Goal: Transaction & Acquisition: Purchase product/service

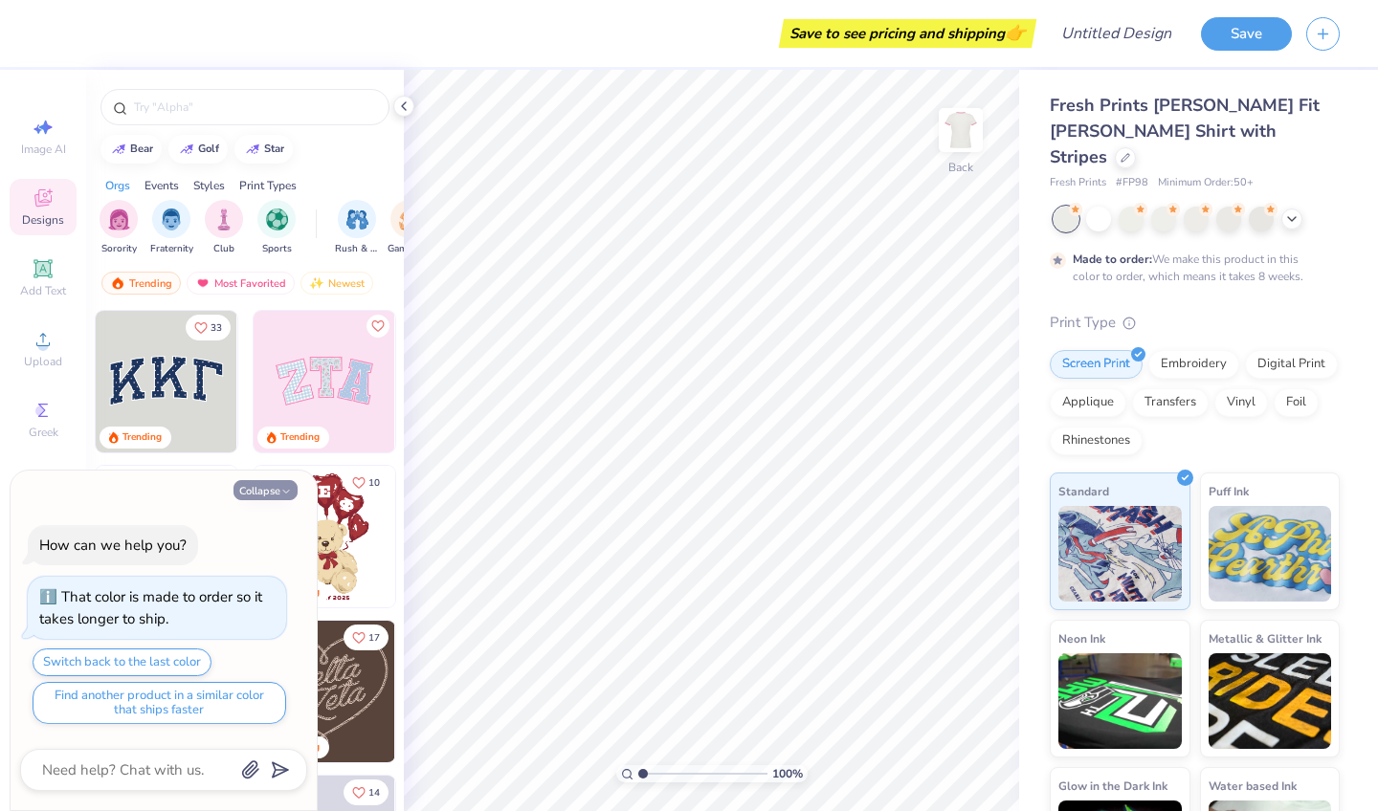
click at [268, 494] on button "Collapse" at bounding box center [265, 490] width 64 height 20
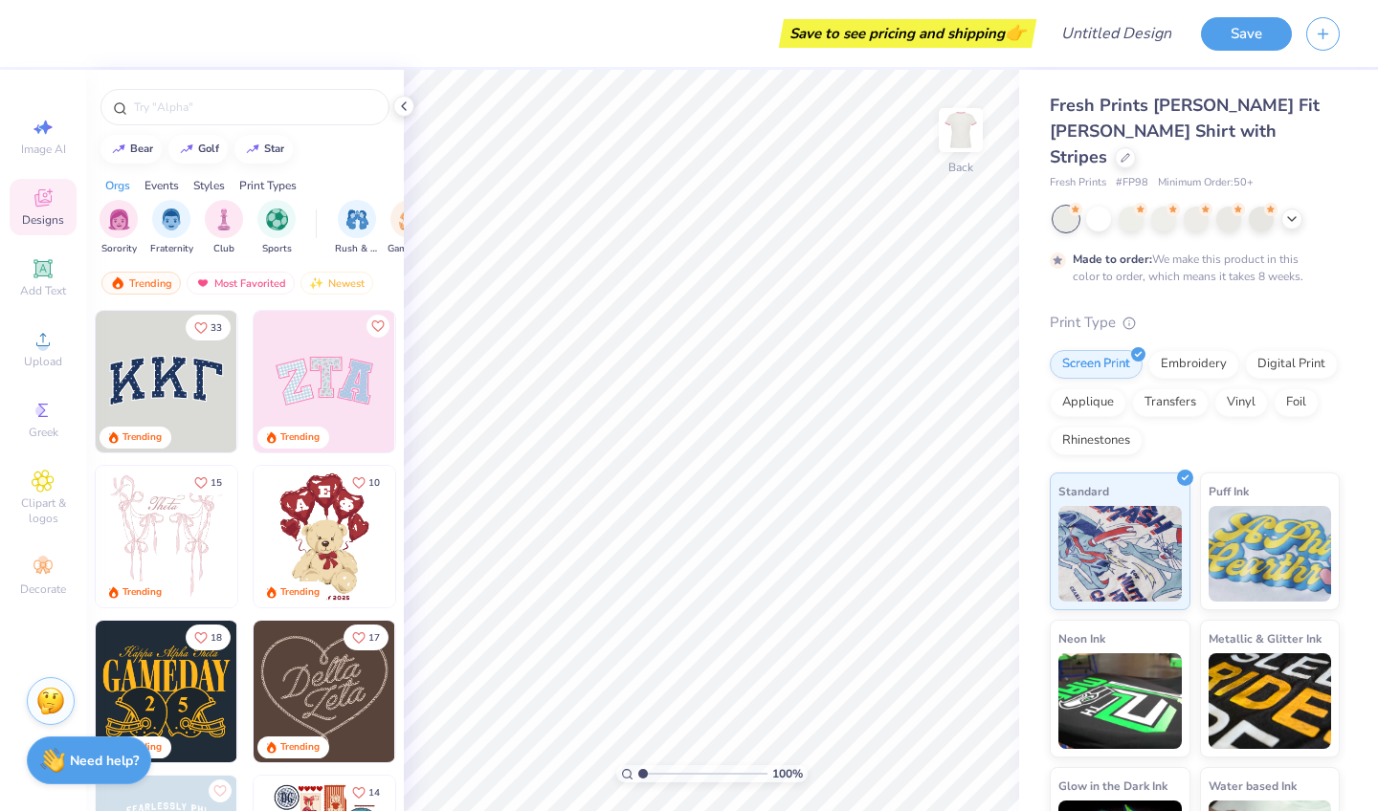
click at [320, 391] on img at bounding box center [325, 382] width 142 height 142
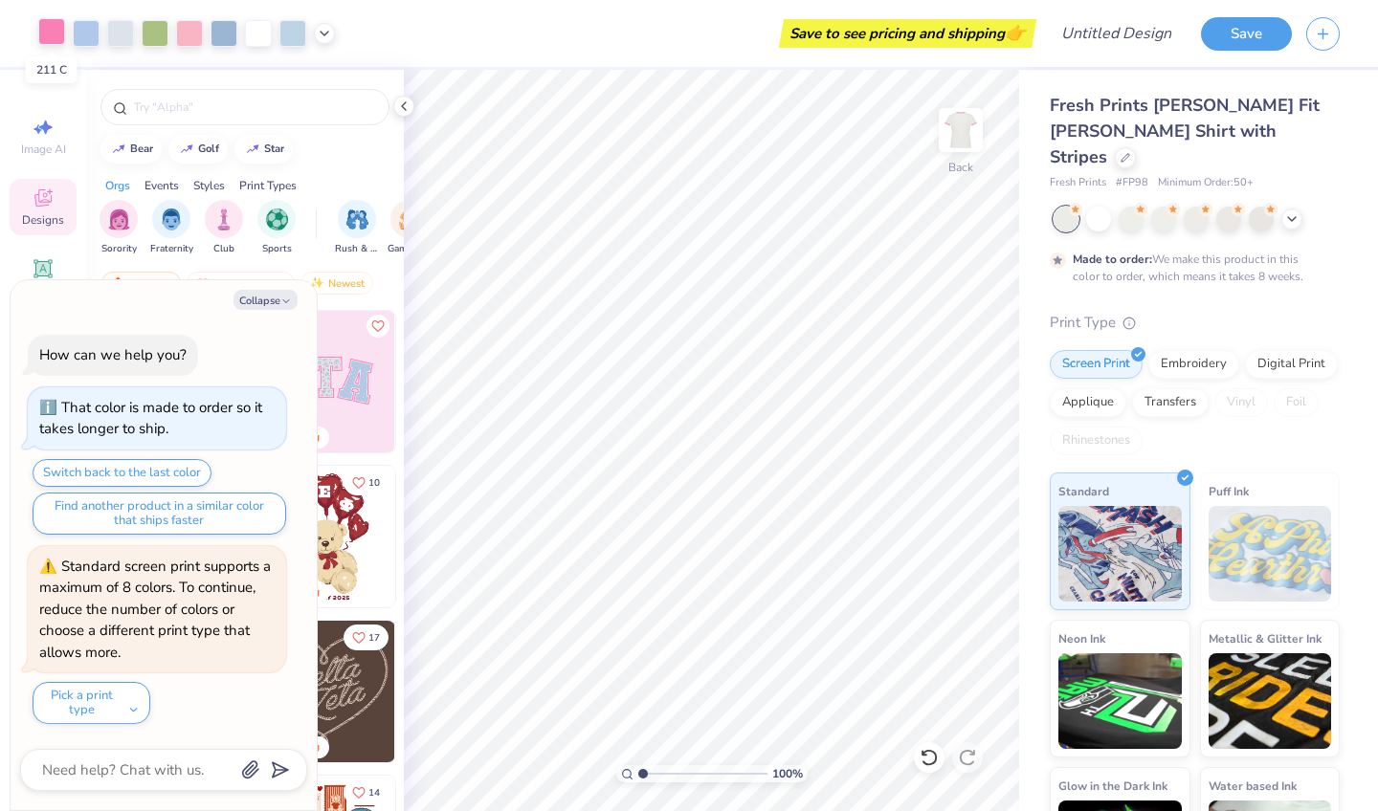
click at [57, 31] on div at bounding box center [51, 31] width 27 height 27
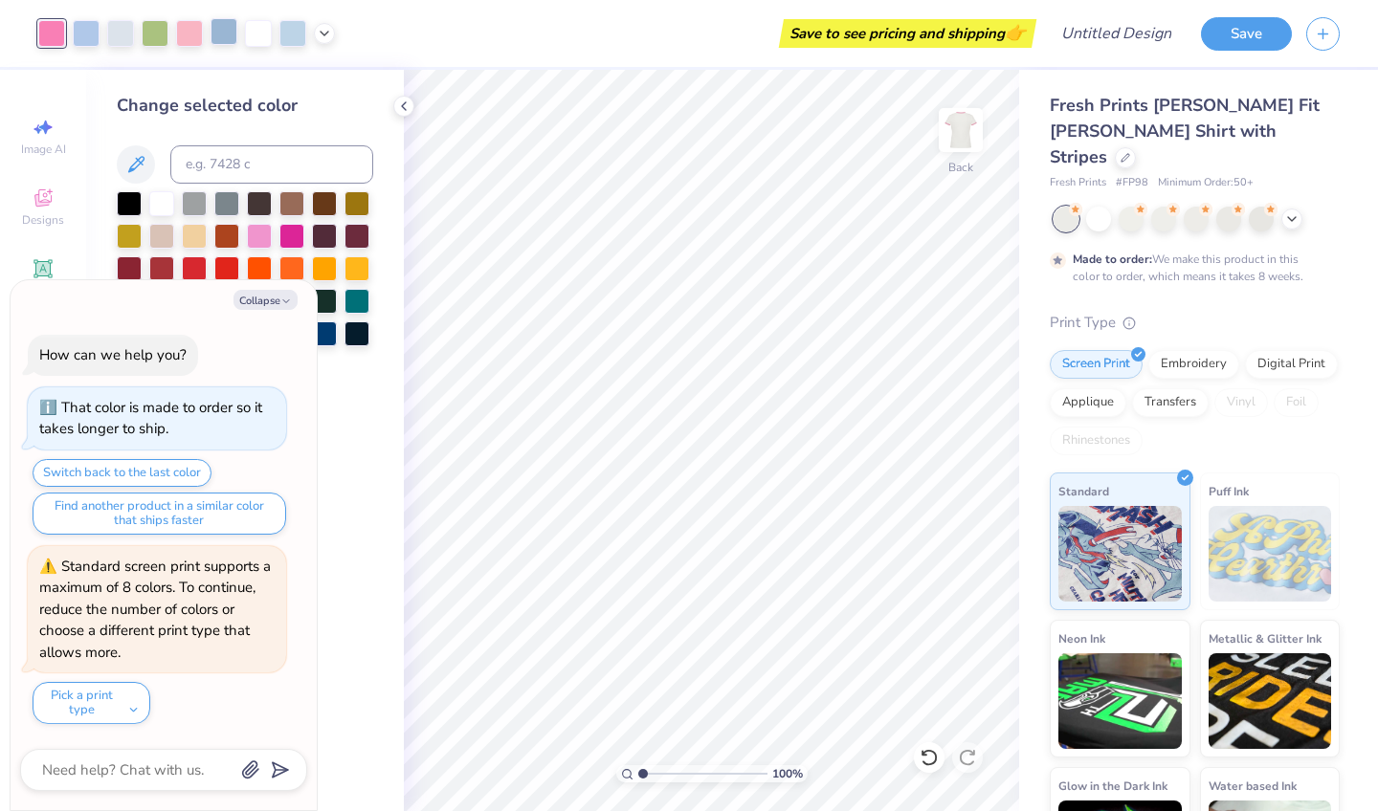
click at [229, 35] on div at bounding box center [224, 31] width 27 height 27
click at [262, 301] on button "Collapse" at bounding box center [265, 300] width 64 height 20
type textarea "x"
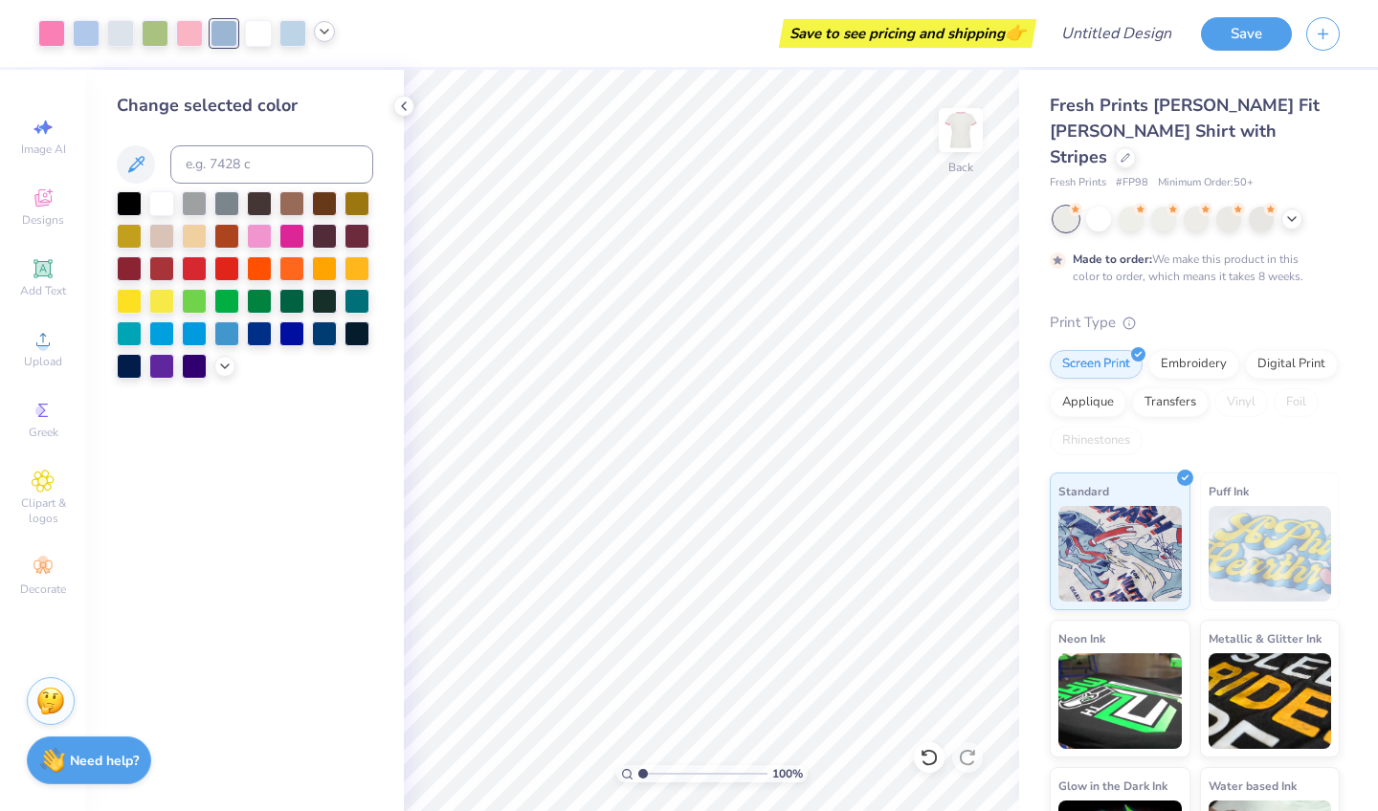
click at [321, 38] on icon at bounding box center [324, 31] width 15 height 15
click at [322, 100] on div at bounding box center [324, 82] width 84 height 65
click at [322, 82] on div at bounding box center [324, 80] width 27 height 27
click at [217, 179] on input at bounding box center [271, 164] width 203 height 38
type input "707"
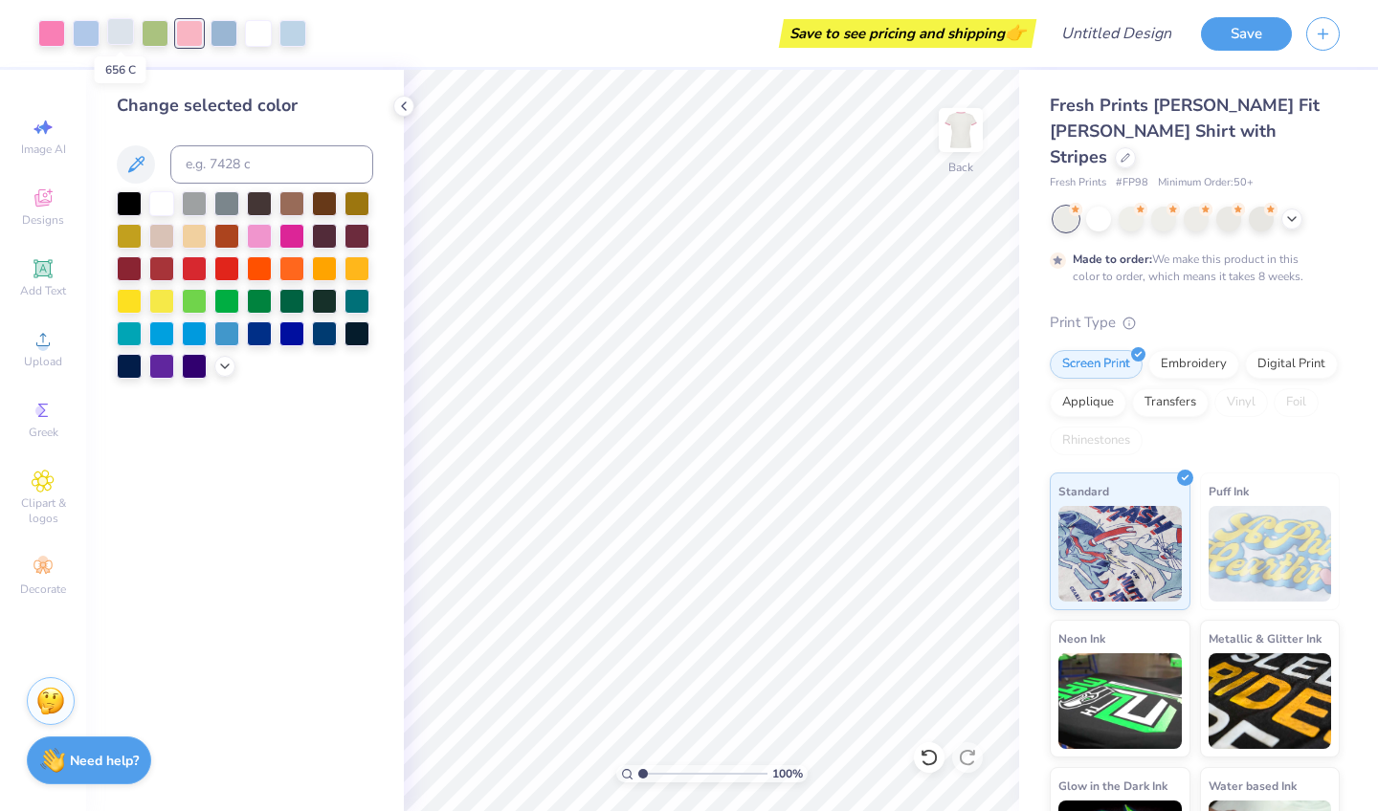
click at [122, 33] on div at bounding box center [120, 31] width 27 height 27
click at [236, 169] on input at bounding box center [271, 164] width 203 height 38
click at [291, 29] on div at bounding box center [292, 31] width 27 height 27
click at [251, 184] on input at bounding box center [271, 164] width 203 height 38
type input "656"
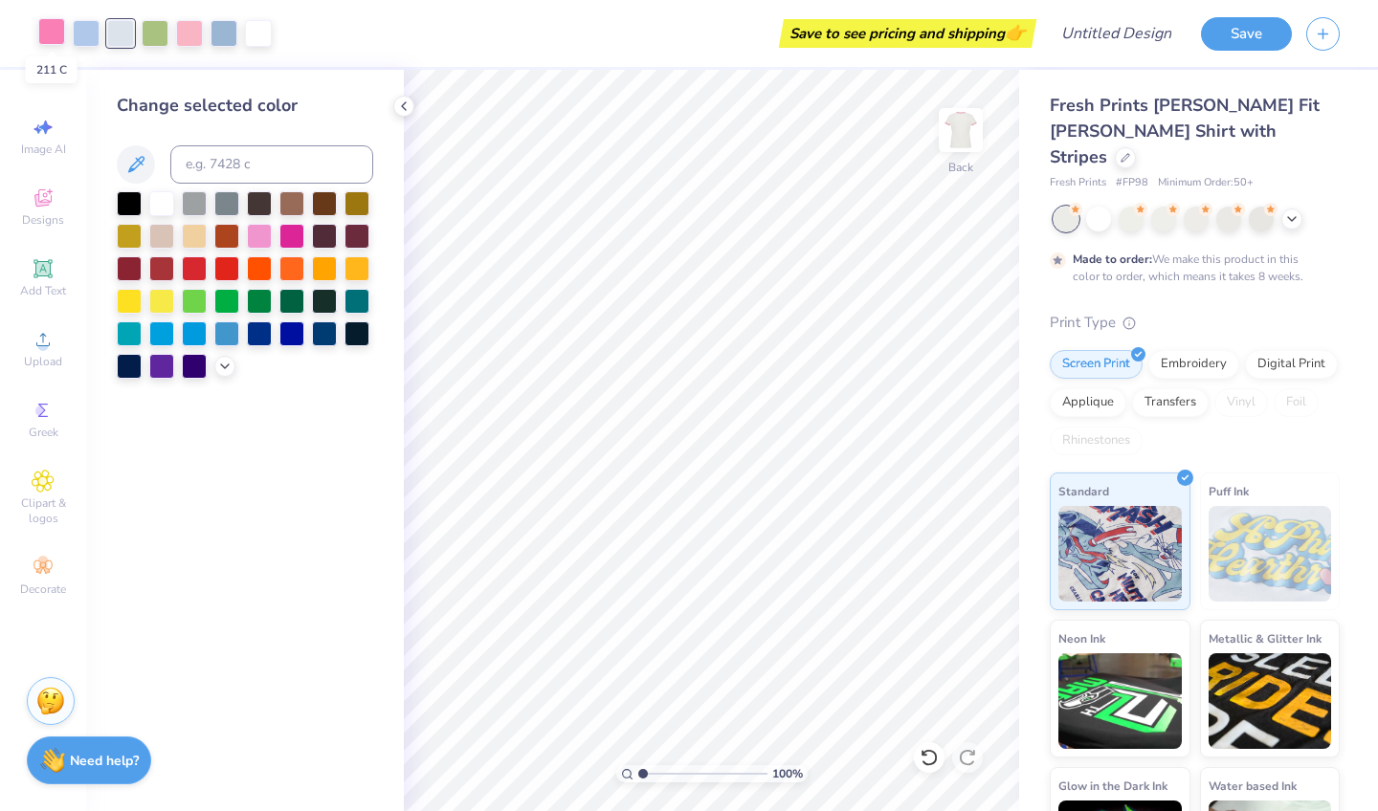
click at [42, 30] on div at bounding box center [51, 31] width 27 height 27
click at [233, 169] on input at bounding box center [271, 164] width 203 height 38
type input "707"
click at [189, 33] on div at bounding box center [189, 31] width 27 height 27
click at [197, 154] on input at bounding box center [271, 164] width 203 height 38
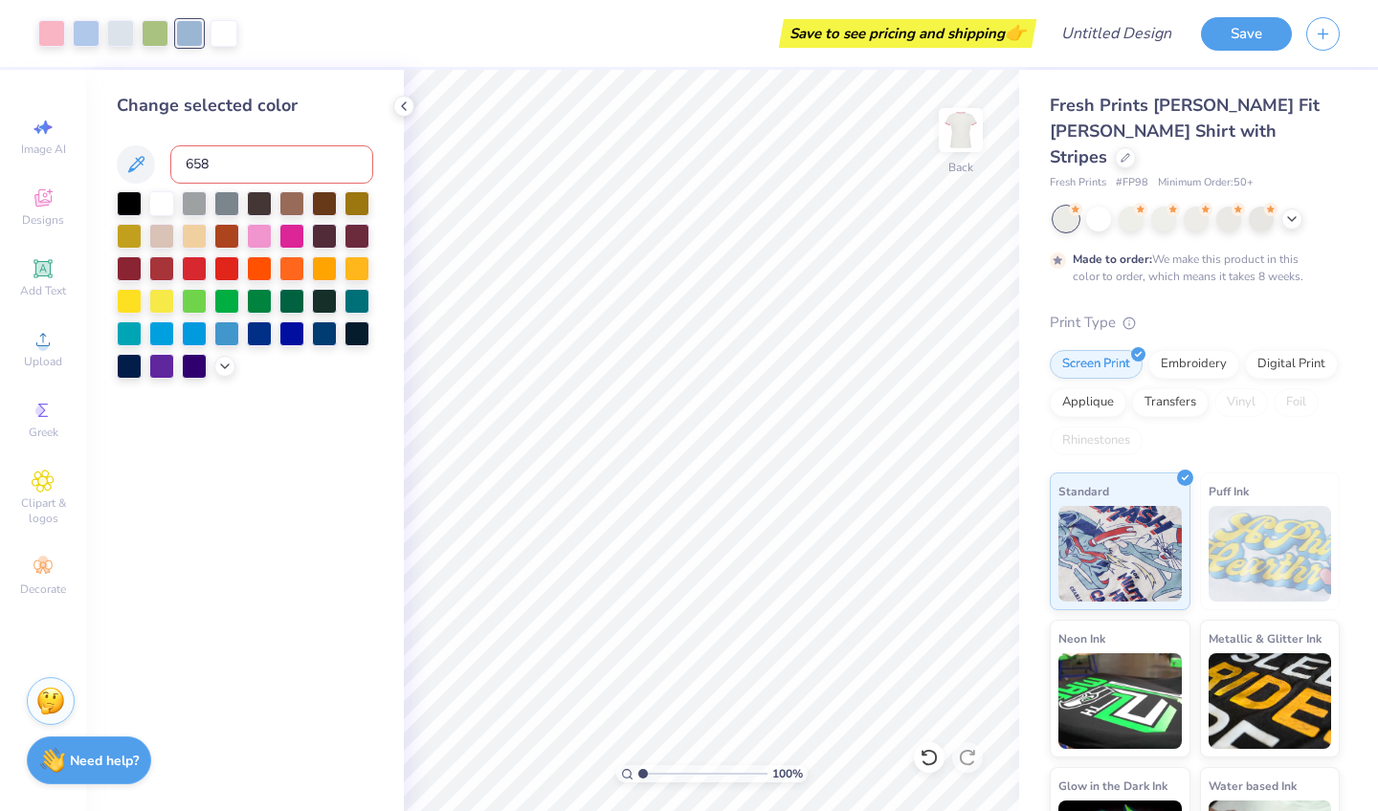
type input "658"
type input "656"
click at [869, 38] on div "Save to see pricing and shipping 👉" at bounding box center [908, 33] width 248 height 29
click at [1098, 34] on input "Design Title" at bounding box center [1140, 33] width 94 height 38
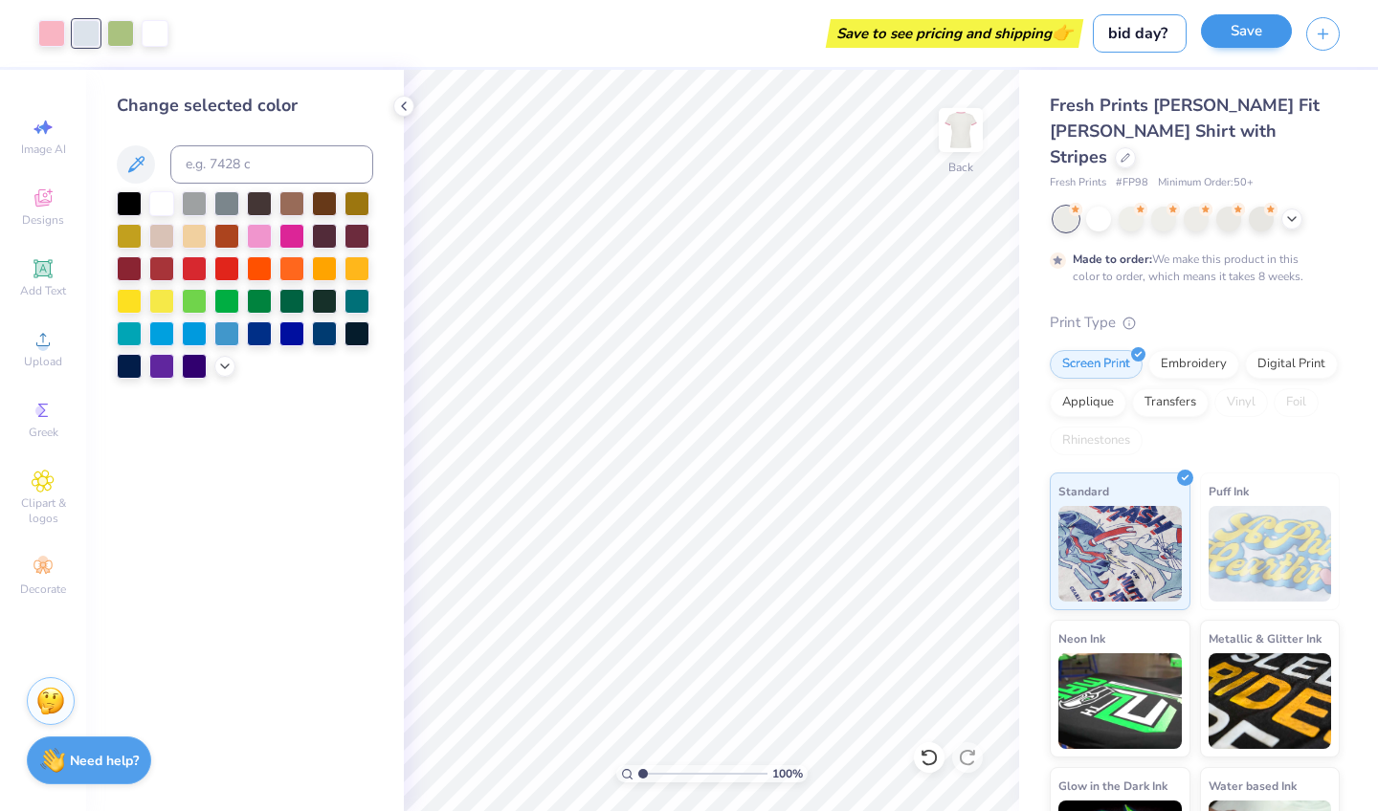
type input "bid day?"
click at [1259, 27] on button "Save" at bounding box center [1246, 30] width 91 height 33
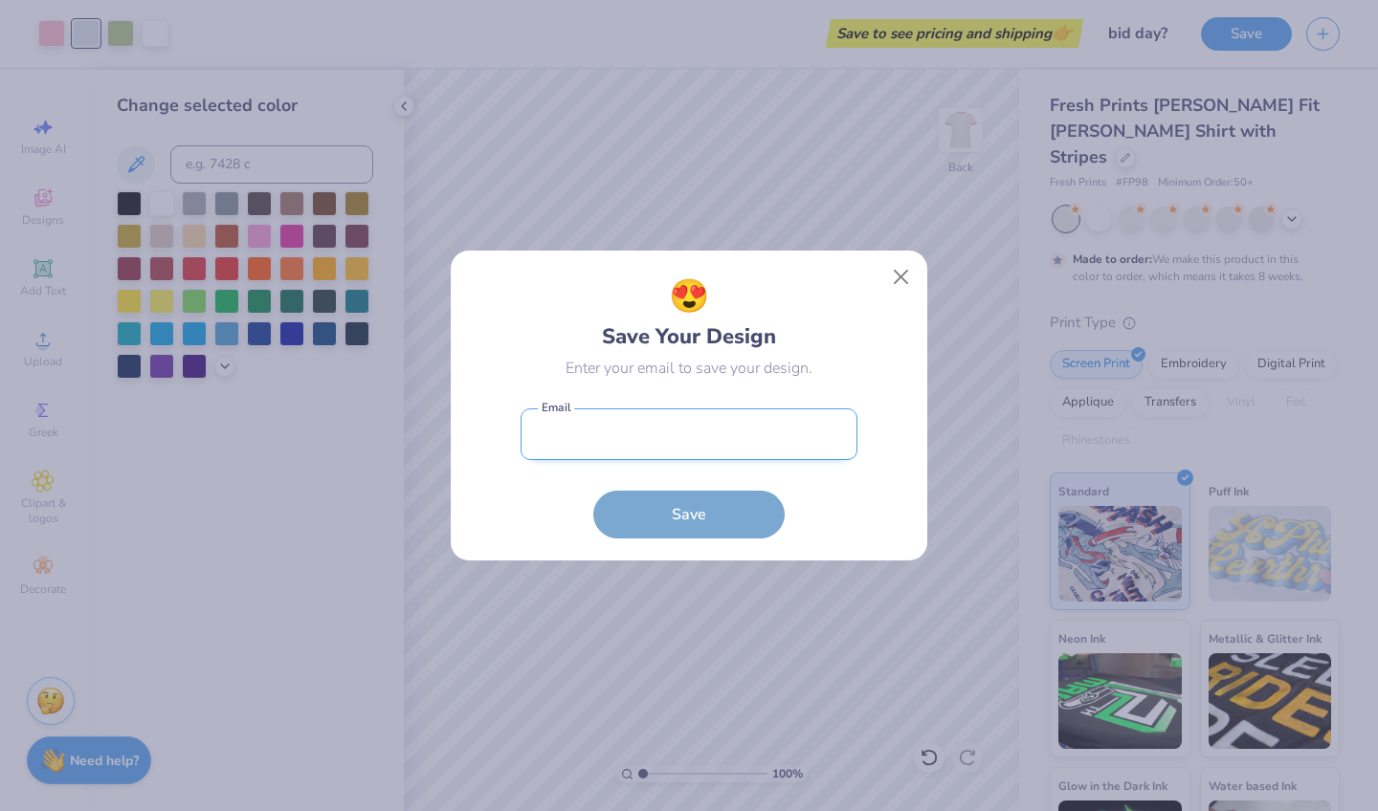
click at [609, 440] on input "email" at bounding box center [689, 435] width 337 height 53
type input "[EMAIL_ADDRESS][DOMAIN_NAME]"
click at [689, 515] on button "Save" at bounding box center [688, 515] width 191 height 48
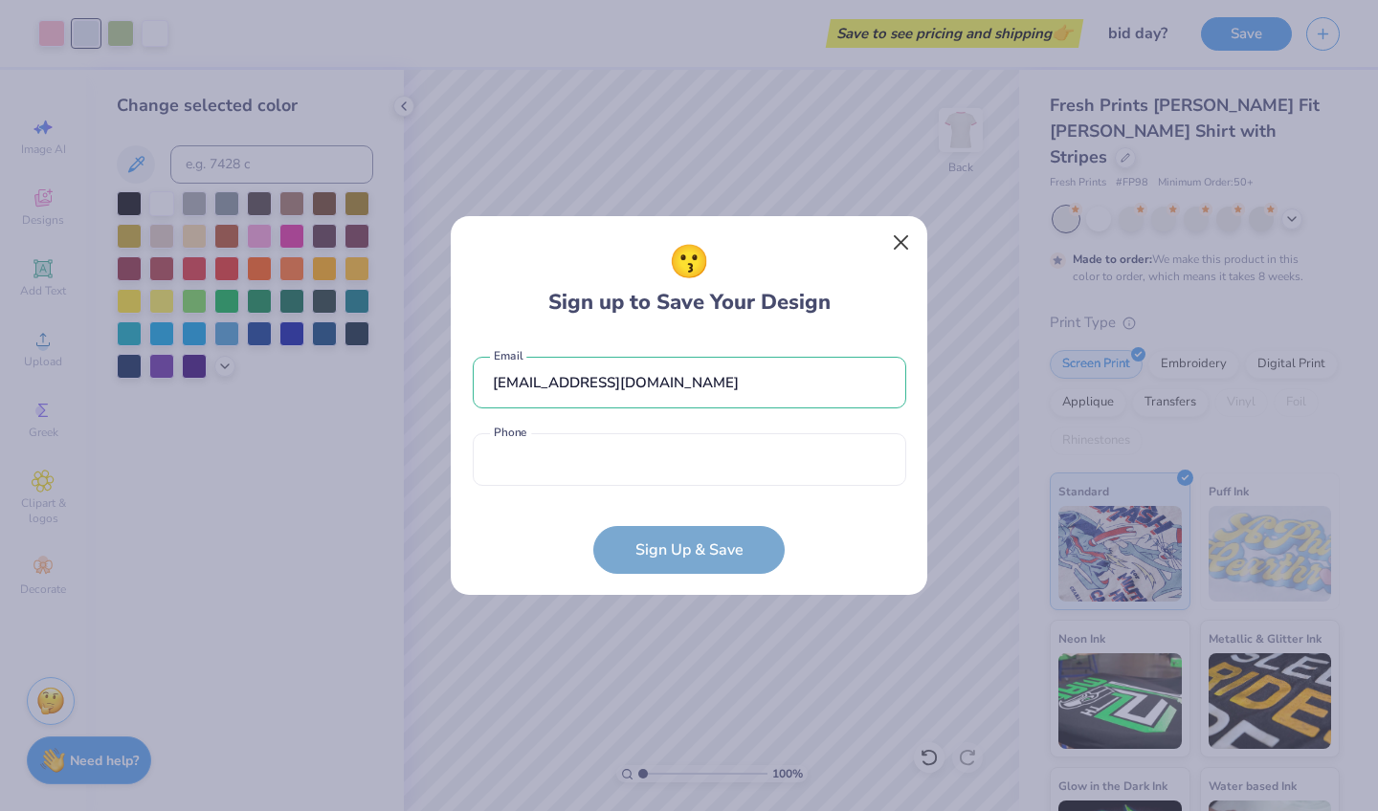
click at [895, 243] on button "Close" at bounding box center [901, 243] width 36 height 36
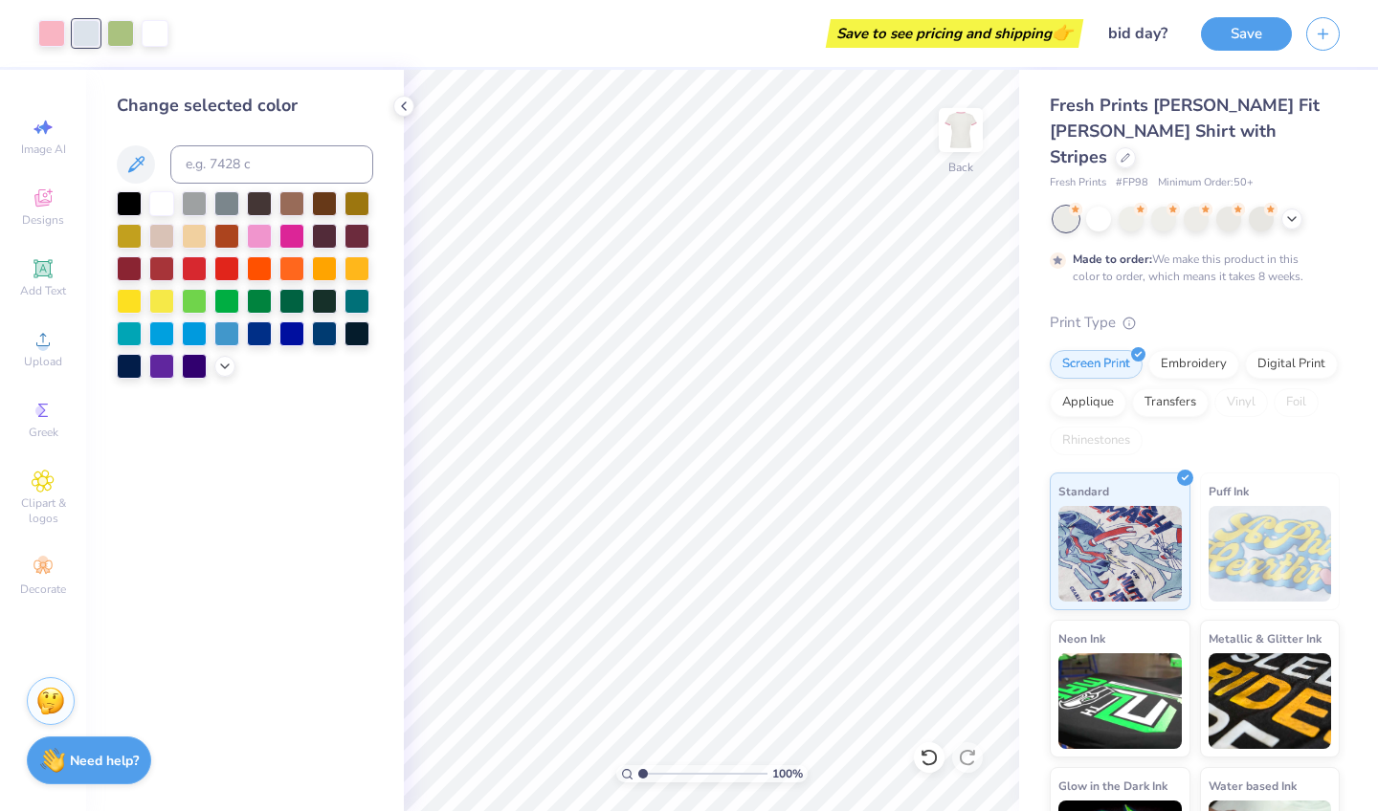
click at [908, 33] on div "Save to see pricing and shipping 👉" at bounding box center [955, 33] width 248 height 29
click at [1253, 36] on button "Save" at bounding box center [1246, 30] width 91 height 33
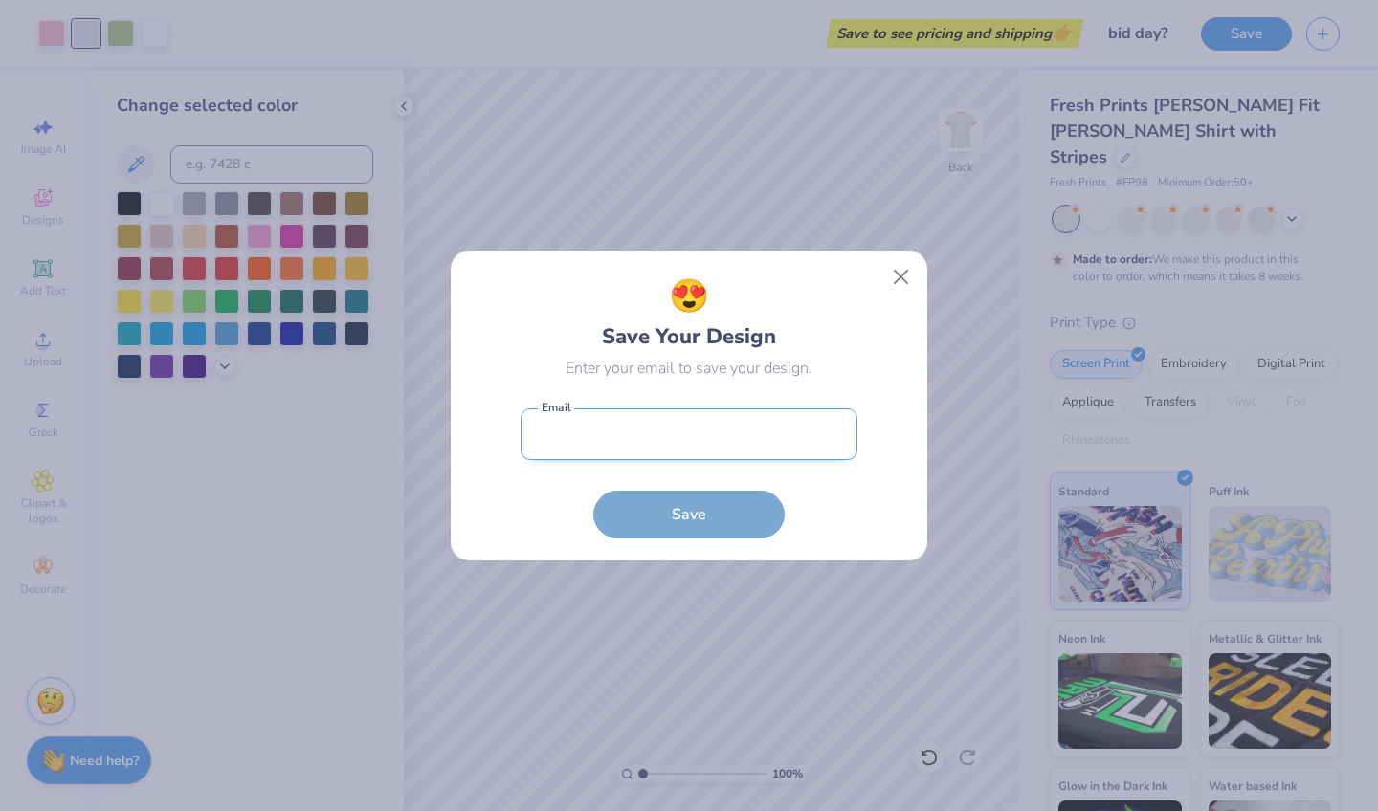
click at [598, 440] on input "email" at bounding box center [689, 435] width 337 height 53
type input "l"
type input "[EMAIL_ADDRESS][DOMAIN_NAME]"
click at [689, 515] on button "Save" at bounding box center [688, 515] width 191 height 48
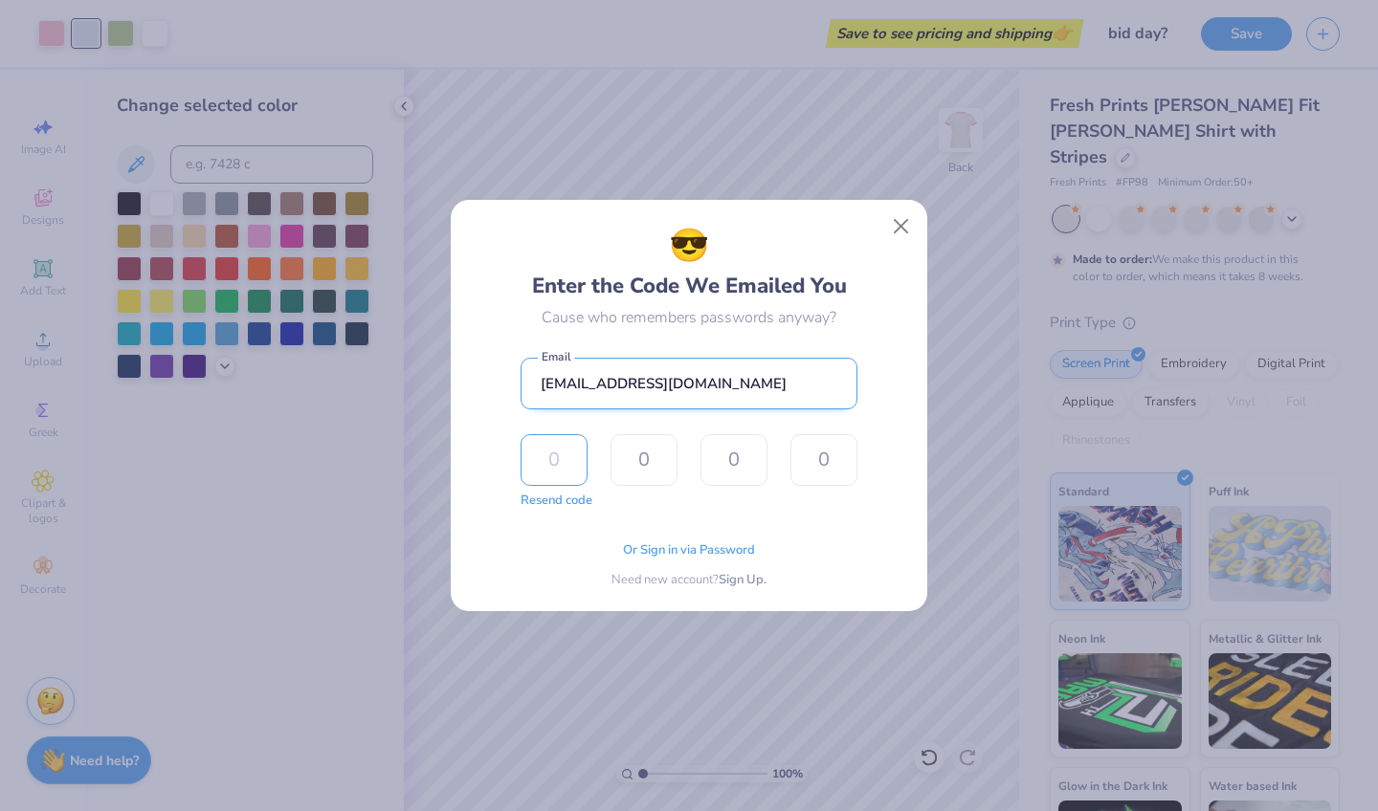
type input "9"
type input "8"
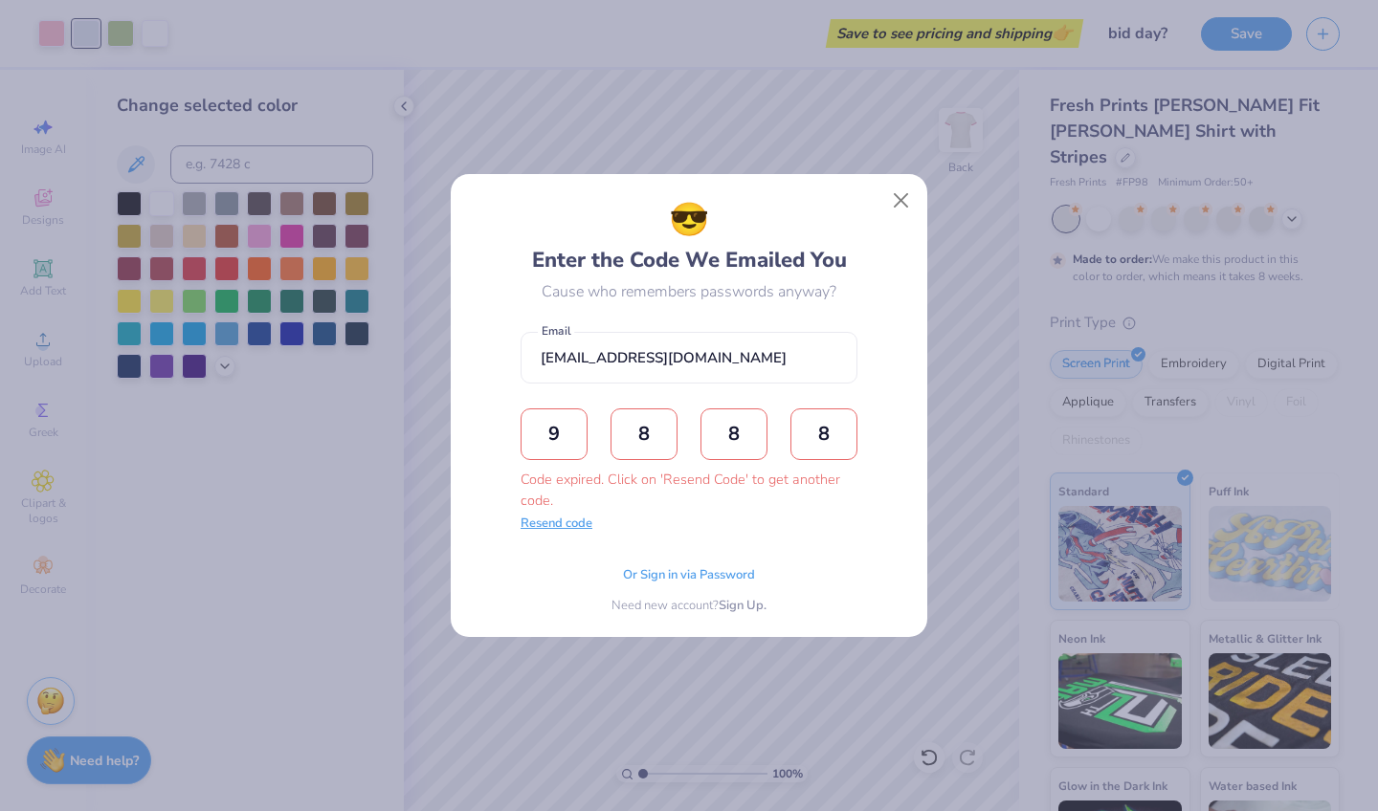
type input "8"
click at [571, 528] on button "Resend code" at bounding box center [557, 524] width 72 height 19
click at [571, 431] on input "text" at bounding box center [554, 435] width 67 height 52
type input "6"
type input "7"
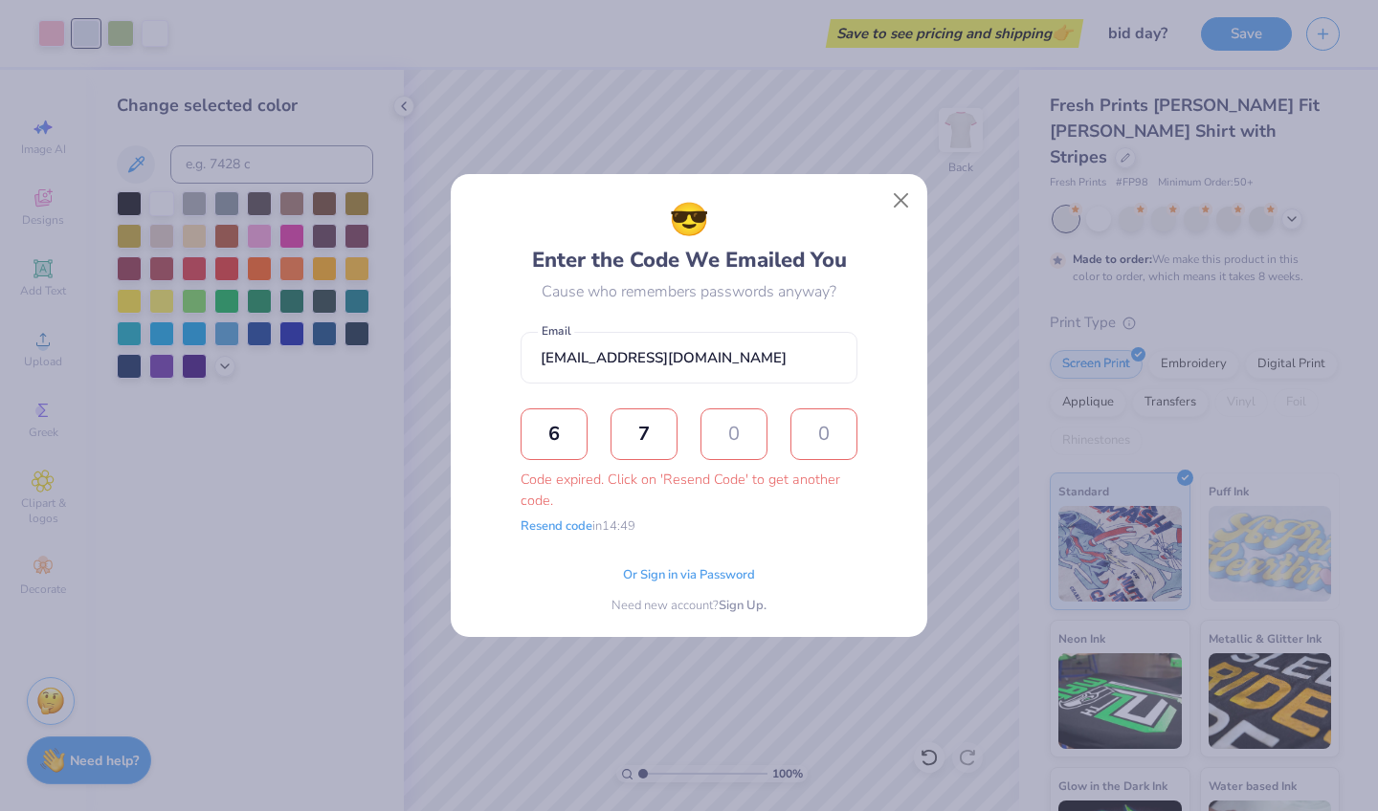
type input "3"
type input "7"
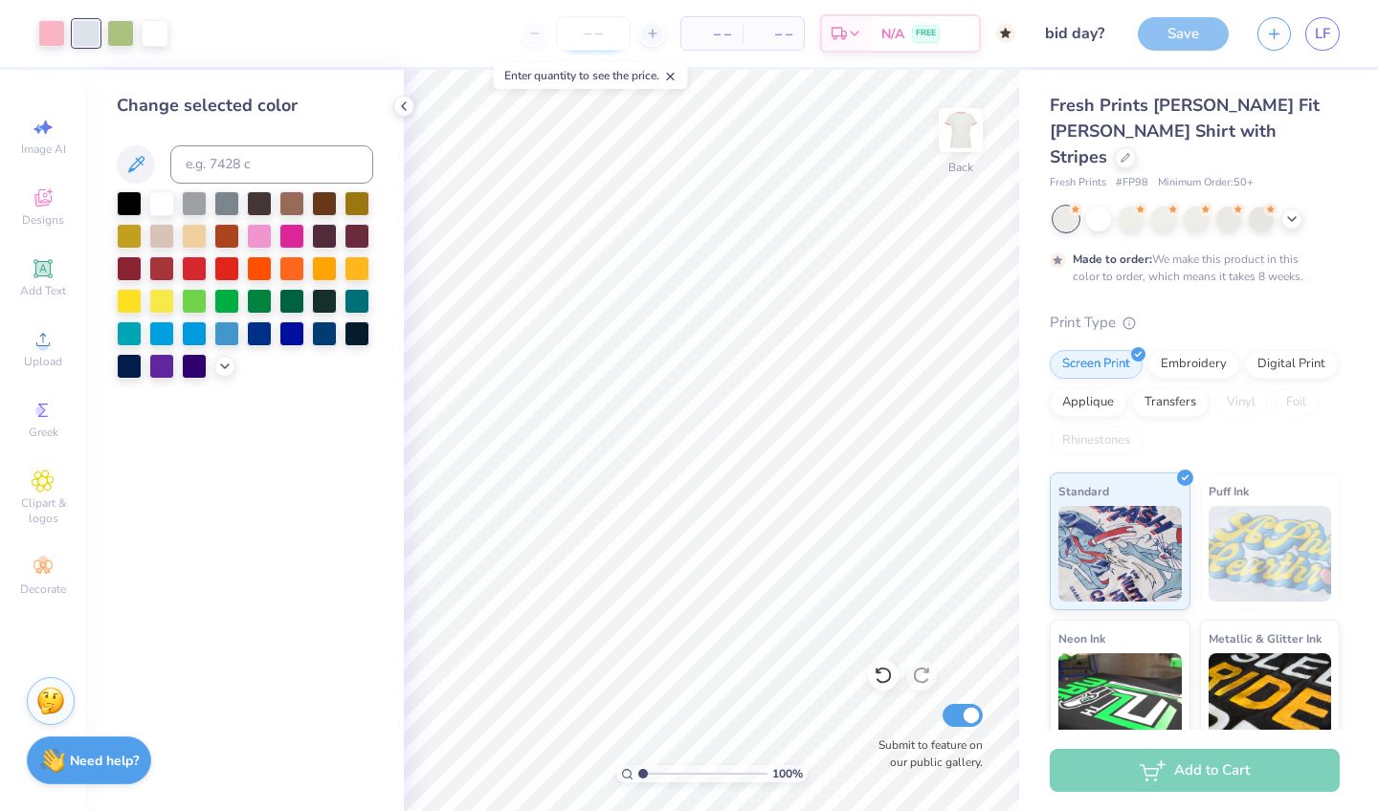
click at [596, 30] on input "number" at bounding box center [593, 33] width 75 height 34
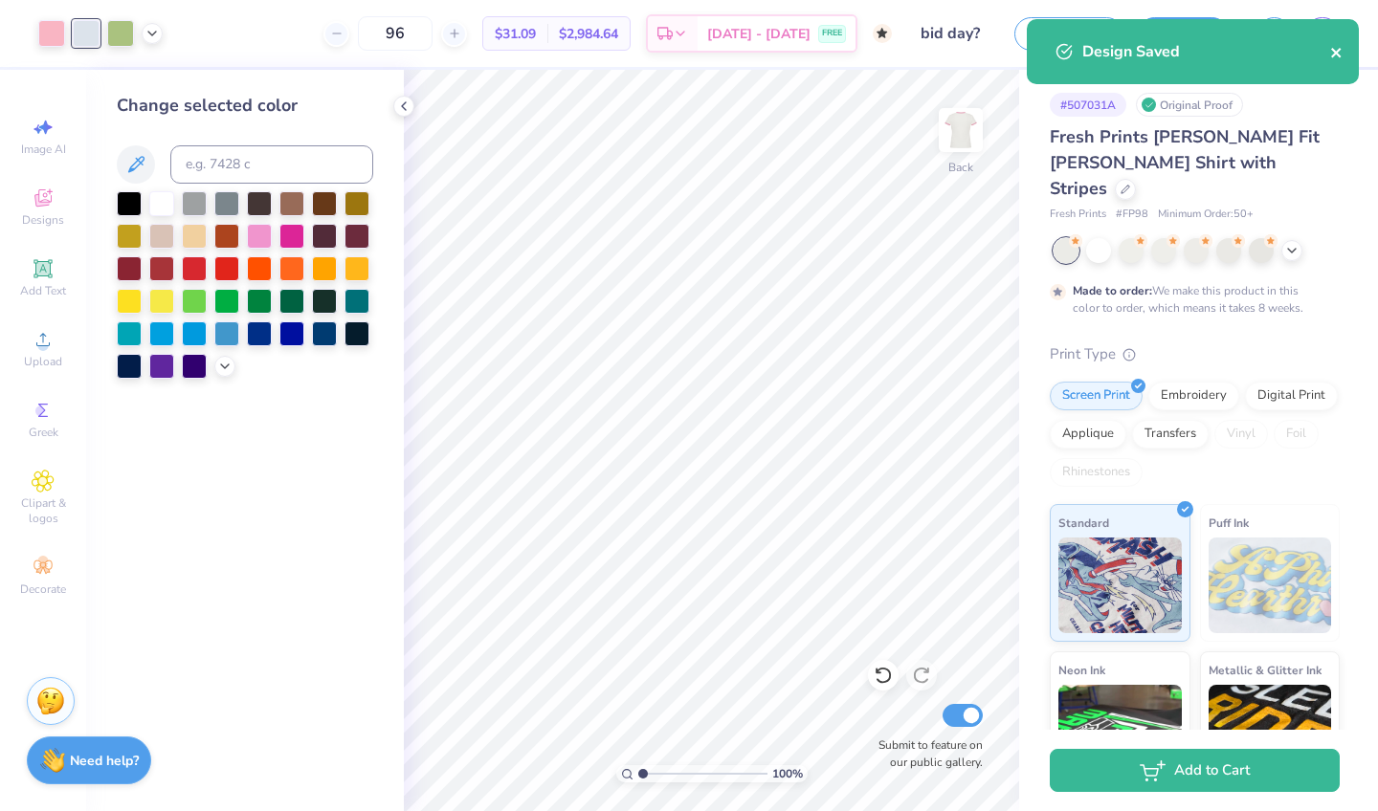
type input "96"
click at [1334, 54] on icon "close" at bounding box center [1336, 52] width 13 height 15
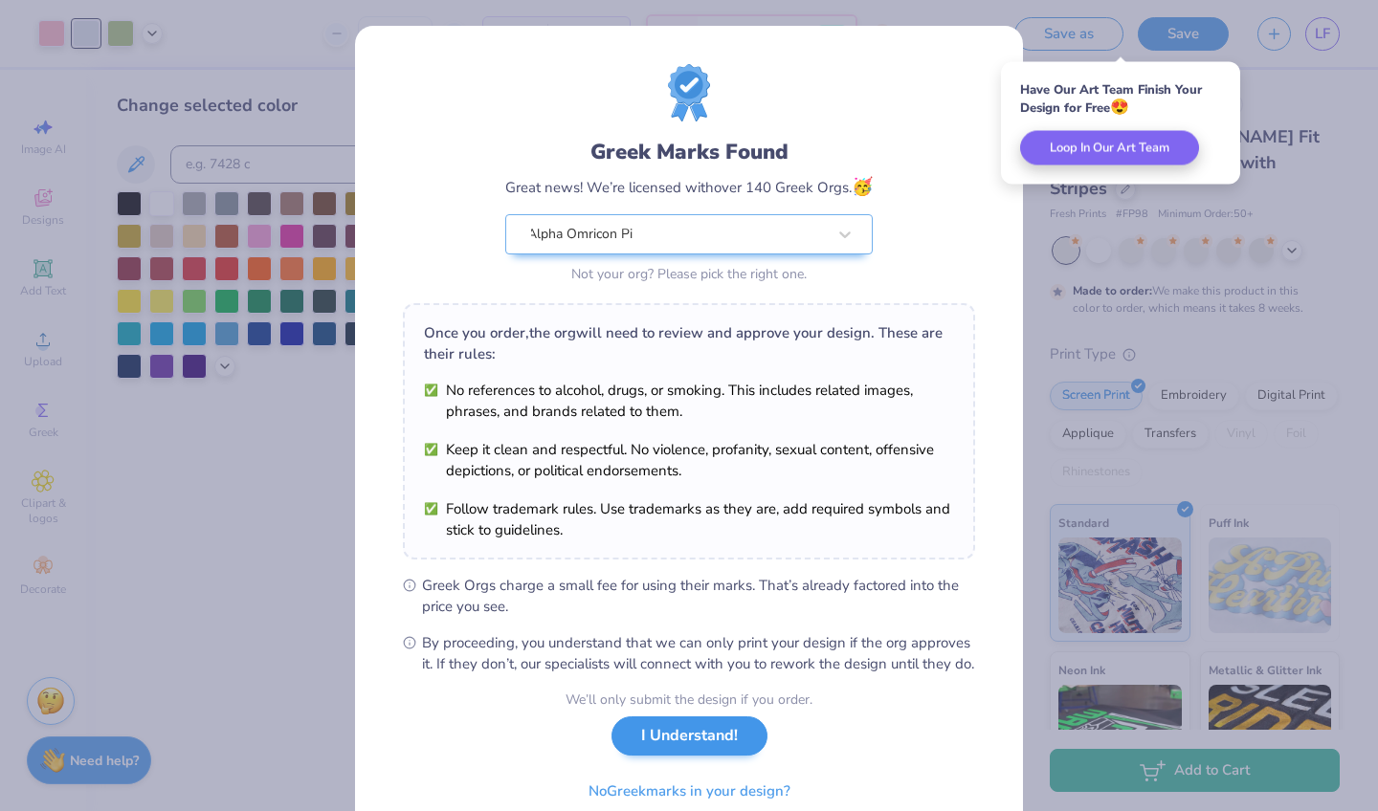
click at [729, 756] on button "I Understand!" at bounding box center [689, 736] width 156 height 39
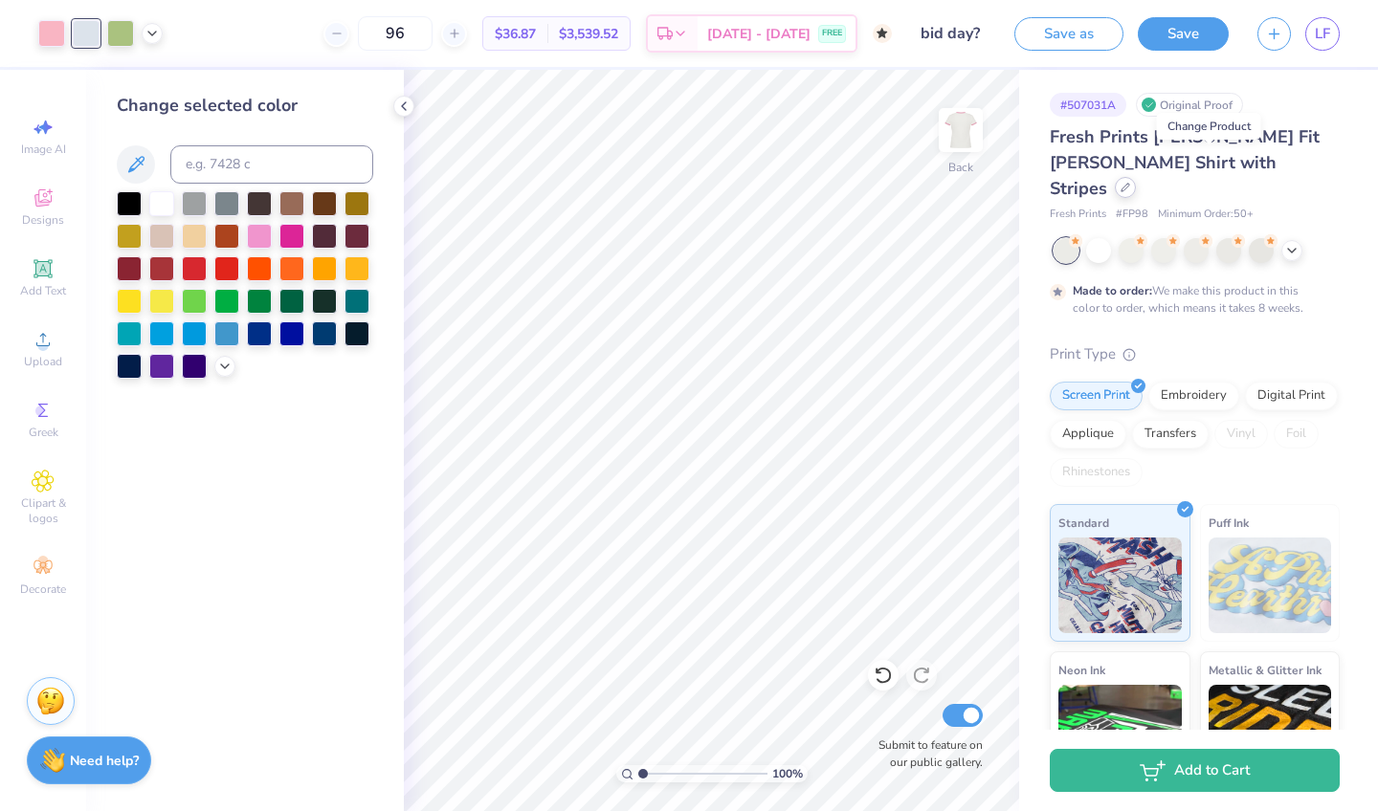
click at [1136, 177] on div at bounding box center [1125, 187] width 21 height 21
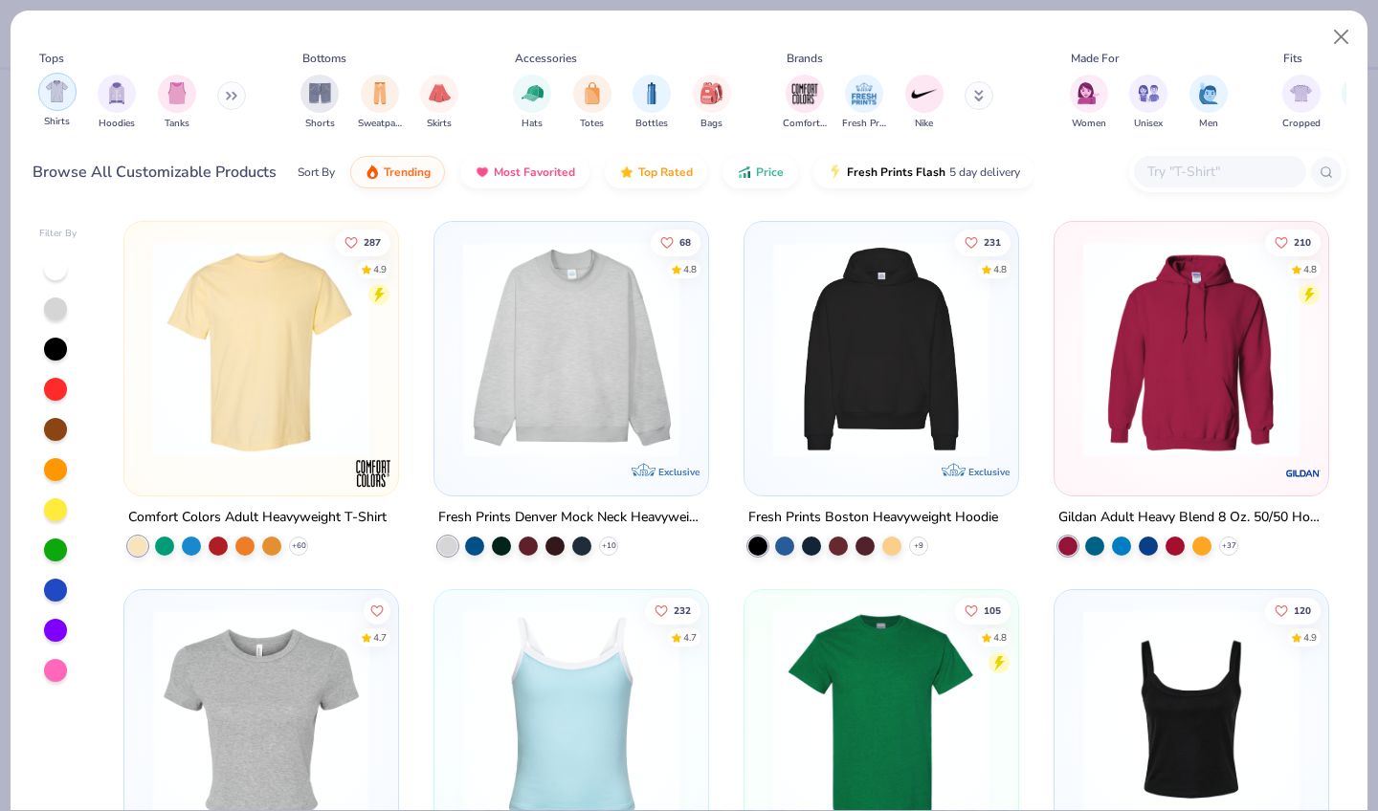
click at [53, 80] on img "filter for Shirts" at bounding box center [57, 91] width 22 height 22
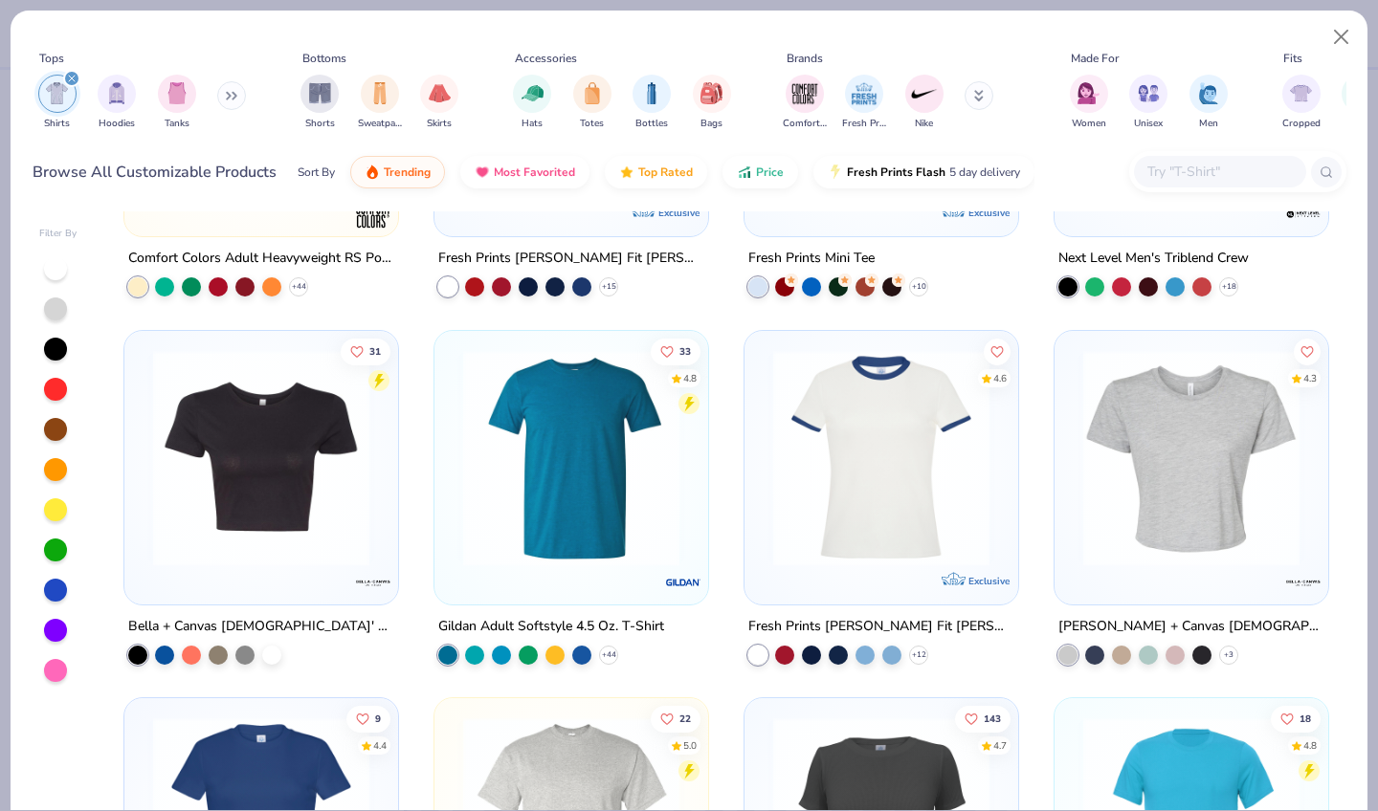
scroll to position [667, 0]
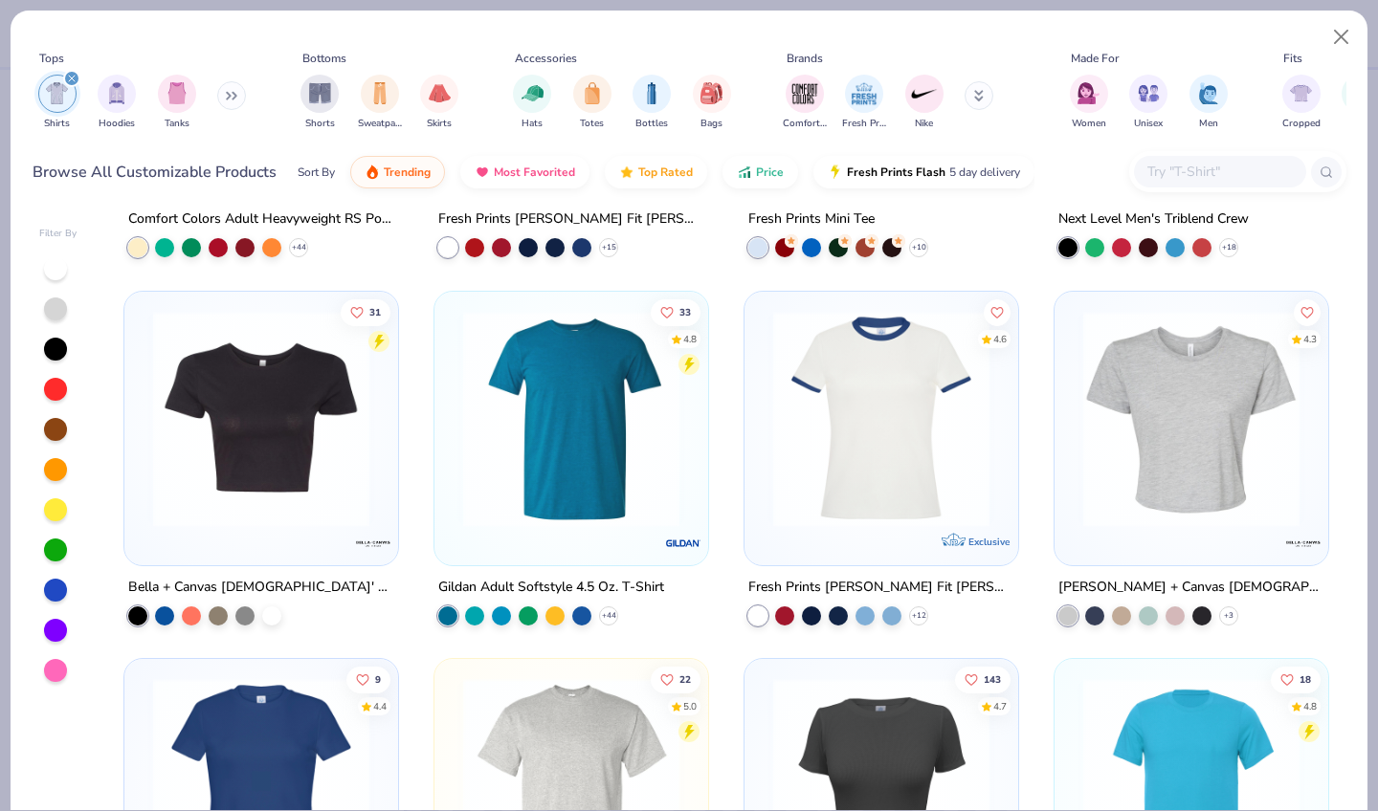
click at [866, 463] on img at bounding box center [881, 418] width 235 height 216
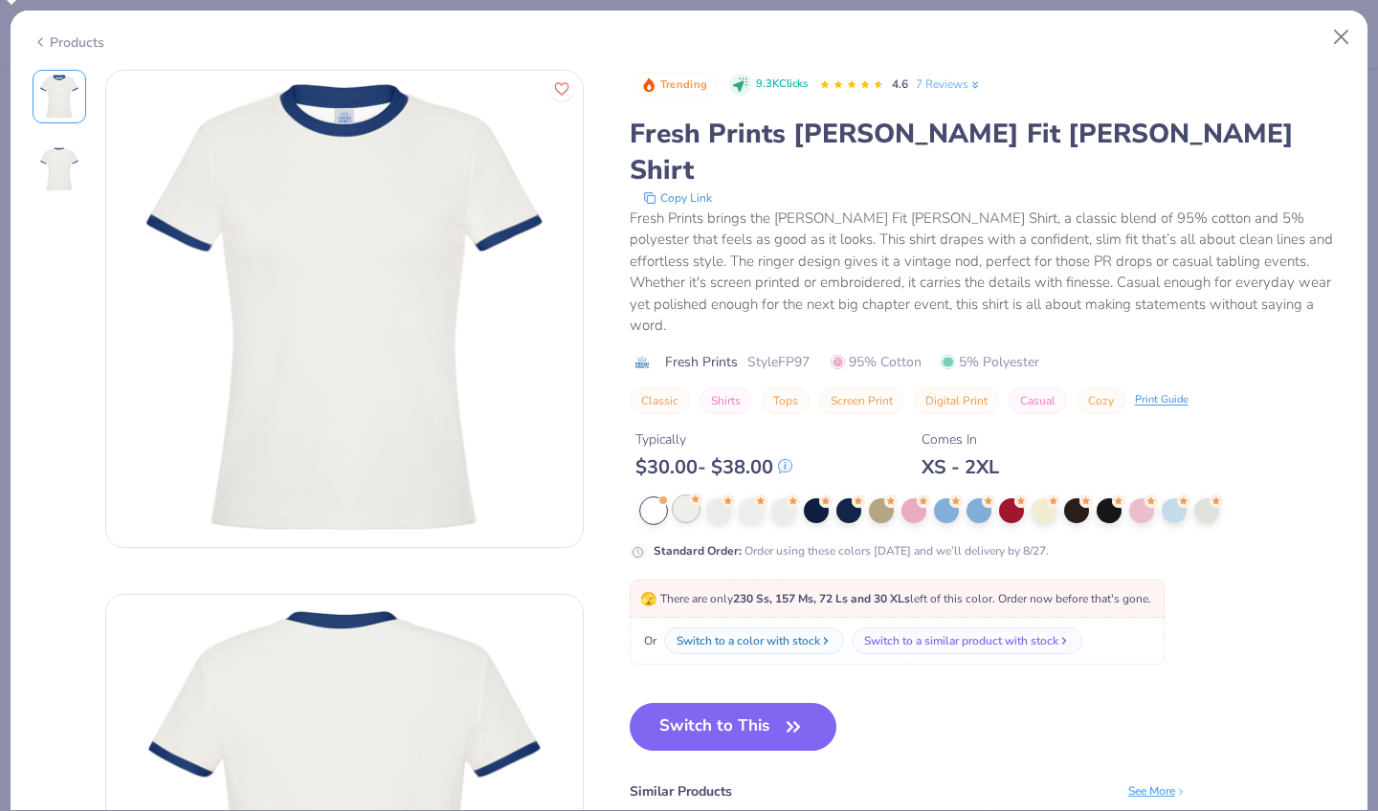
click at [674, 497] on div at bounding box center [686, 509] width 25 height 25
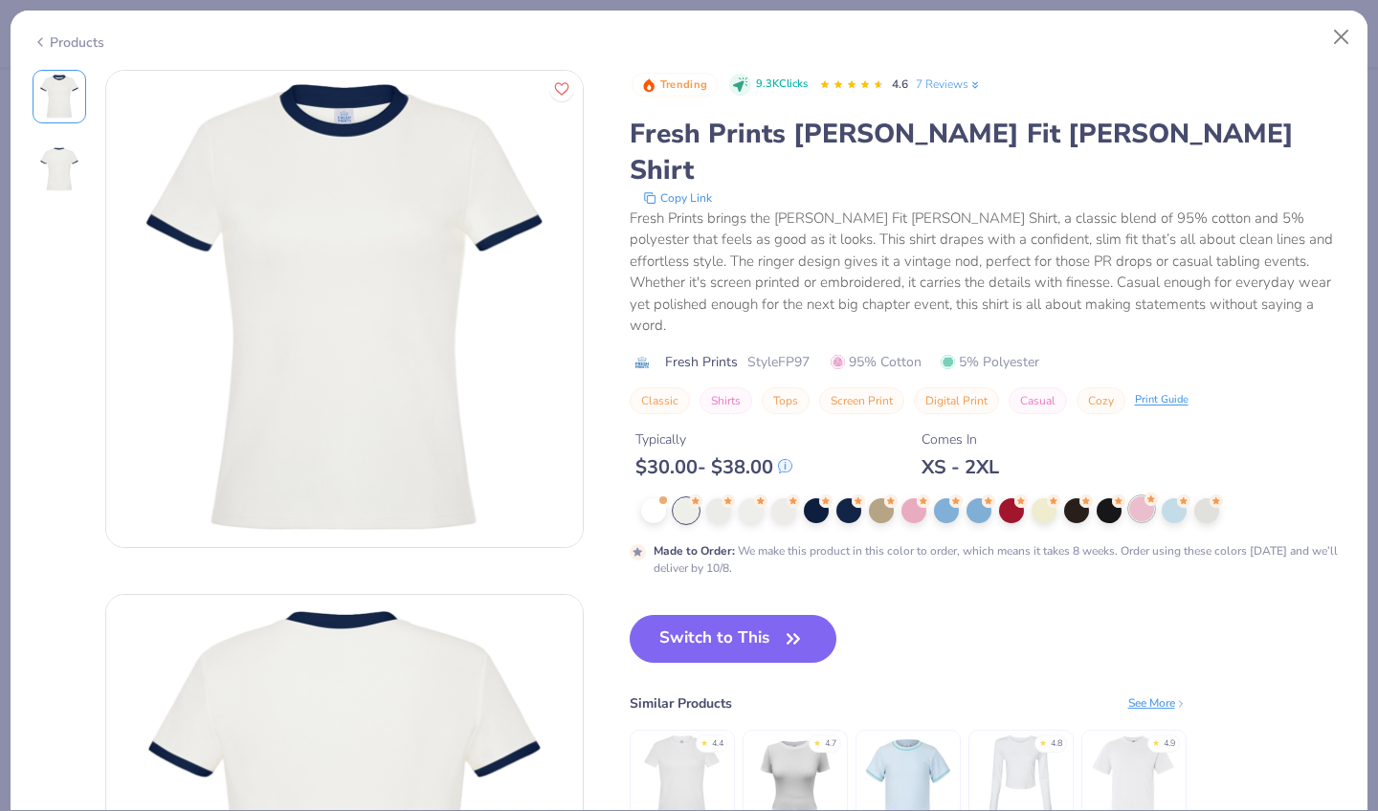
click at [1129, 497] on div at bounding box center [1141, 509] width 25 height 25
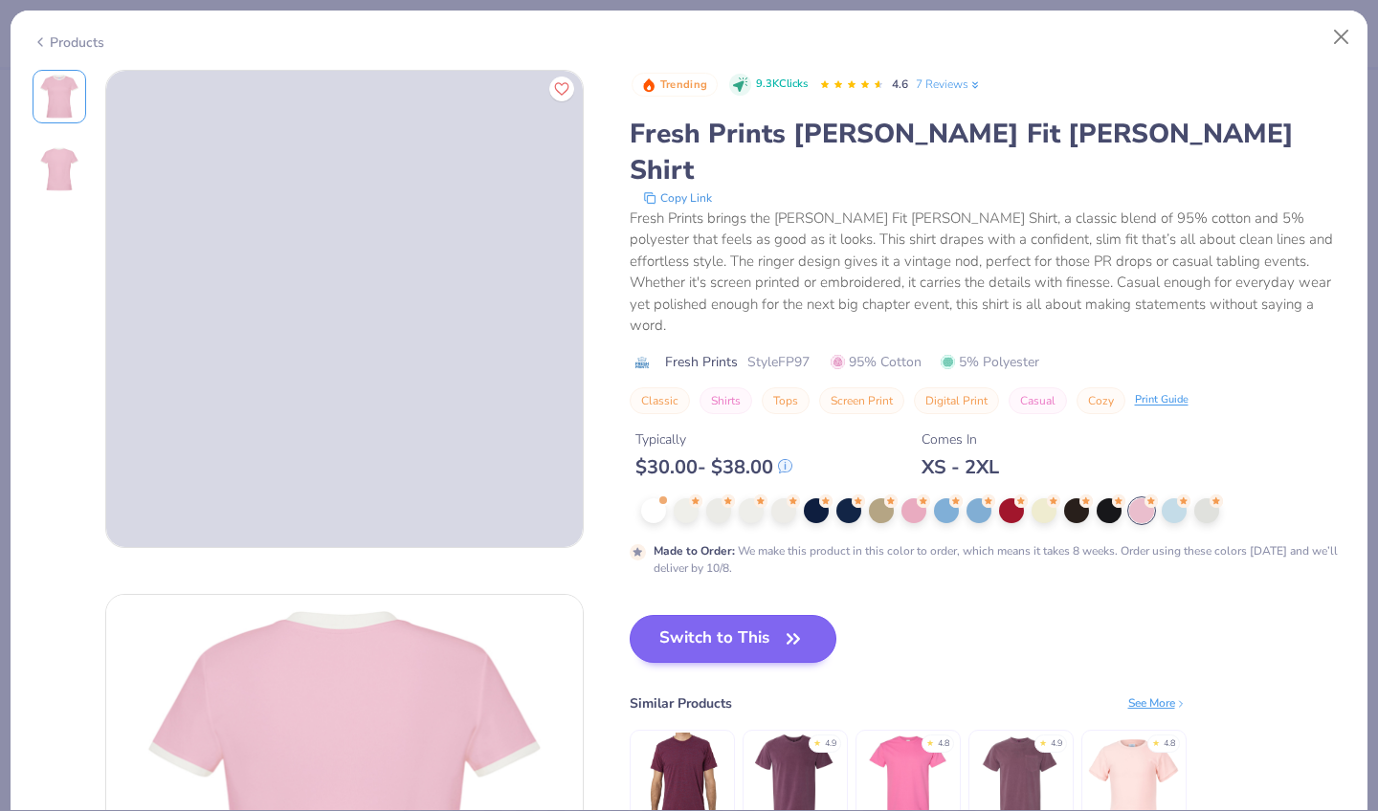
click at [780, 626] on icon "button" at bounding box center [793, 639] width 27 height 27
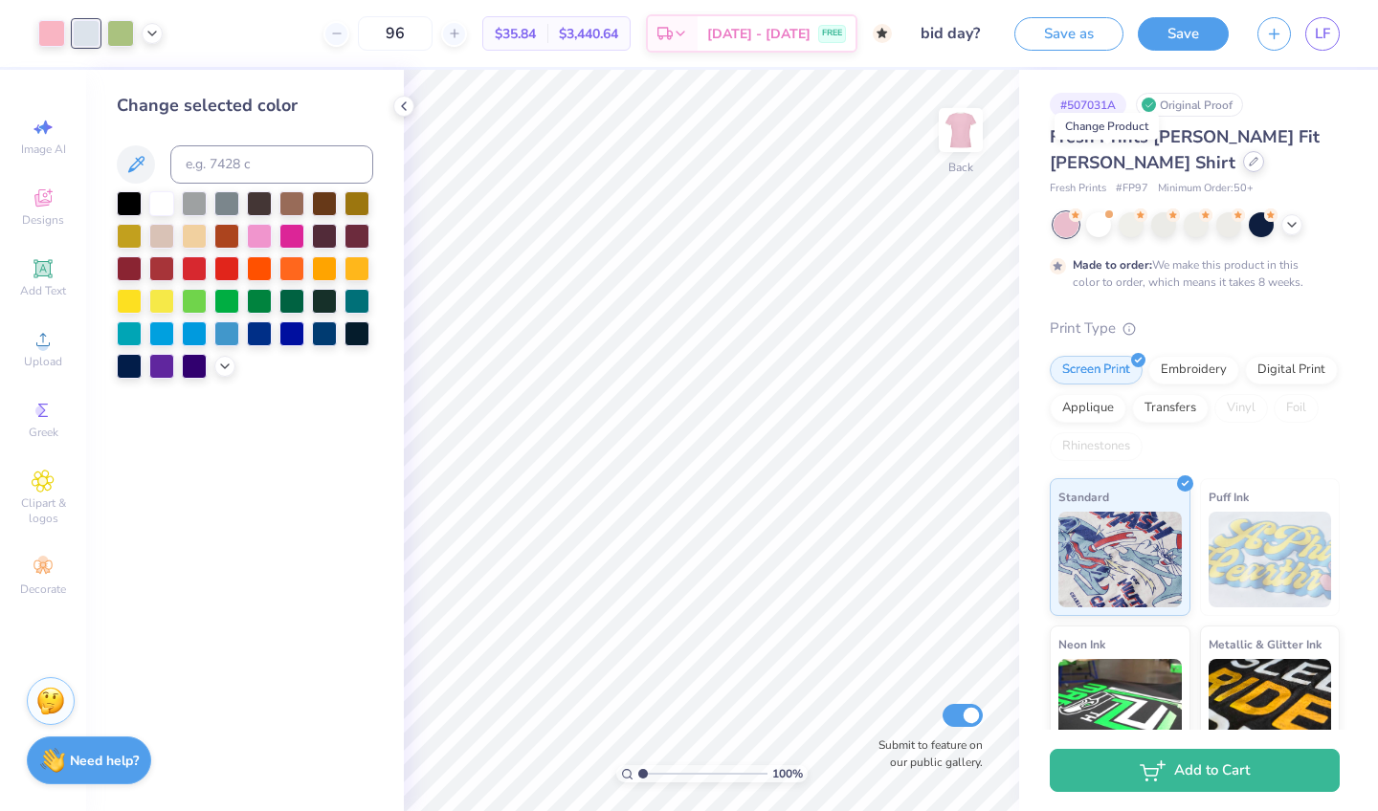
click at [1243, 165] on div at bounding box center [1253, 161] width 21 height 21
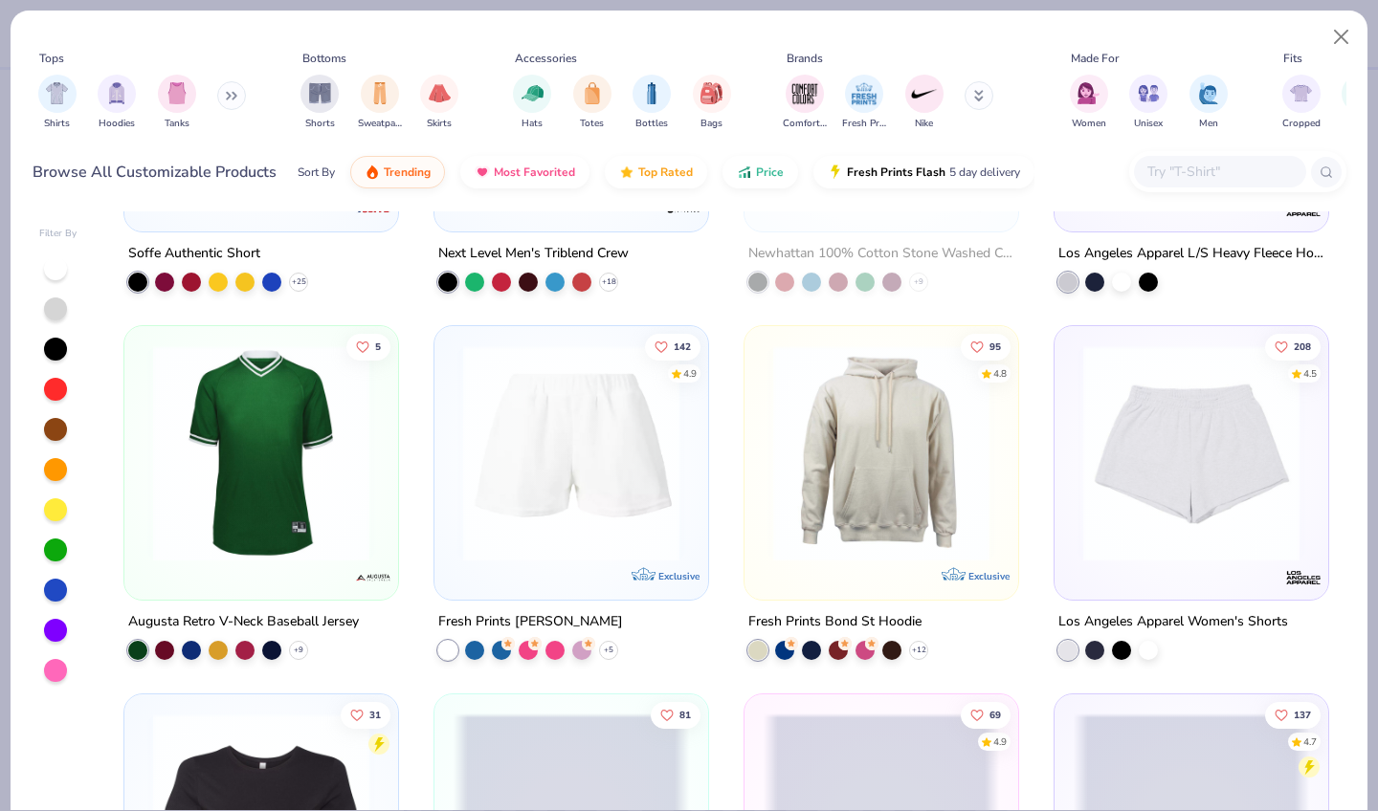
scroll to position [2921, 0]
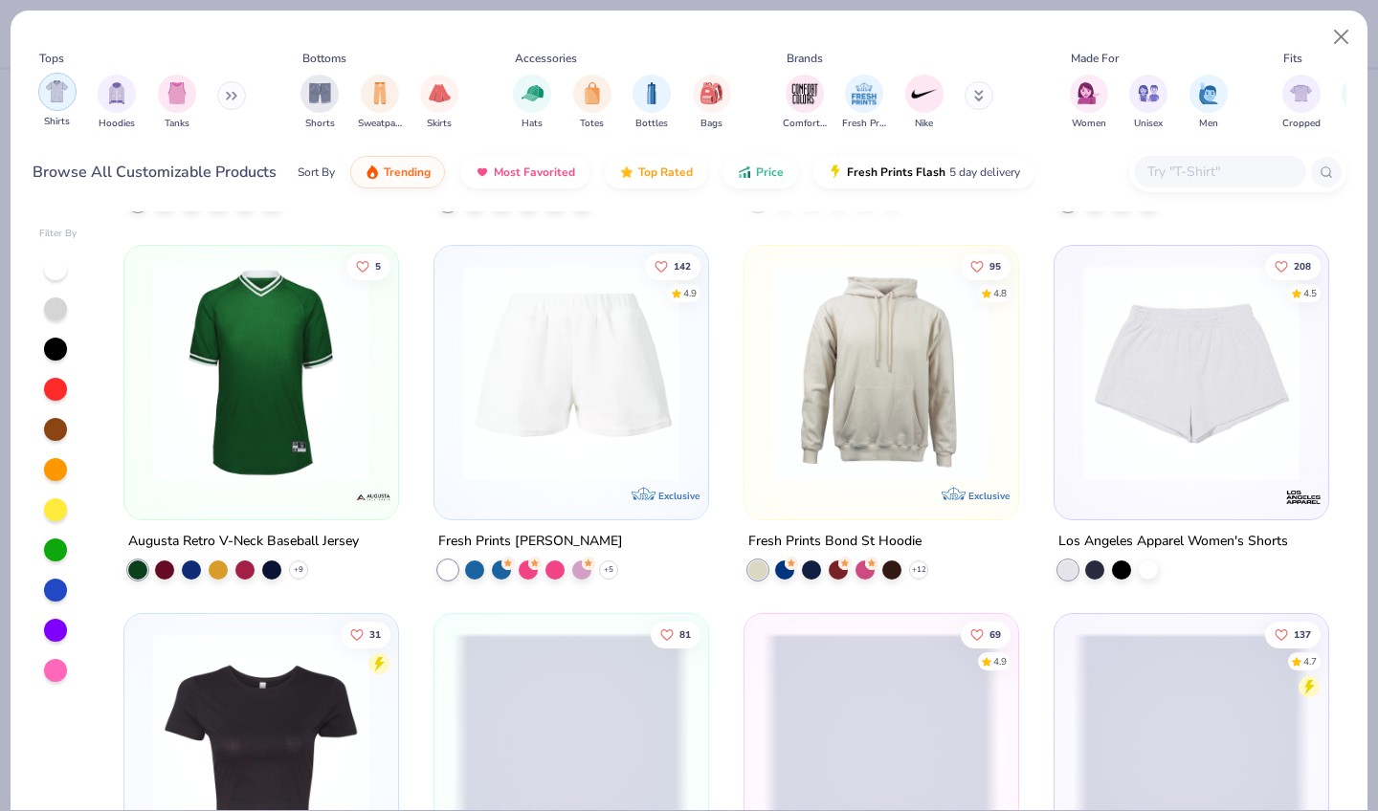
click at [65, 89] on div "filter for Shirts" at bounding box center [57, 92] width 38 height 38
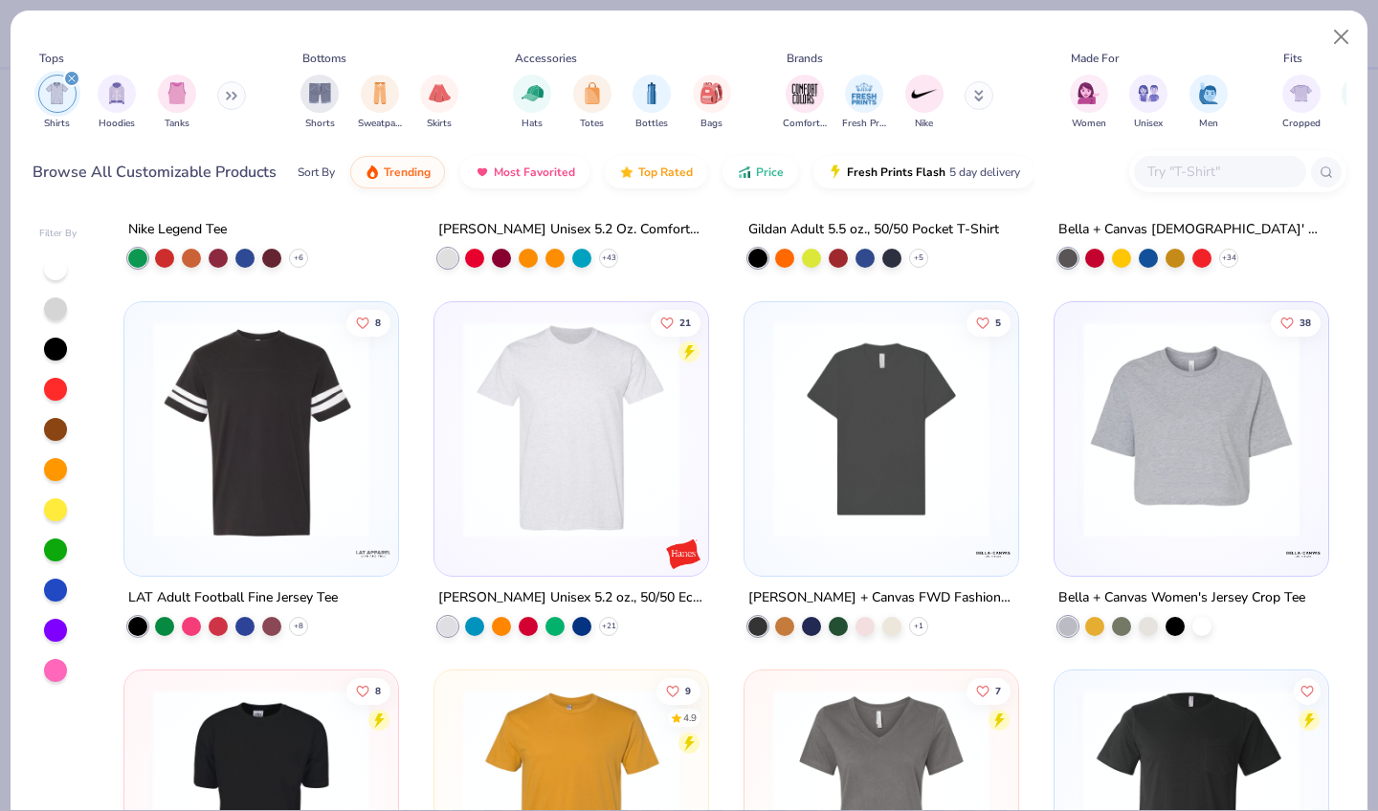
scroll to position [2861, 0]
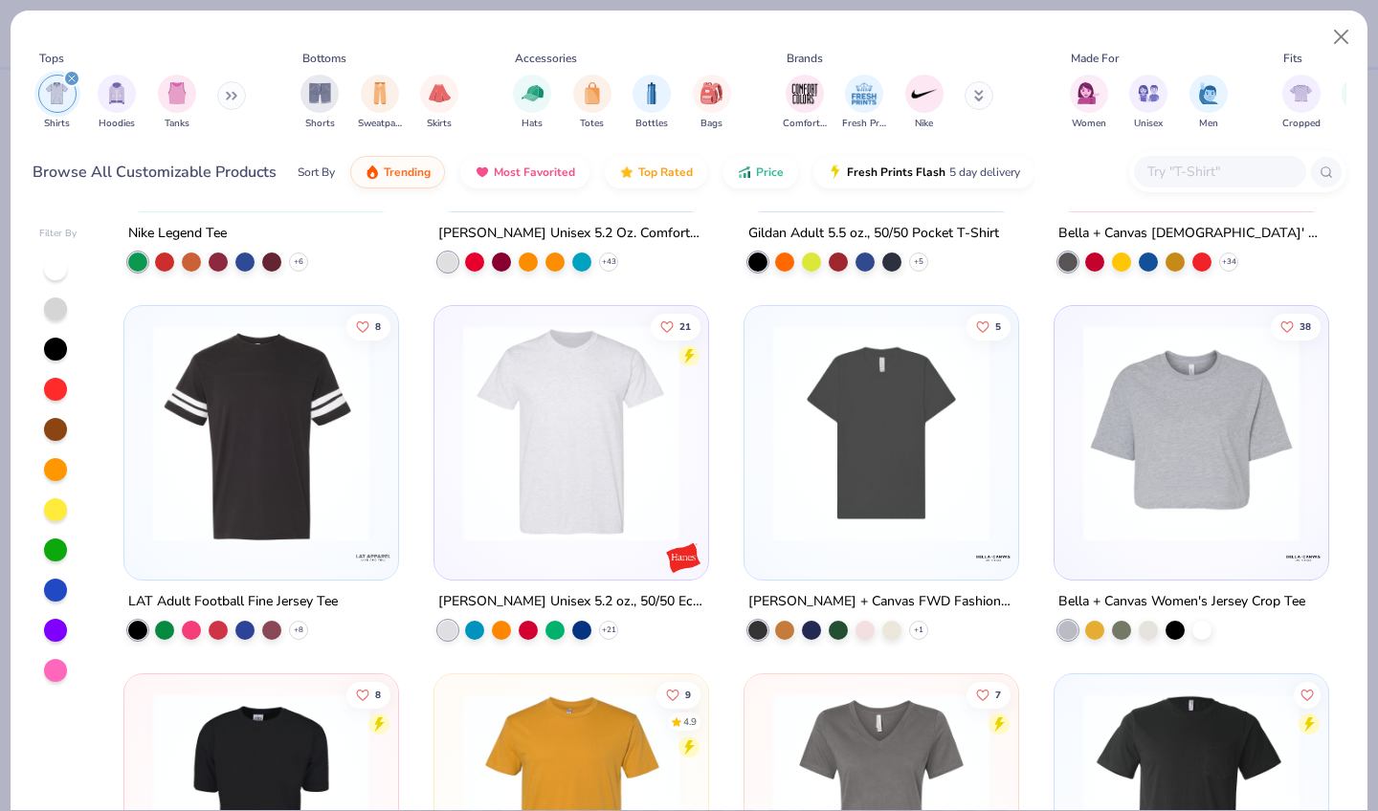
click at [1148, 364] on img at bounding box center [1191, 433] width 235 height 216
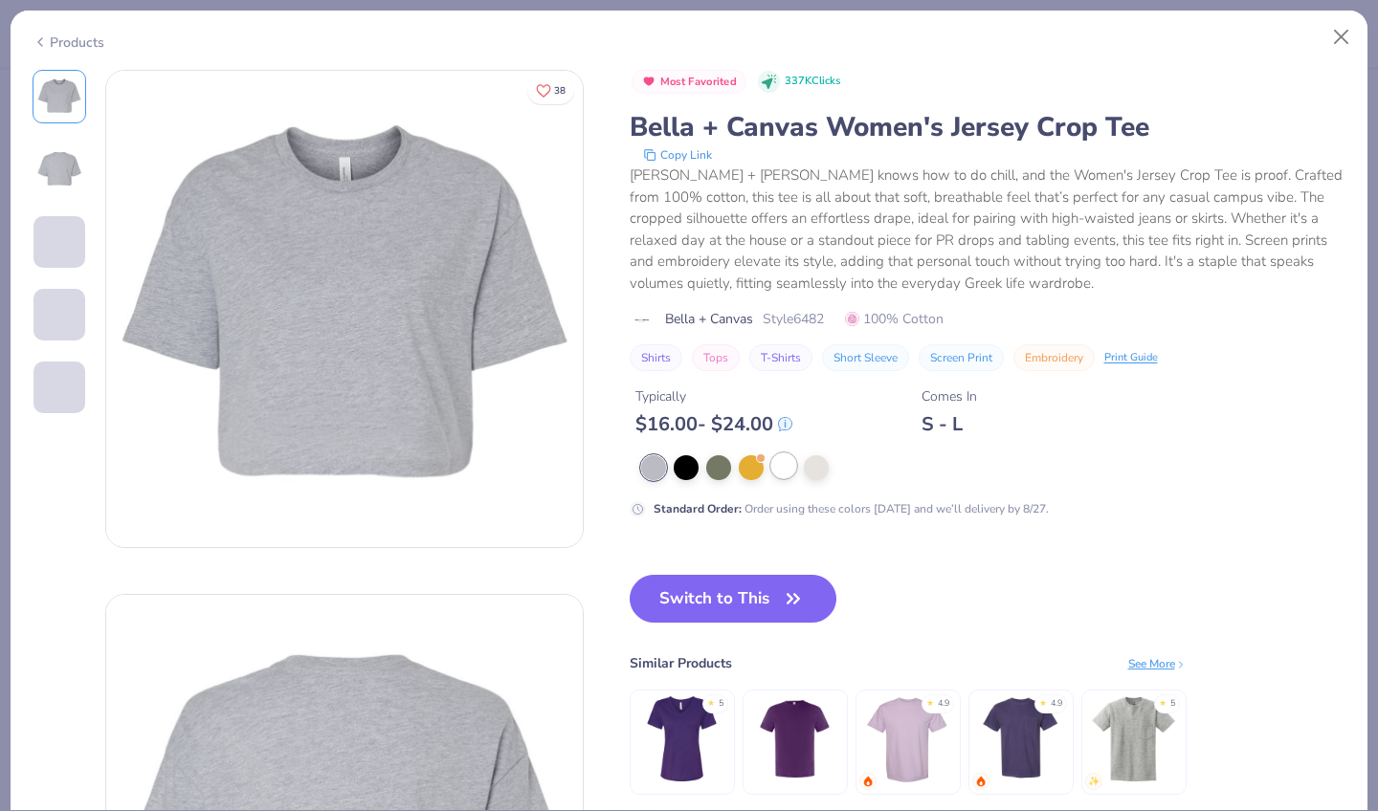
click at [771, 454] on div at bounding box center [783, 466] width 25 height 25
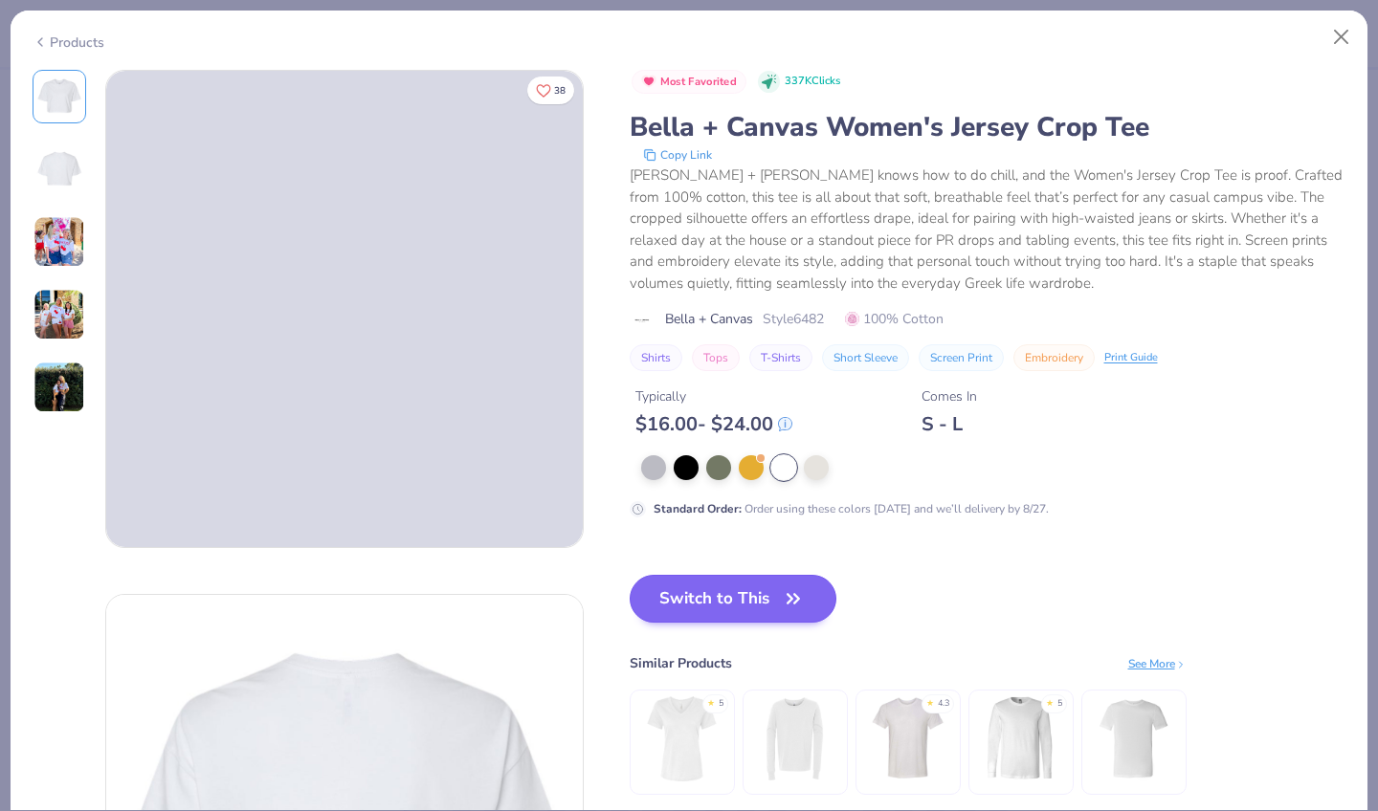
click at [653, 578] on button "Switch to This" at bounding box center [734, 599] width 208 height 48
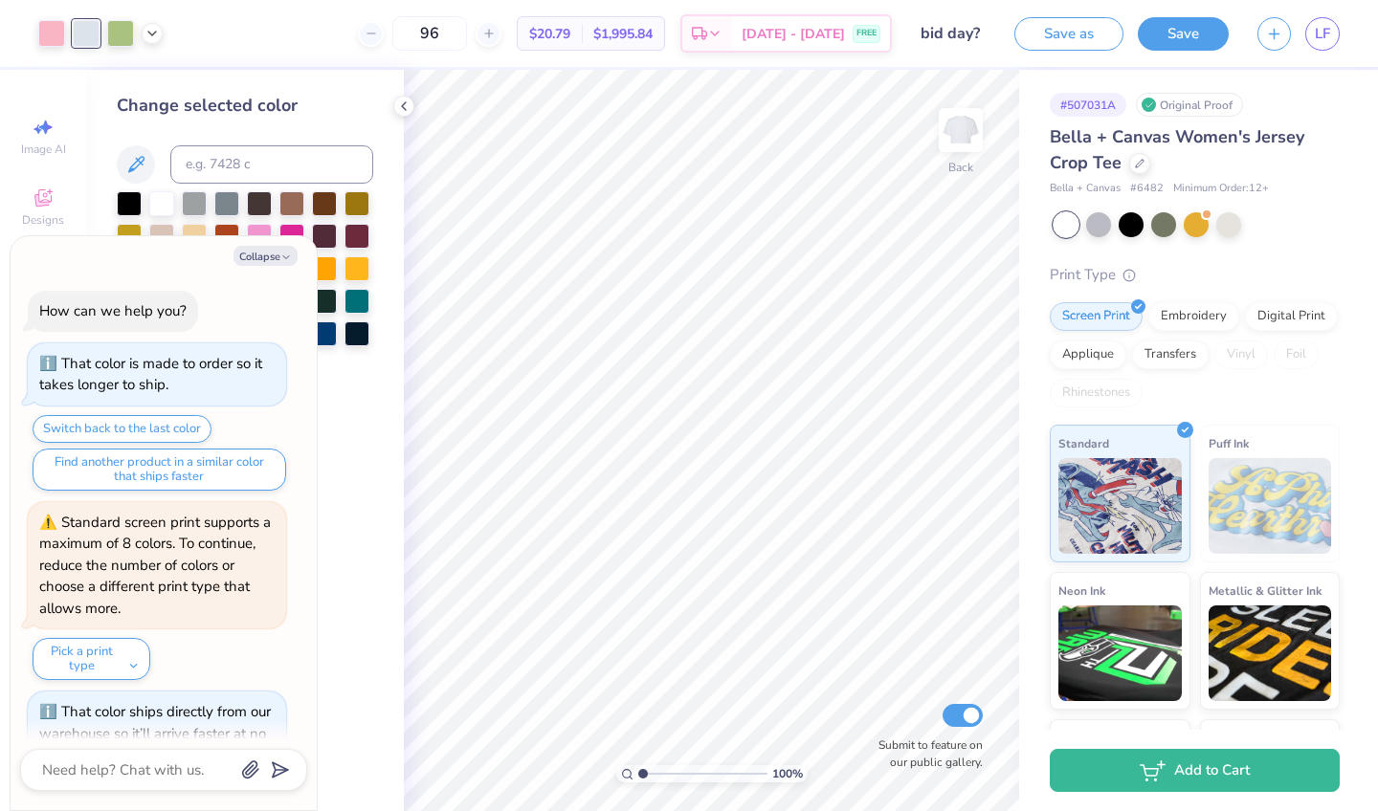
scroll to position [67, 0]
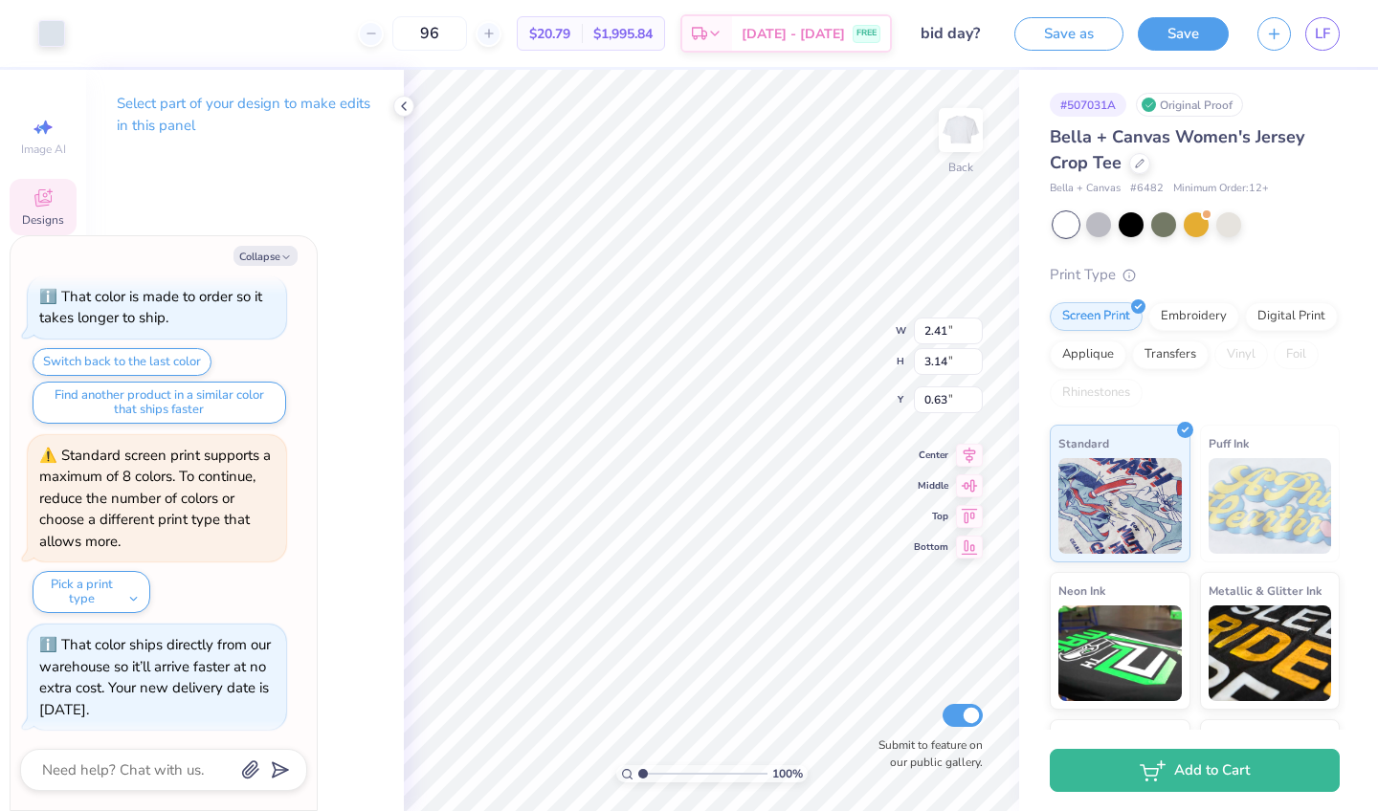
type textarea "x"
type input "5.94"
type textarea "x"
type input "4.73"
type textarea "x"
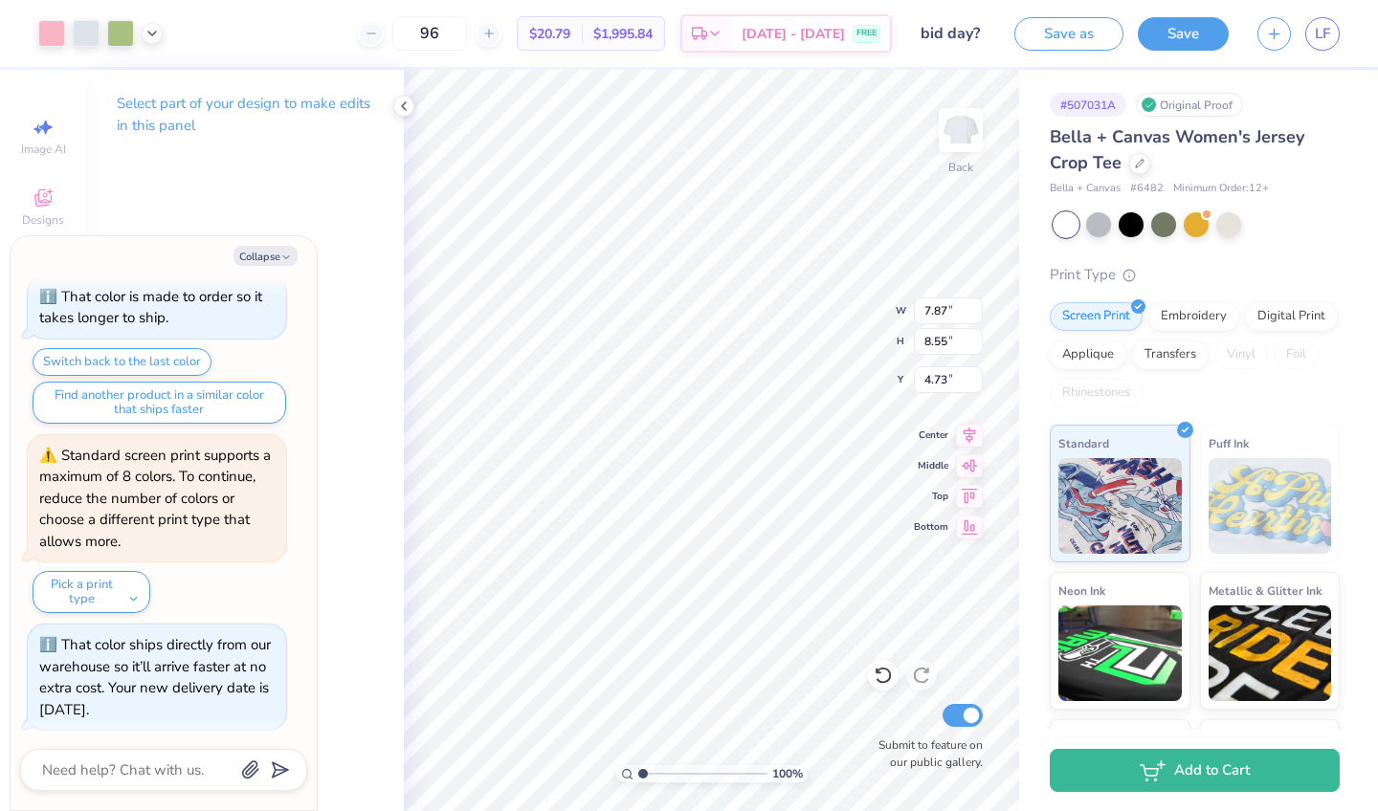
type input "10.39"
type input "11.29"
type input "1.98"
type textarea "x"
type input "4.24"
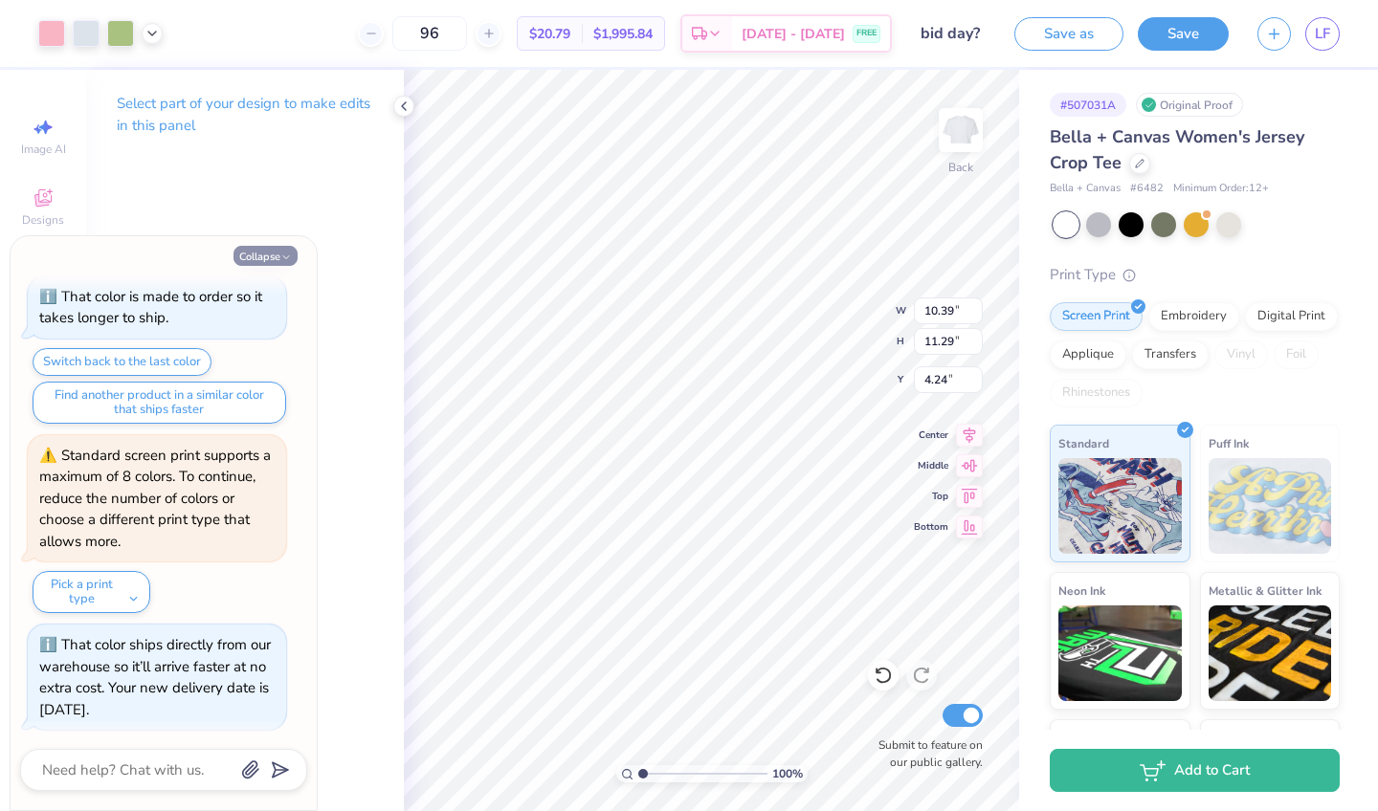
click at [289, 253] on icon "button" at bounding box center [285, 257] width 11 height 11
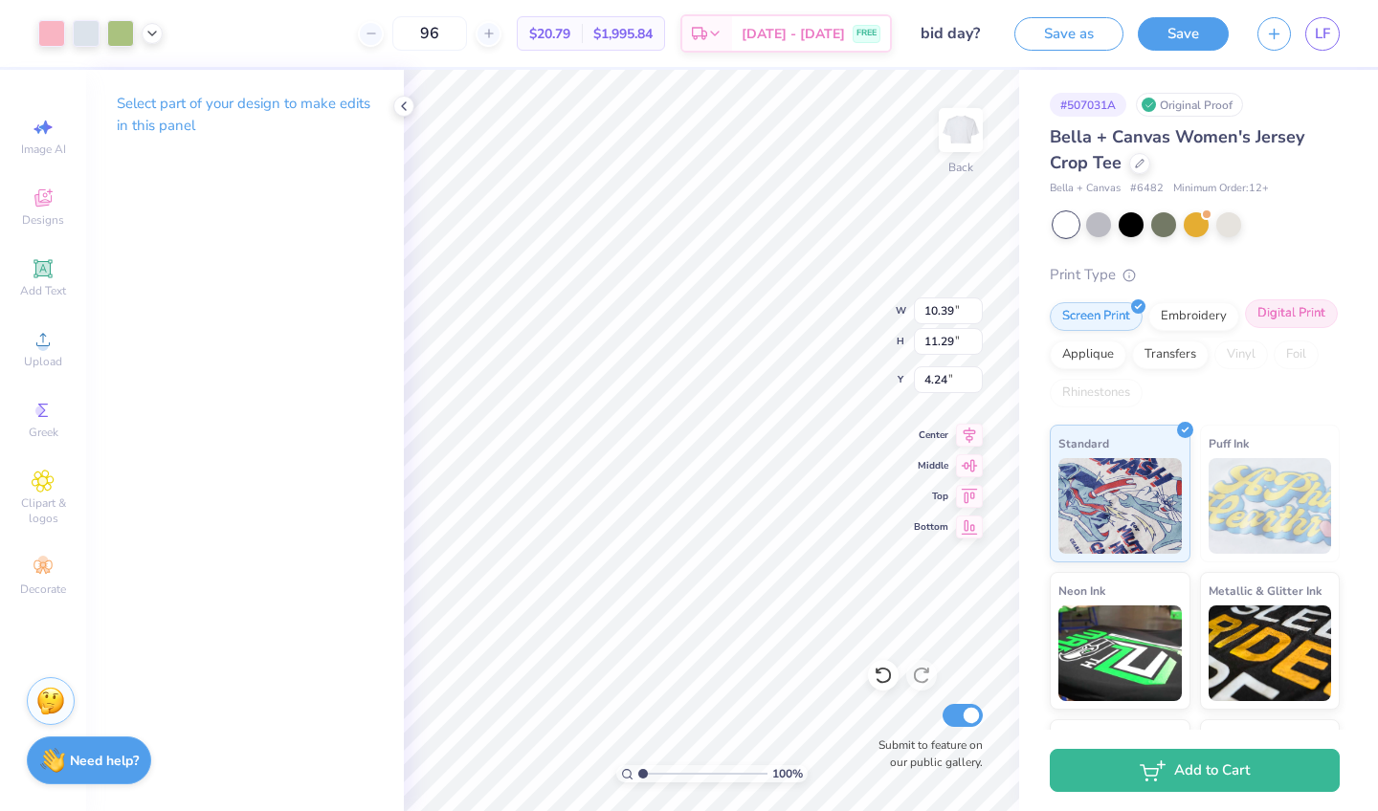
click at [1276, 307] on div "Digital Print" at bounding box center [1291, 314] width 93 height 29
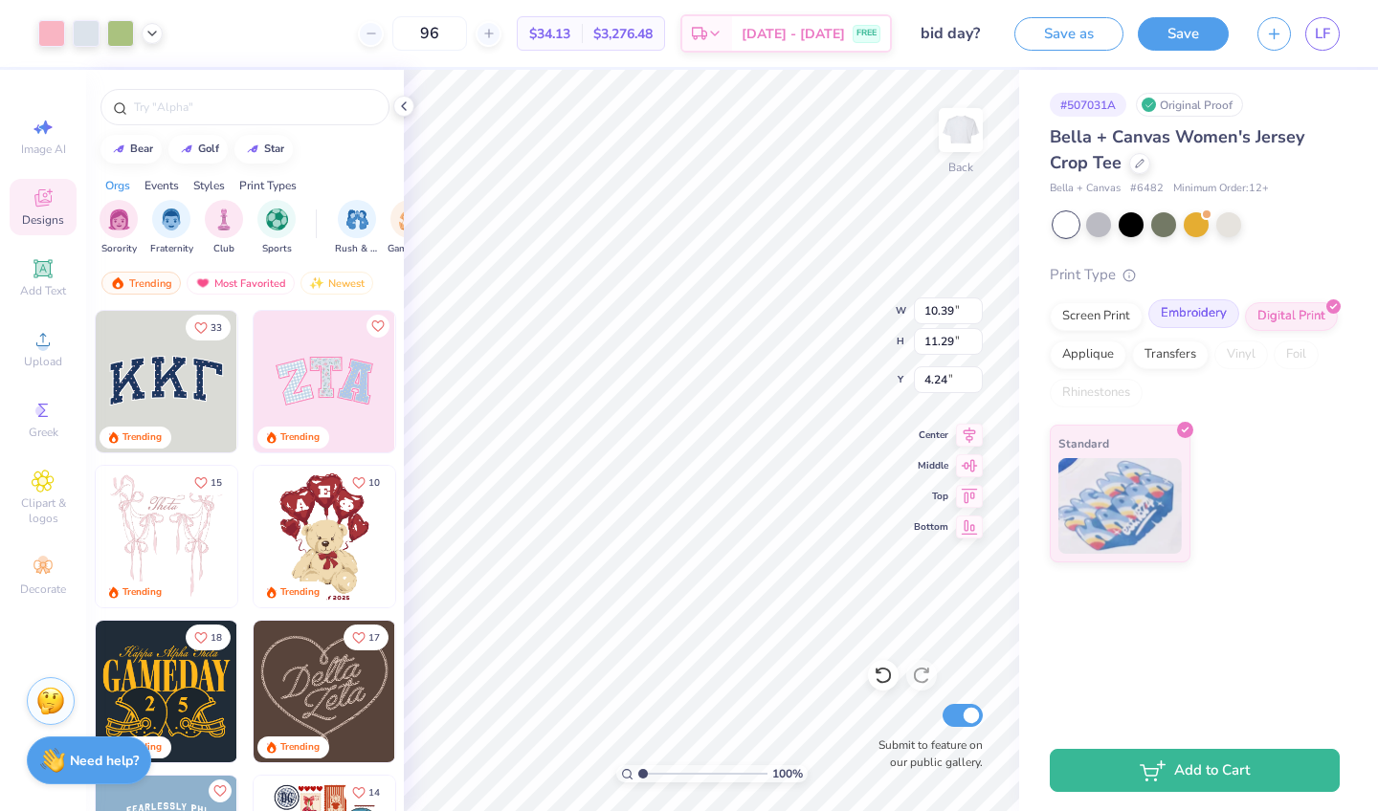
click at [1219, 309] on div "Embroidery" at bounding box center [1193, 314] width 91 height 29
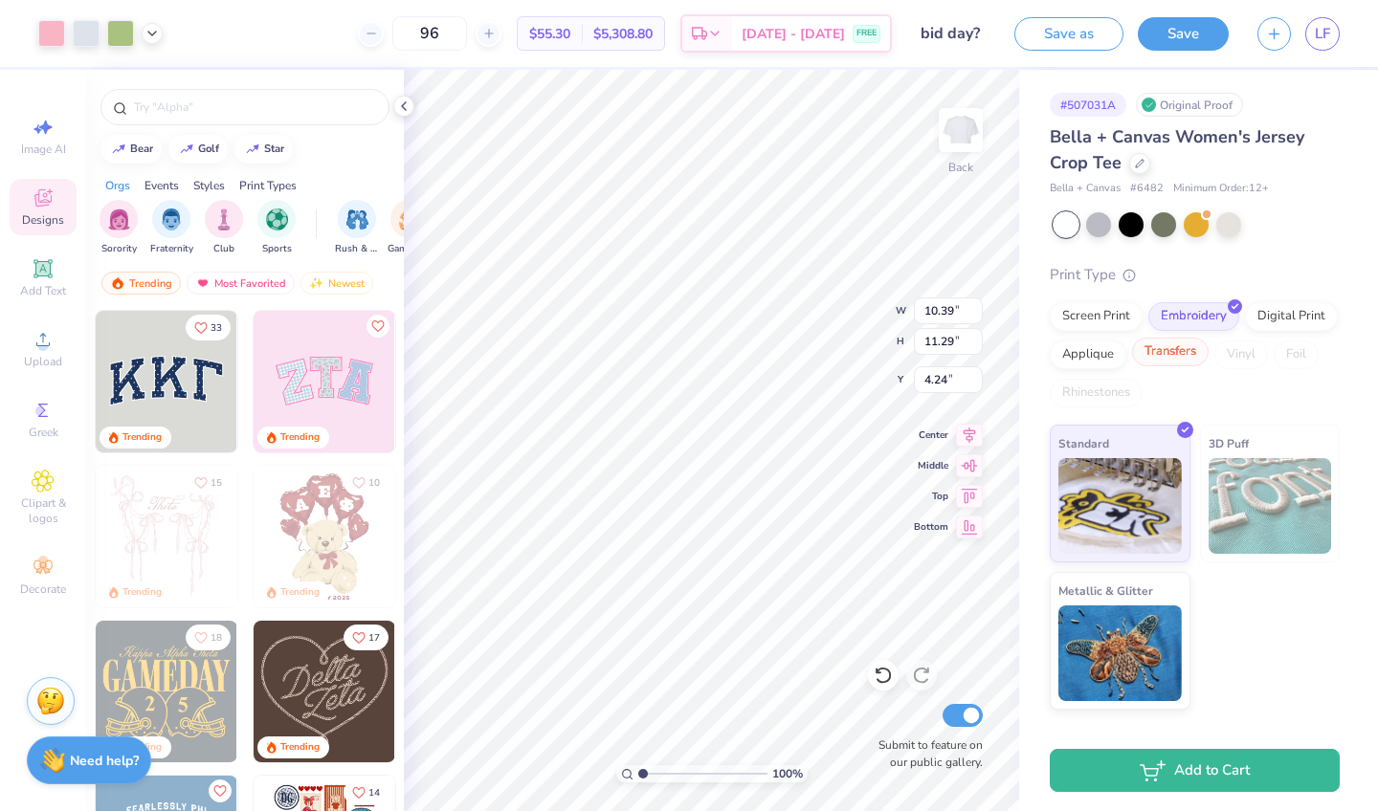
click at [1171, 344] on div "Transfers" at bounding box center [1170, 352] width 77 height 29
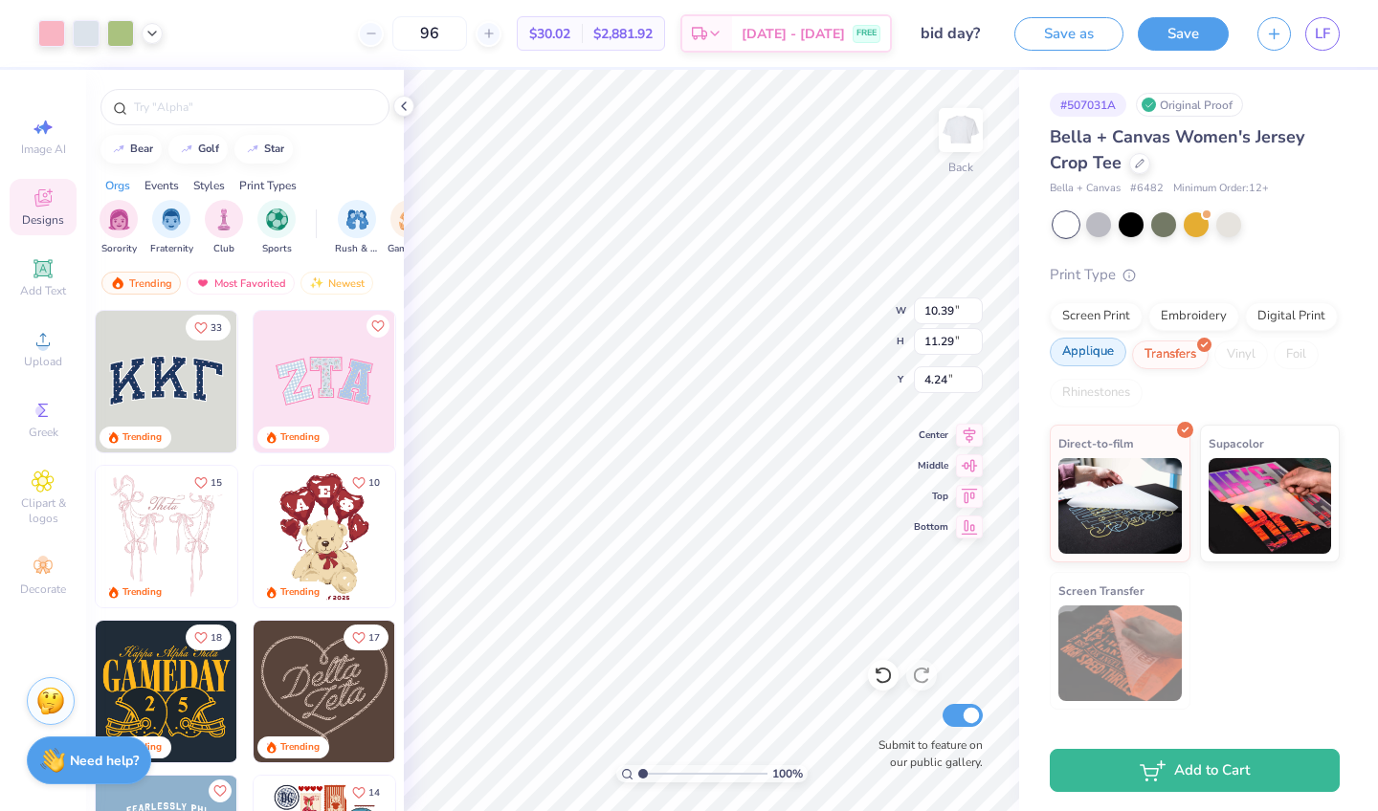
click at [1108, 350] on div "Applique" at bounding box center [1088, 352] width 77 height 29
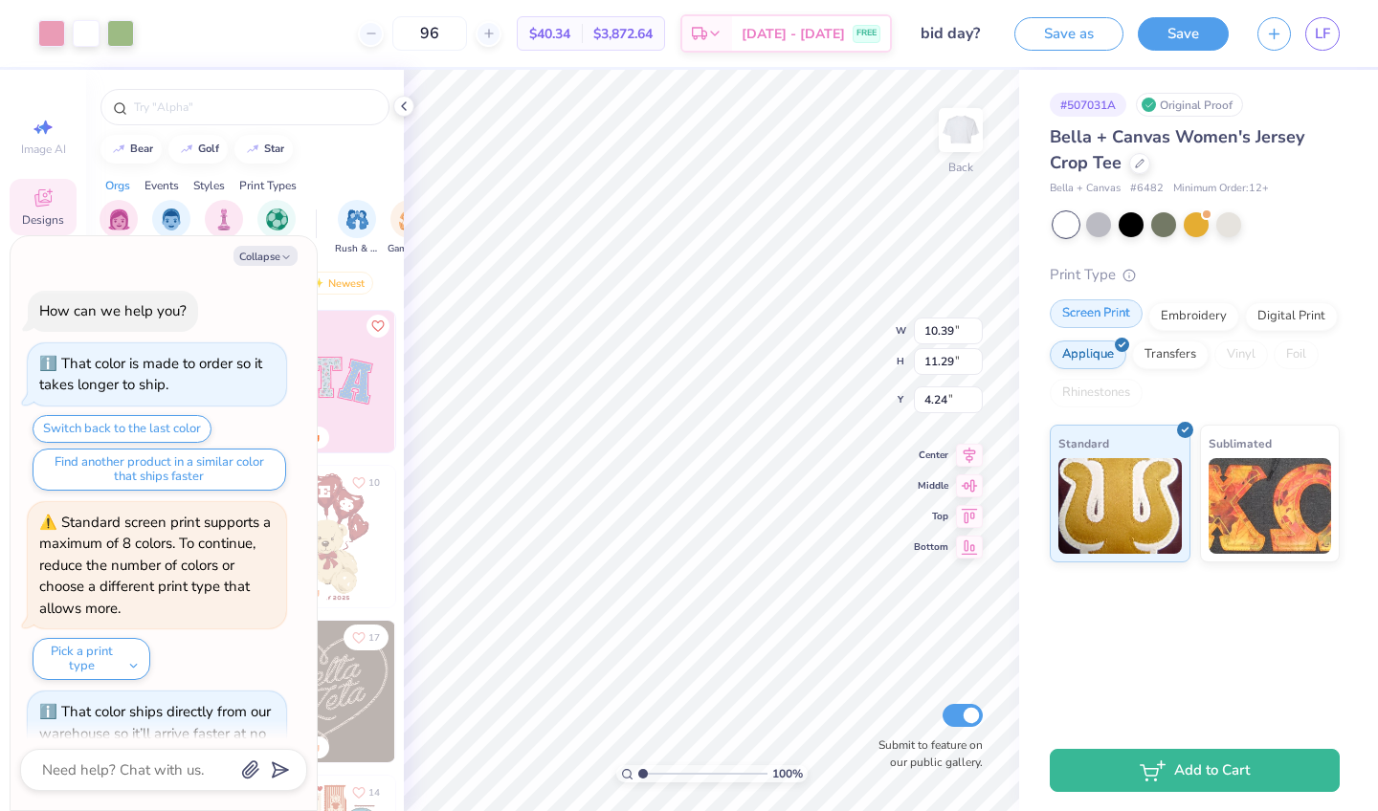
scroll to position [182, 0]
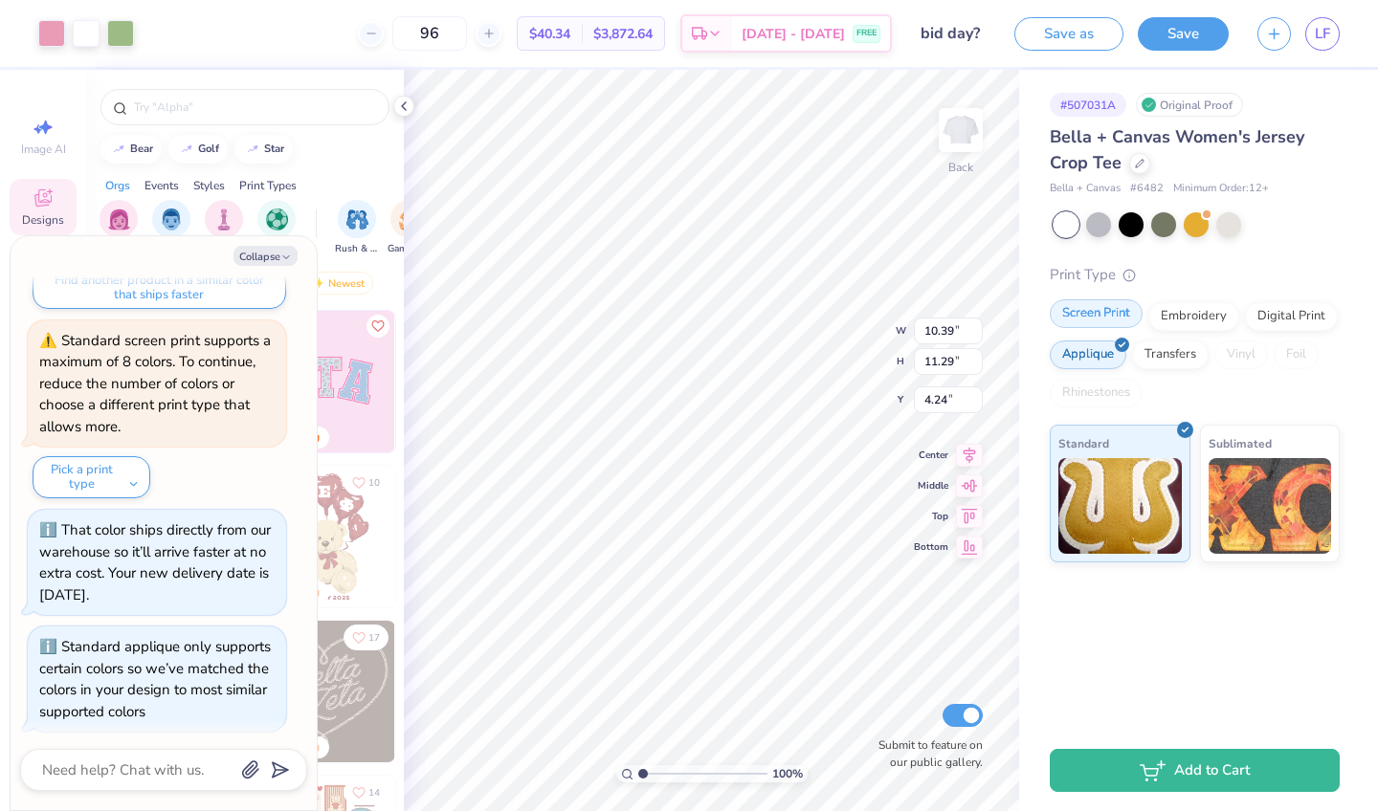
click at [1120, 311] on div "Screen Print" at bounding box center [1096, 314] width 93 height 29
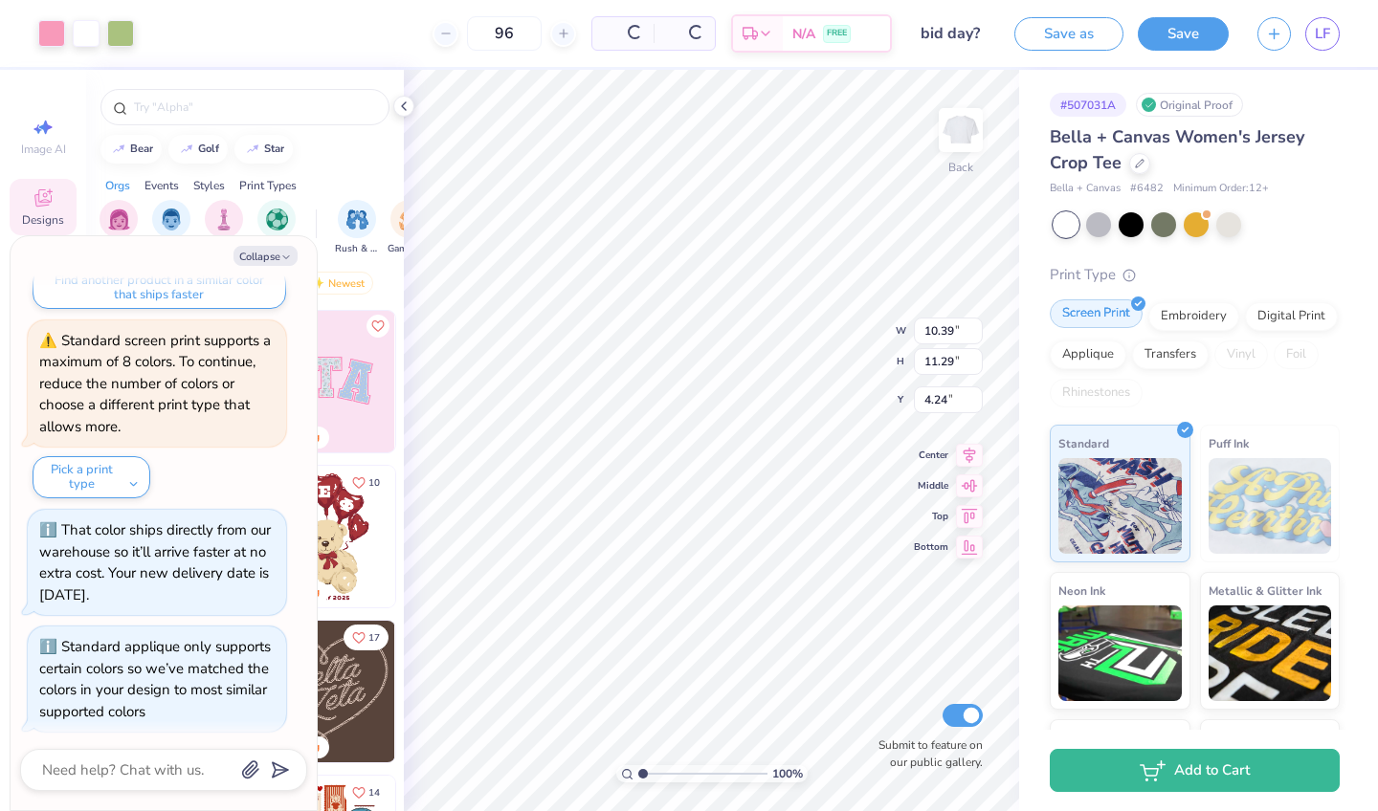
scroll to position [297, 0]
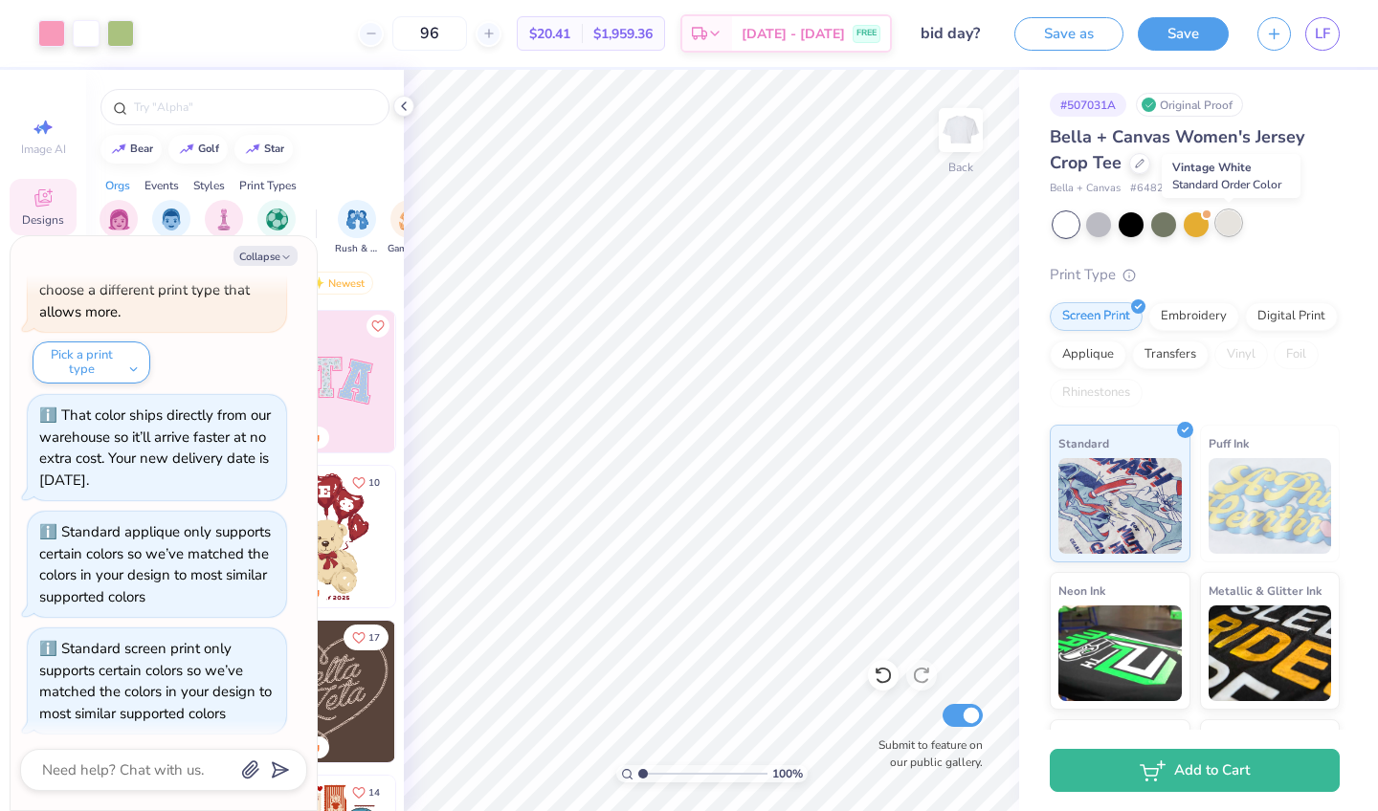
click at [1233, 218] on div at bounding box center [1228, 223] width 25 height 25
click at [258, 267] on div "Collapse How can we help you? That color is made to order so it takes longer to…" at bounding box center [164, 523] width 306 height 574
click at [263, 260] on button "Collapse" at bounding box center [265, 256] width 64 height 20
type textarea "x"
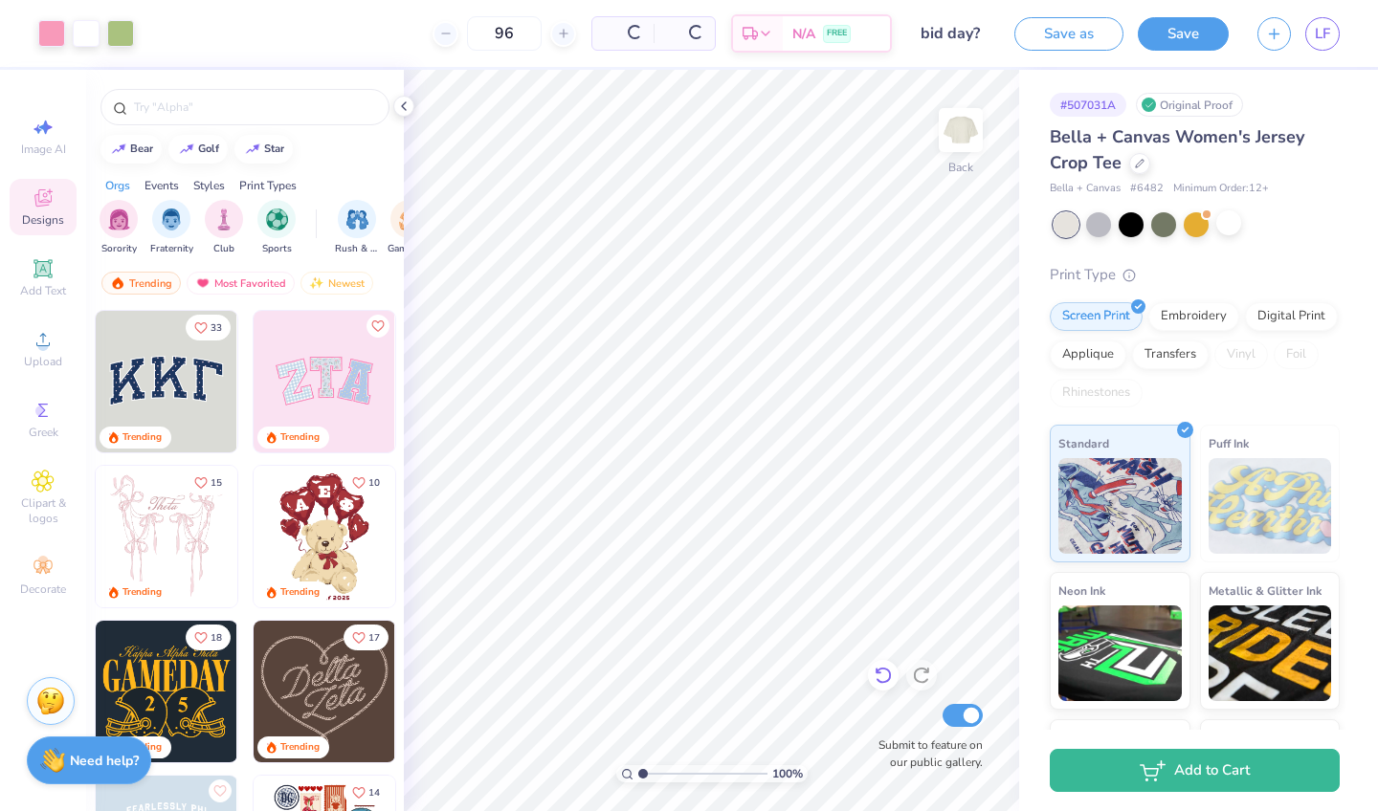
click at [879, 686] on div "100 % Back Submit to feature on our public gallery." at bounding box center [711, 441] width 615 height 742
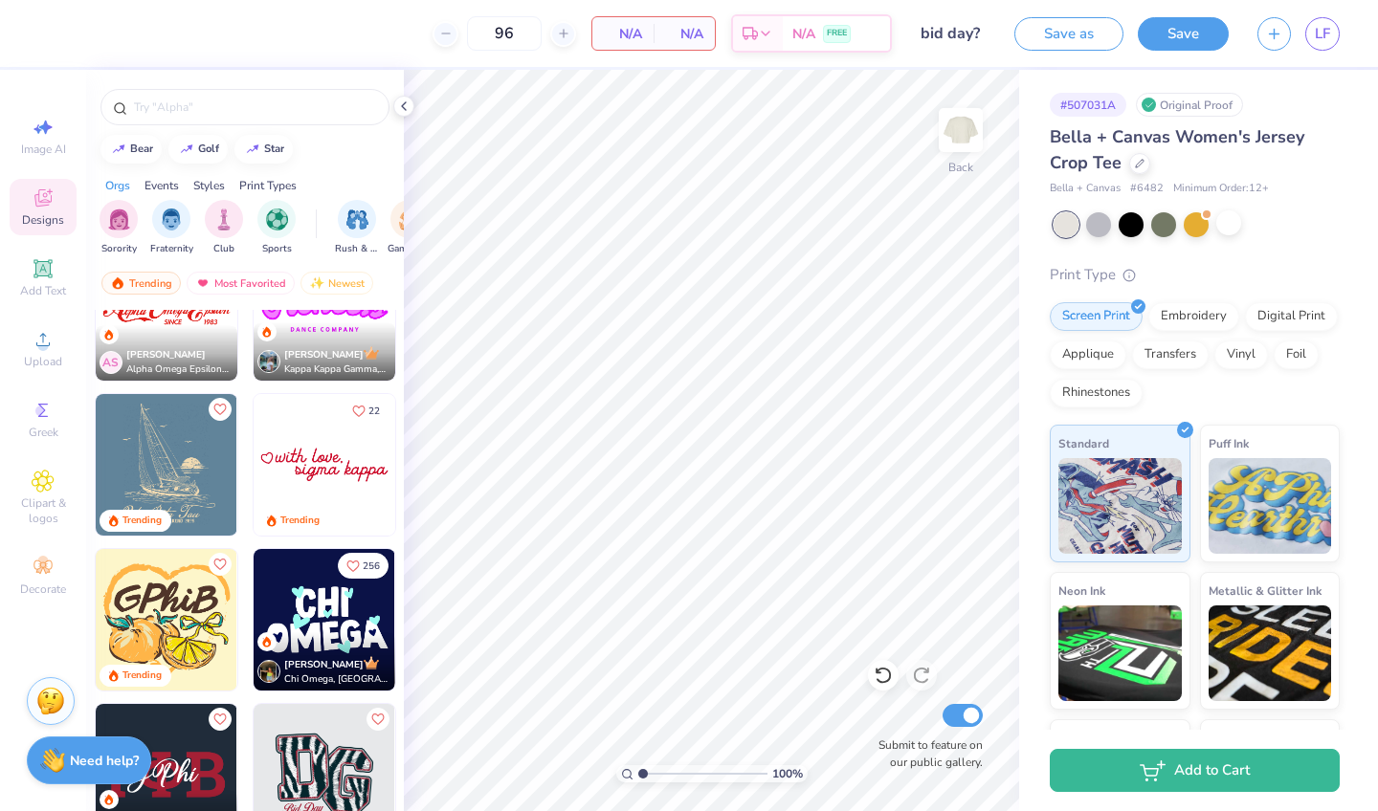
scroll to position [1934, 0]
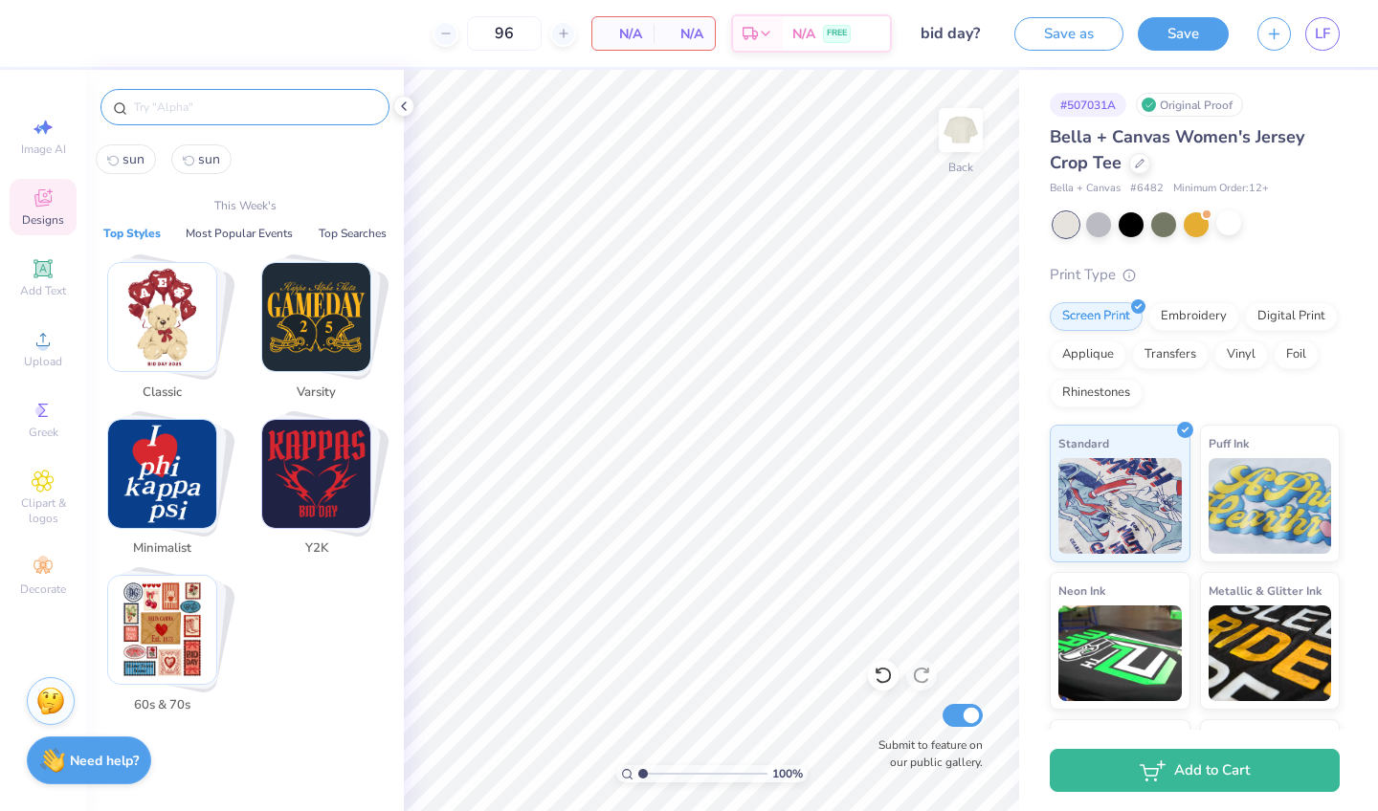
click at [257, 106] on input "text" at bounding box center [254, 107] width 245 height 19
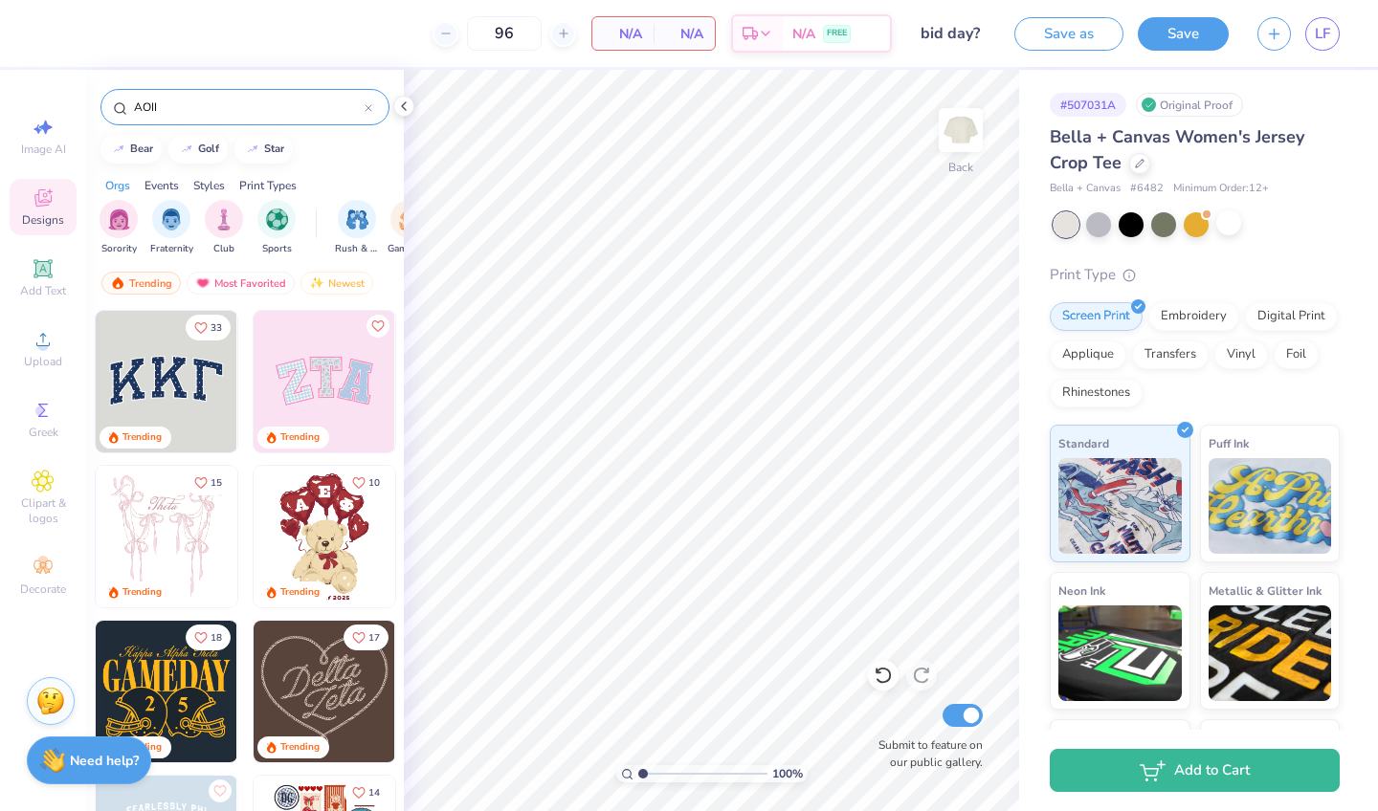
type input "AOII"
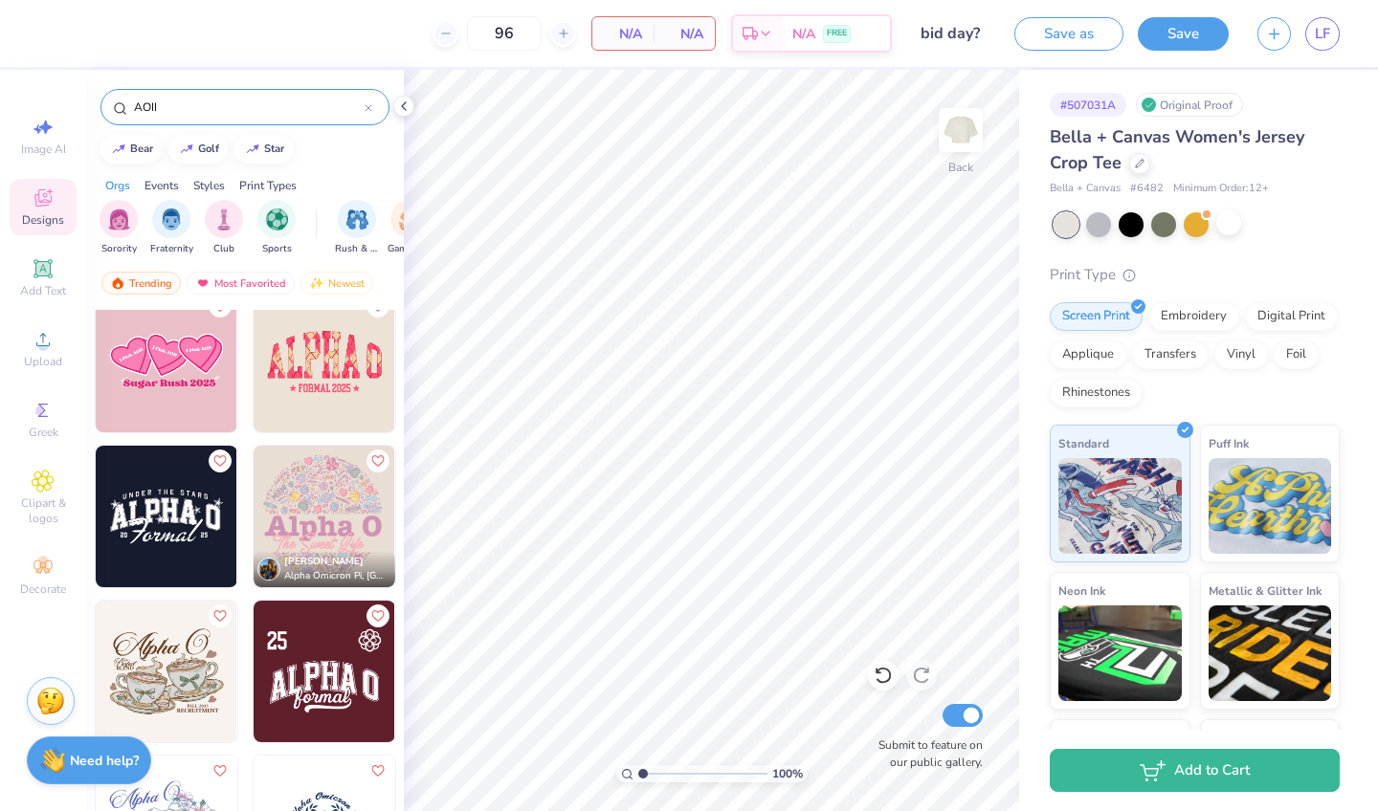
scroll to position [643, 0]
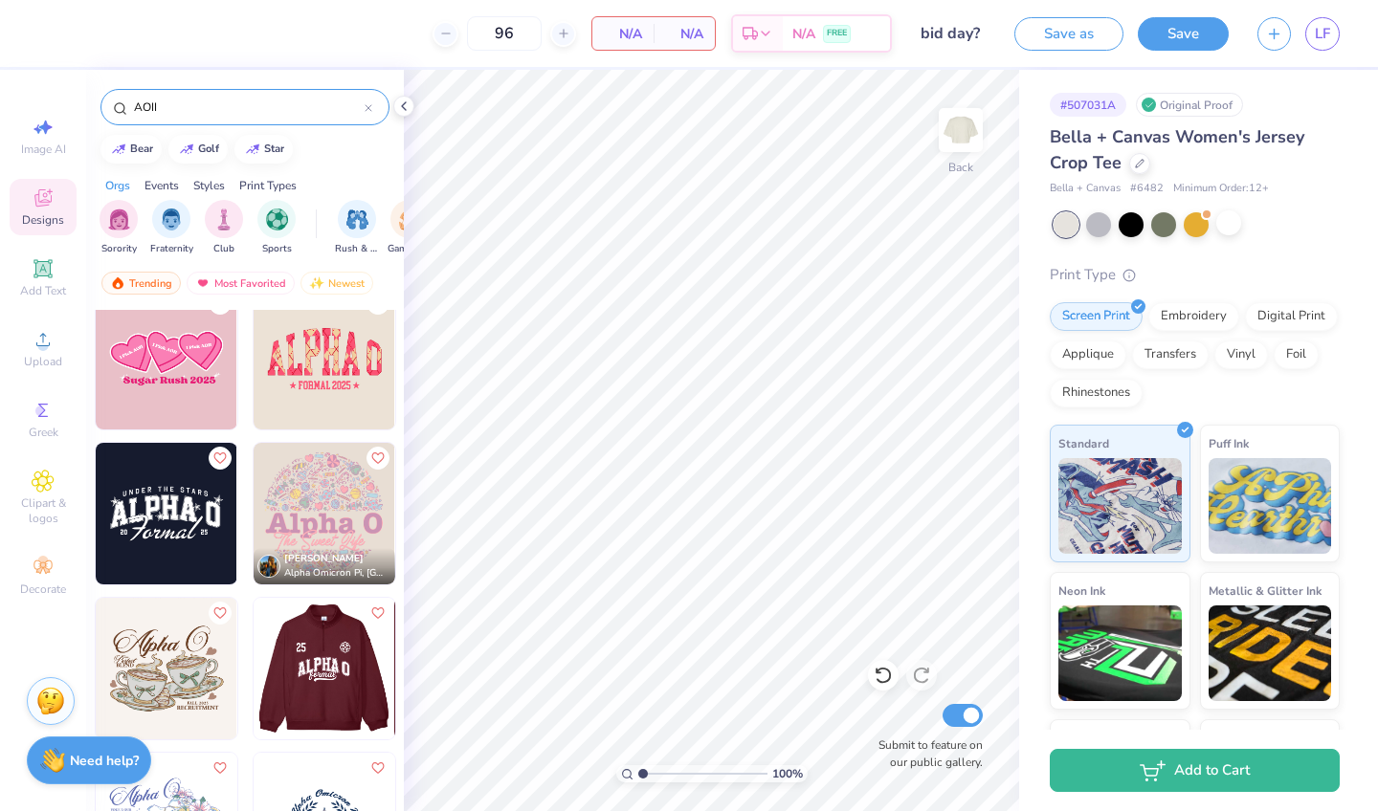
click at [329, 505] on img at bounding box center [325, 514] width 142 height 142
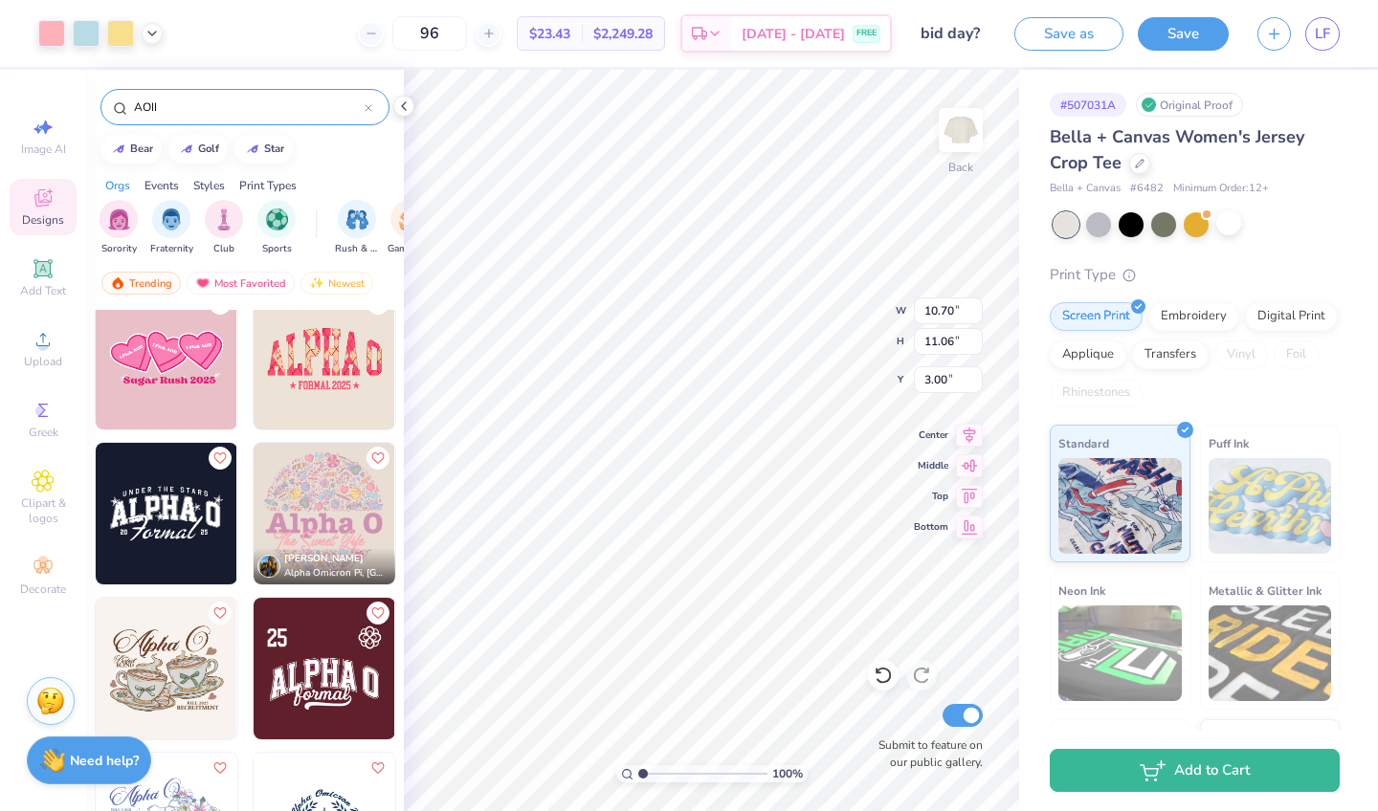
type input "1.85"
click at [1224, 221] on div at bounding box center [1228, 223] width 25 height 25
click at [150, 33] on icon at bounding box center [151, 31] width 15 height 15
click at [59, 33] on div at bounding box center [51, 31] width 27 height 27
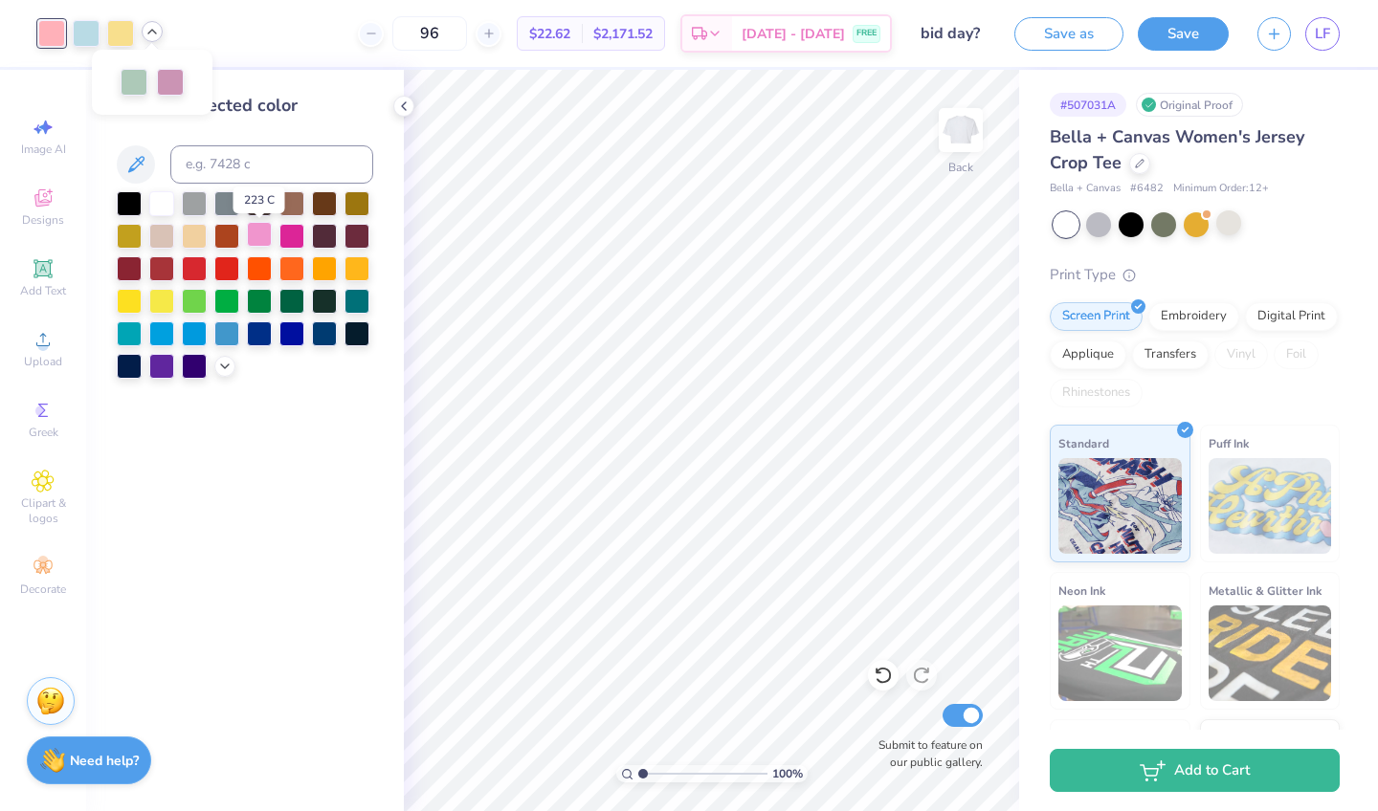
click at [259, 241] on div at bounding box center [259, 234] width 25 height 25
click at [227, 372] on icon at bounding box center [224, 364] width 15 height 15
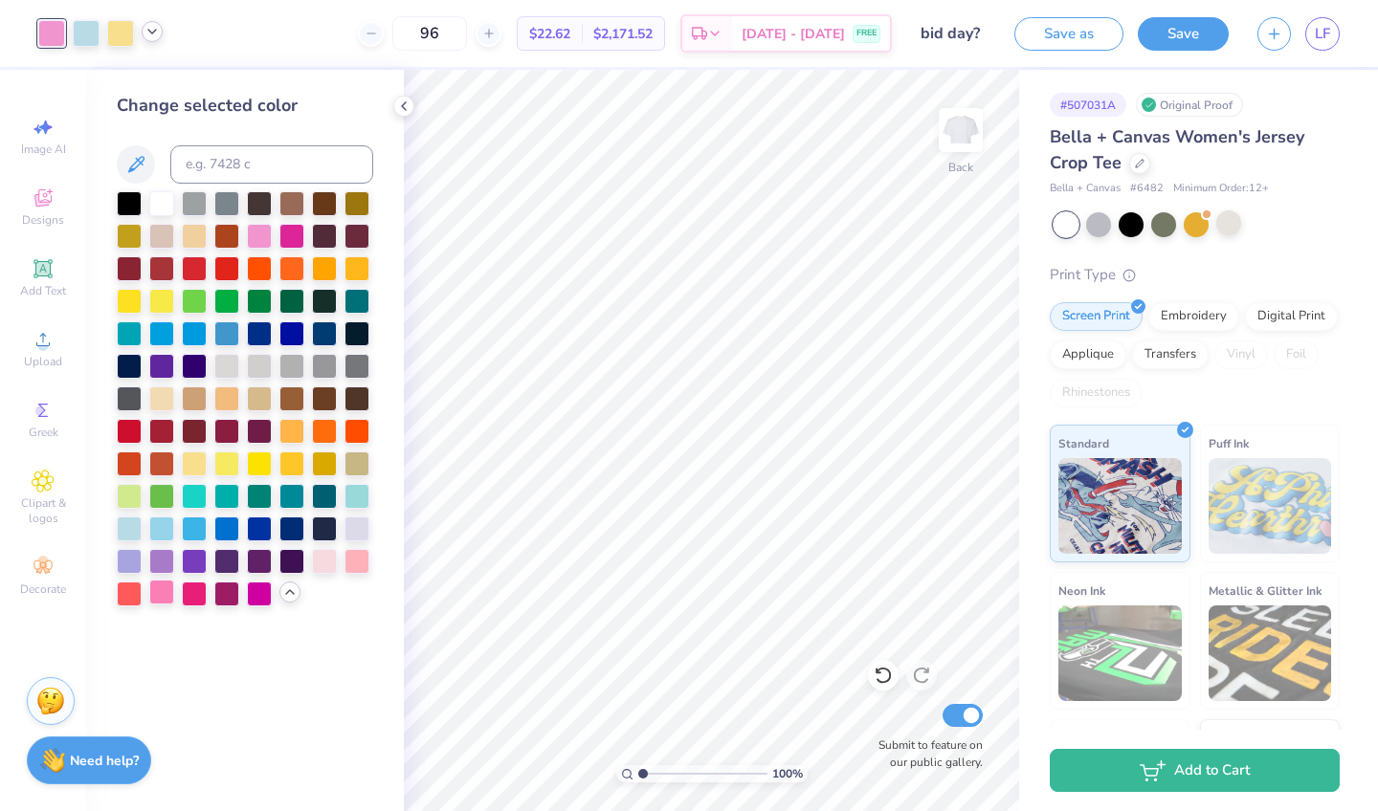
click at [166, 594] on div at bounding box center [161, 592] width 25 height 25
click at [82, 35] on div at bounding box center [86, 31] width 27 height 27
click at [194, 529] on div at bounding box center [194, 527] width 25 height 25
click at [165, 535] on div at bounding box center [161, 527] width 25 height 25
click at [118, 37] on div at bounding box center [120, 31] width 27 height 27
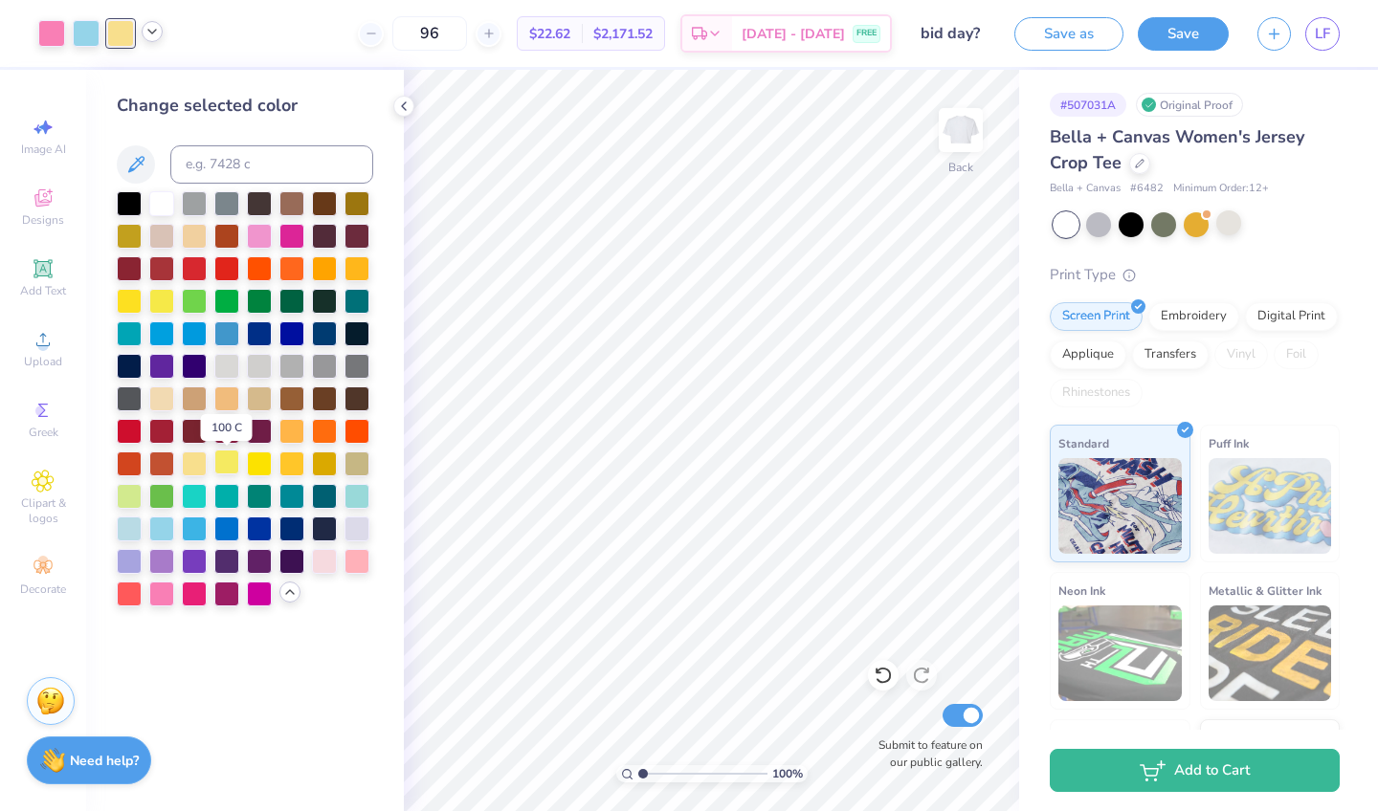
click at [225, 468] on div at bounding box center [226, 462] width 25 height 25
click at [155, 31] on polyline at bounding box center [152, 32] width 8 height 4
click at [135, 77] on div at bounding box center [134, 80] width 27 height 27
click at [197, 305] on div at bounding box center [194, 299] width 25 height 25
click at [133, 499] on div at bounding box center [129, 494] width 25 height 25
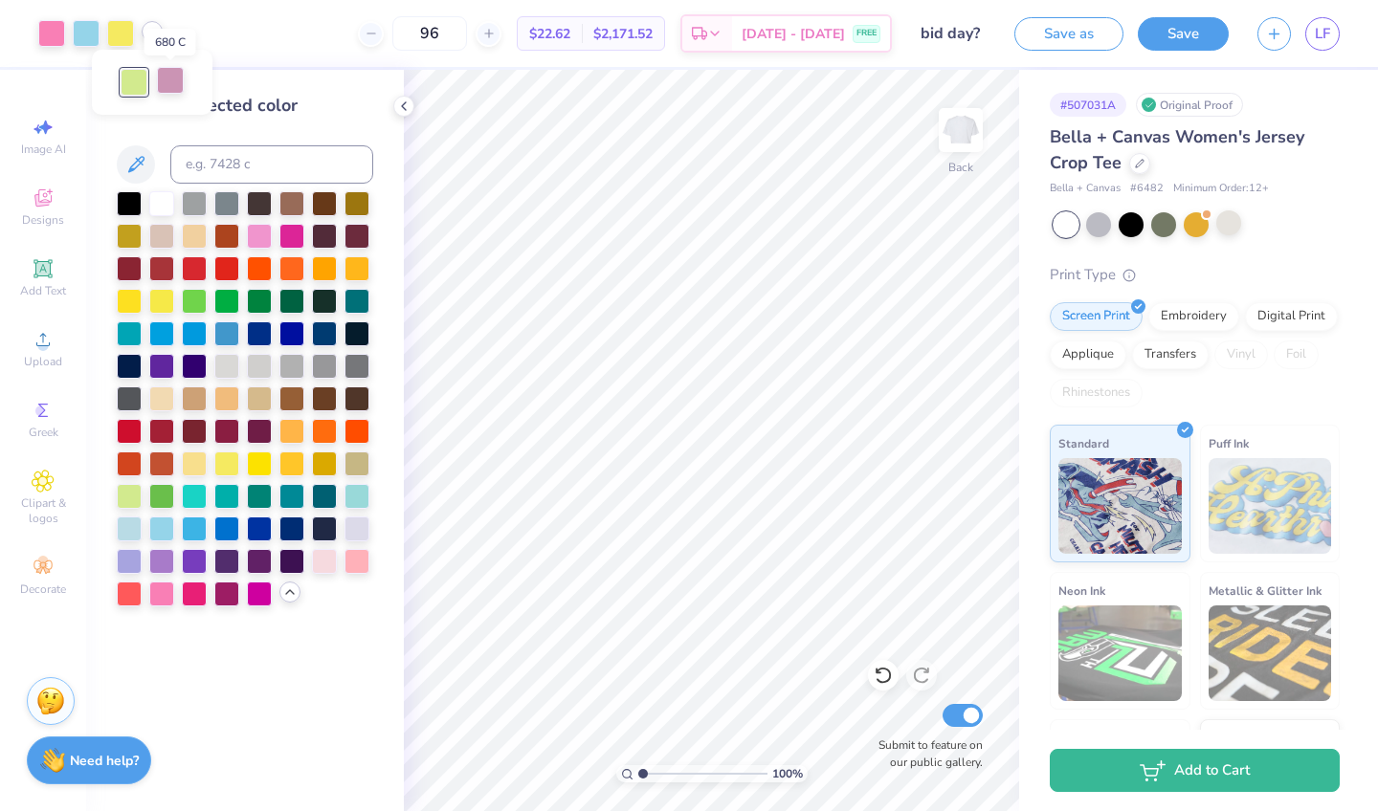
click at [166, 78] on div at bounding box center [170, 80] width 27 height 27
click at [161, 566] on div at bounding box center [161, 559] width 25 height 25
click at [185, 561] on div at bounding box center [194, 559] width 25 height 25
click at [268, 605] on div at bounding box center [259, 592] width 25 height 25
click at [166, 565] on div at bounding box center [161, 559] width 25 height 25
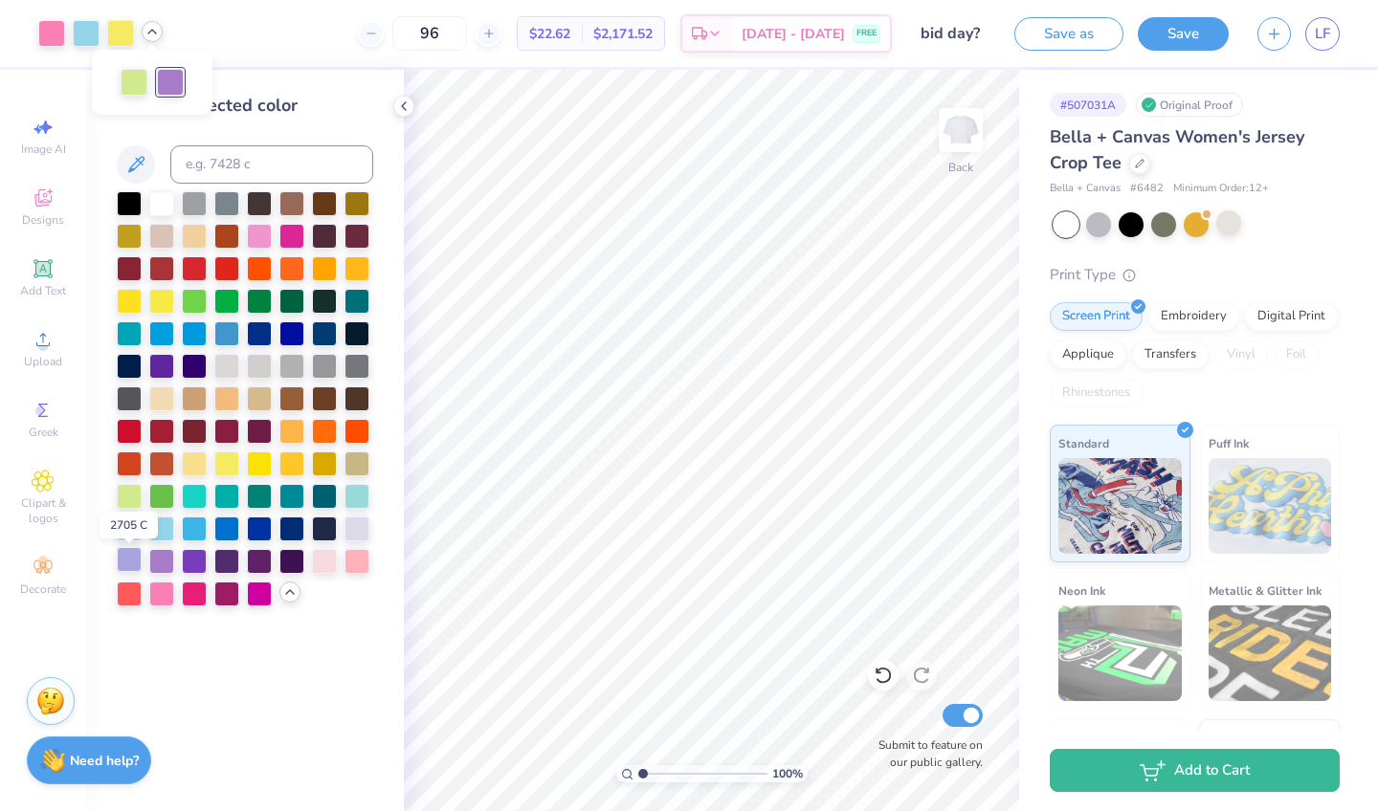
click at [136, 562] on div at bounding box center [129, 559] width 25 height 25
click at [163, 563] on div at bounding box center [161, 559] width 25 height 25
click at [160, 31] on div at bounding box center [152, 31] width 21 height 21
click at [140, 77] on div at bounding box center [134, 80] width 27 height 27
click at [229, 472] on div at bounding box center [226, 462] width 25 height 25
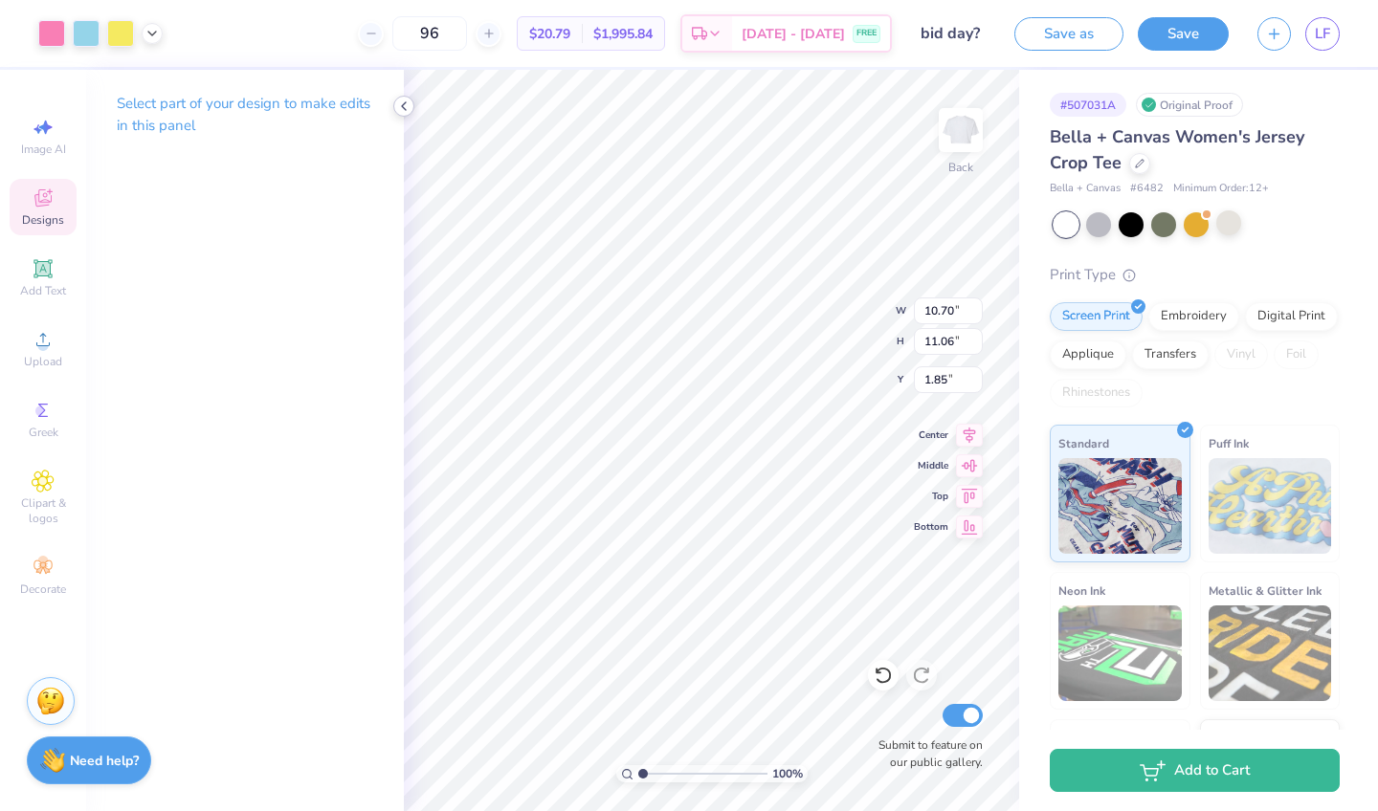
type input "1.01"
click at [410, 98] on div at bounding box center [403, 106] width 21 height 21
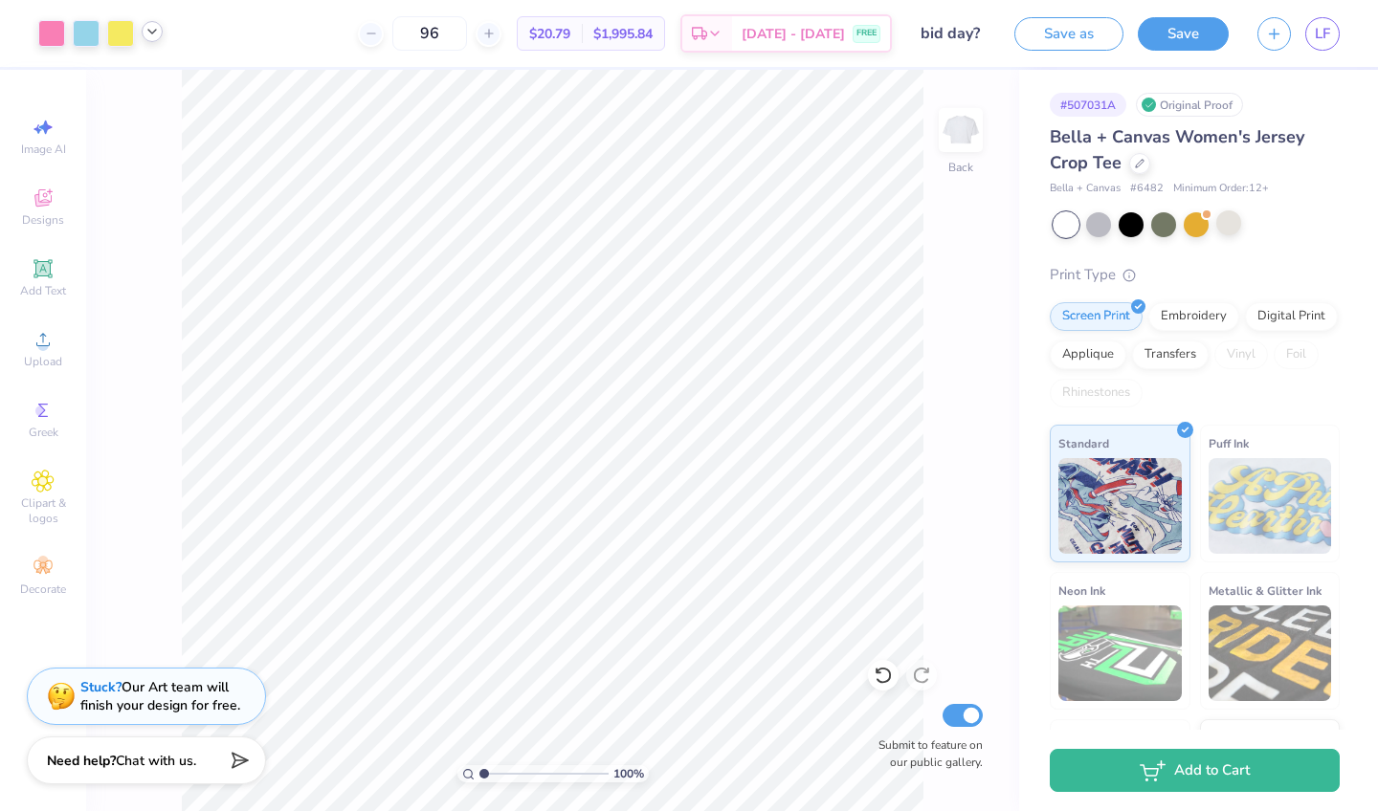
click at [152, 32] on icon at bounding box center [151, 31] width 15 height 15
click at [154, 153] on div "100 % Back Submit to feature on our public gallery." at bounding box center [552, 441] width 933 height 742
click at [1137, 162] on icon at bounding box center [1140, 162] width 10 height 10
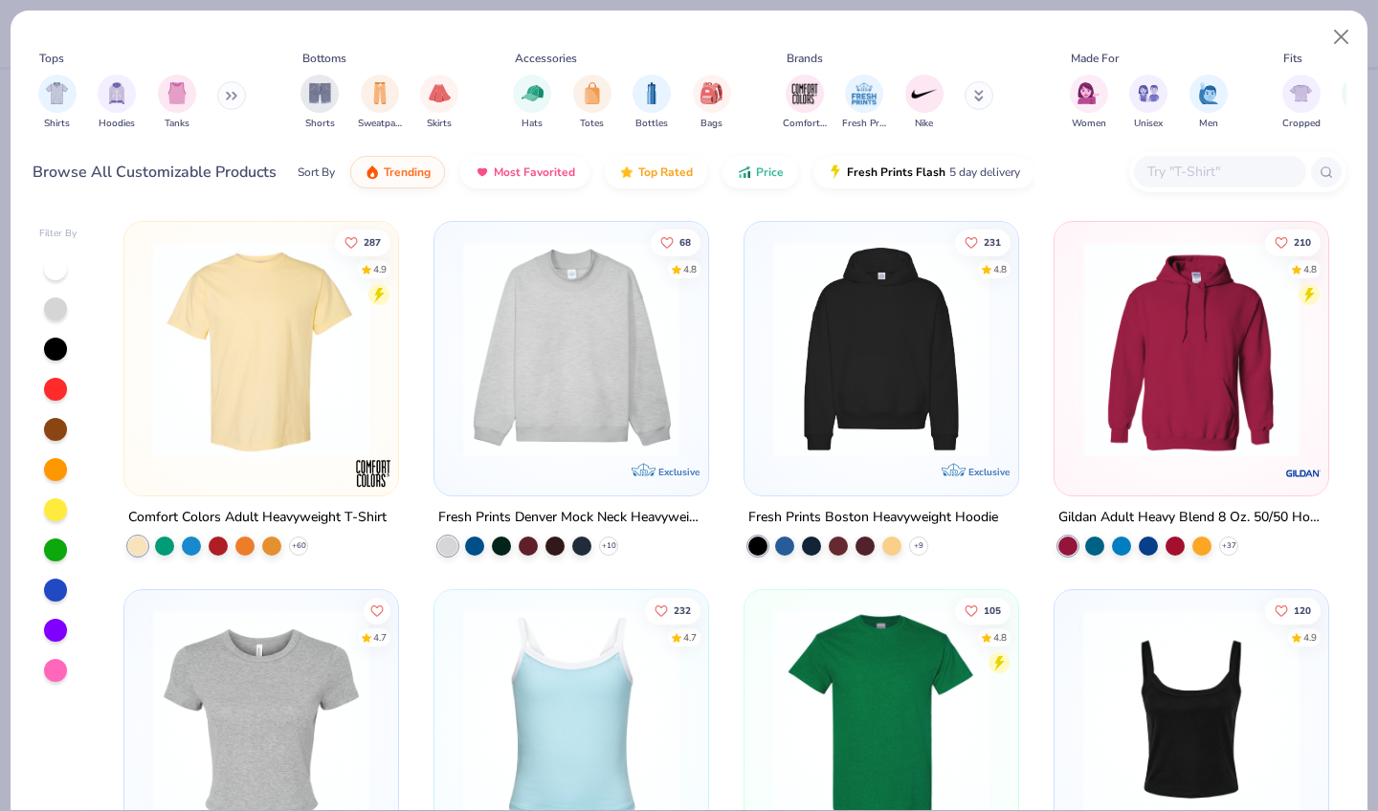
click at [207, 359] on img at bounding box center [261, 349] width 235 height 216
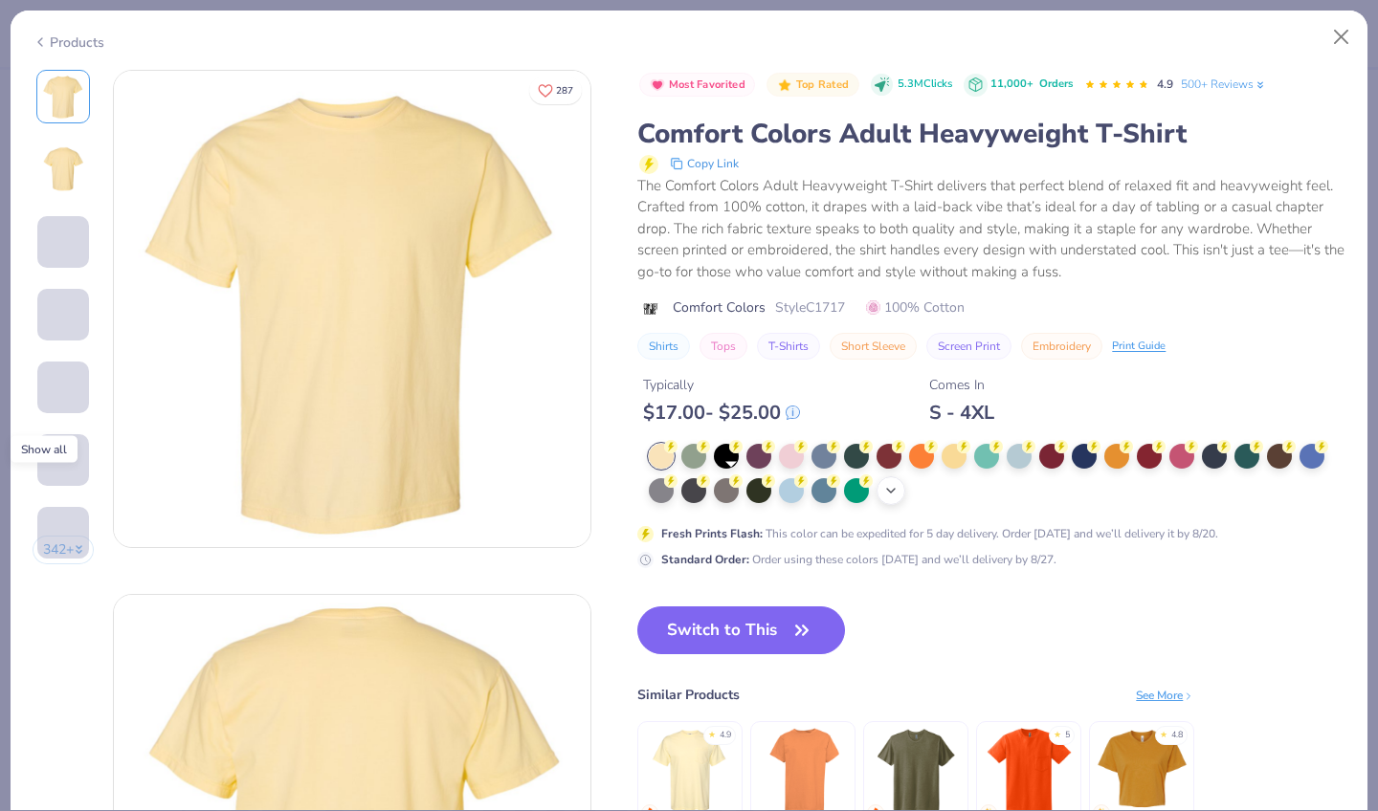
click at [883, 484] on icon at bounding box center [890, 490] width 15 height 15
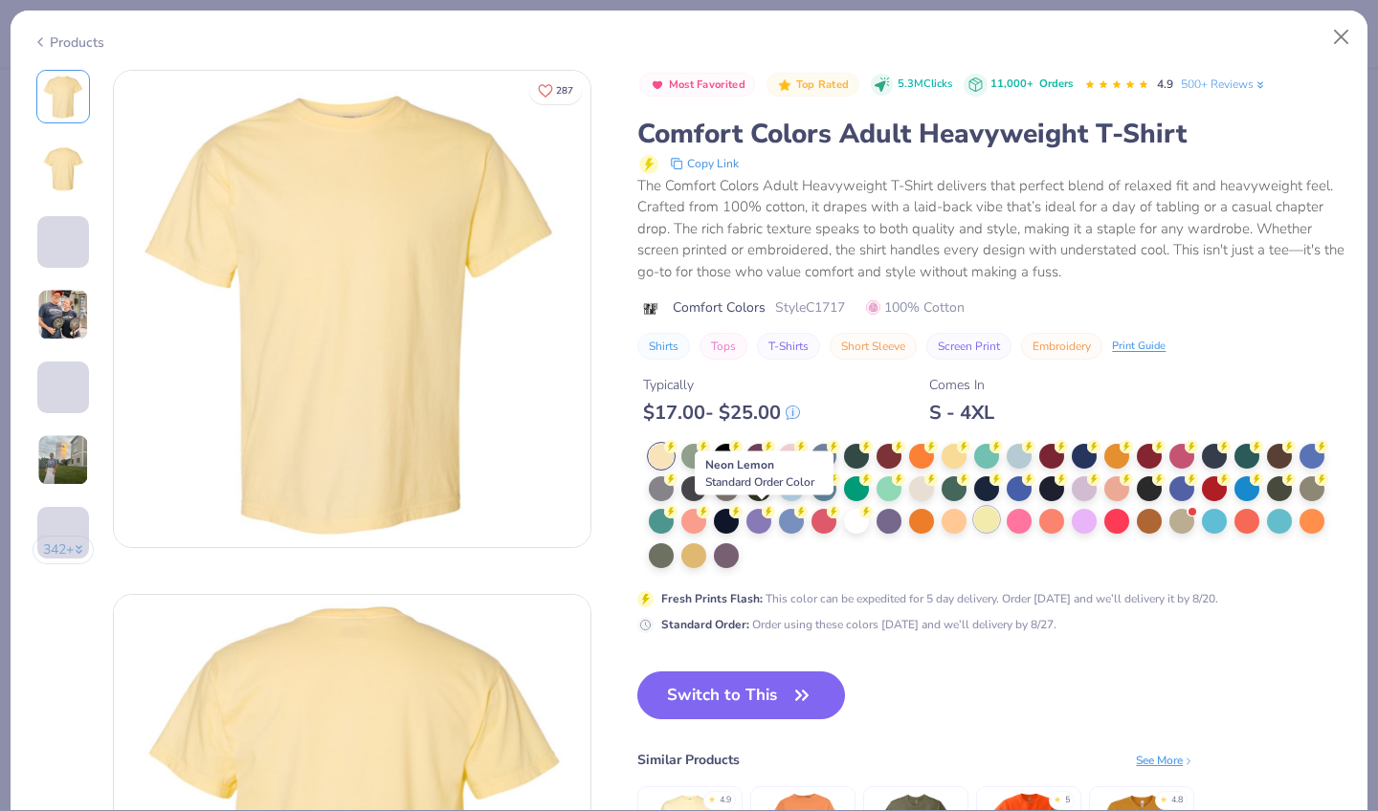
click at [974, 529] on div at bounding box center [986, 519] width 25 height 25
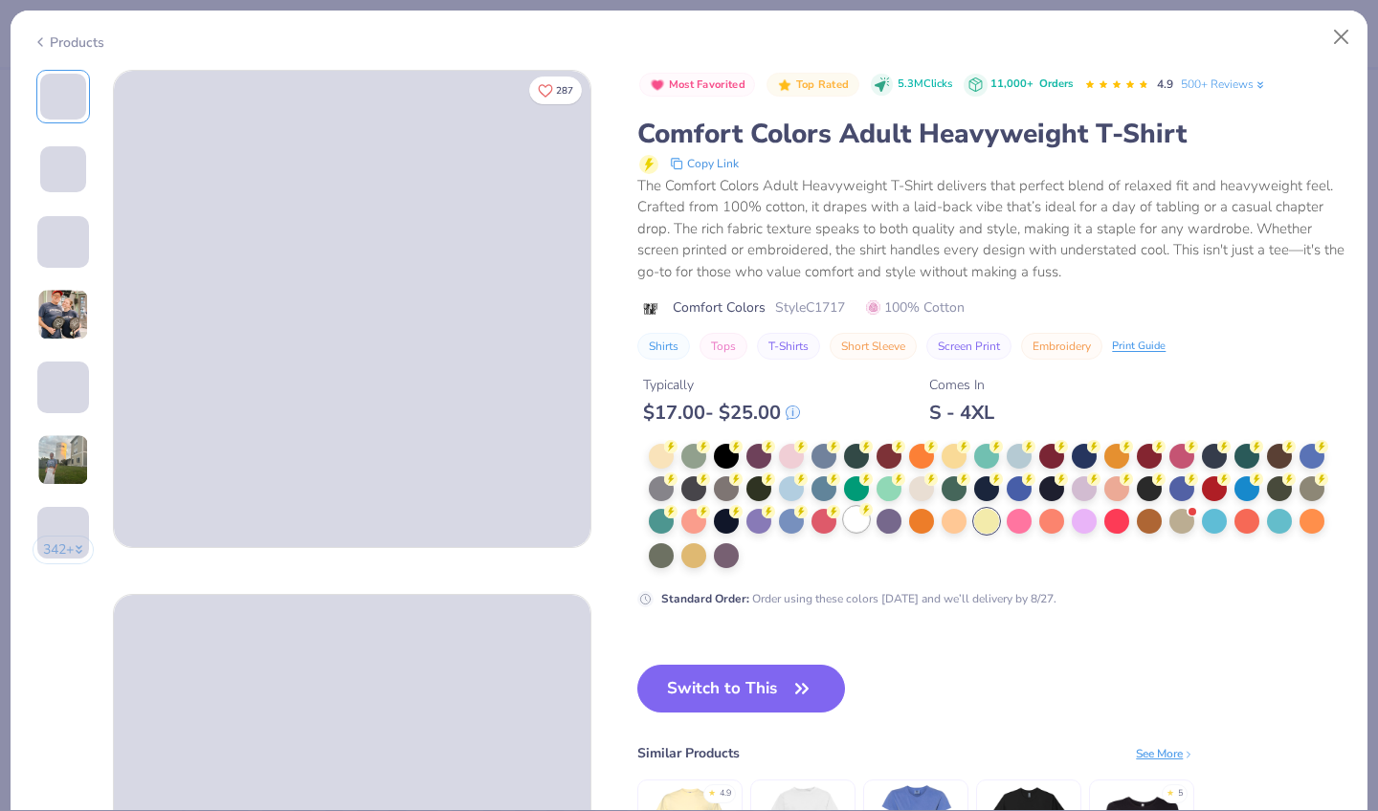
click at [844, 523] on div at bounding box center [856, 519] width 25 height 25
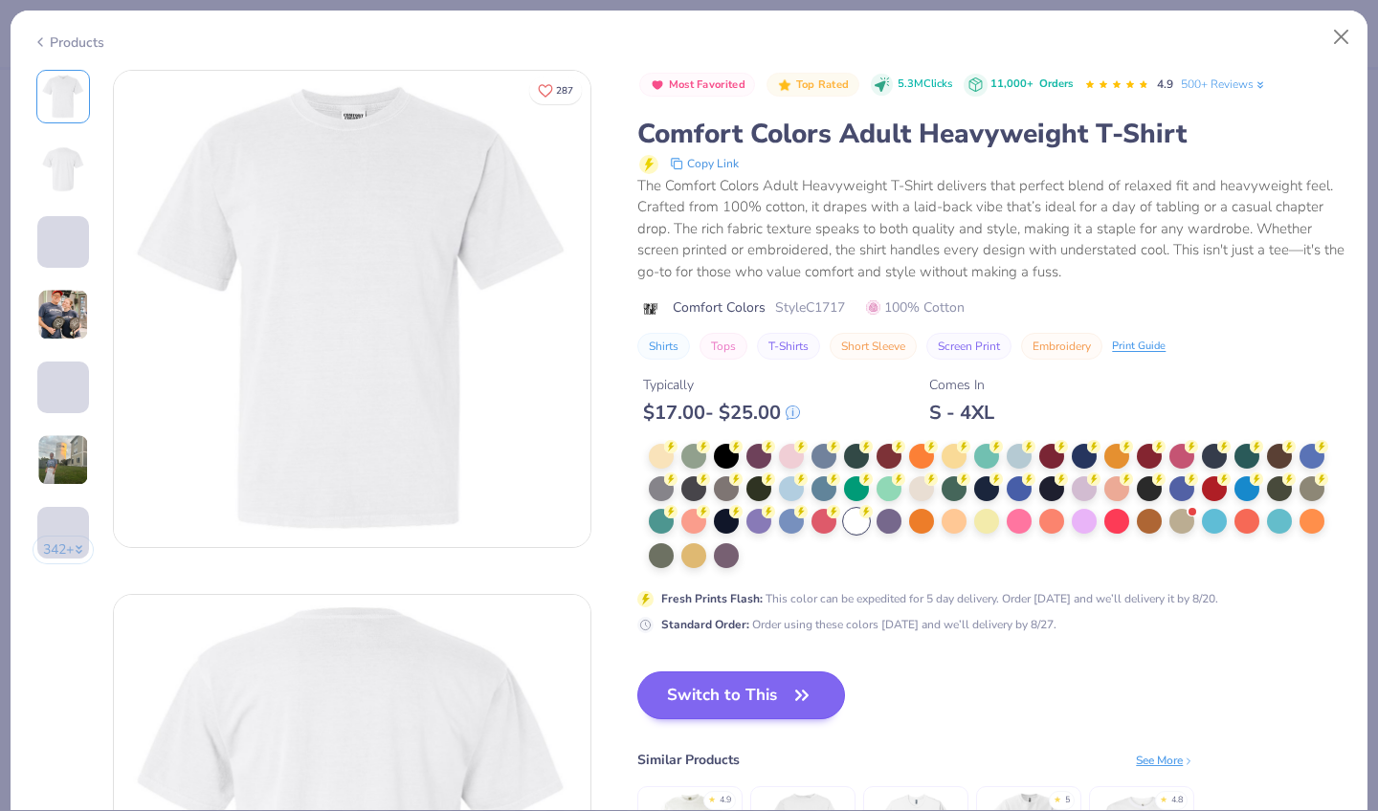
click at [660, 672] on button "Switch to This" at bounding box center [741, 696] width 208 height 48
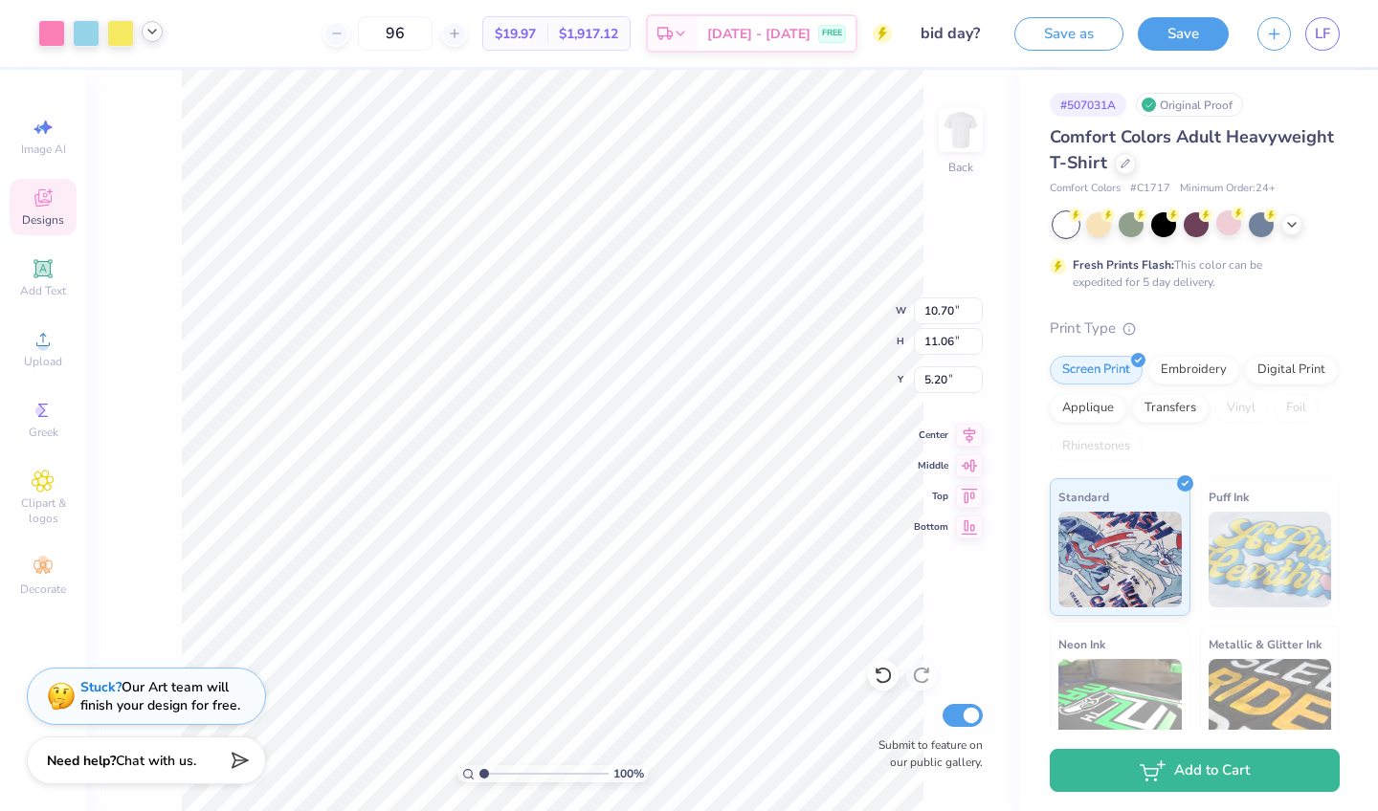
type input "1.44"
click at [53, 189] on icon at bounding box center [43, 198] width 23 height 23
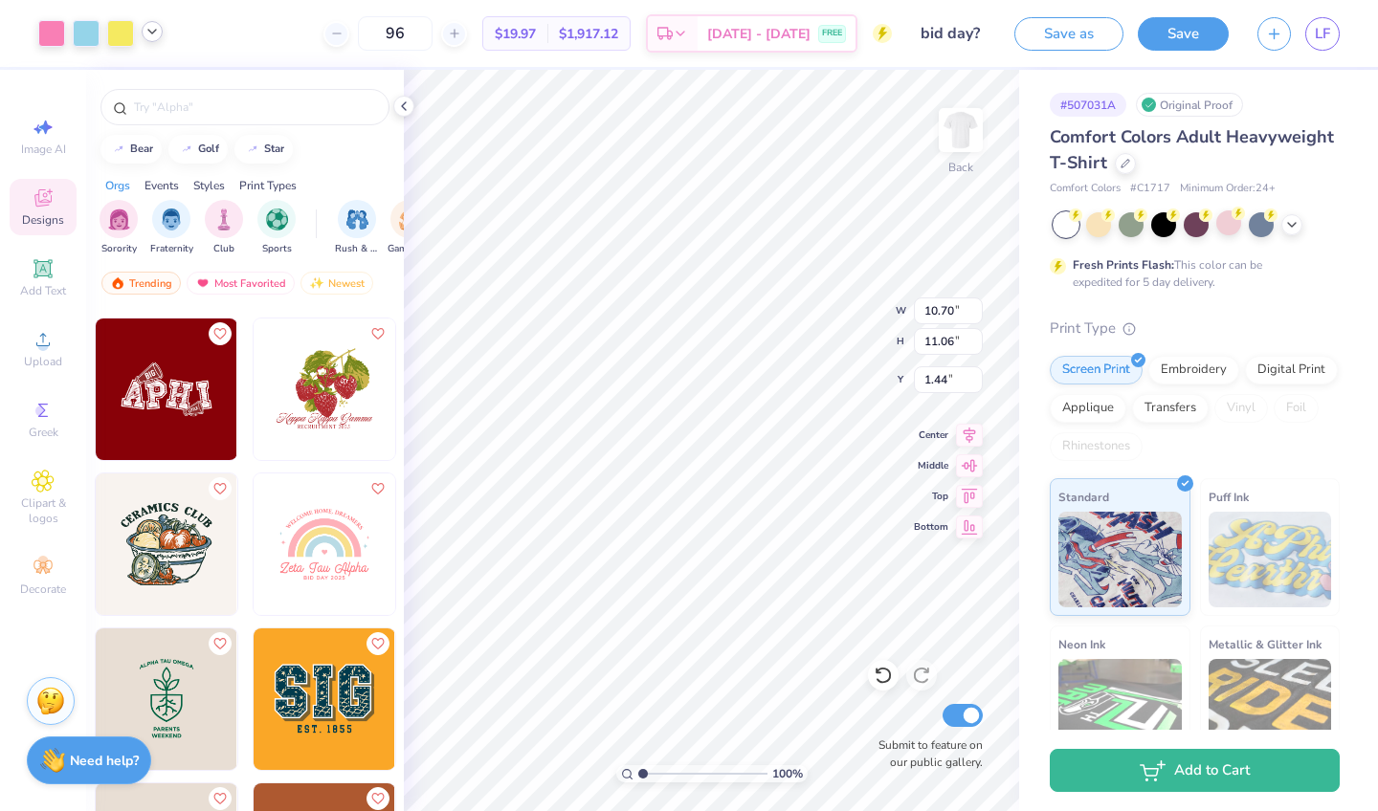
scroll to position [8055, 0]
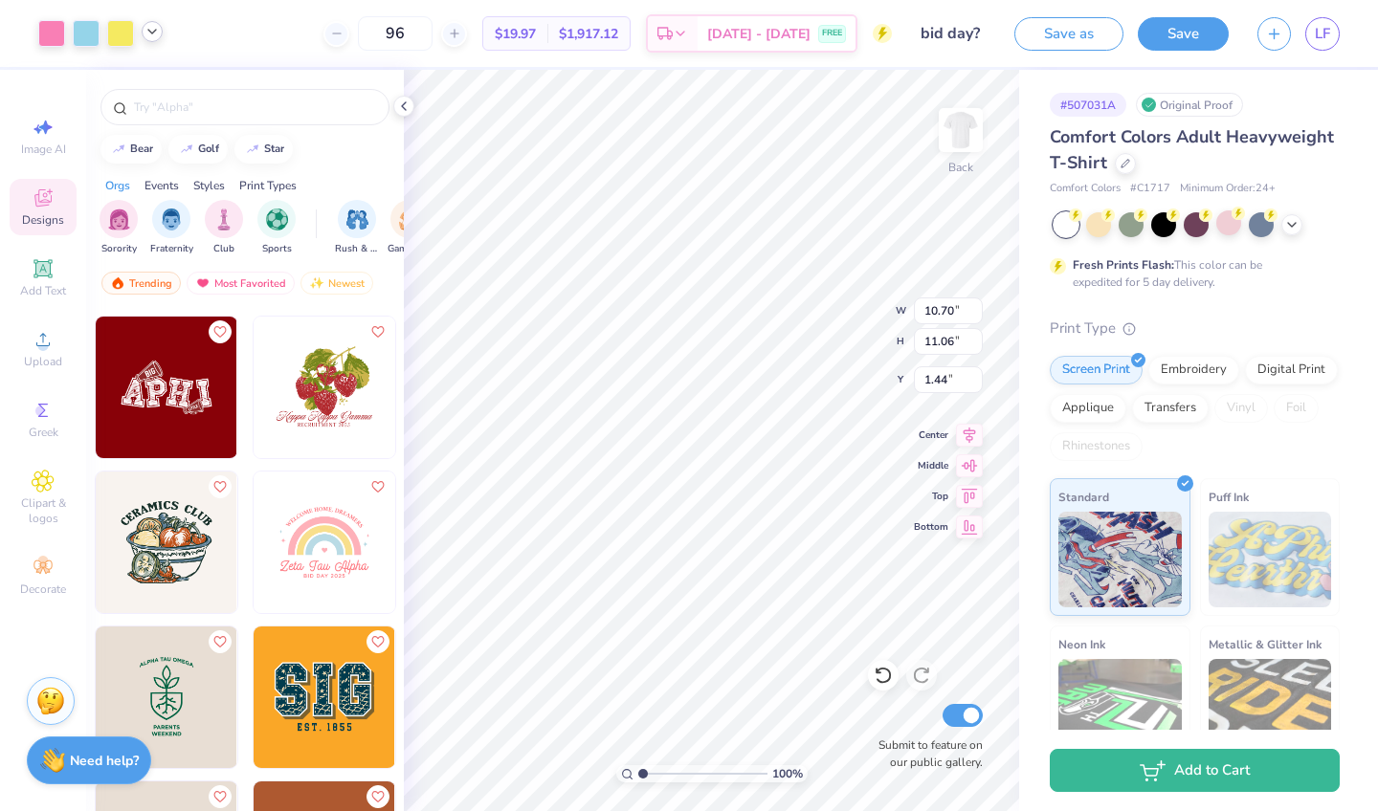
click at [344, 538] on img at bounding box center [325, 543] width 142 height 142
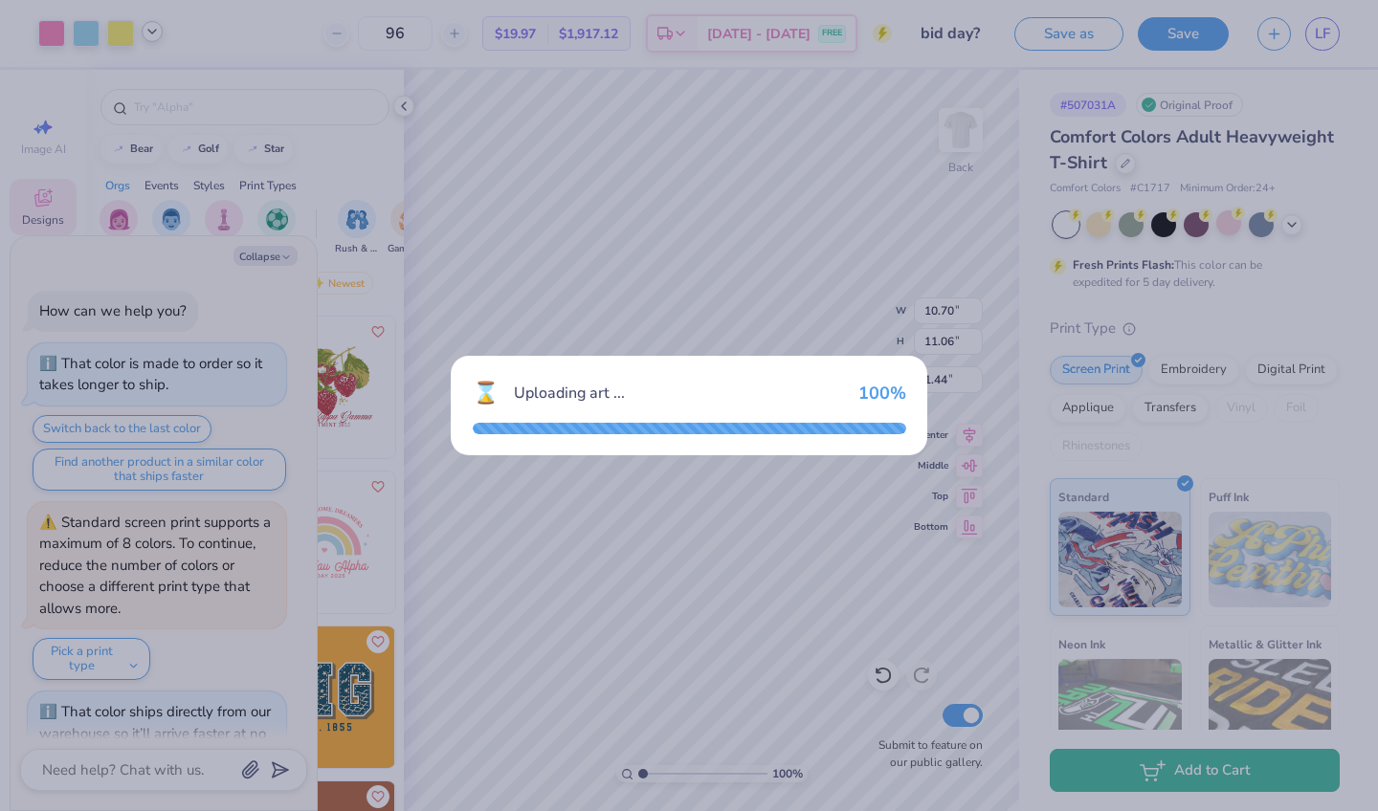
type textarea "x"
type input "7.51"
type input "5.74"
type input "3.00"
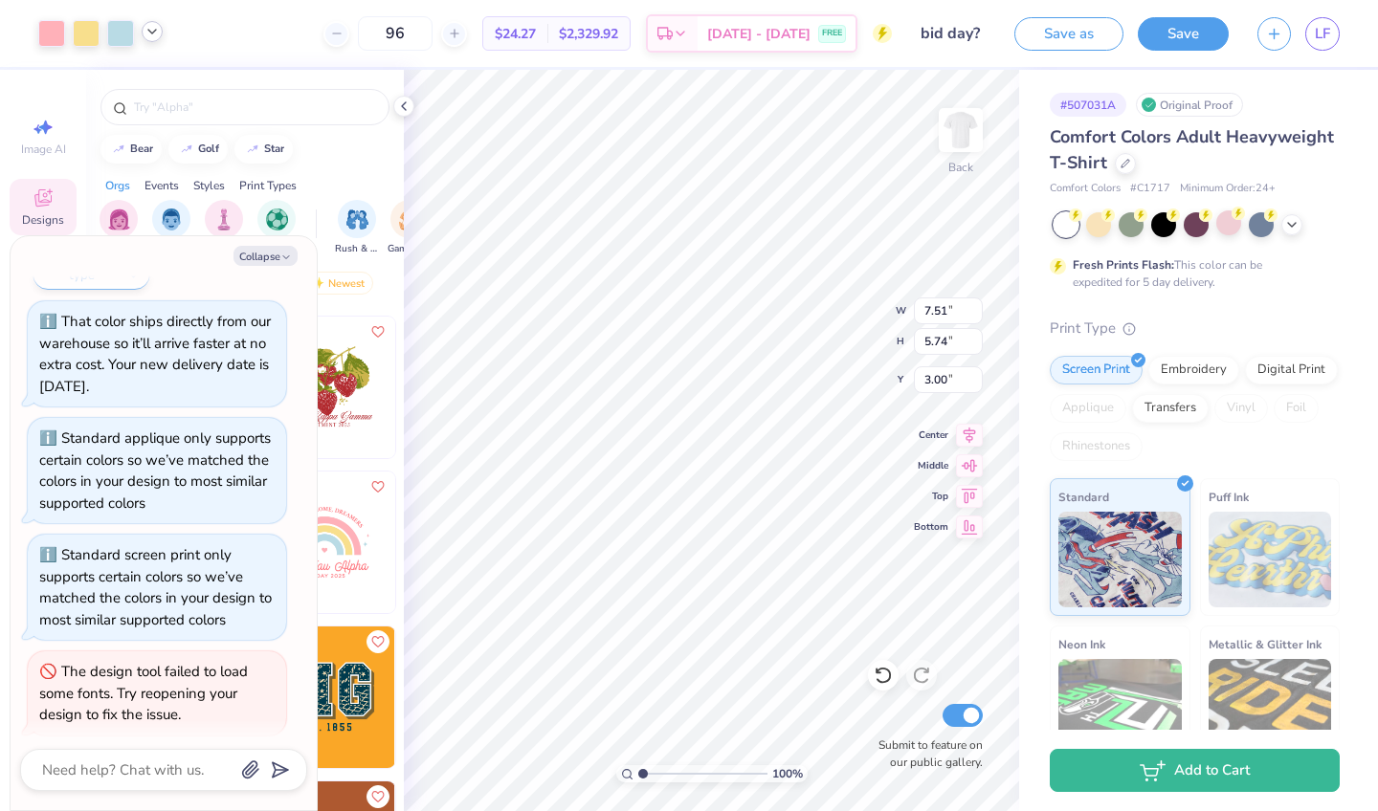
type textarea "x"
type input "10.70"
type input "11.06"
type input "1.44"
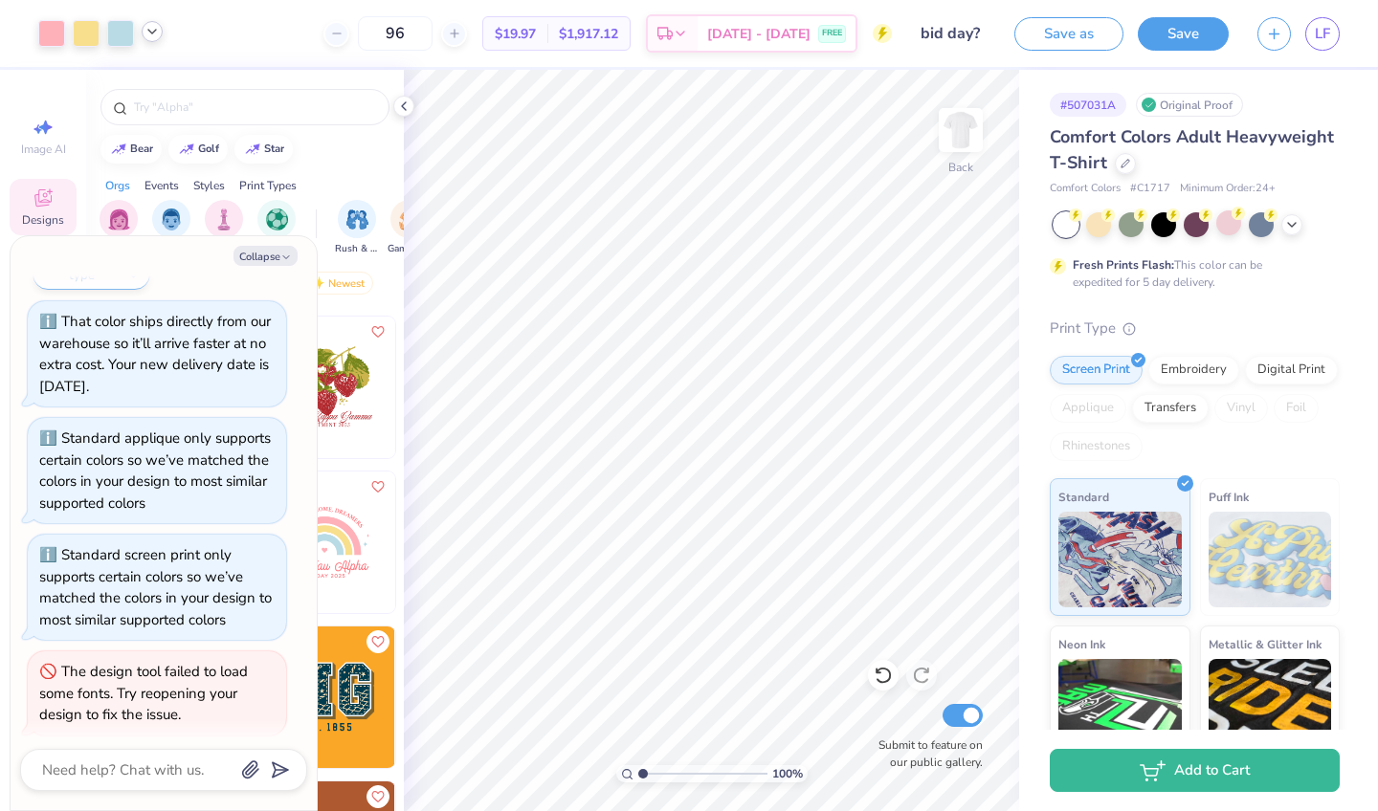
click at [147, 40] on div at bounding box center [152, 31] width 21 height 21
click at [155, 93] on div at bounding box center [152, 80] width 27 height 27
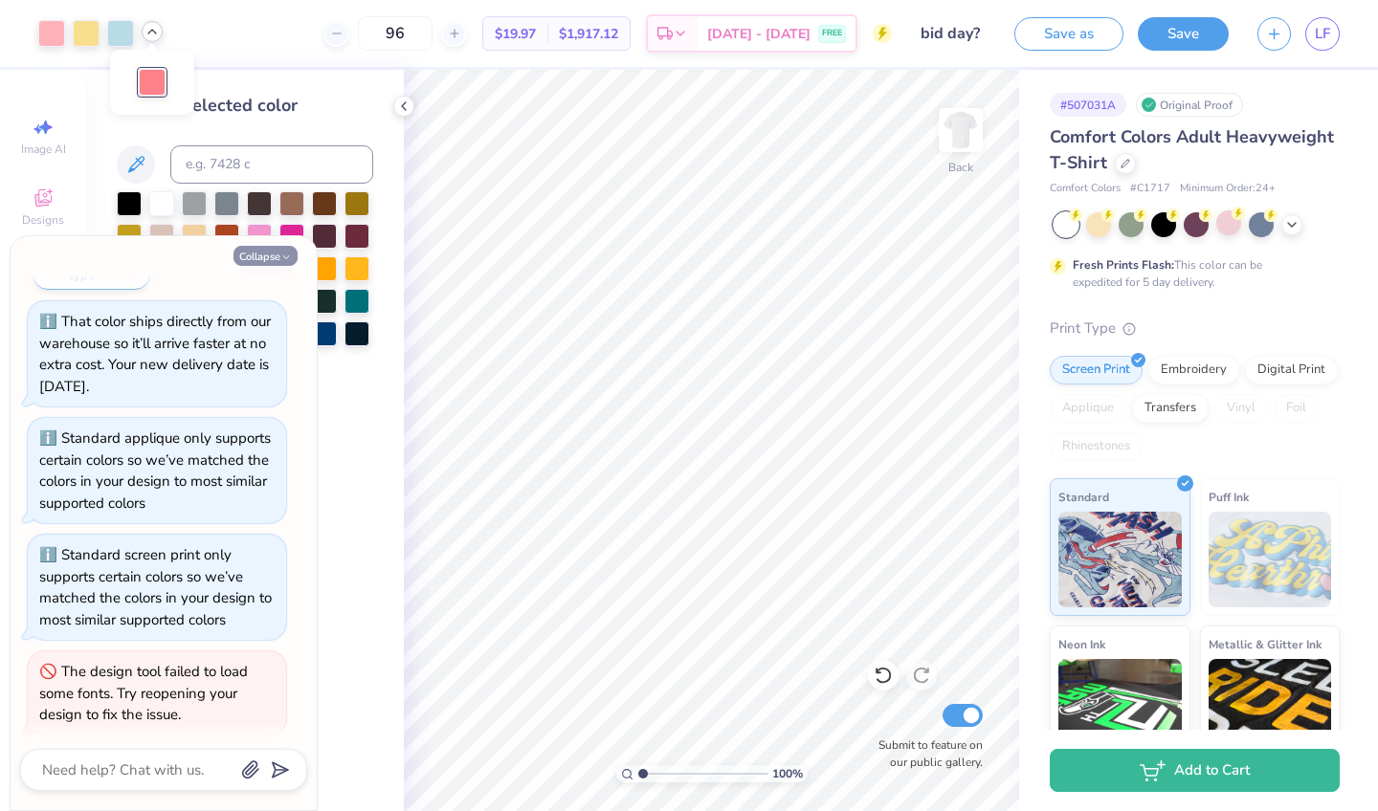
click at [261, 255] on button "Collapse" at bounding box center [265, 256] width 64 height 20
type textarea "x"
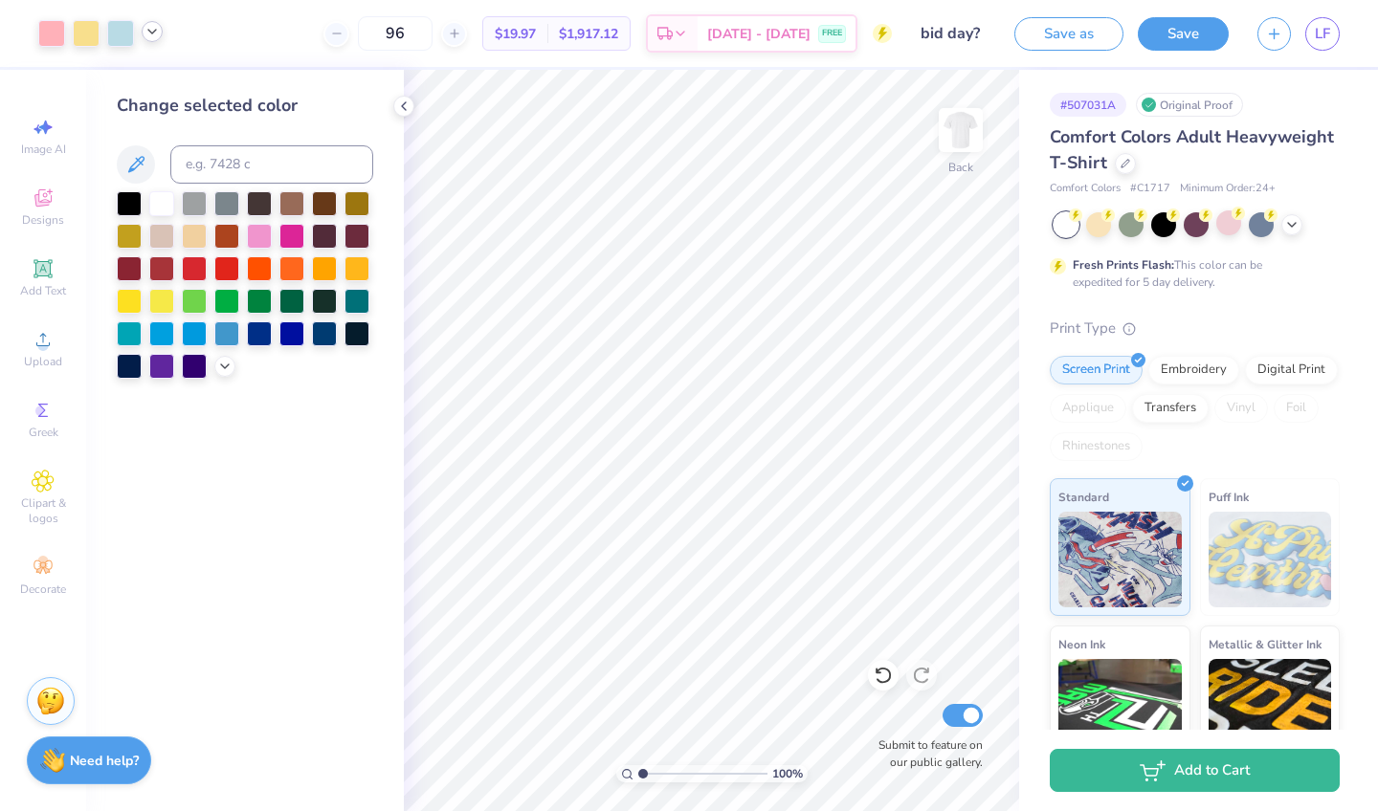
click at [146, 36] on icon at bounding box center [151, 31] width 15 height 15
click at [260, 172] on input at bounding box center [271, 164] width 203 height 38
type input "176"
click at [1234, 229] on div at bounding box center [1228, 223] width 25 height 25
click at [1286, 226] on icon at bounding box center [1291, 222] width 15 height 15
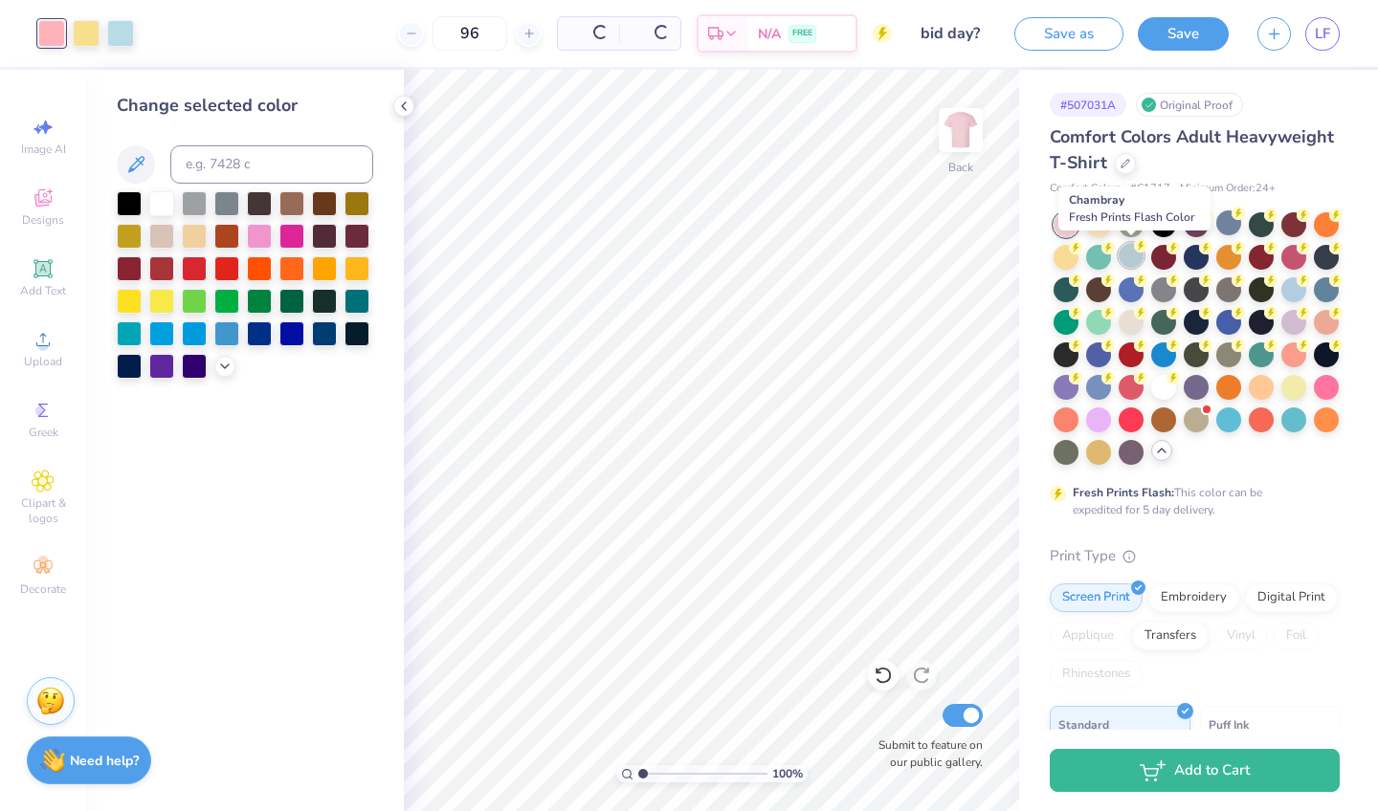
click at [1131, 255] on div at bounding box center [1131, 255] width 25 height 25
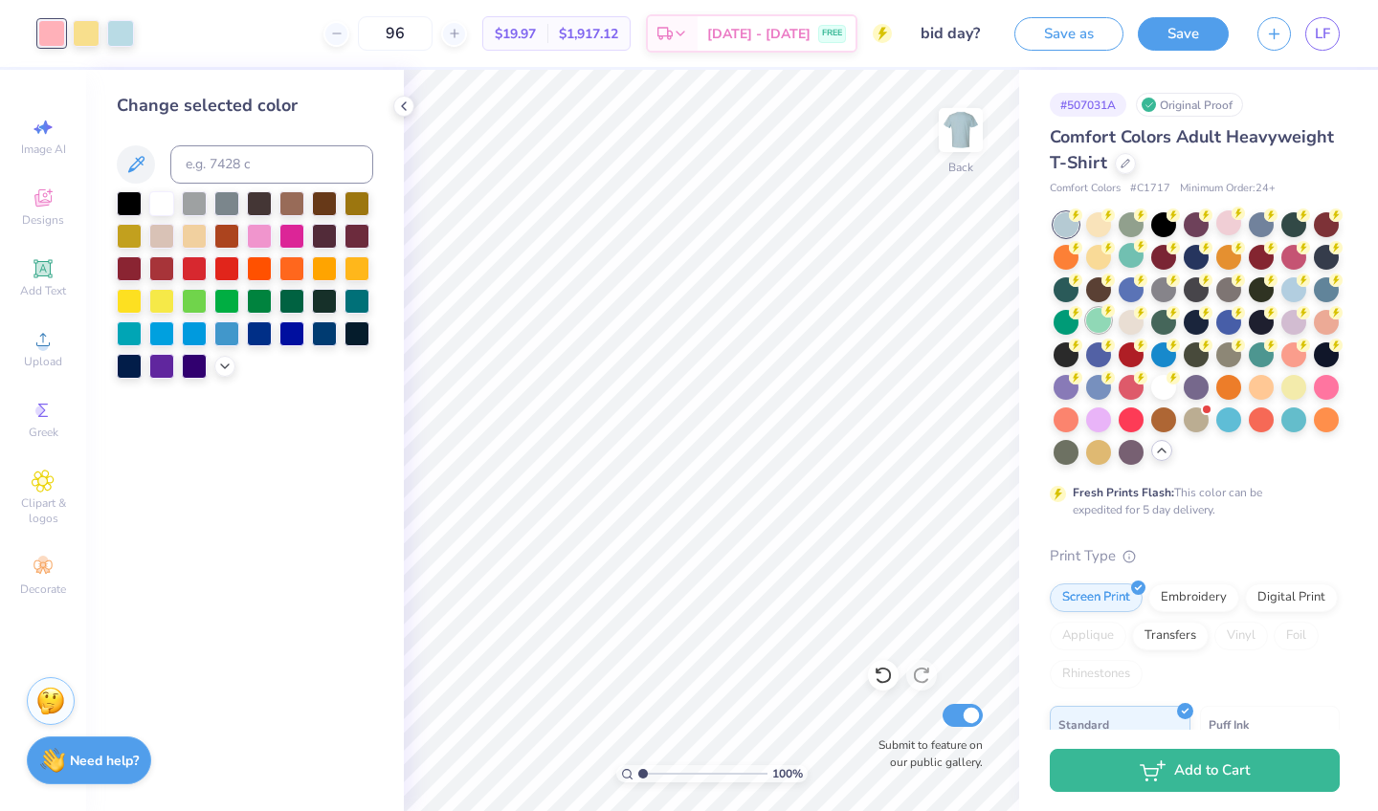
click at [1097, 326] on div at bounding box center [1098, 320] width 25 height 25
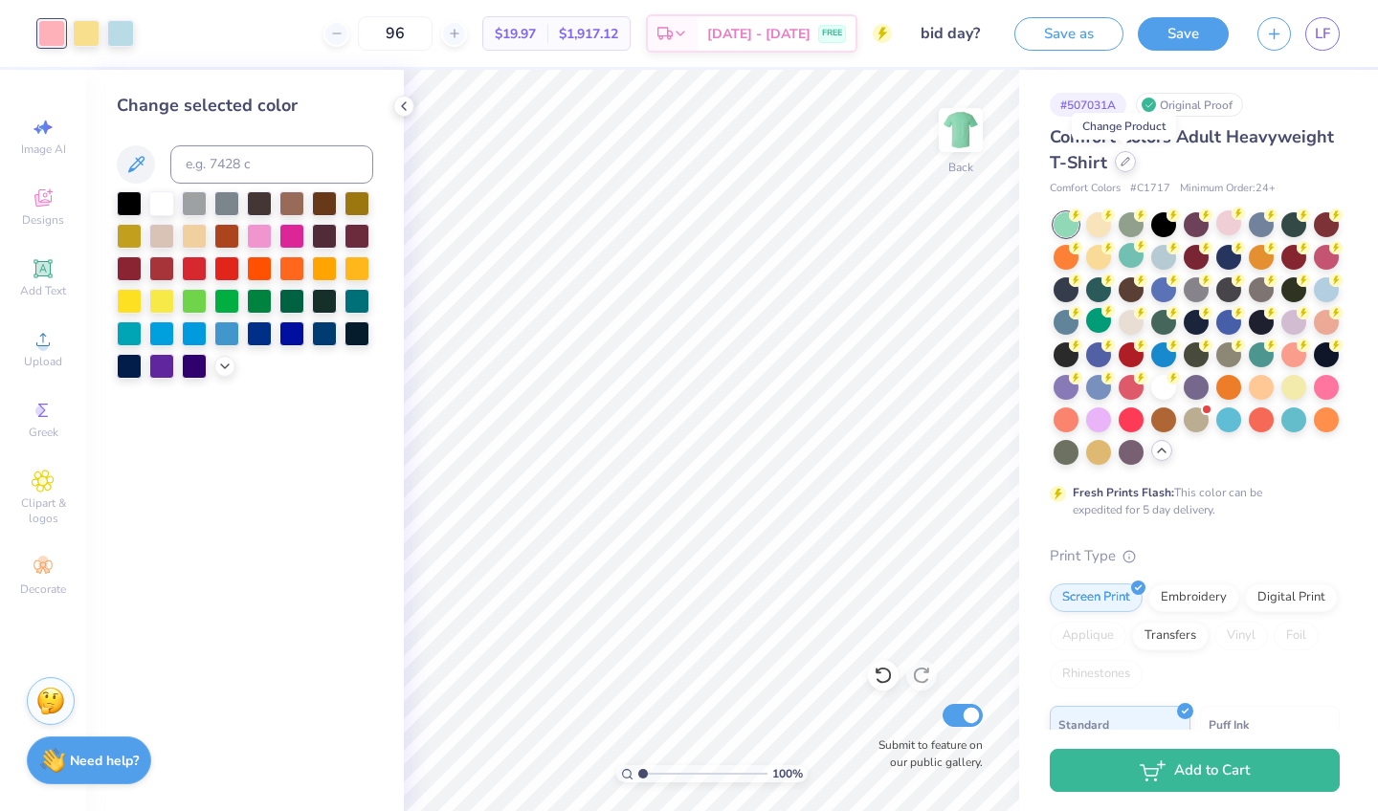
click at [1131, 163] on div at bounding box center [1125, 161] width 21 height 21
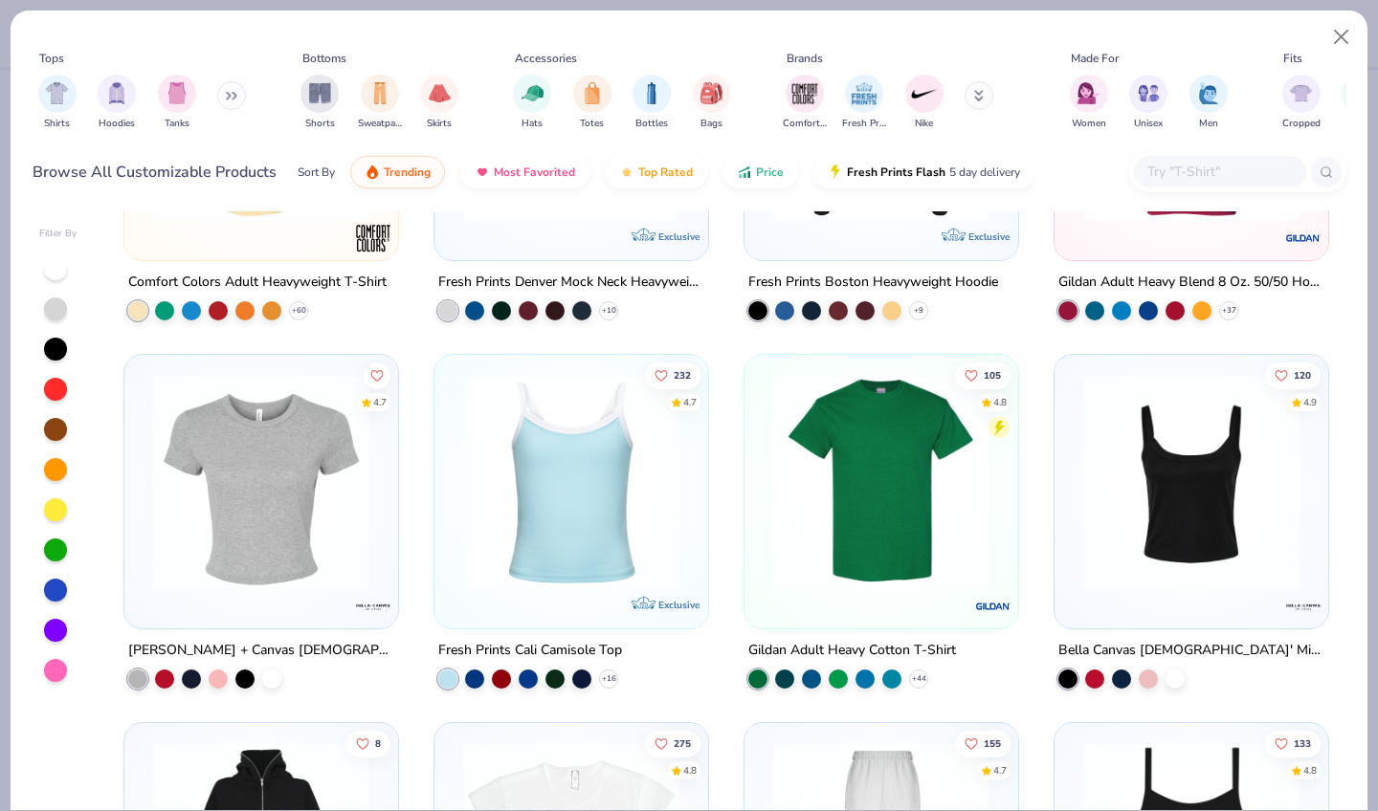
scroll to position [420, 0]
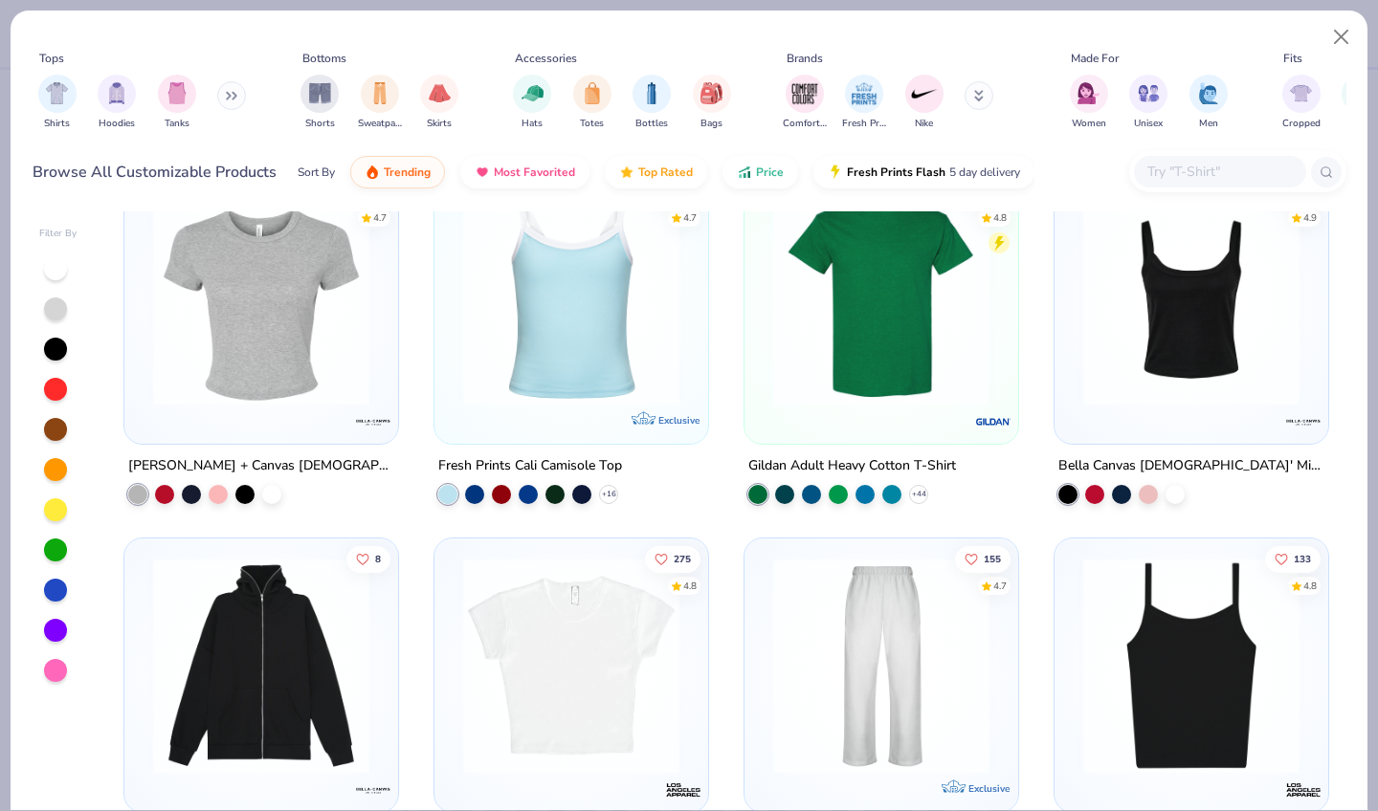
click at [830, 367] on img at bounding box center [881, 297] width 235 height 216
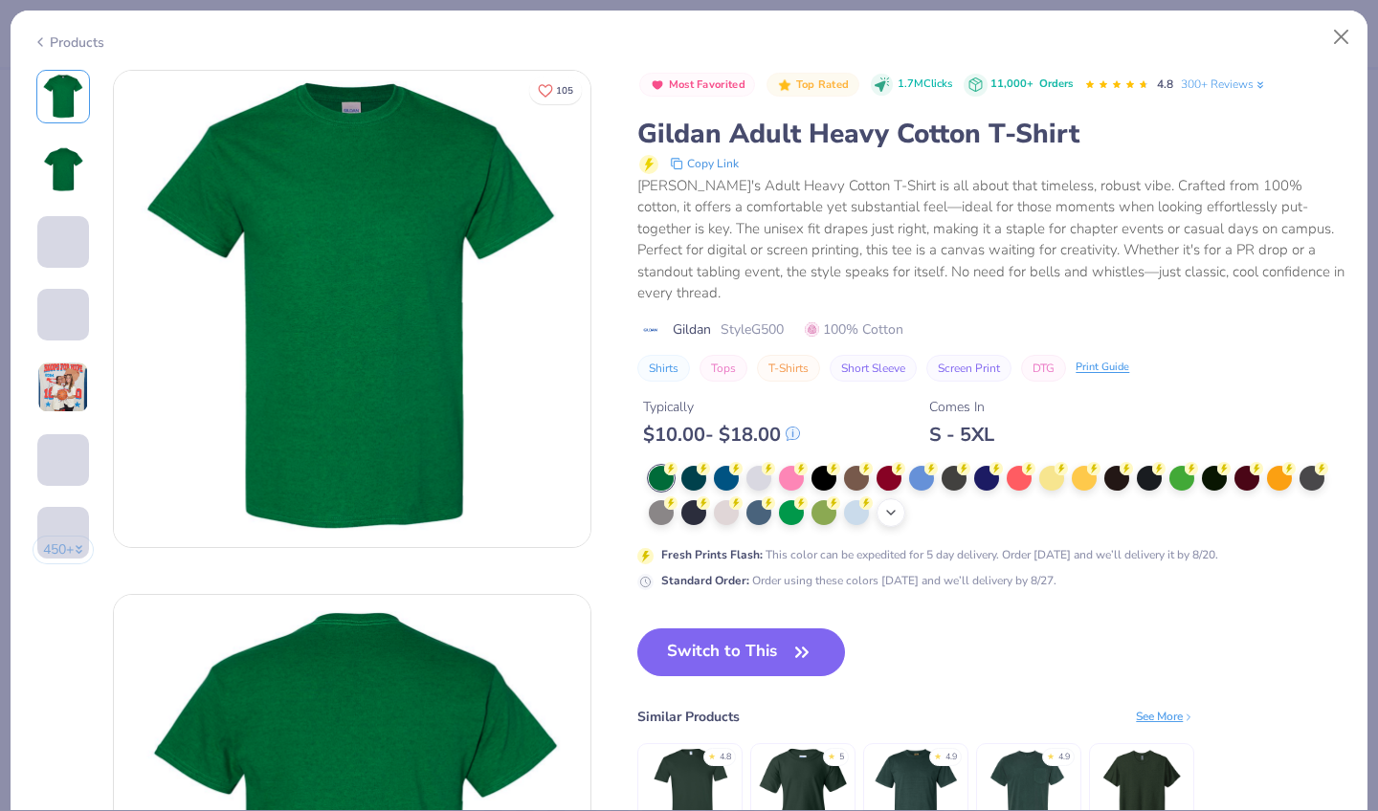
click at [883, 505] on icon at bounding box center [890, 512] width 15 height 15
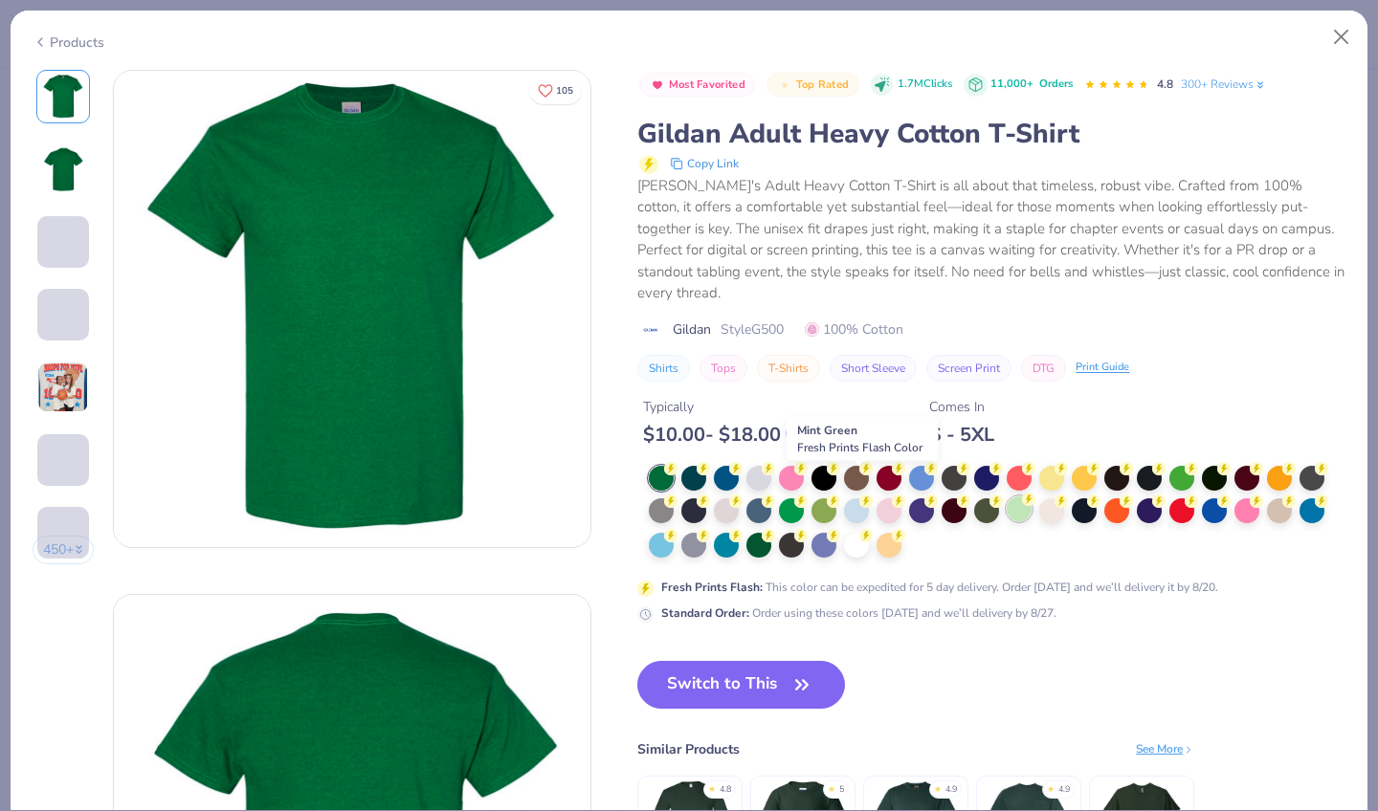
click at [1007, 497] on div at bounding box center [1019, 509] width 25 height 25
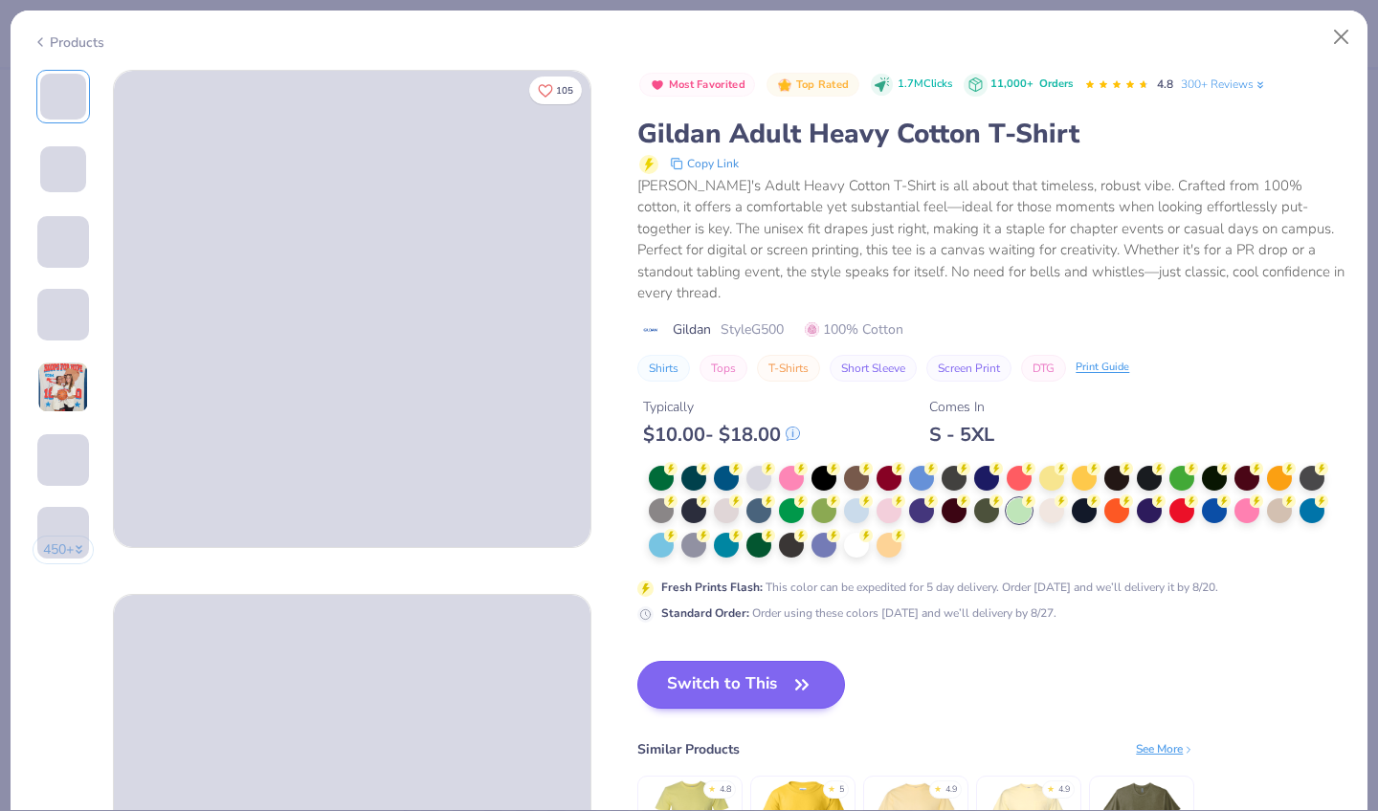
click at [643, 661] on button "Switch to This" at bounding box center [741, 685] width 208 height 48
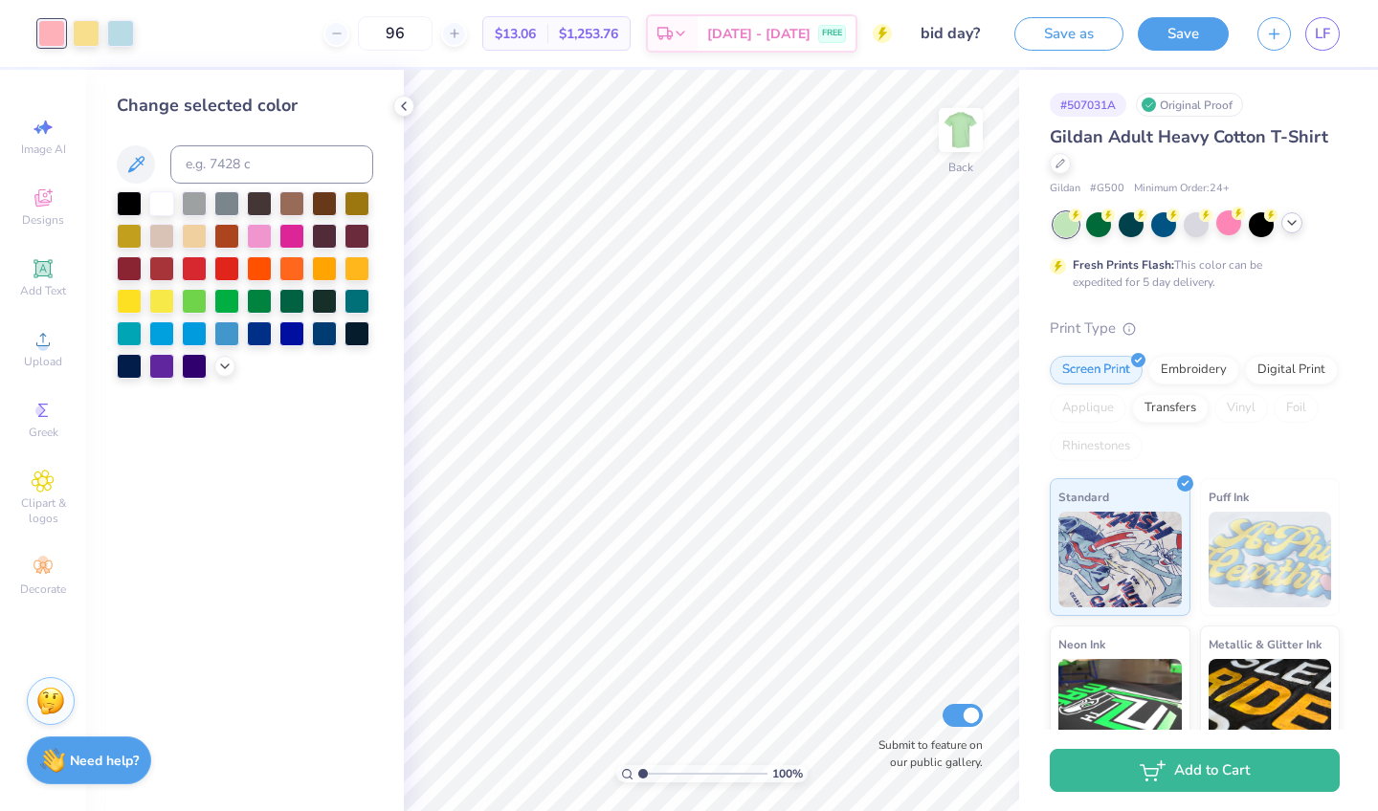
click at [1295, 226] on icon at bounding box center [1291, 222] width 15 height 15
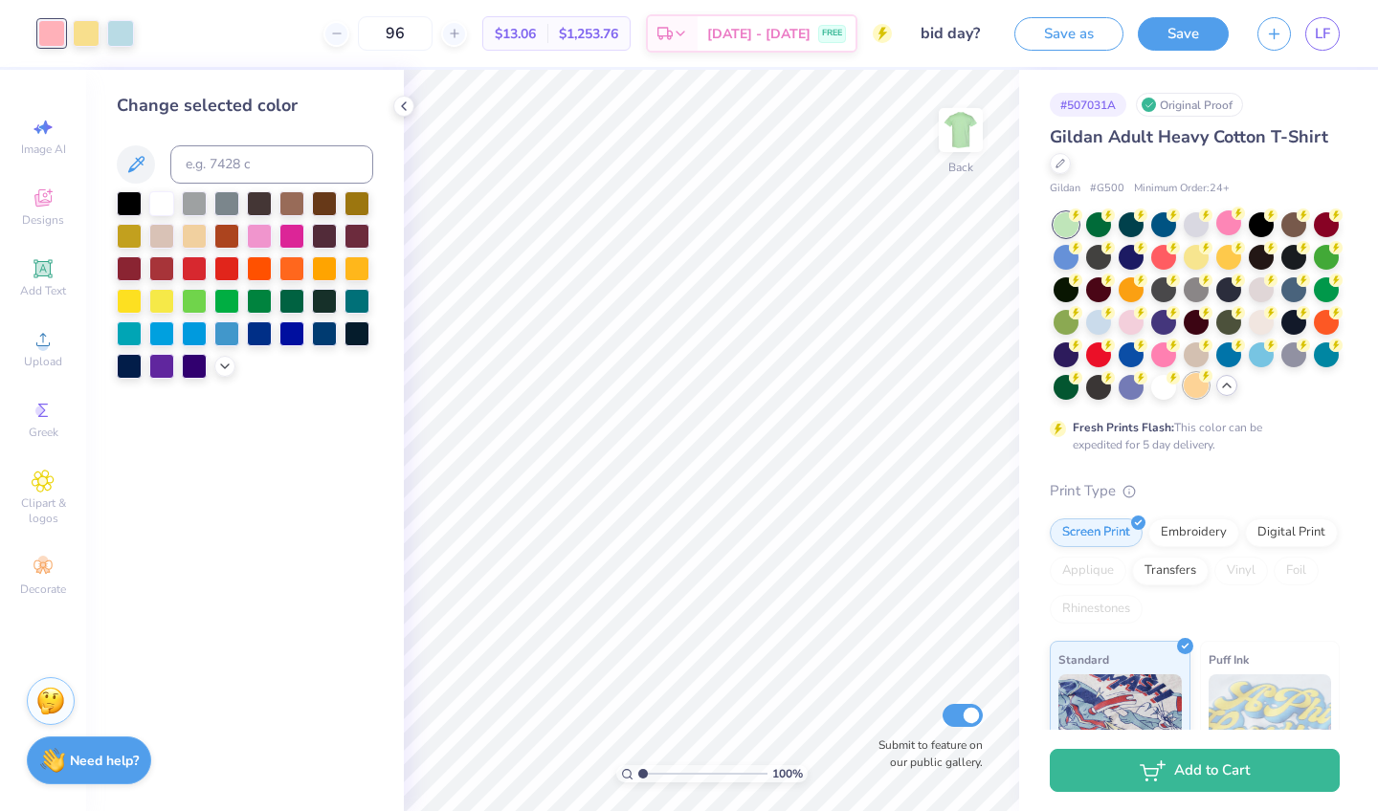
click at [1200, 389] on div at bounding box center [1196, 385] width 25 height 25
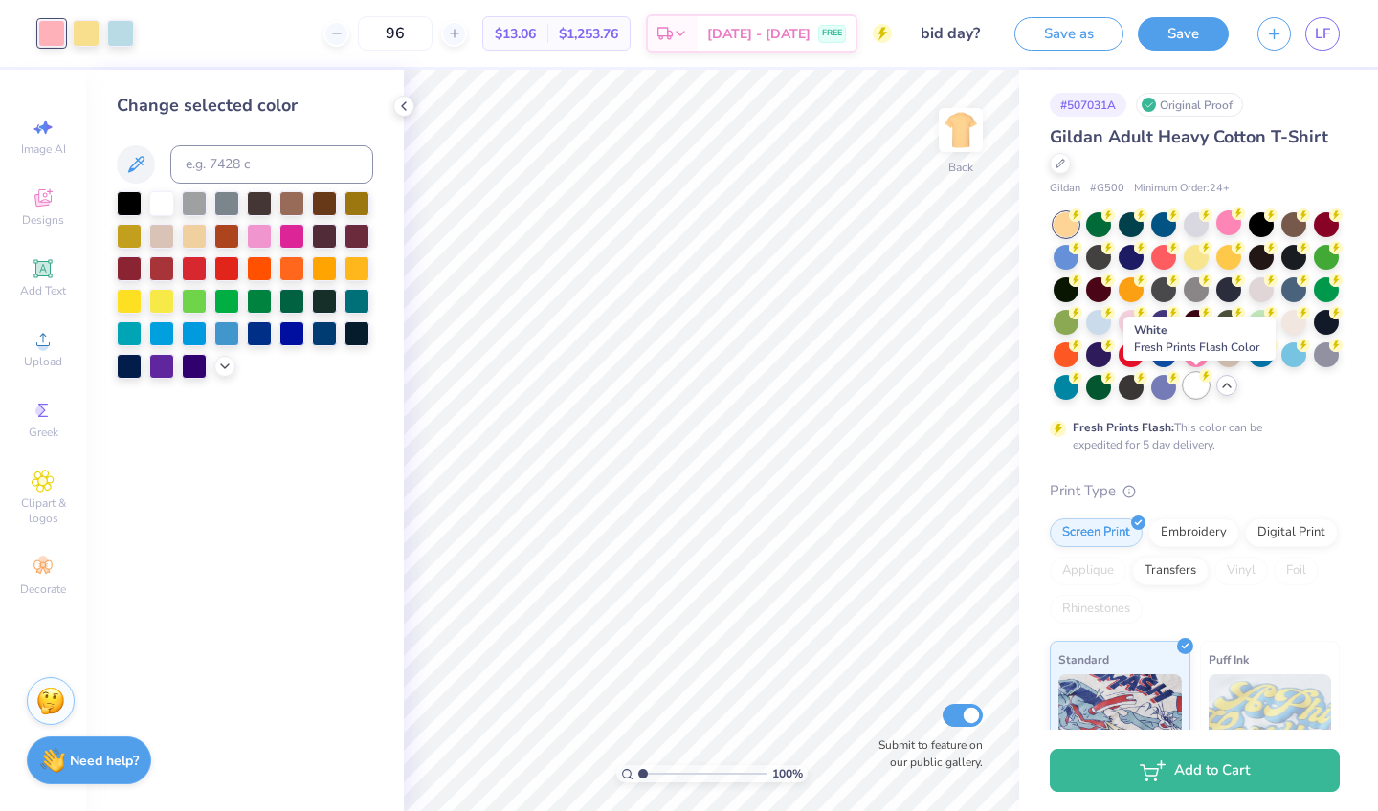
click at [1196, 392] on div at bounding box center [1196, 385] width 25 height 25
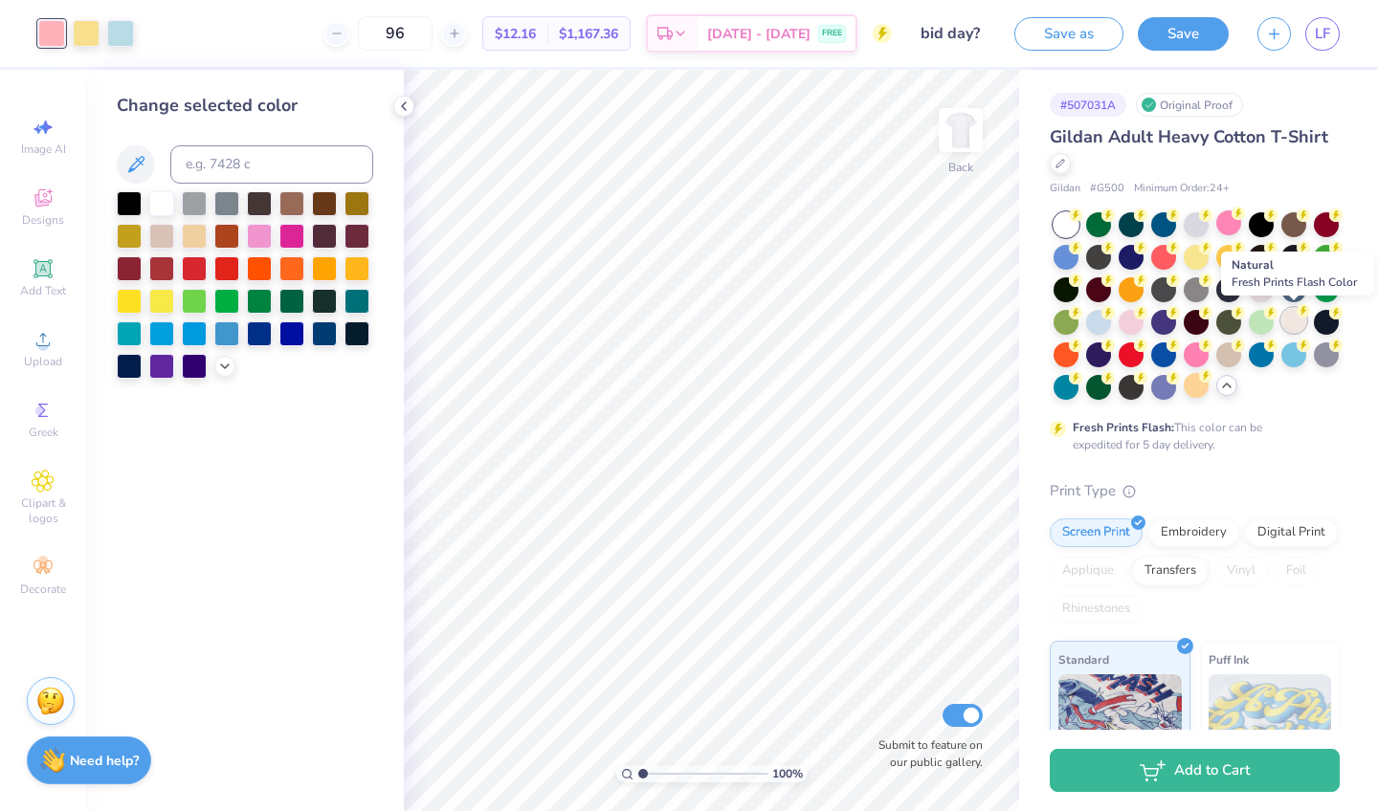
click at [1297, 327] on div at bounding box center [1293, 320] width 25 height 25
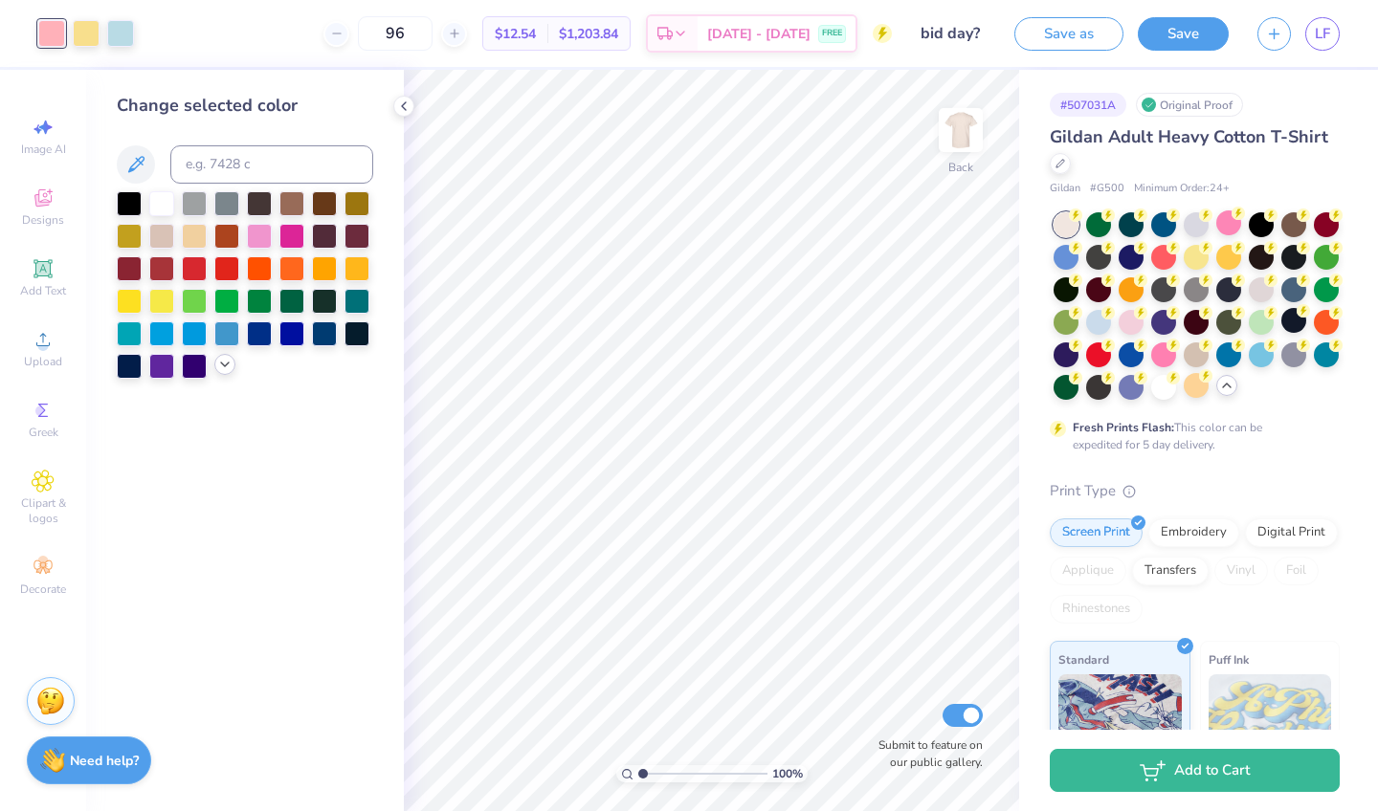
click at [223, 366] on icon at bounding box center [224, 364] width 15 height 15
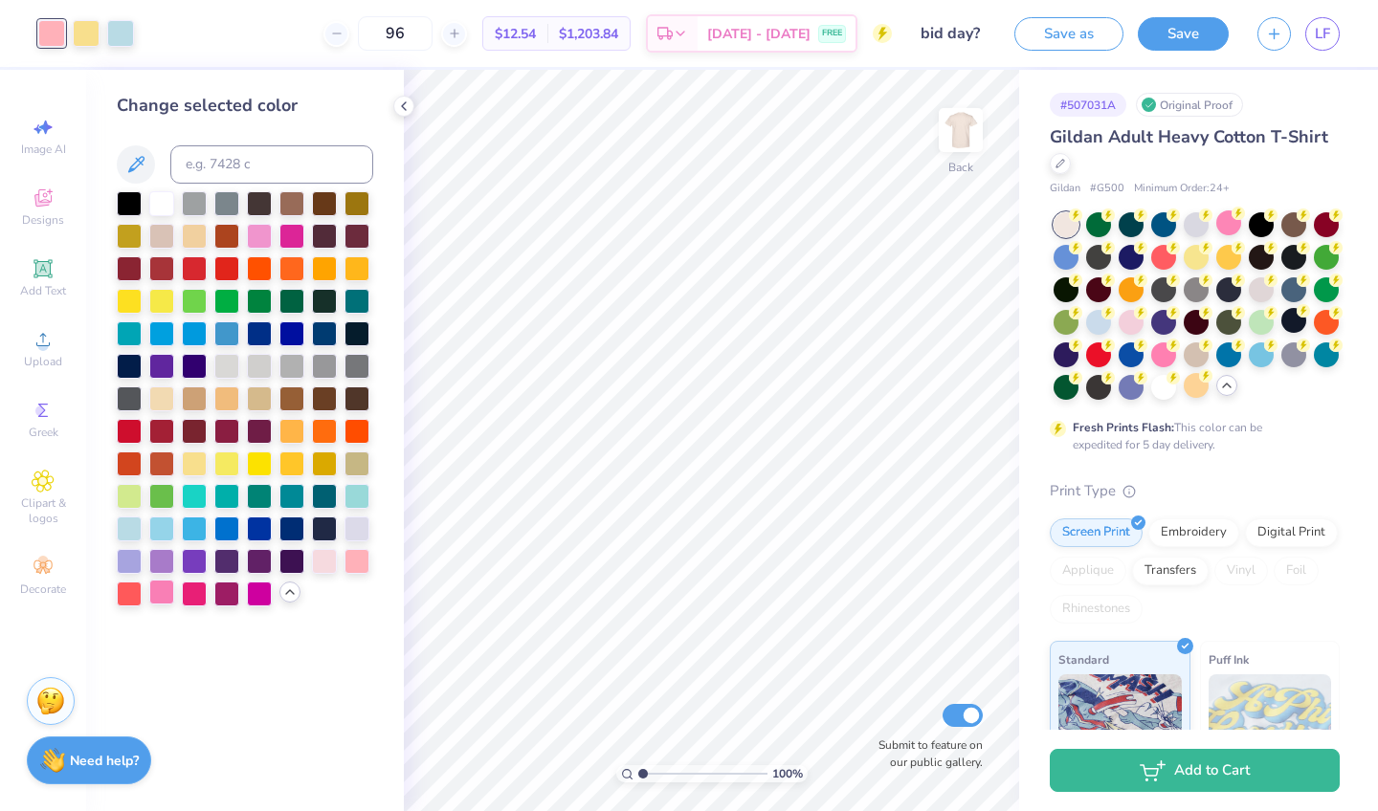
click at [153, 595] on div at bounding box center [161, 592] width 25 height 25
click at [86, 31] on div at bounding box center [86, 31] width 27 height 27
click at [224, 469] on div at bounding box center [226, 462] width 25 height 25
click at [115, 28] on div at bounding box center [120, 31] width 27 height 27
click at [161, 529] on div at bounding box center [161, 527] width 25 height 25
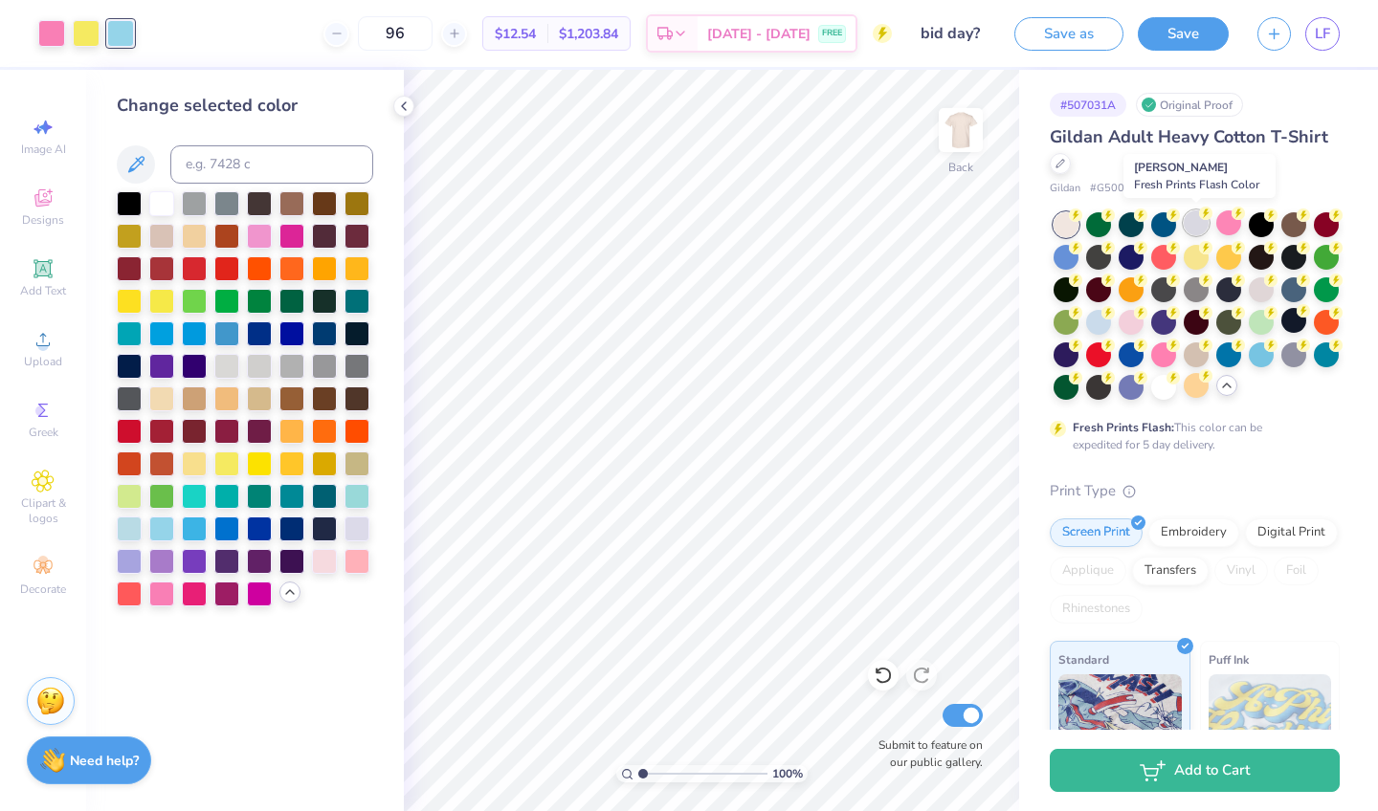
click at [1190, 233] on div at bounding box center [1196, 223] width 25 height 25
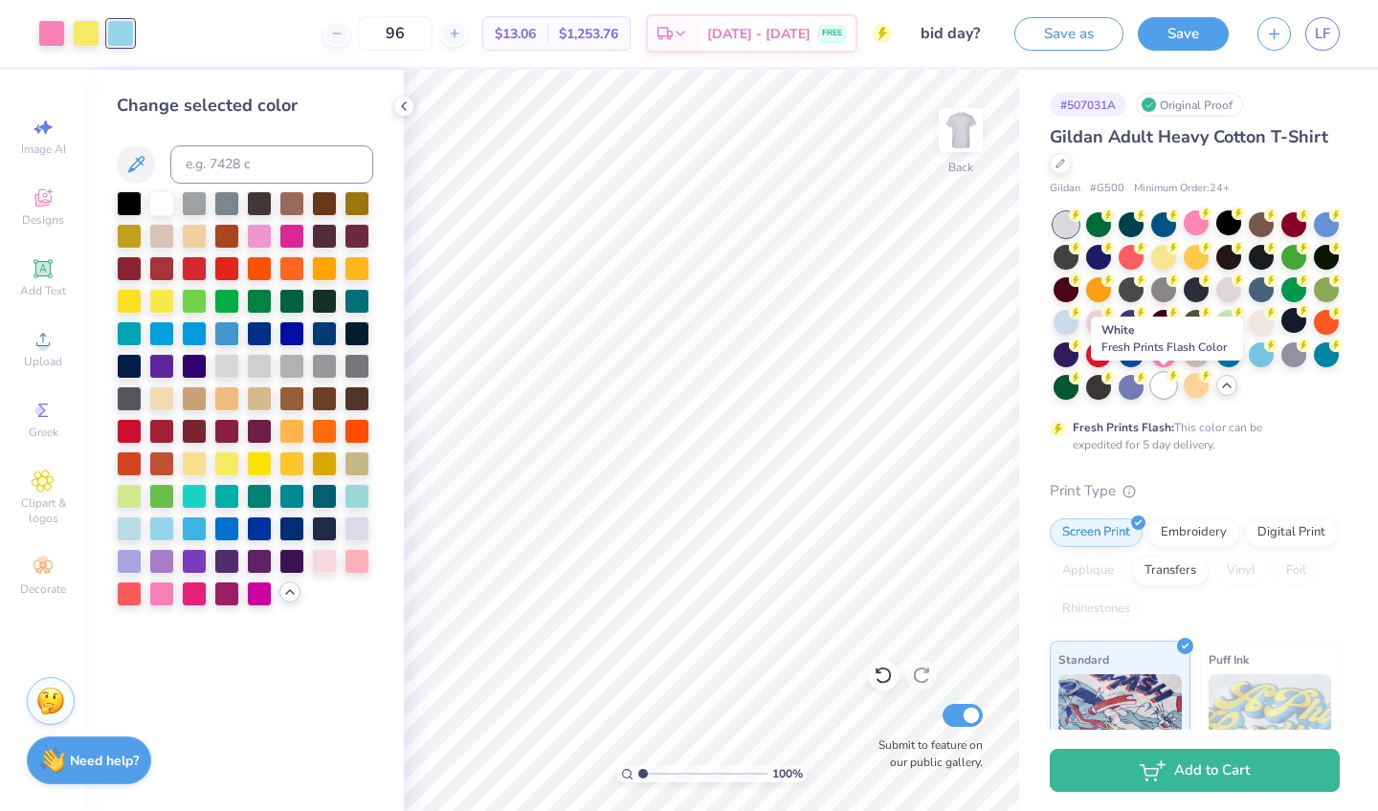
click at [1164, 386] on div at bounding box center [1163, 385] width 25 height 25
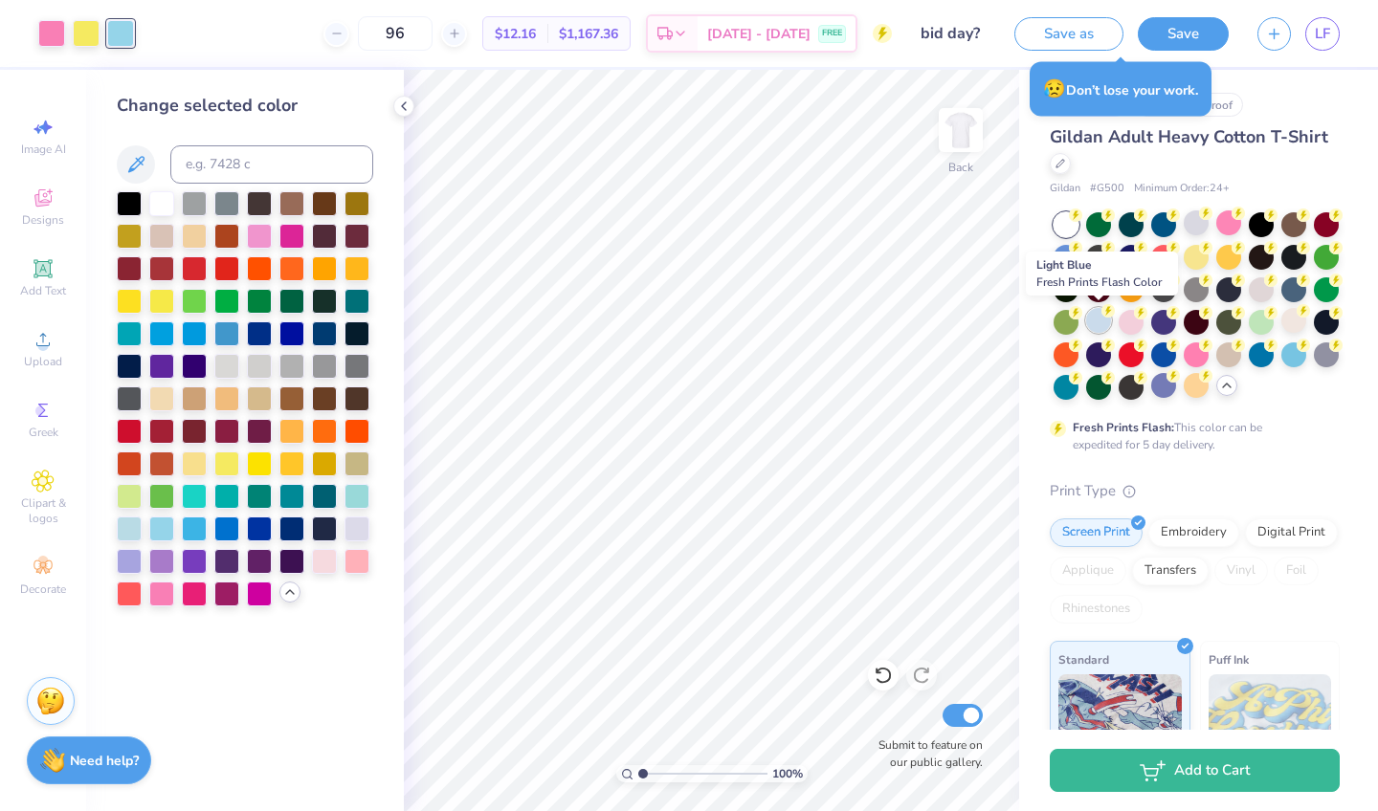
click at [1099, 321] on div at bounding box center [1098, 320] width 25 height 25
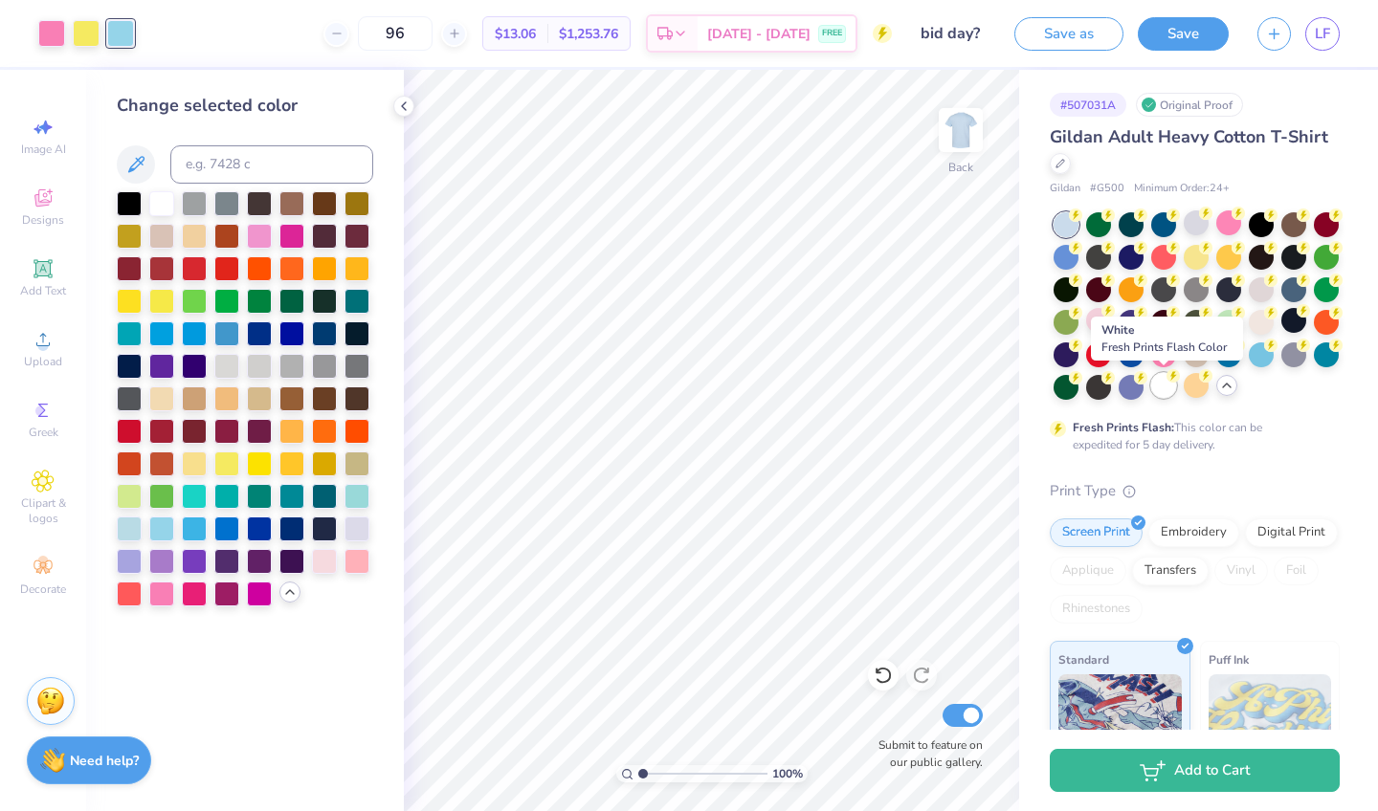
click at [1165, 388] on div at bounding box center [1163, 385] width 25 height 25
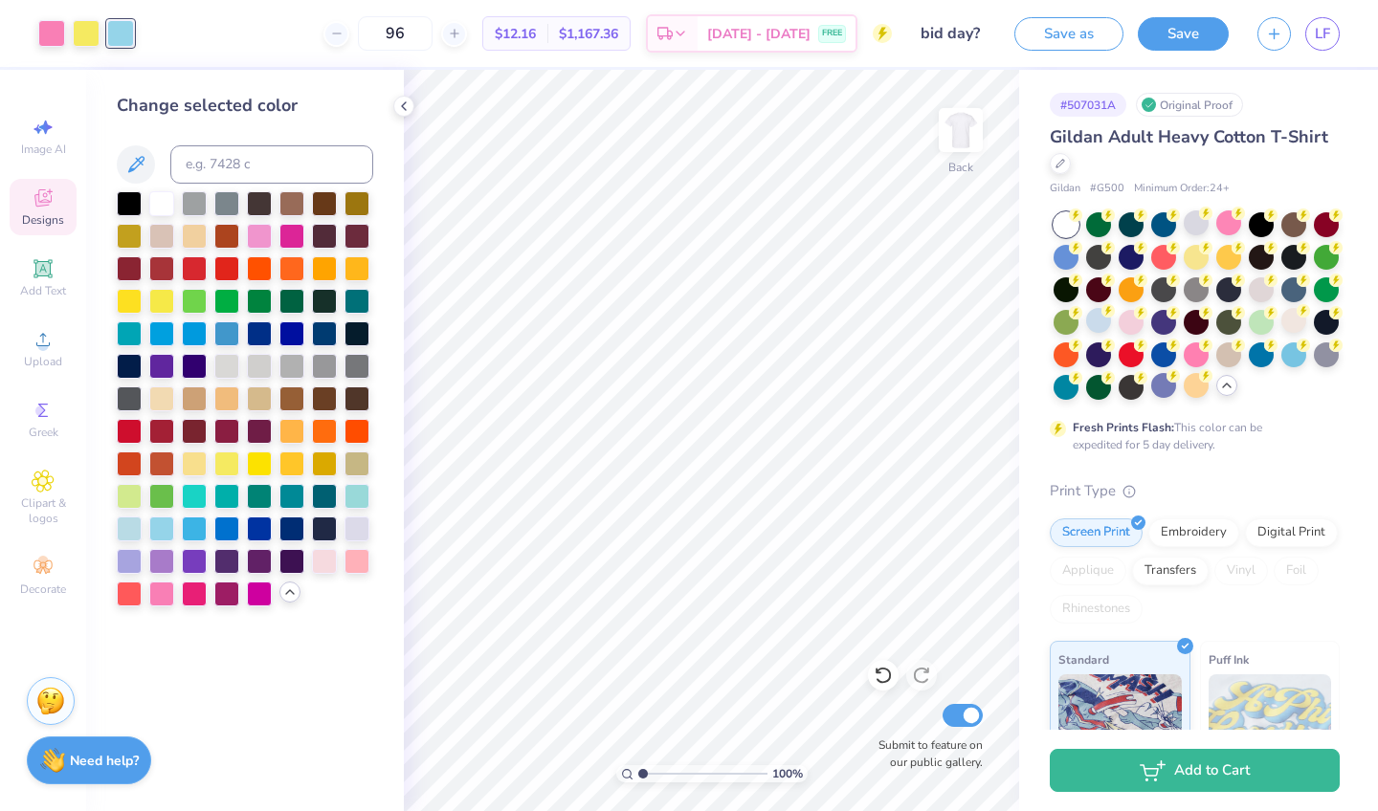
click at [37, 211] on div "Designs" at bounding box center [43, 207] width 67 height 56
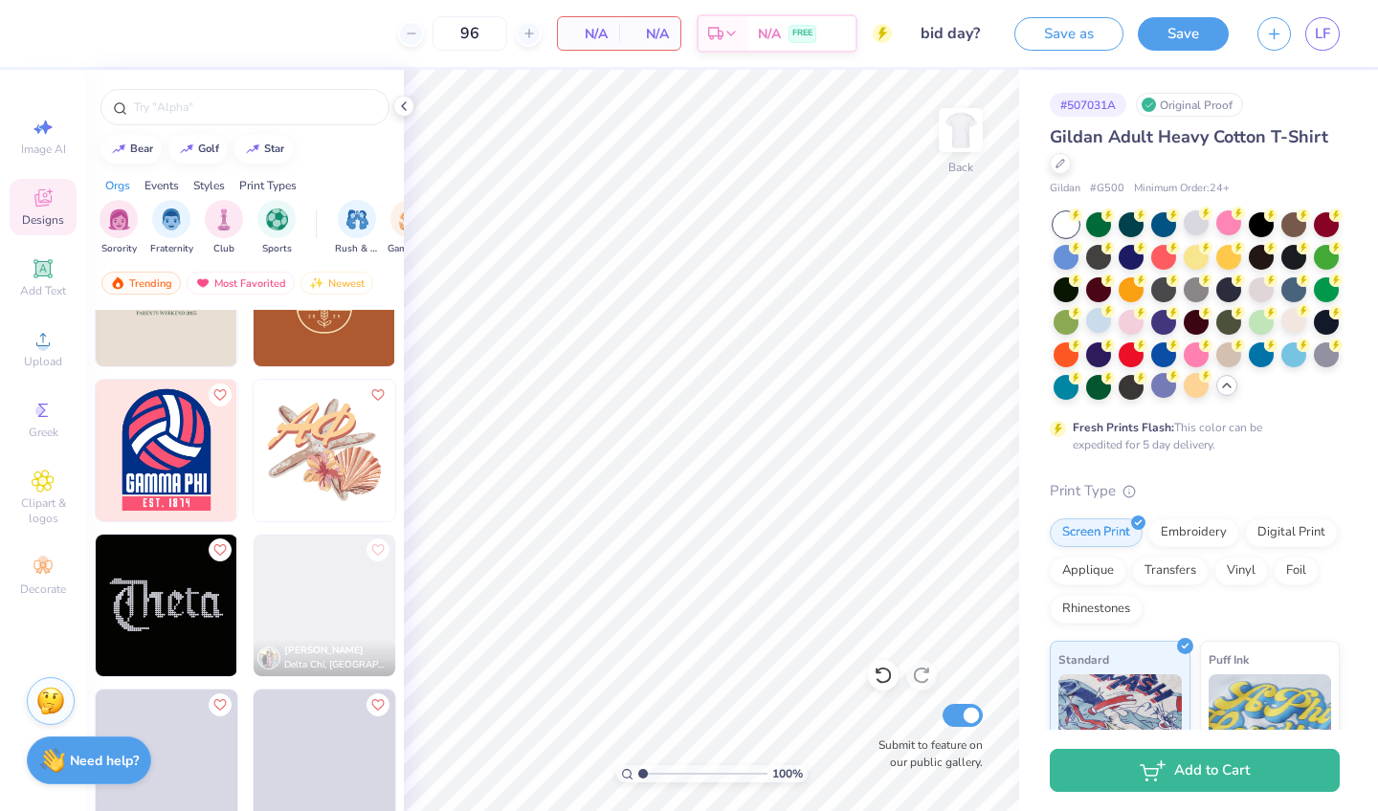
scroll to position [8654, 0]
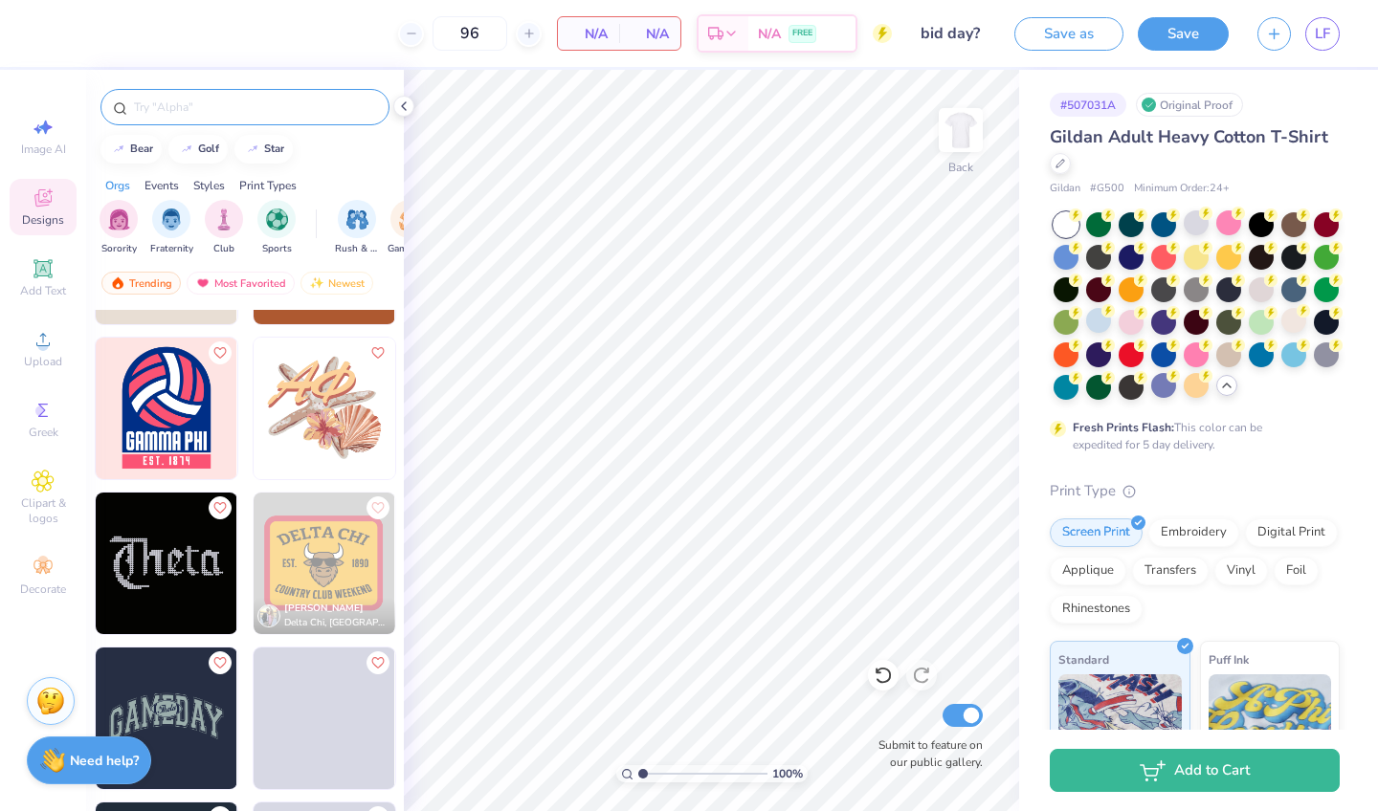
click at [267, 96] on div at bounding box center [244, 107] width 289 height 36
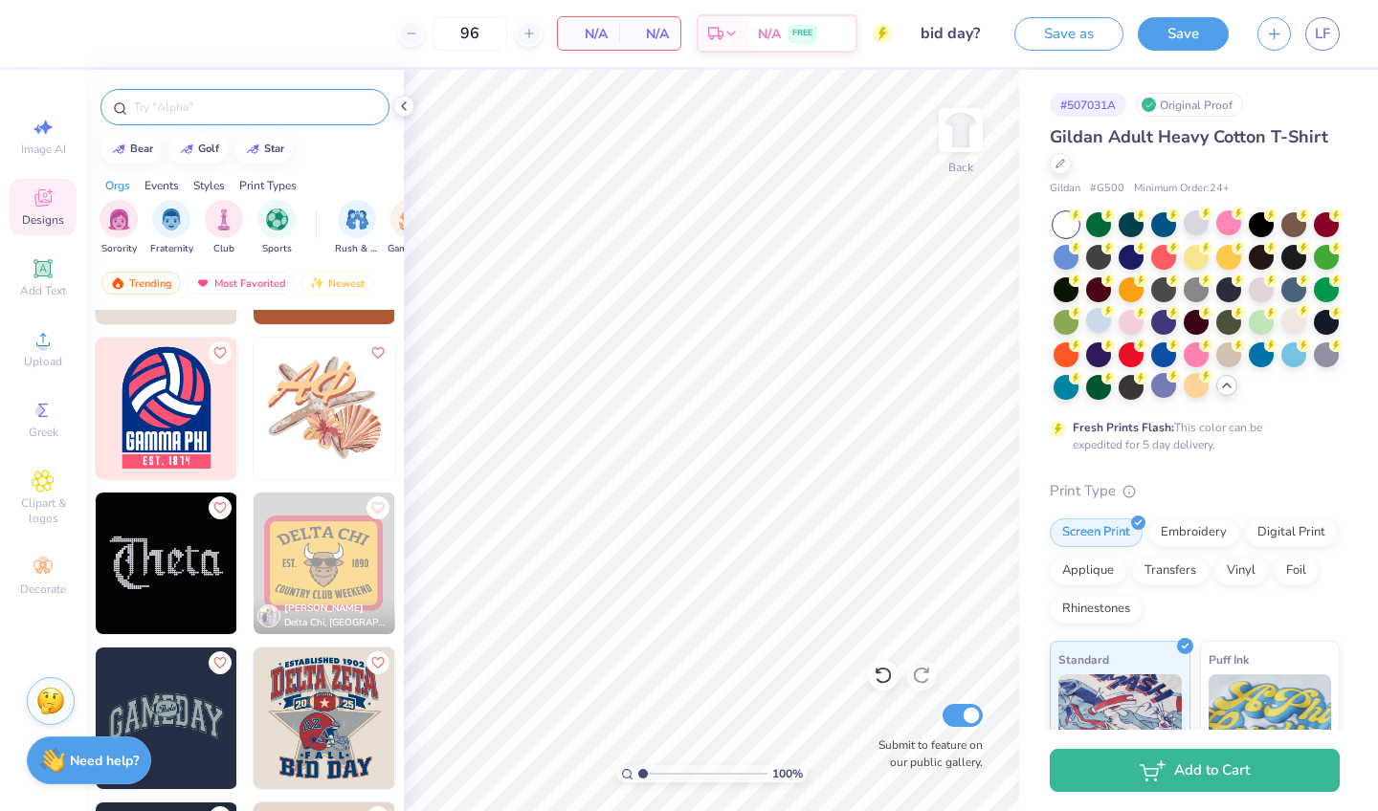
click at [267, 102] on input "text" at bounding box center [254, 107] width 245 height 19
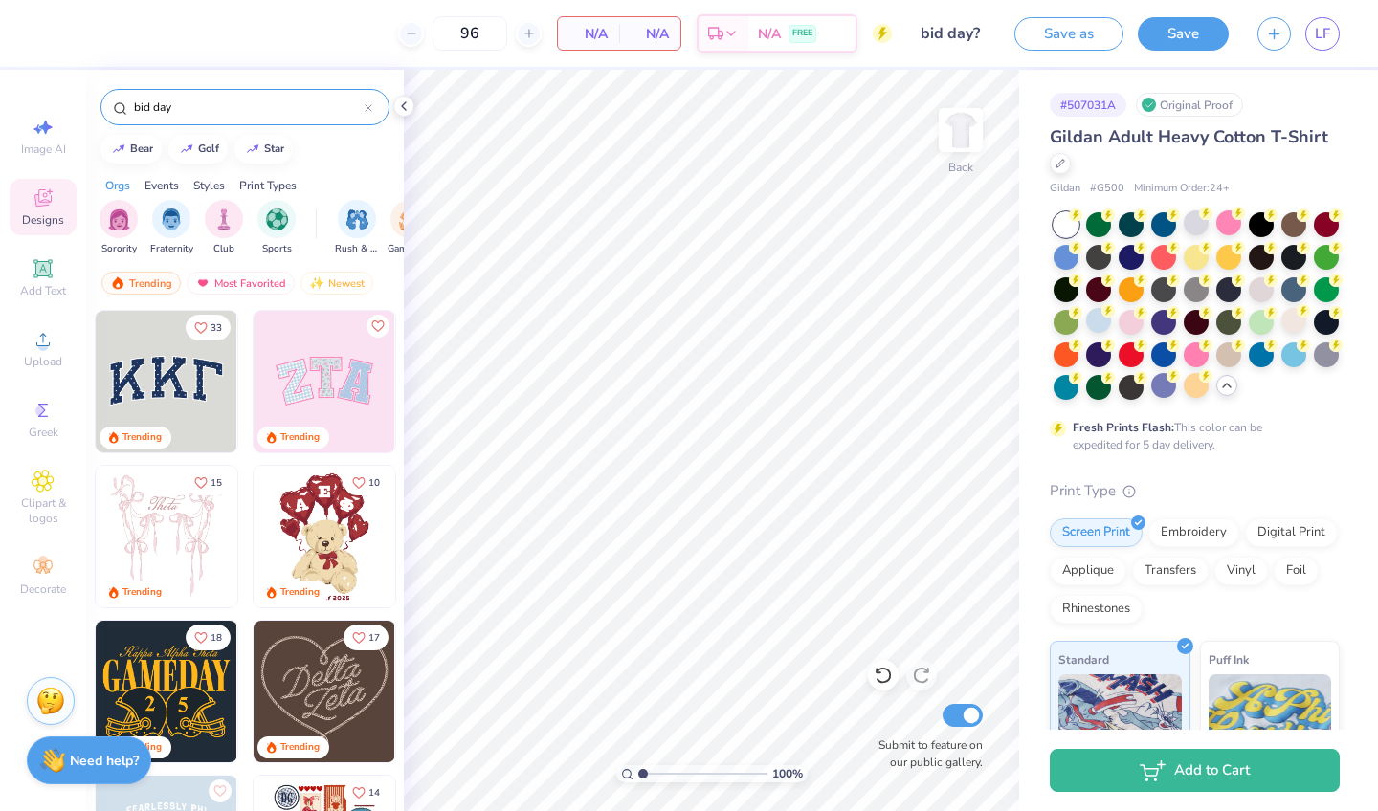
type input "bid day"
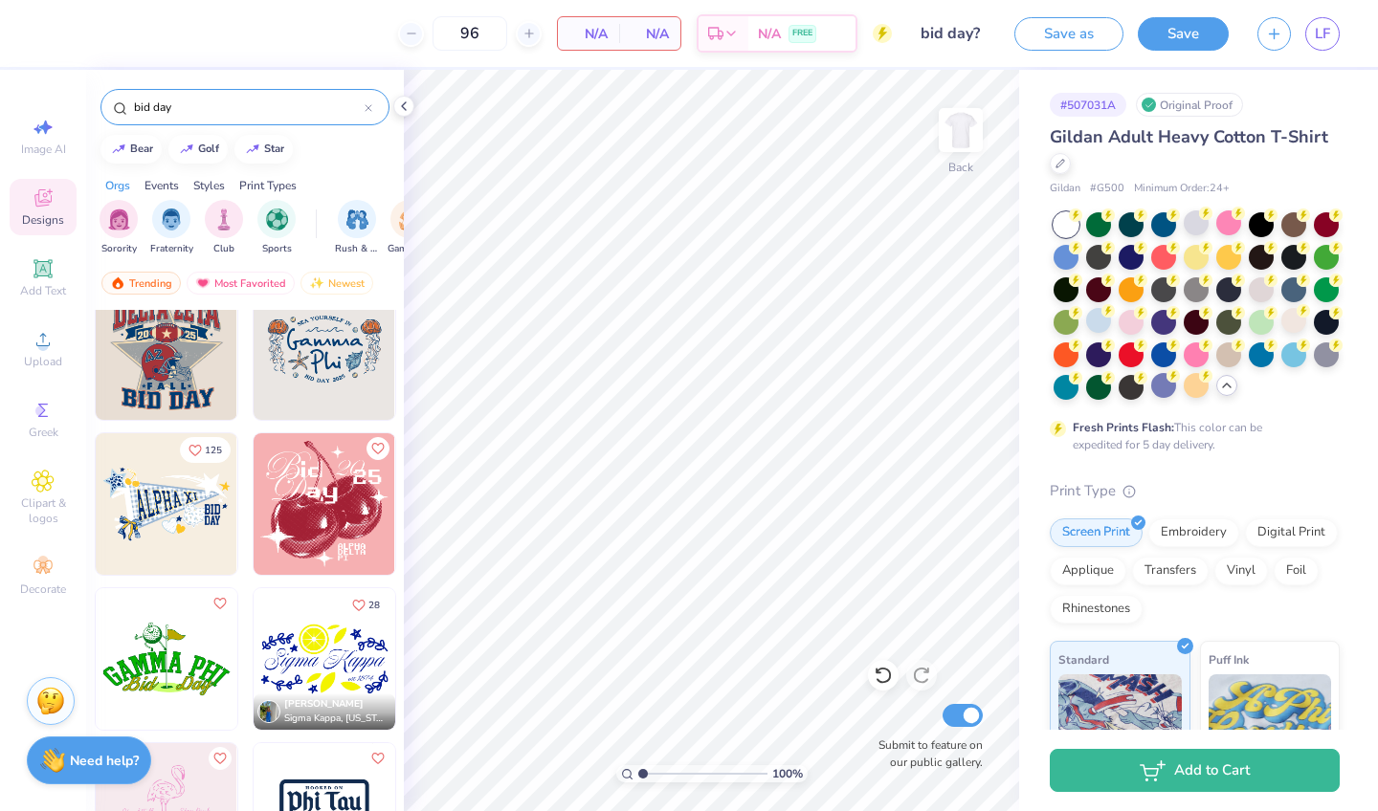
scroll to position [809, 0]
click at [189, 542] on div at bounding box center [308, 504] width 425 height 142
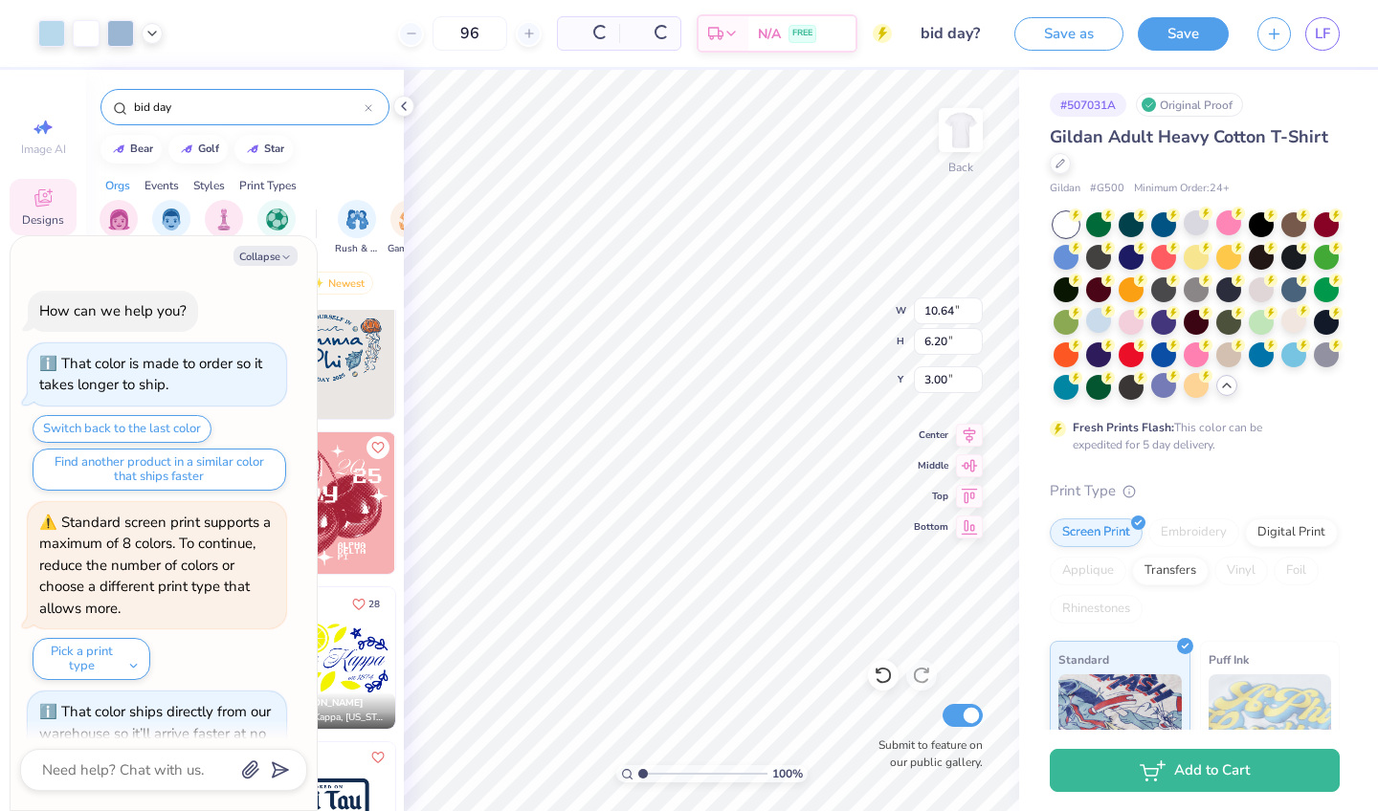
scroll to position [484, 0]
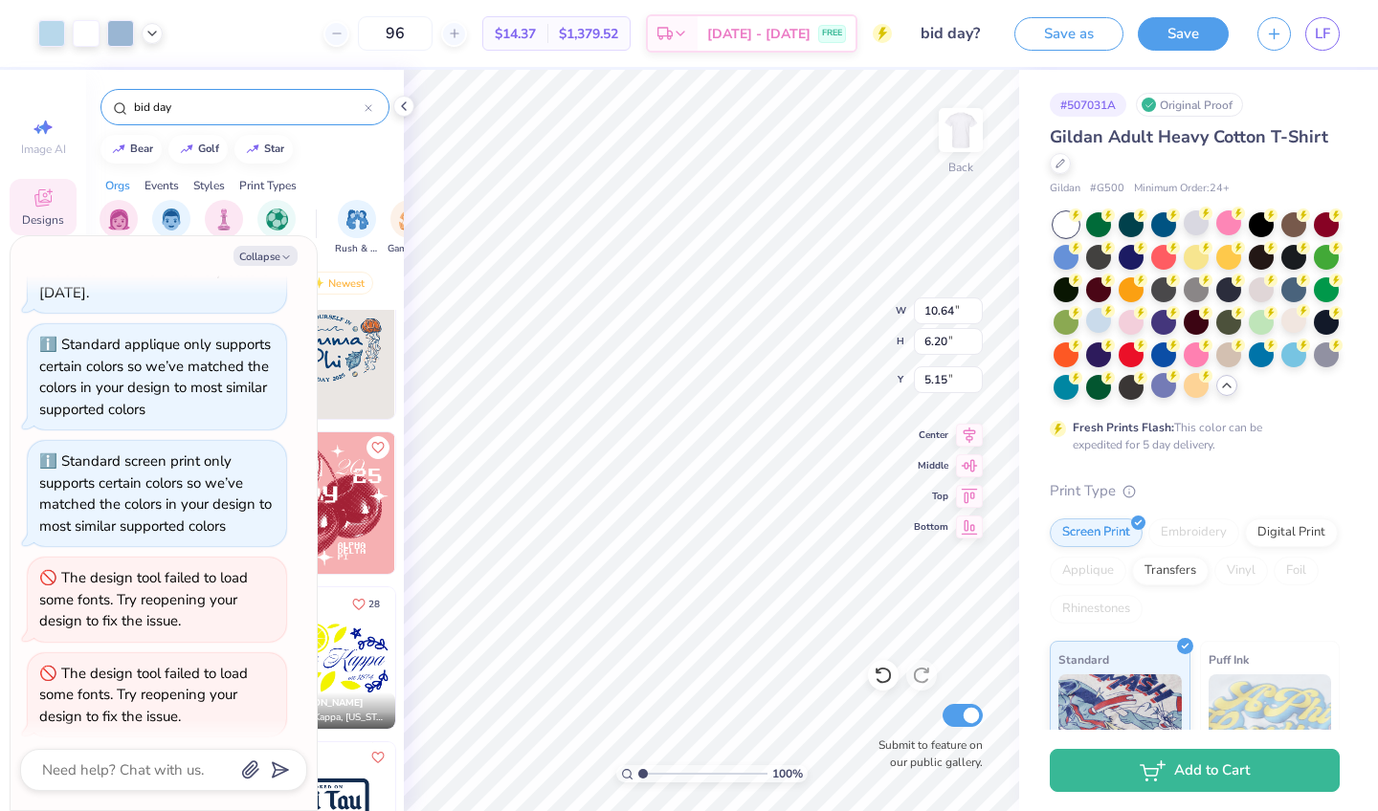
type textarea "x"
type input "5.15"
click at [263, 253] on button "Collapse" at bounding box center [265, 256] width 64 height 20
type textarea "x"
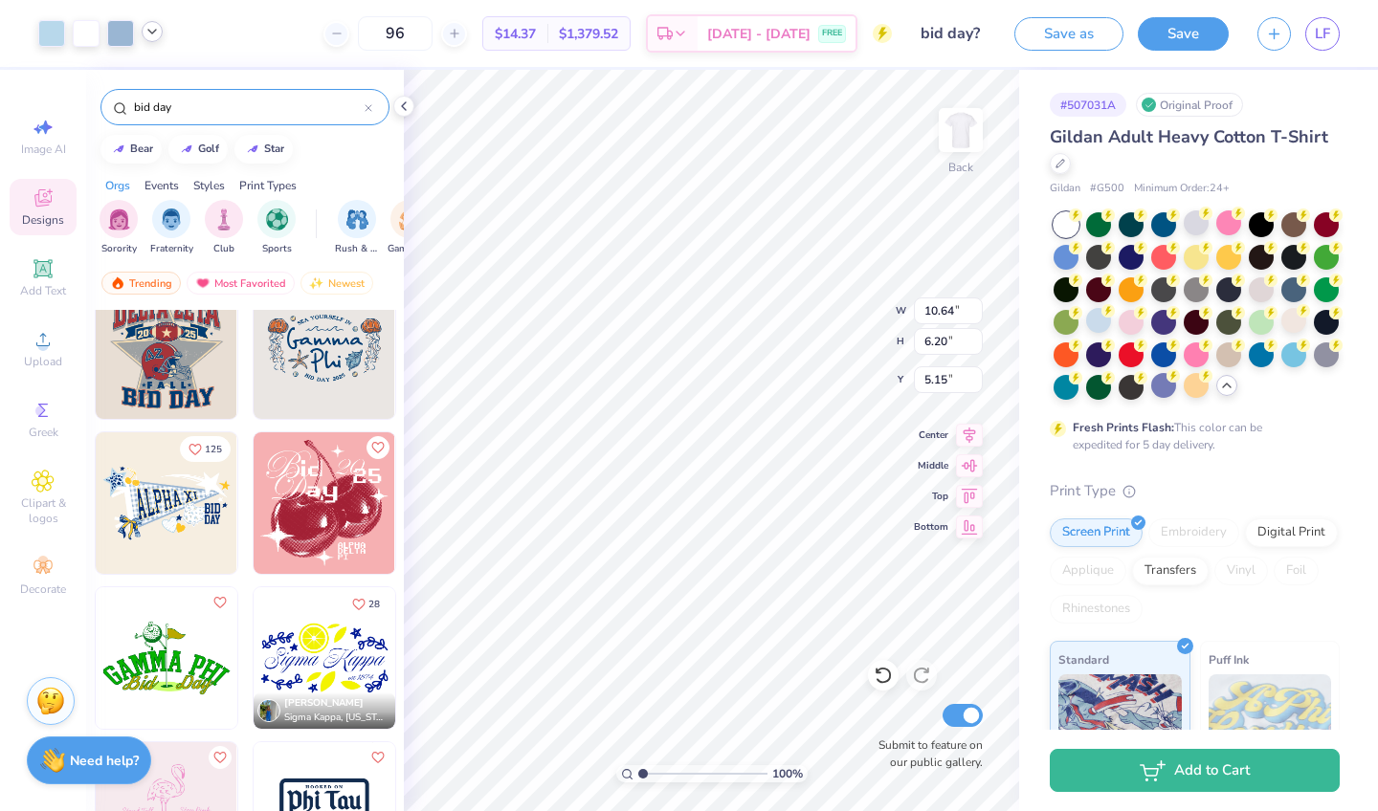
click at [151, 35] on icon at bounding box center [151, 31] width 15 height 15
type input "4.56"
type input "12.31"
type input "7.17"
type input "3.59"
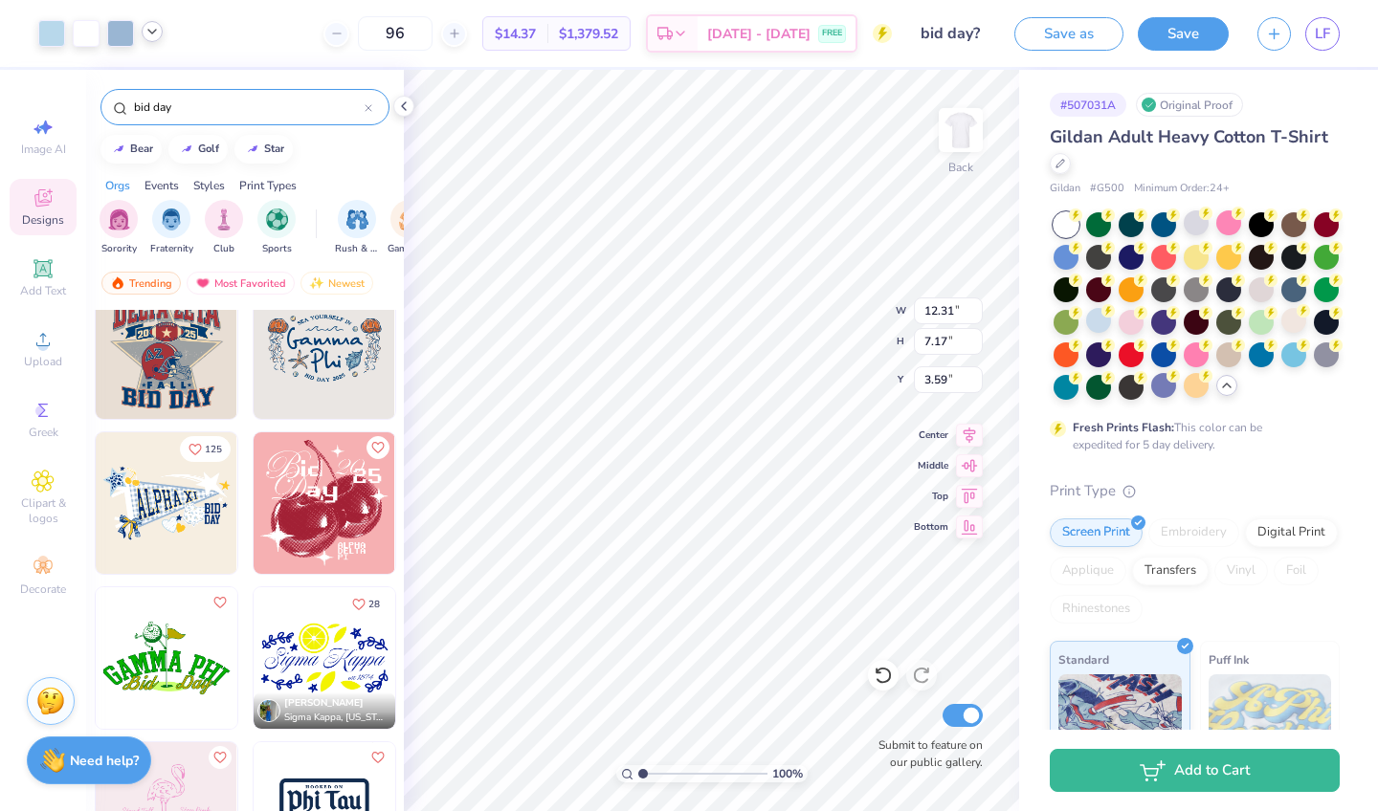
type input "13.35"
type input "7.77"
type input "3.00"
click at [151, 34] on icon at bounding box center [151, 31] width 15 height 15
click at [125, 74] on div at bounding box center [134, 80] width 27 height 27
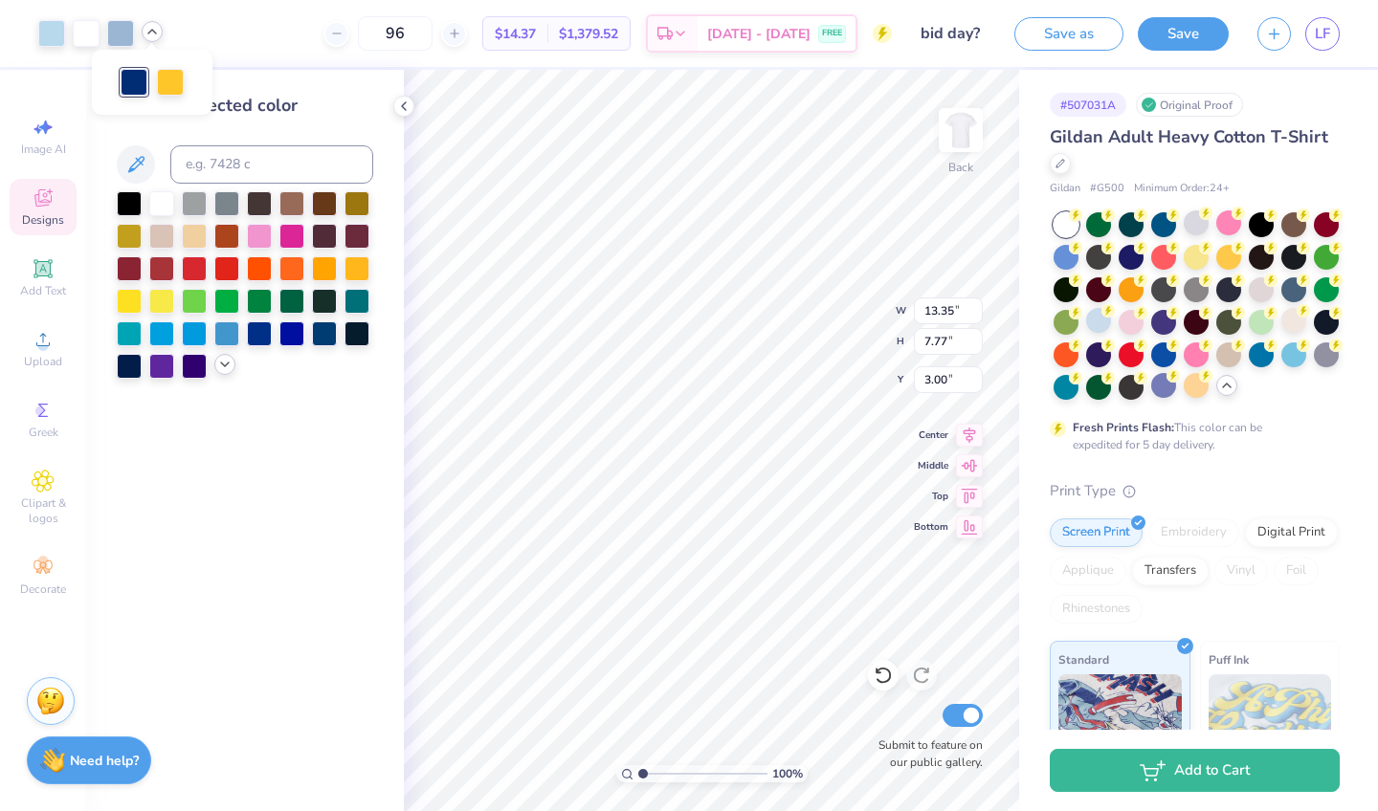
click at [220, 372] on icon at bounding box center [224, 364] width 15 height 15
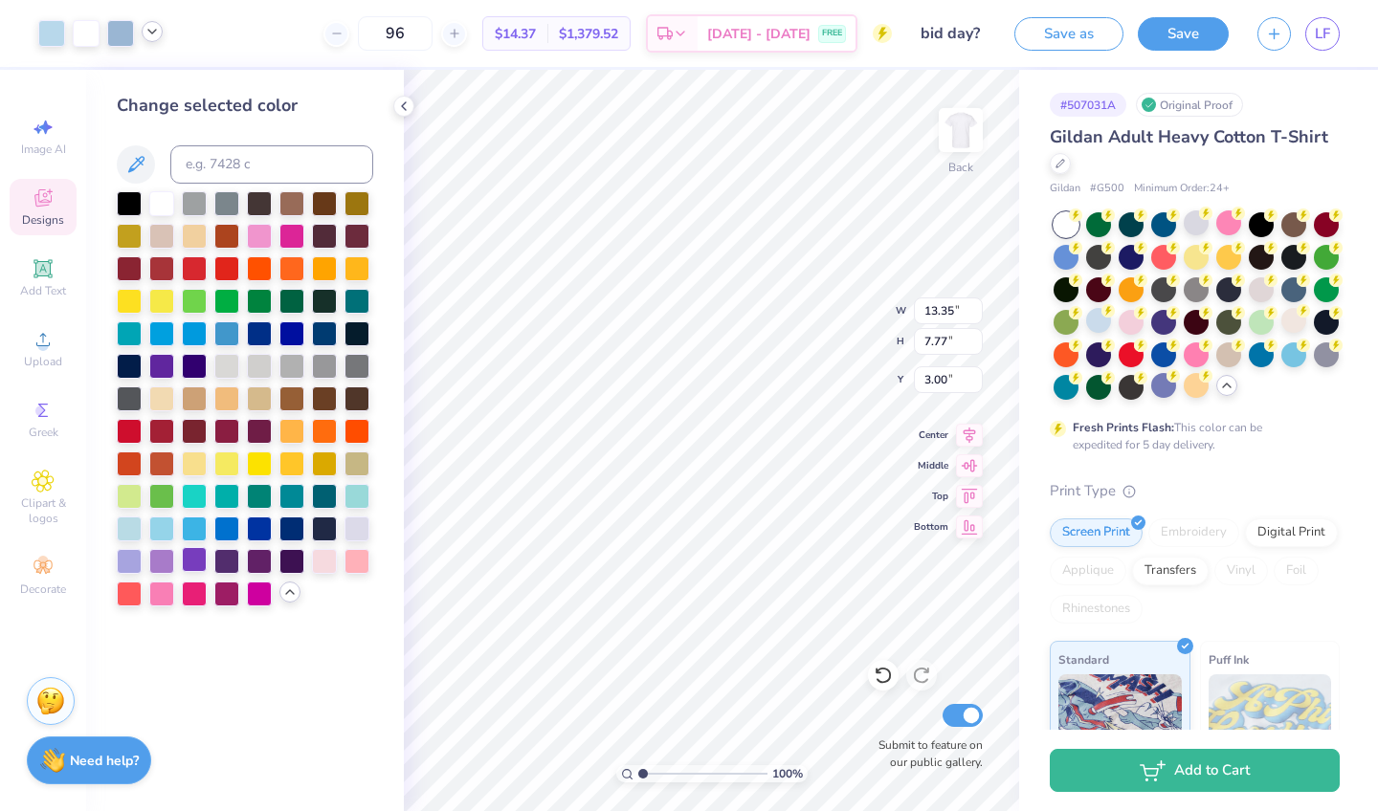
click at [201, 561] on div at bounding box center [194, 559] width 25 height 25
click at [146, 36] on icon at bounding box center [151, 31] width 15 height 15
click at [173, 78] on div at bounding box center [170, 80] width 27 height 27
click at [260, 234] on div at bounding box center [259, 234] width 25 height 25
click at [123, 30] on div at bounding box center [120, 31] width 27 height 27
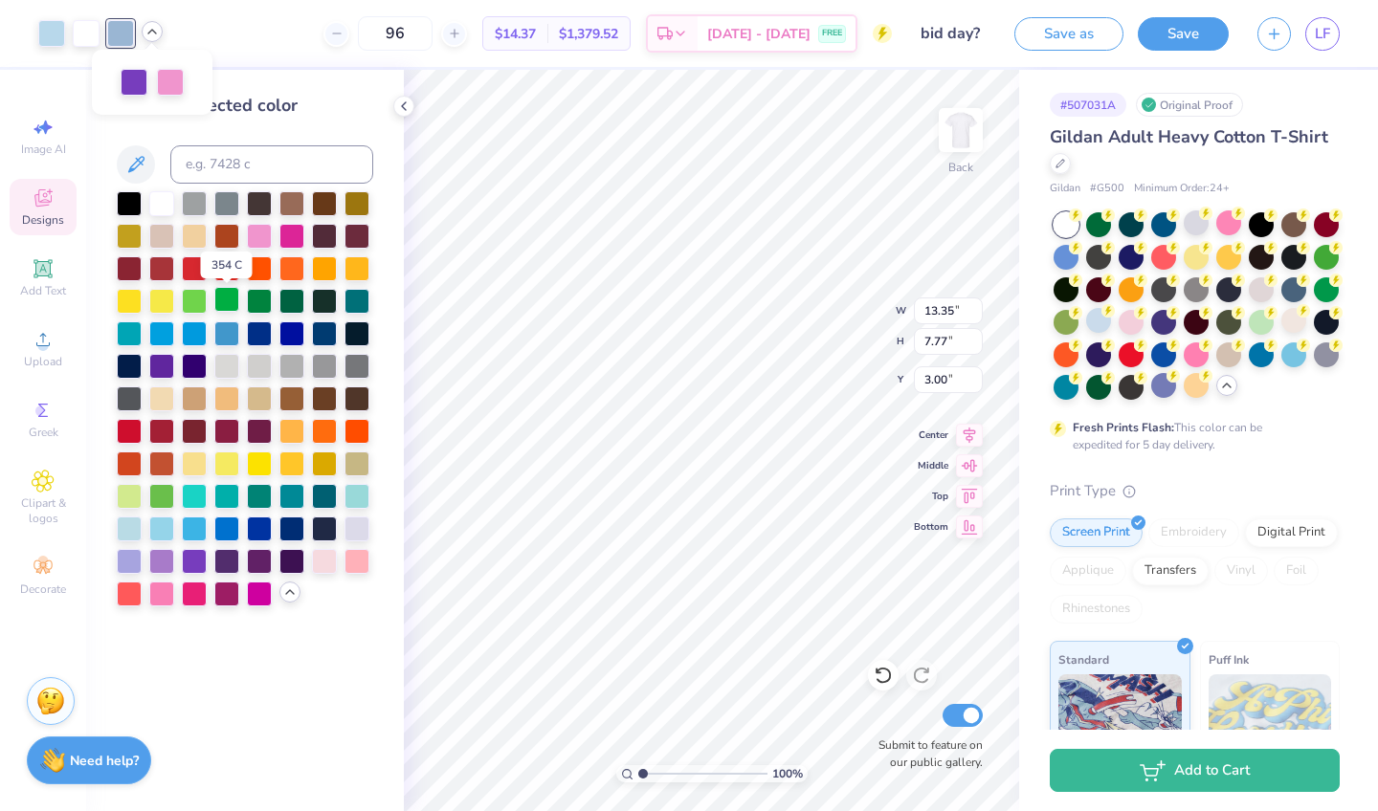
click at [230, 300] on div at bounding box center [226, 299] width 25 height 25
click at [161, 533] on div at bounding box center [161, 527] width 25 height 25
click at [132, 532] on div at bounding box center [129, 527] width 25 height 25
click at [51, 32] on div at bounding box center [51, 31] width 27 height 27
click at [135, 495] on div at bounding box center [129, 494] width 25 height 25
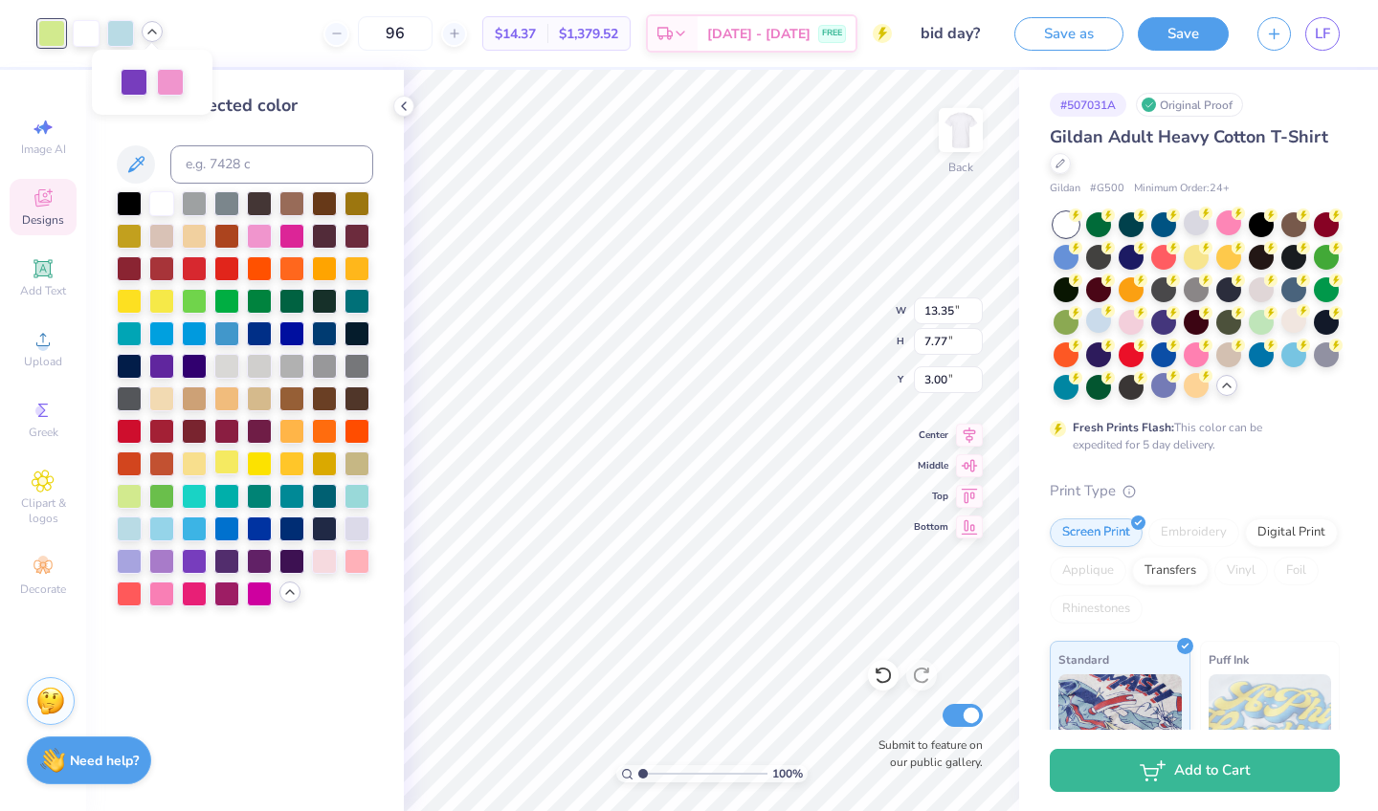
click at [233, 456] on div at bounding box center [226, 462] width 25 height 25
click at [84, 33] on div at bounding box center [86, 31] width 27 height 27
click at [128, 499] on div at bounding box center [129, 494] width 25 height 25
click at [226, 465] on div at bounding box center [226, 462] width 25 height 25
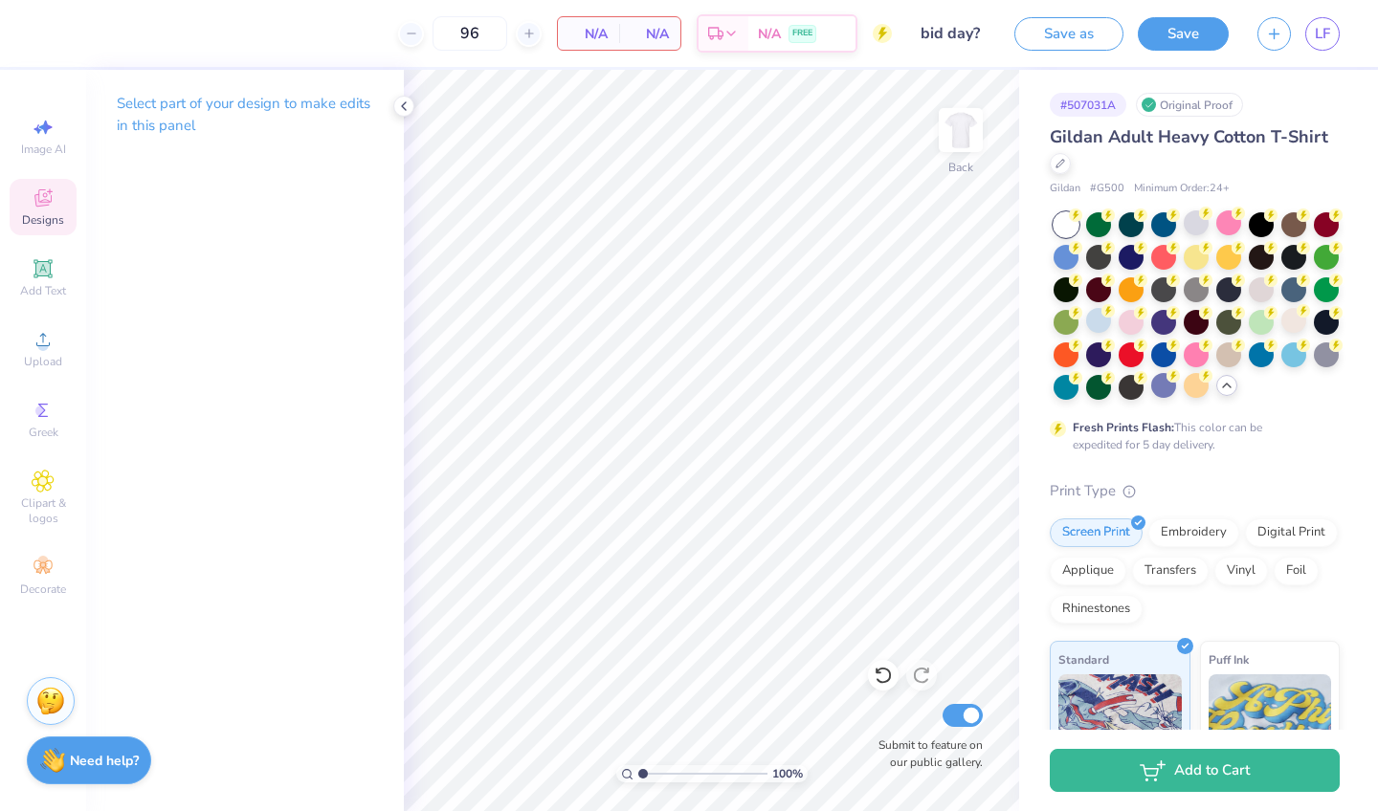
click at [57, 213] on span "Designs" at bounding box center [43, 219] width 42 height 15
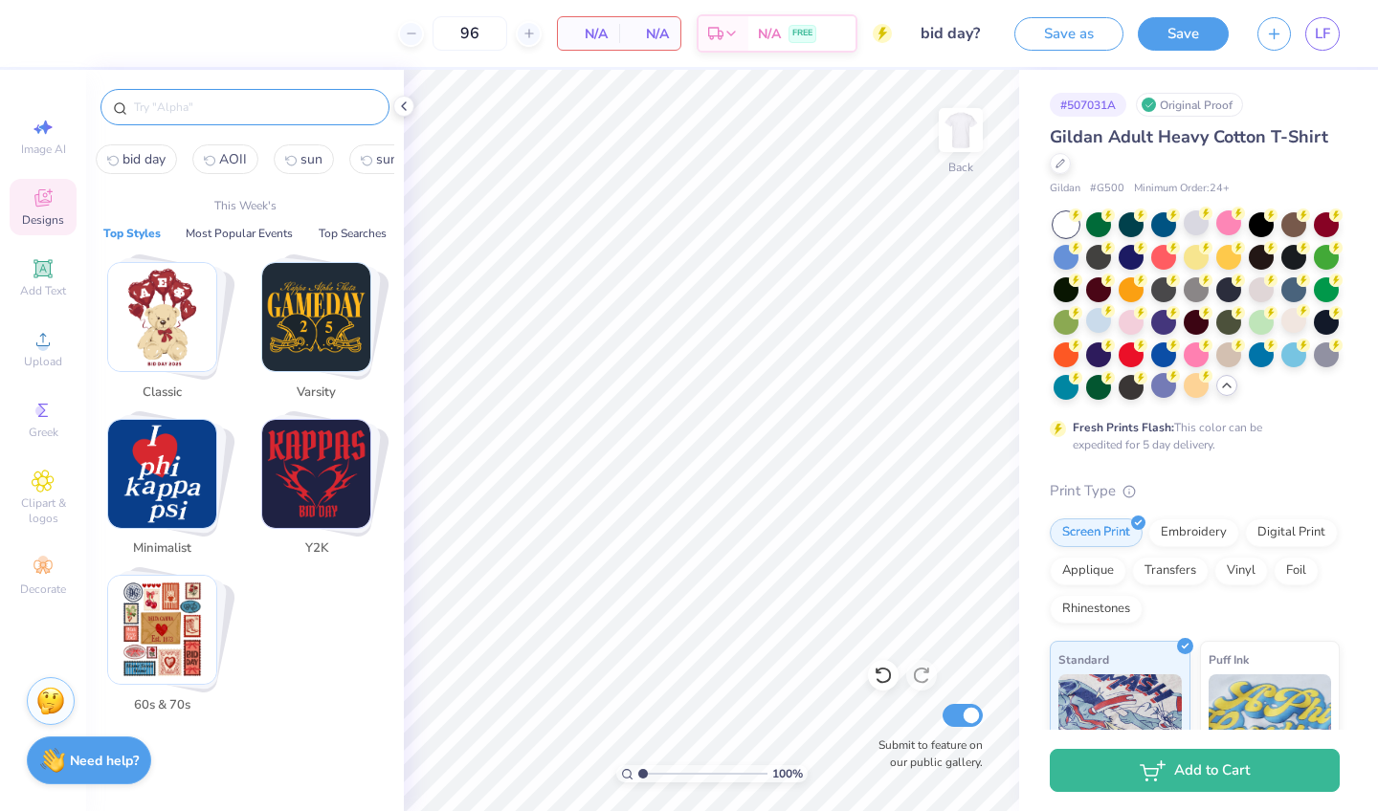
click at [205, 111] on input "text" at bounding box center [254, 107] width 245 height 19
click at [211, 111] on input "text" at bounding box center [254, 107] width 245 height 19
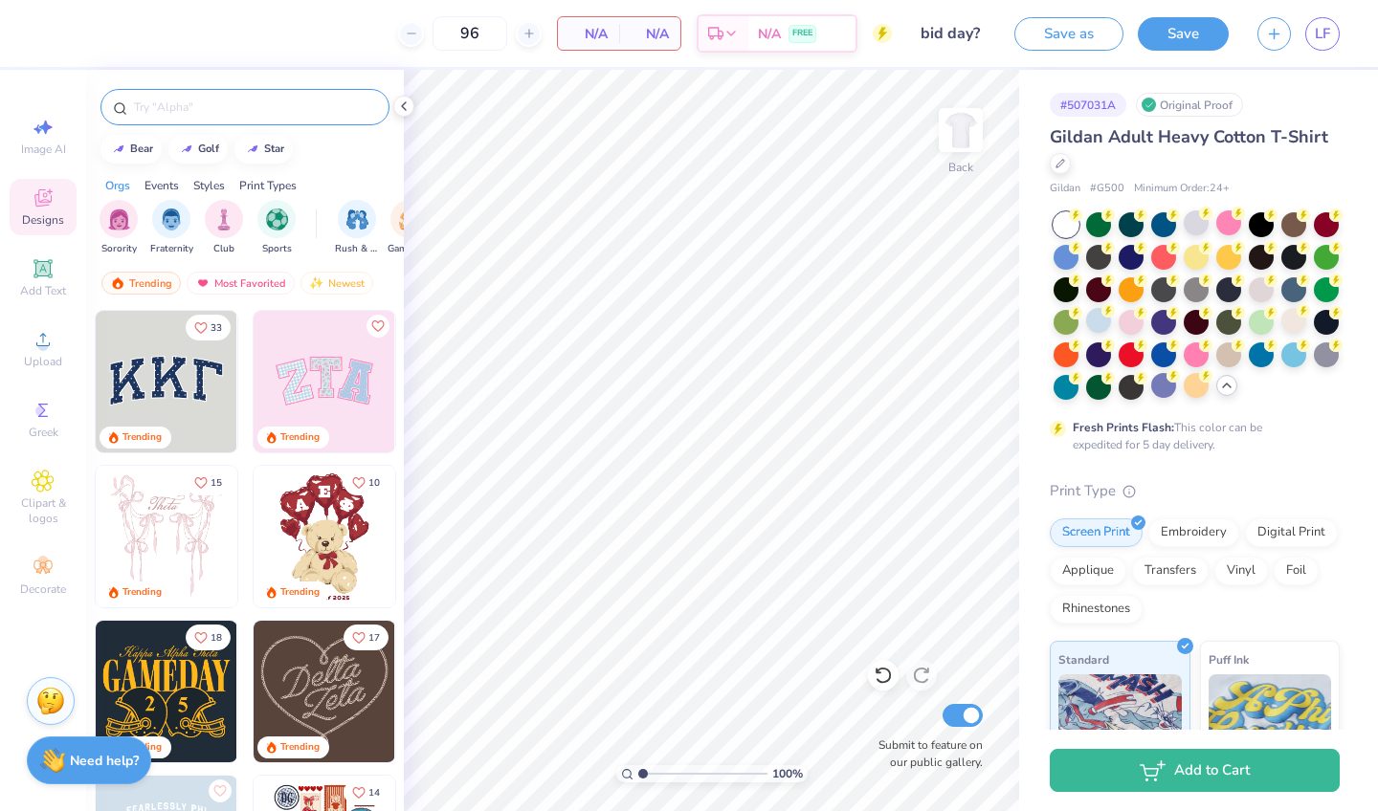
click at [220, 119] on div at bounding box center [244, 107] width 289 height 36
click at [216, 101] on input "text" at bounding box center [254, 107] width 245 height 19
type input "o"
type input "aoii"
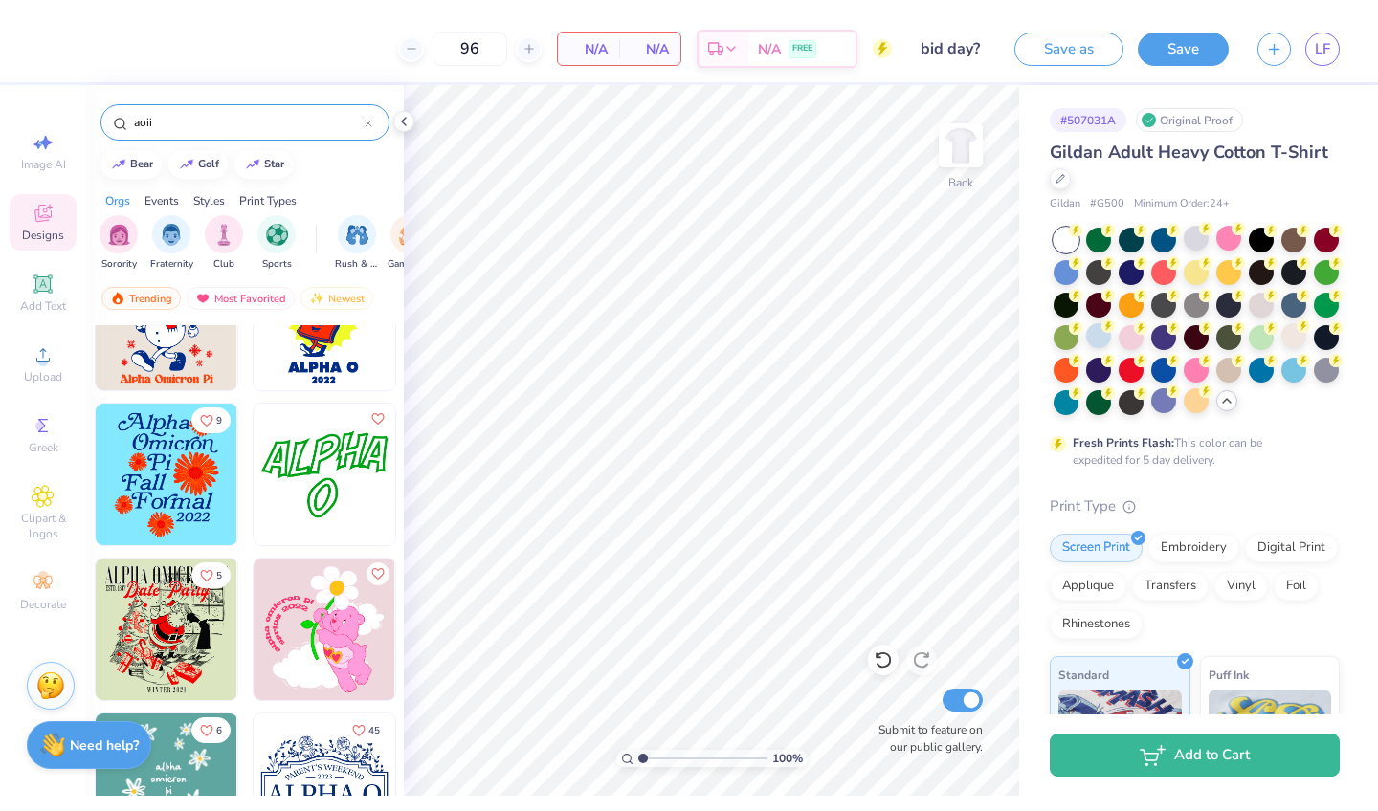
scroll to position [0, 0]
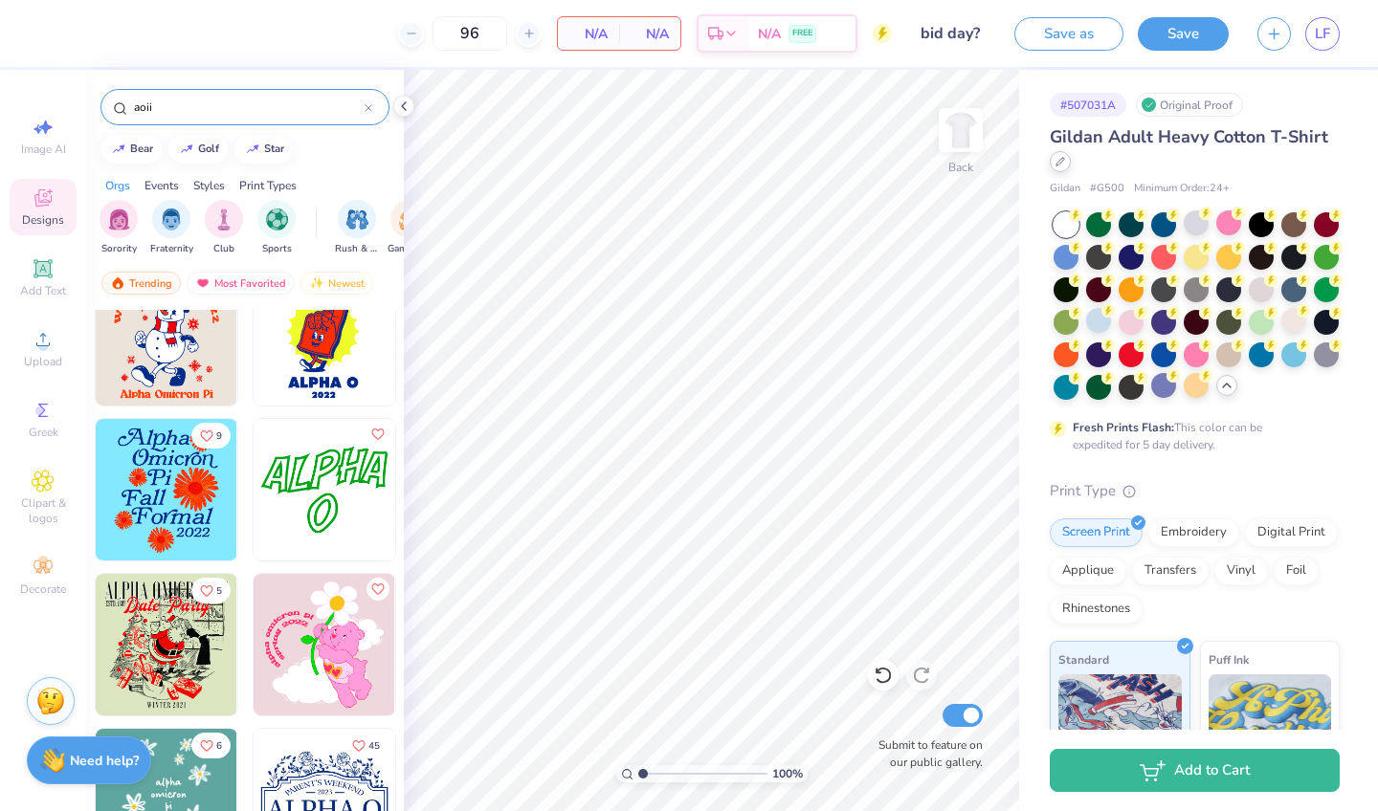
click at [1062, 165] on icon at bounding box center [1060, 162] width 10 height 10
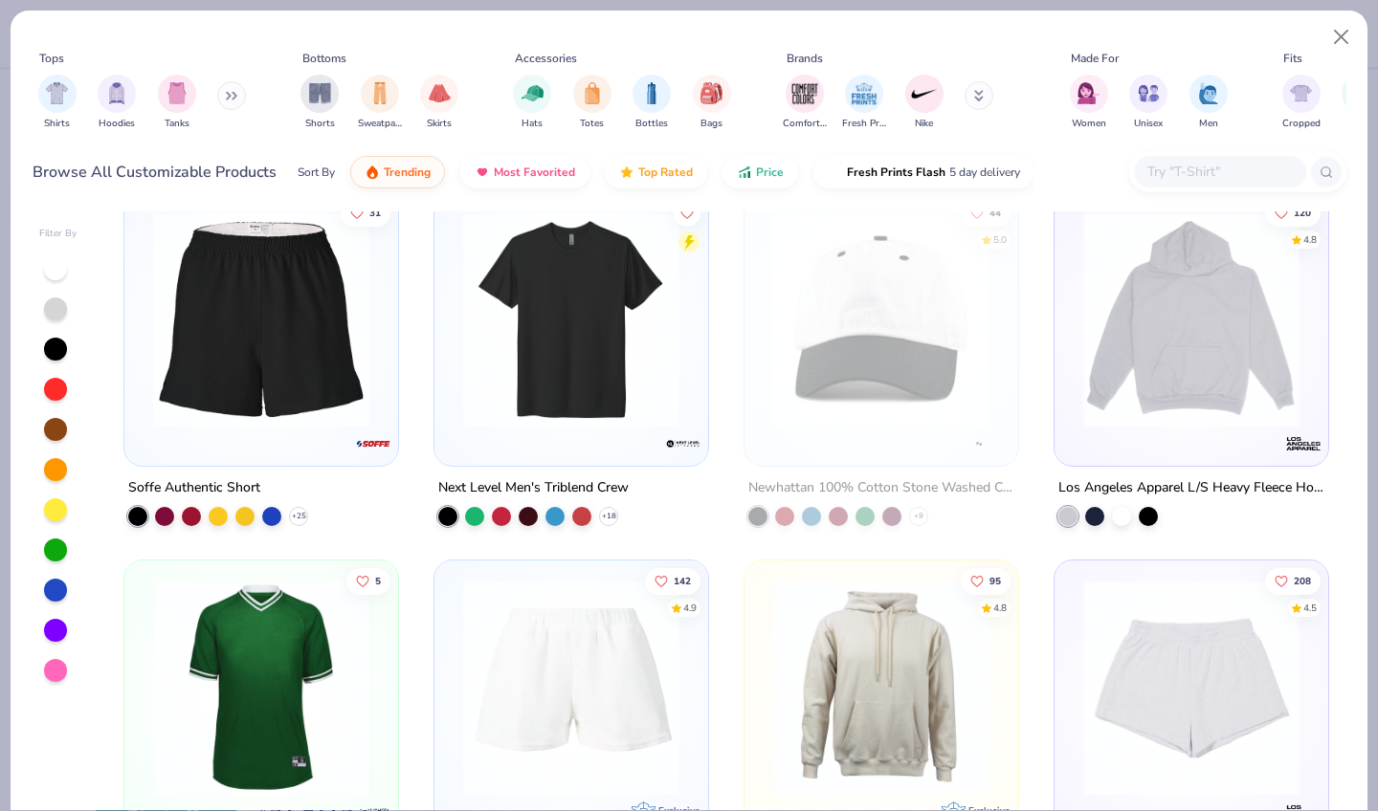
scroll to position [2614, 0]
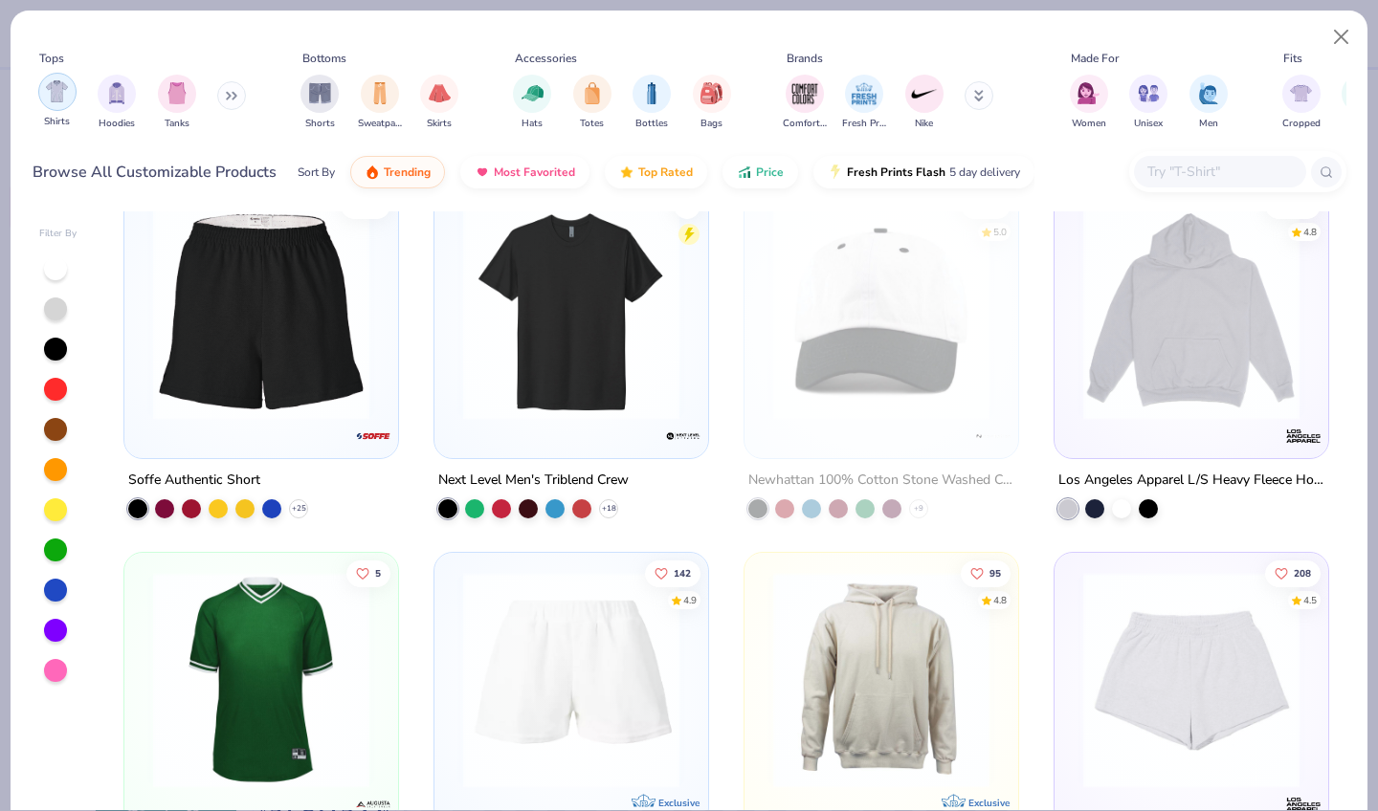
click at [63, 80] on img "filter for Shirts" at bounding box center [57, 91] width 22 height 22
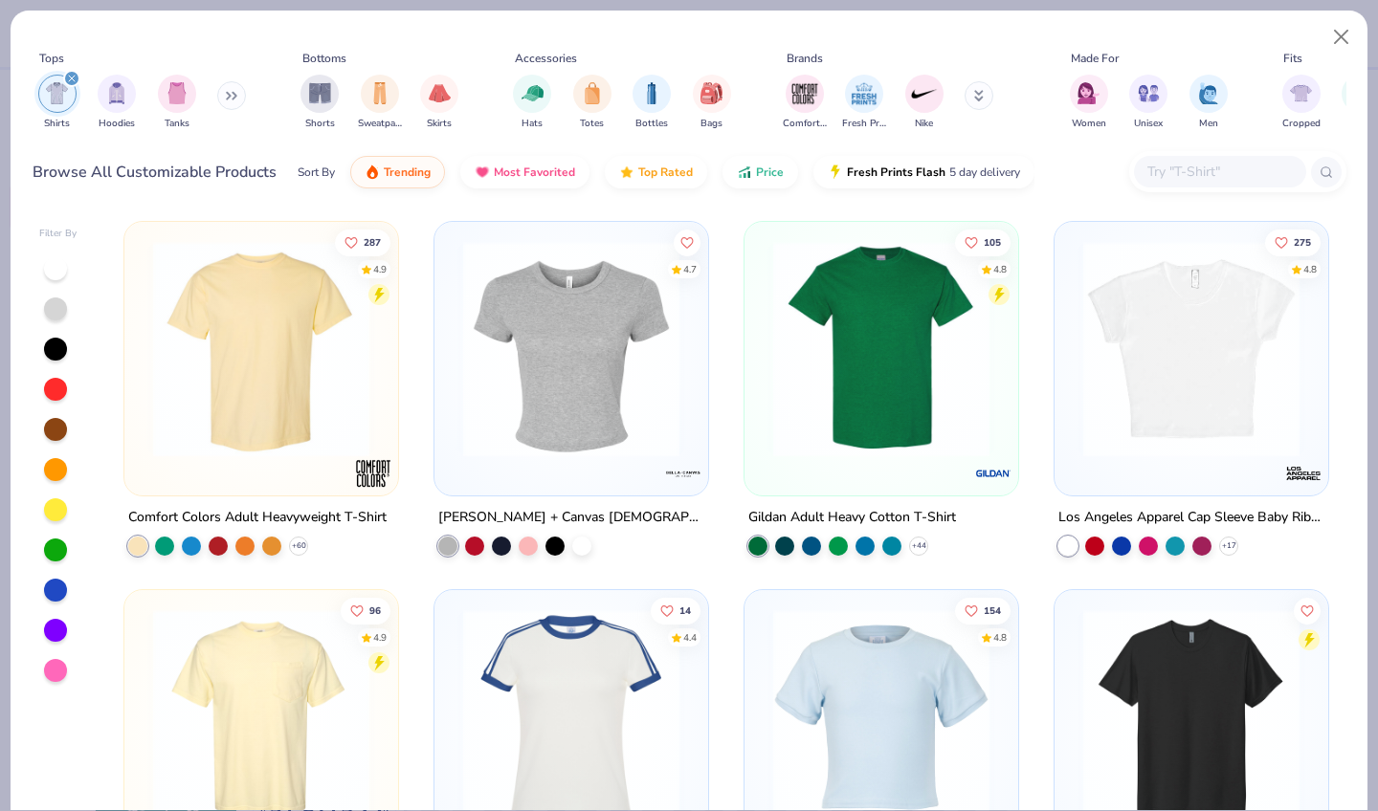
scroll to position [8263, 0]
click at [588, 535] on div at bounding box center [581, 544] width 19 height 19
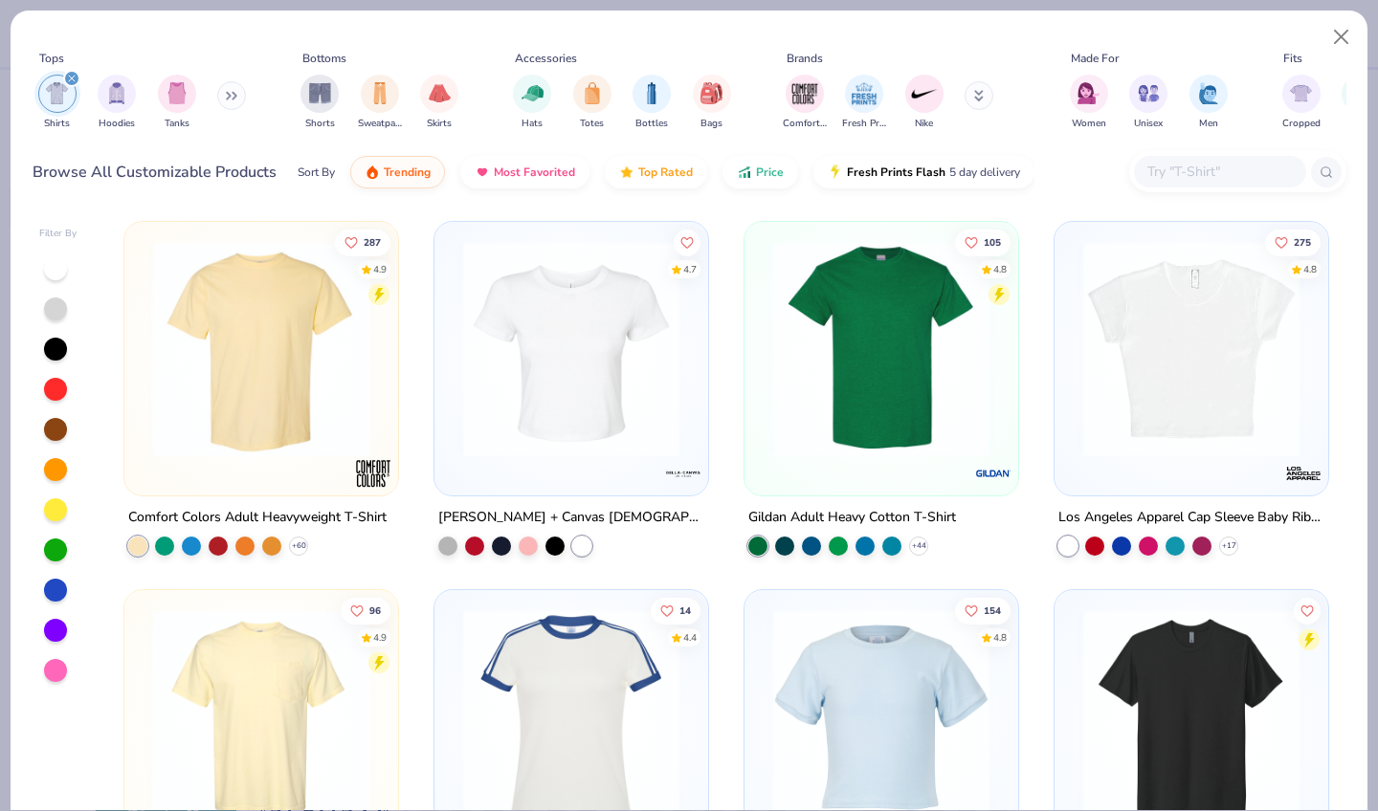
click at [577, 397] on img at bounding box center [571, 349] width 235 height 216
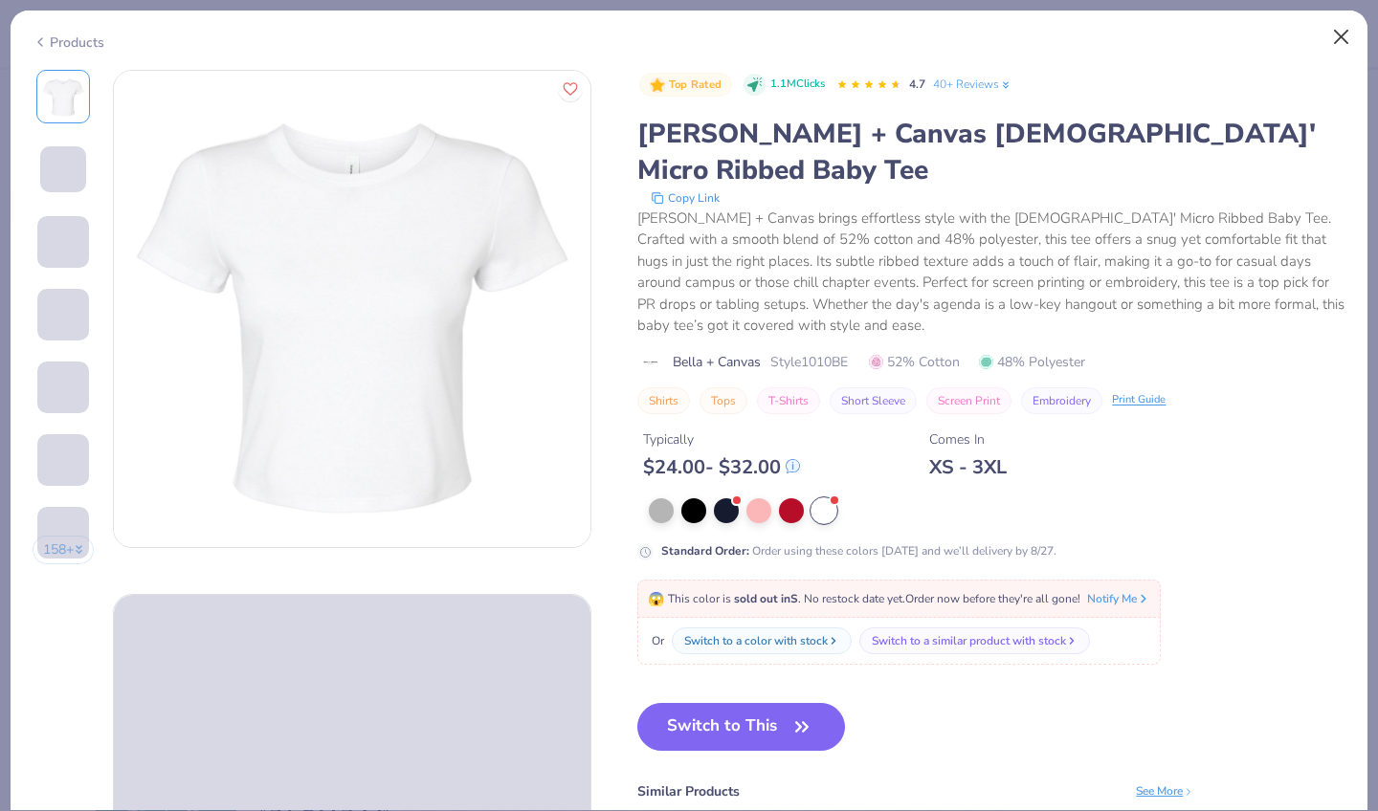
click at [1344, 34] on button "Close" at bounding box center [1341, 37] width 36 height 36
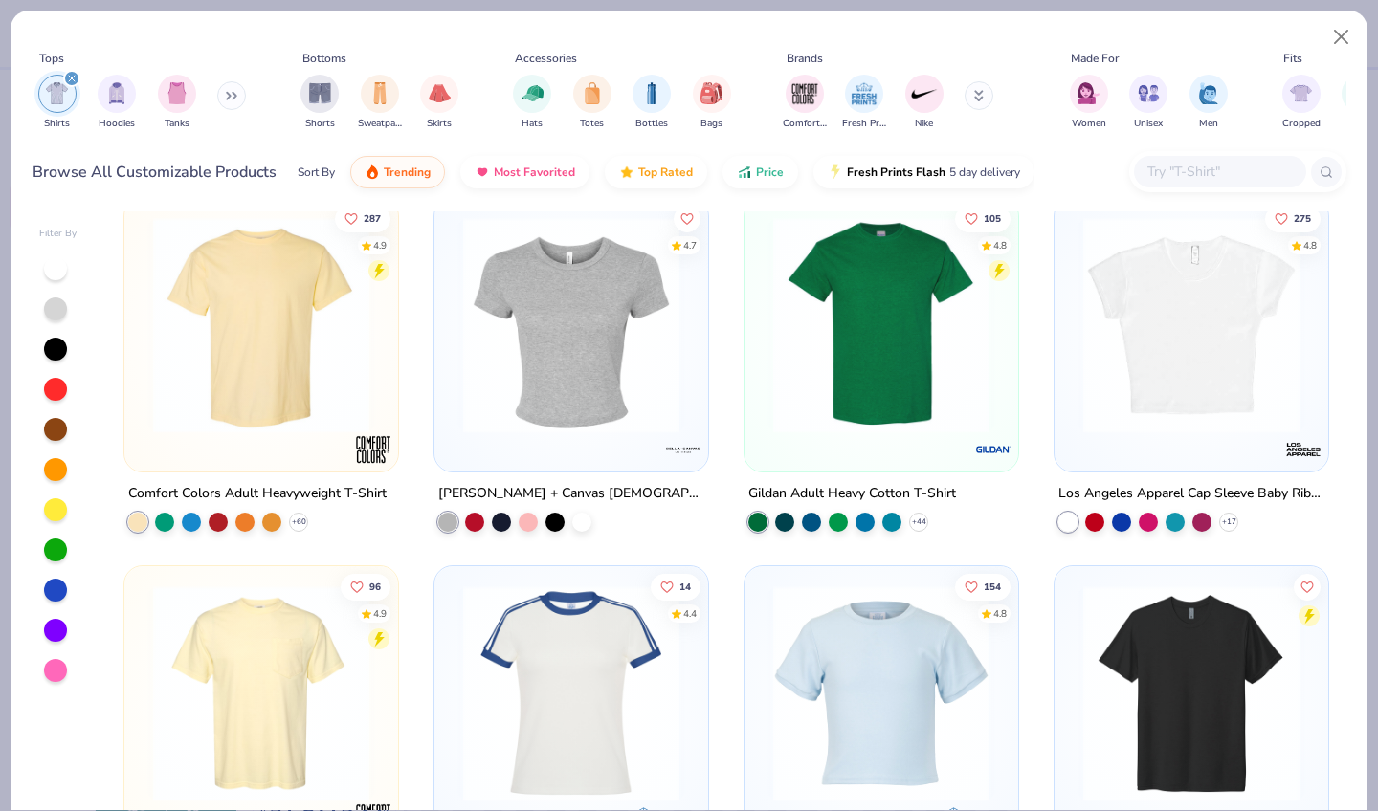
scroll to position [25, 0]
click at [1173, 334] on img at bounding box center [1191, 324] width 235 height 216
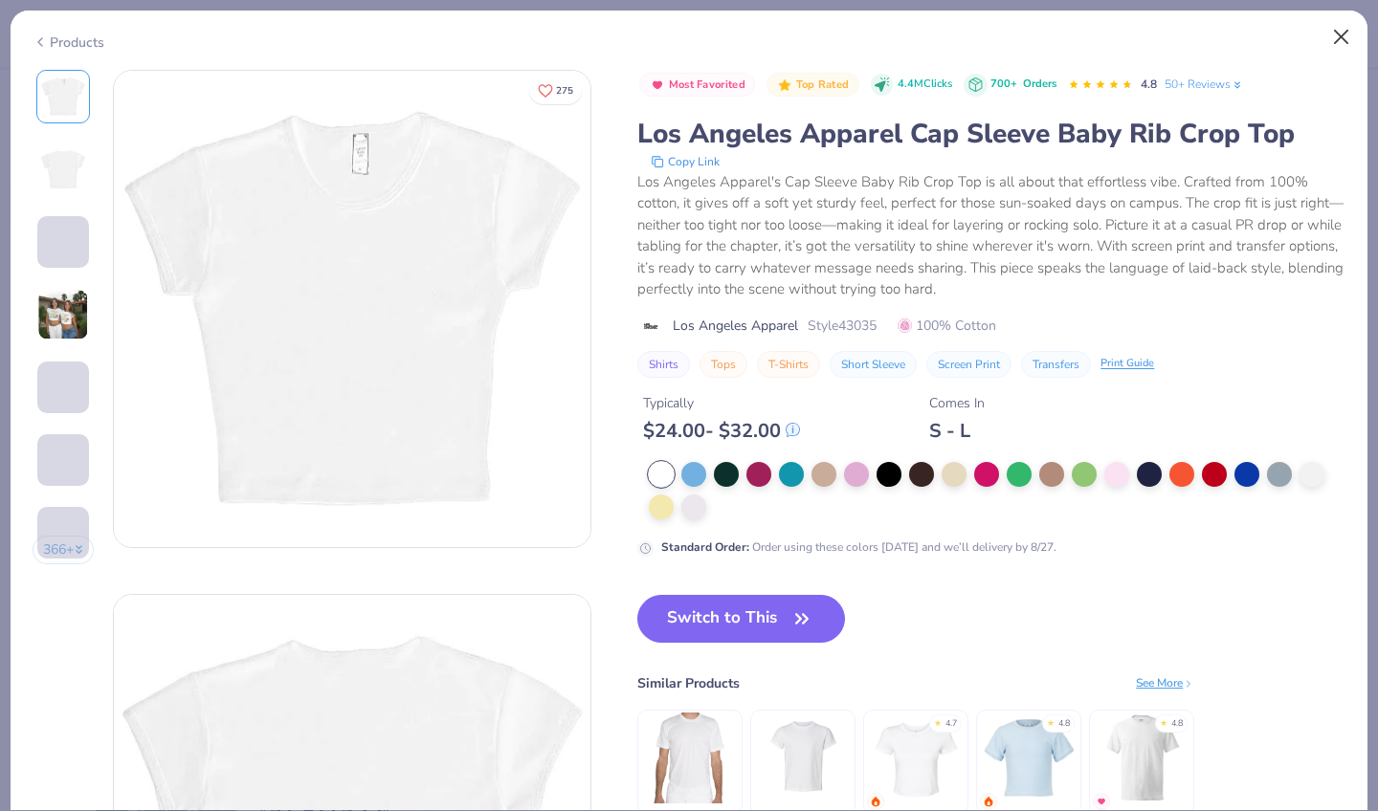
click at [1335, 38] on button "Close" at bounding box center [1341, 37] width 36 height 36
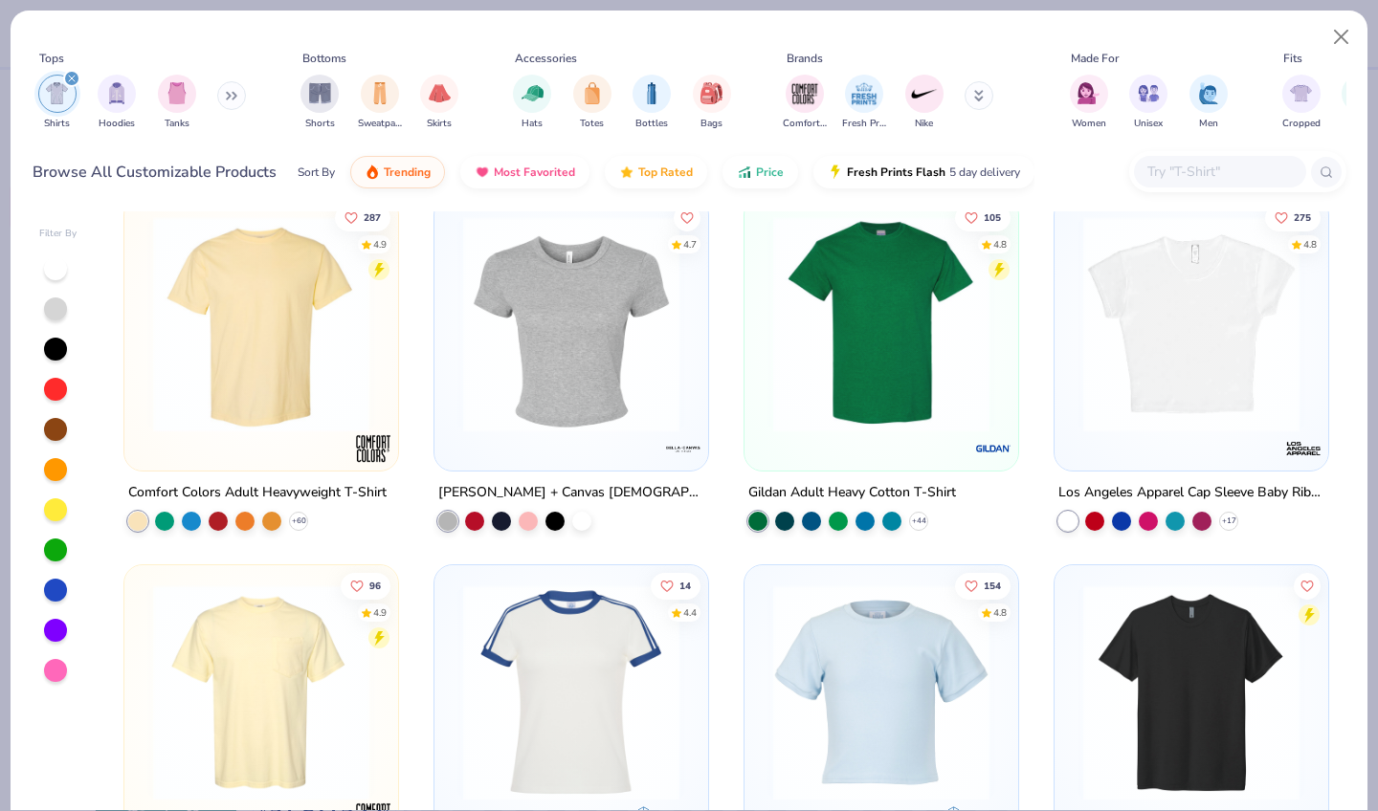
click at [571, 345] on img at bounding box center [571, 324] width 235 height 216
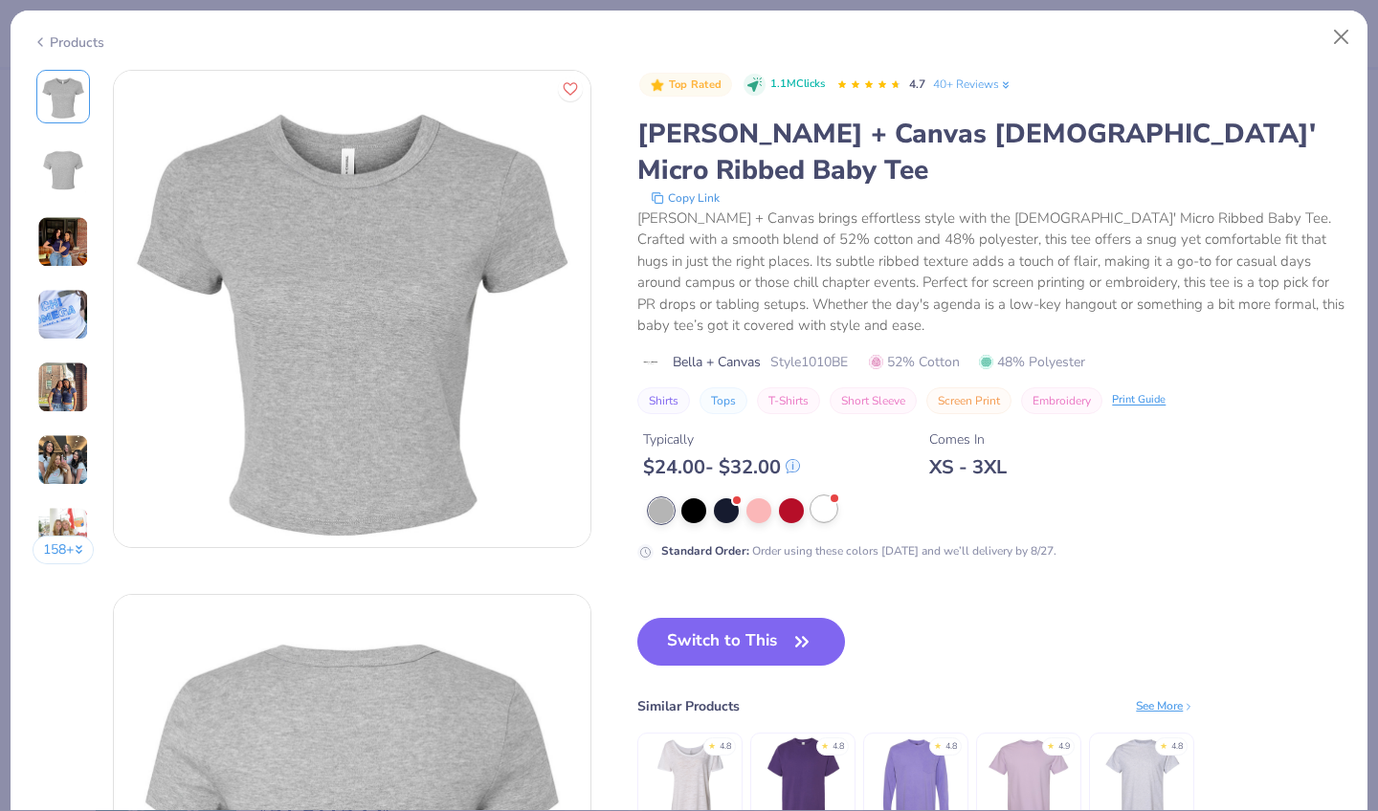
click at [811, 497] on div at bounding box center [823, 509] width 25 height 25
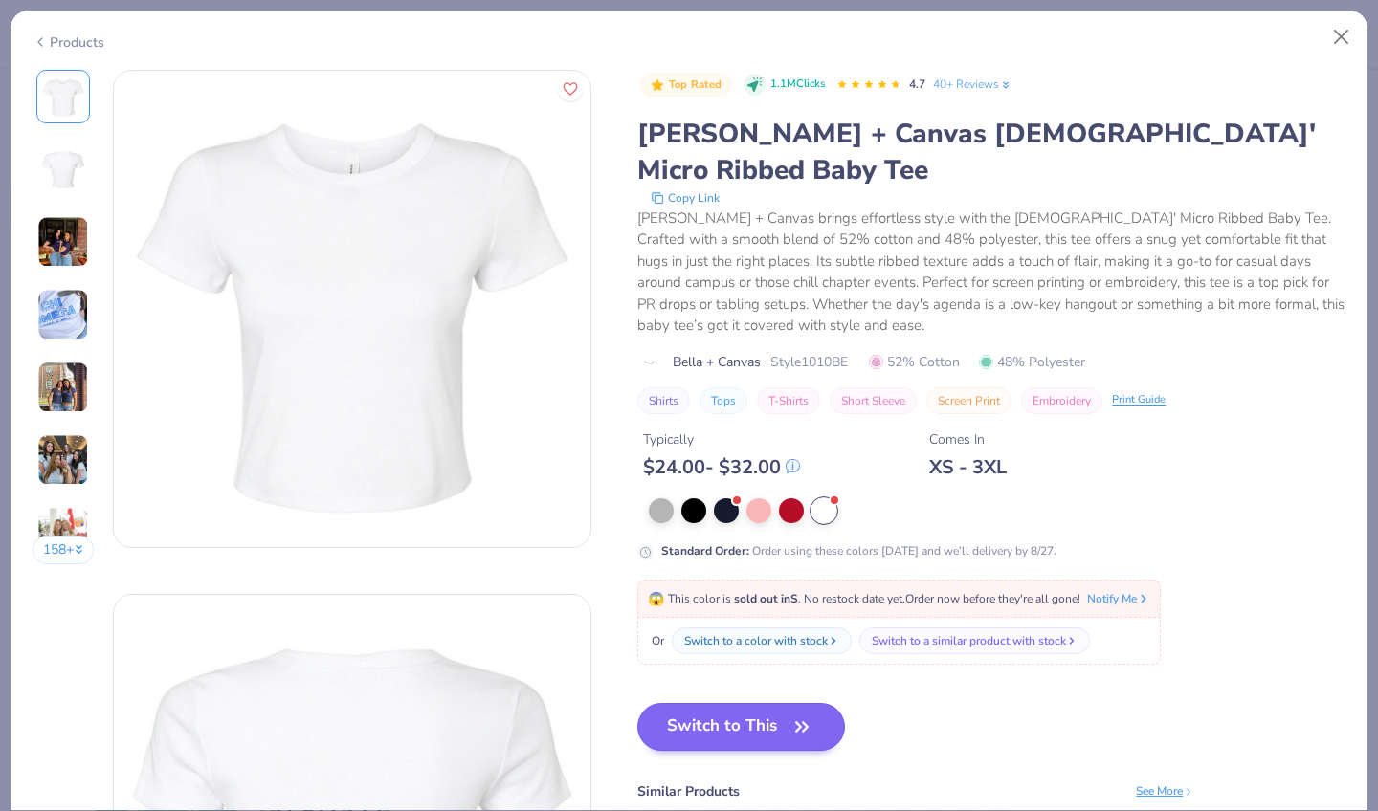
click at [663, 703] on button "Switch to This" at bounding box center [741, 727] width 208 height 48
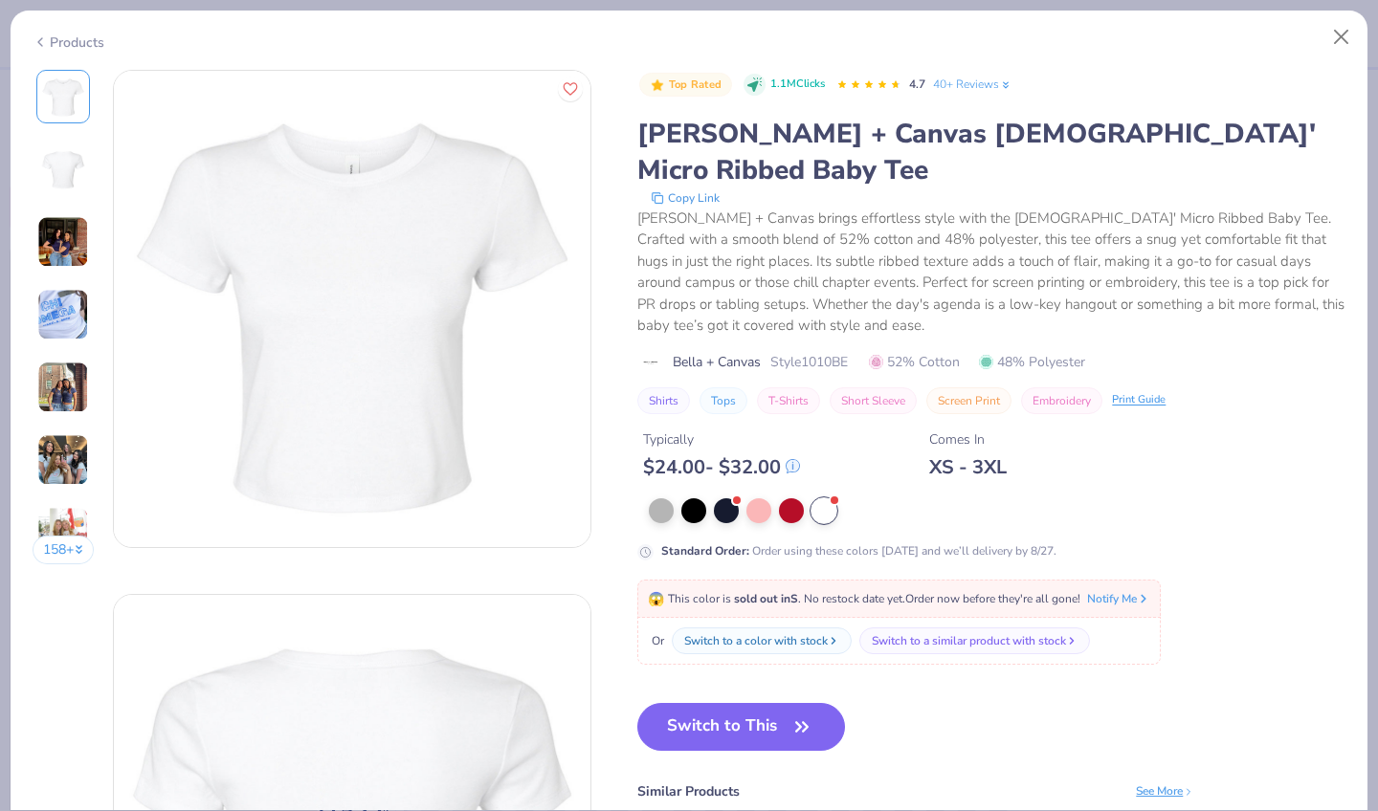
scroll to position [762, 0]
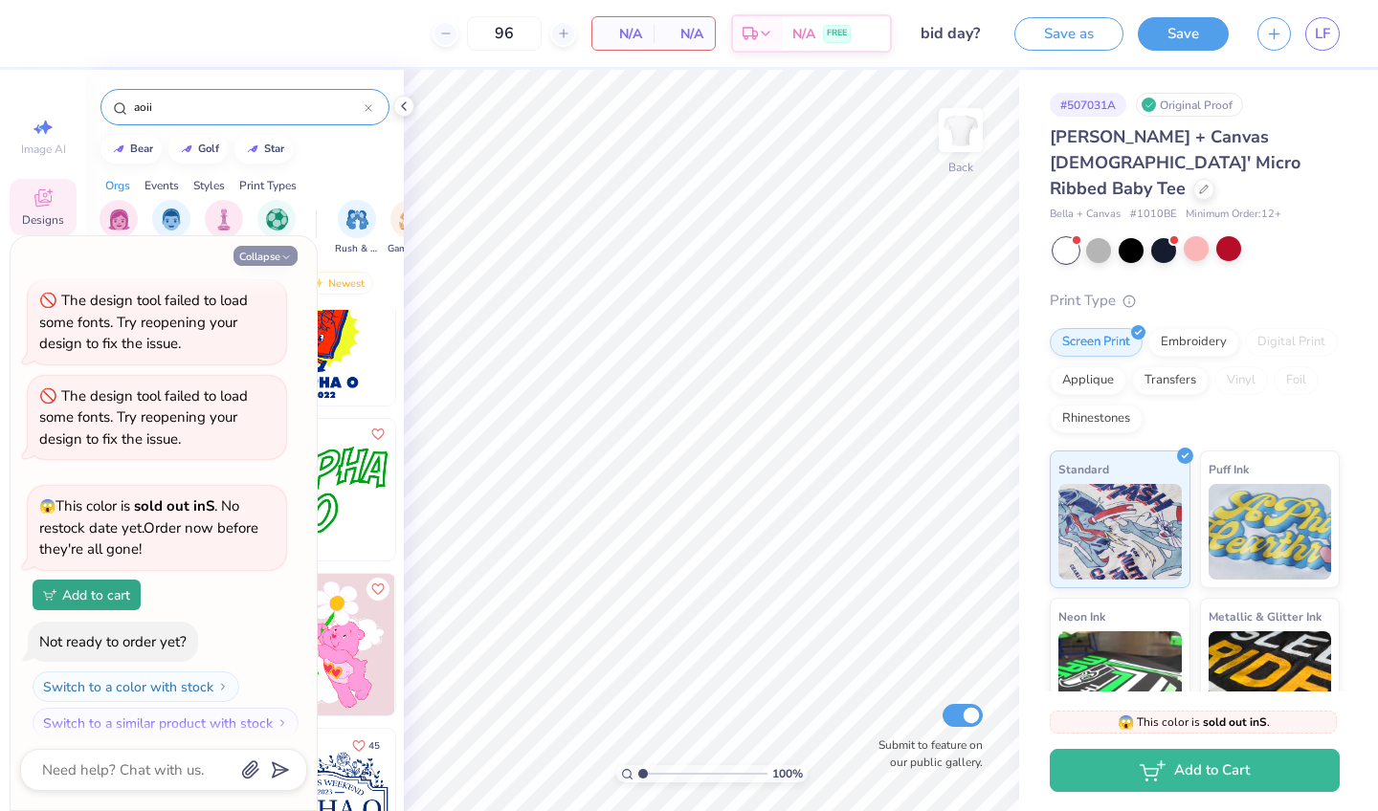
click at [283, 252] on icon "button" at bounding box center [285, 257] width 11 height 11
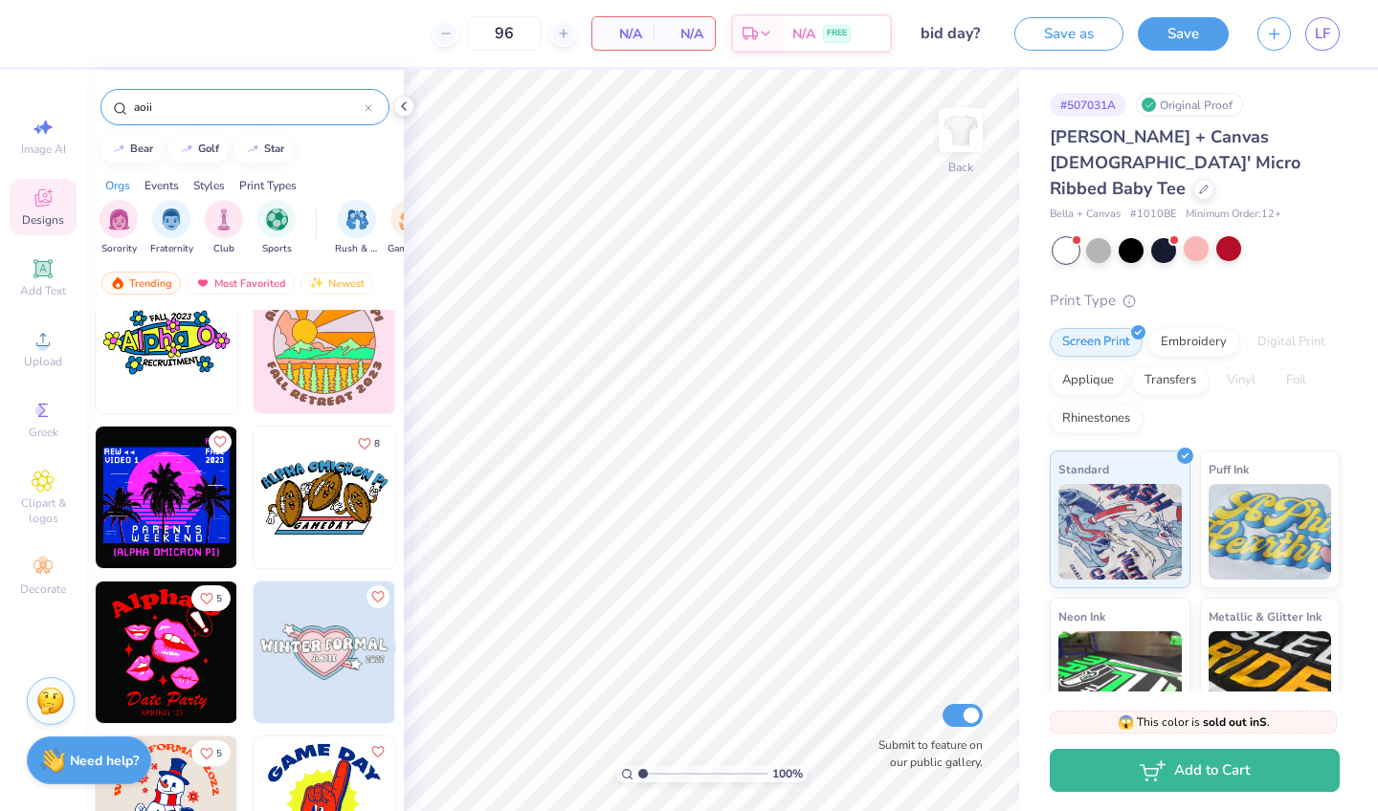
scroll to position [7753, 0]
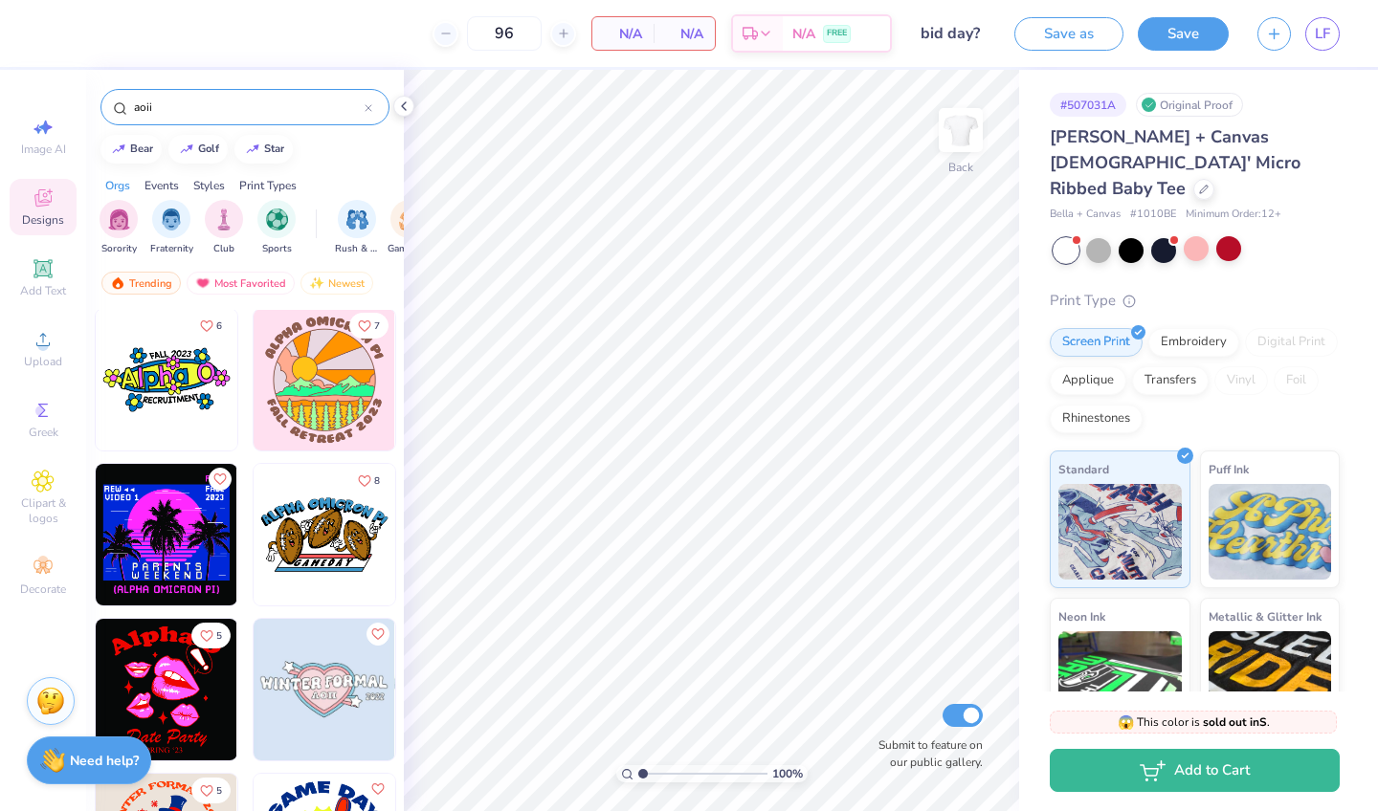
click at [311, 718] on img at bounding box center [325, 690] width 142 height 142
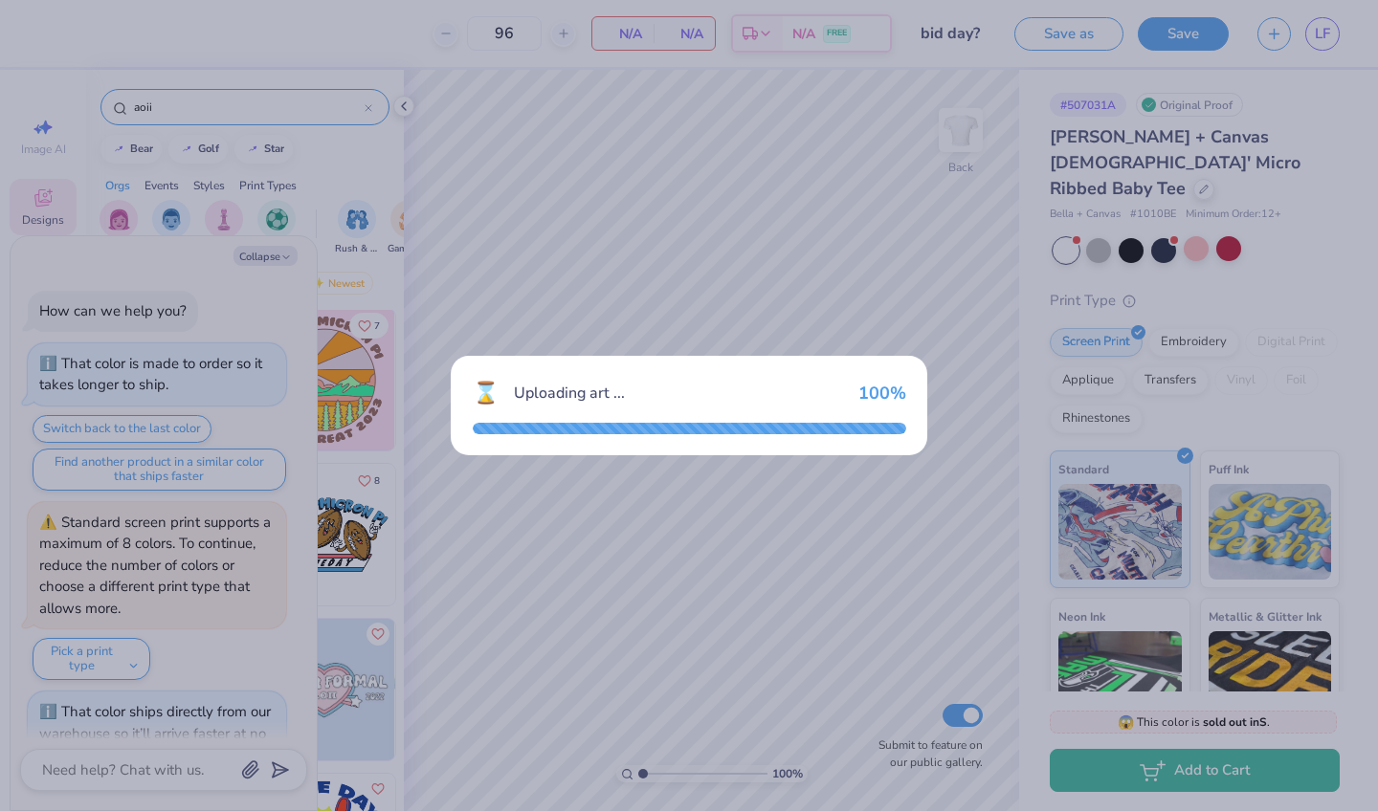
scroll to position [855, 0]
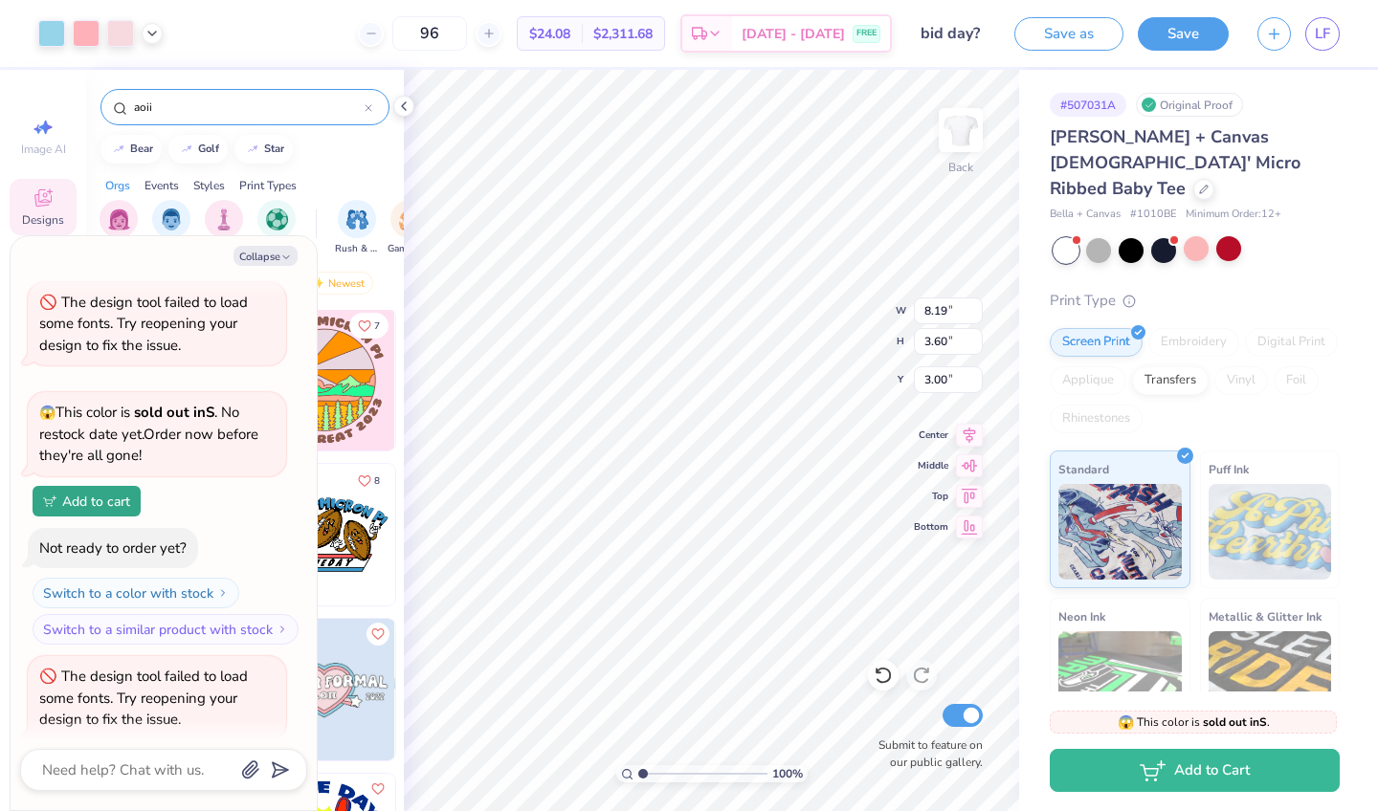
type textarea "x"
type input "10.34"
type input "4.54"
type input "2.06"
click at [152, 40] on div at bounding box center [152, 31] width 21 height 21
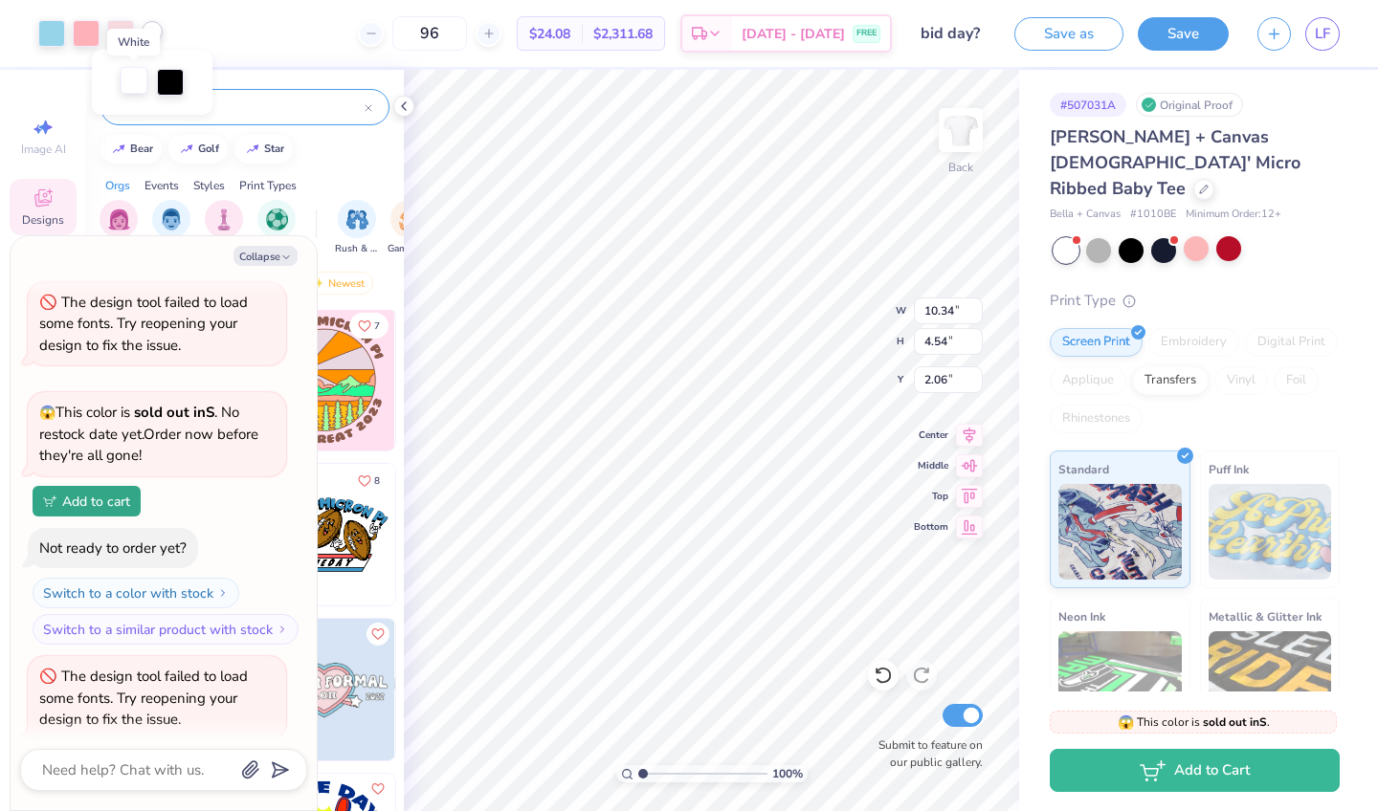
click at [135, 78] on div at bounding box center [134, 80] width 27 height 27
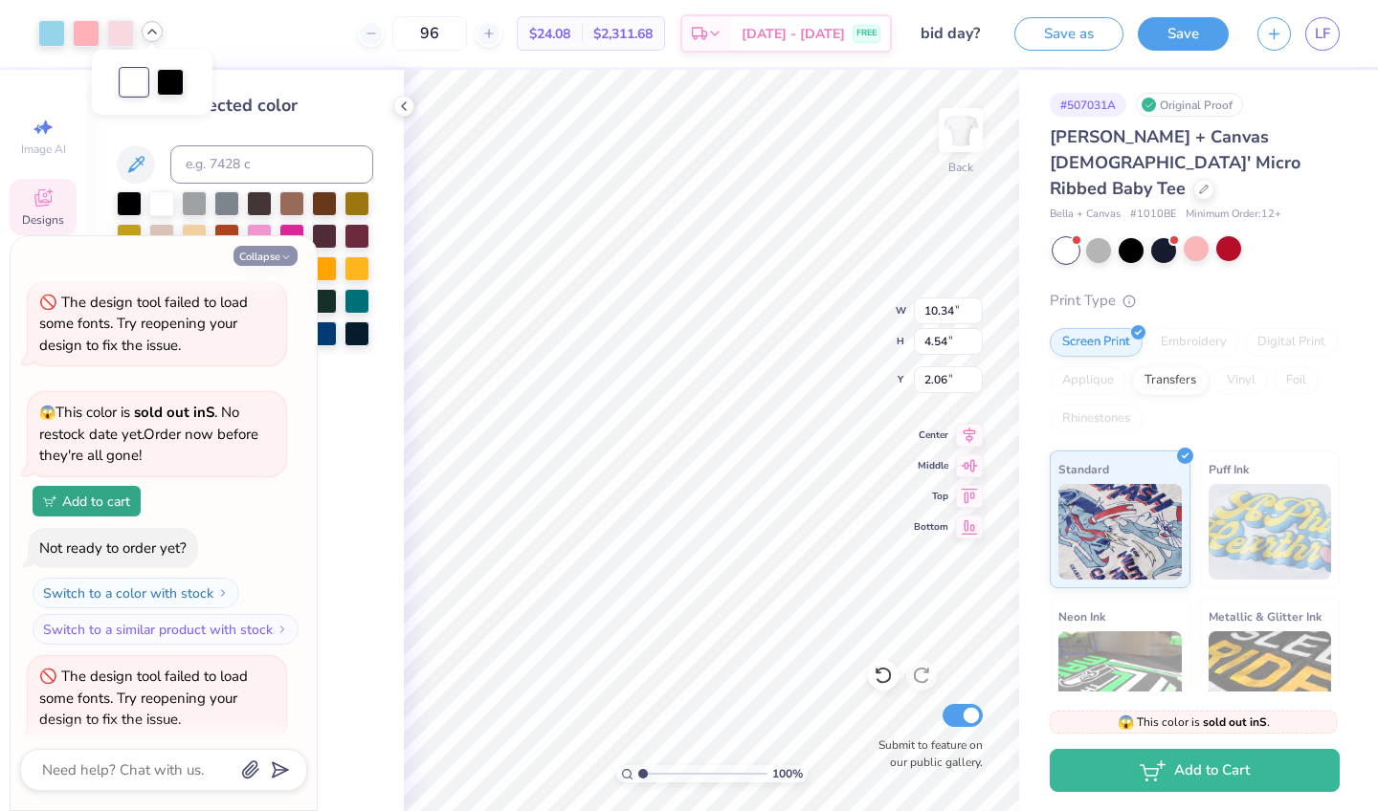
click at [275, 253] on button "Collapse" at bounding box center [265, 256] width 64 height 20
type textarea "x"
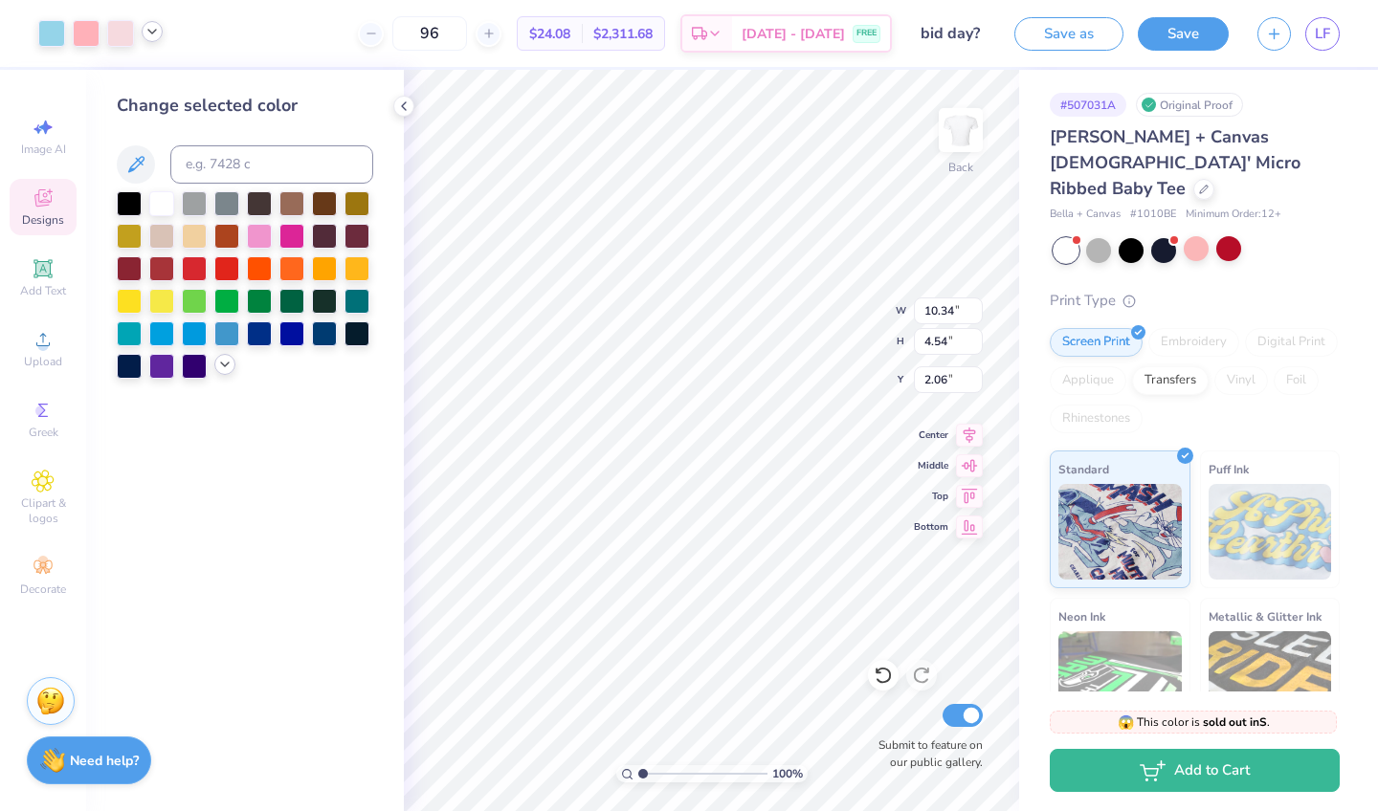
click at [226, 369] on icon at bounding box center [224, 364] width 15 height 15
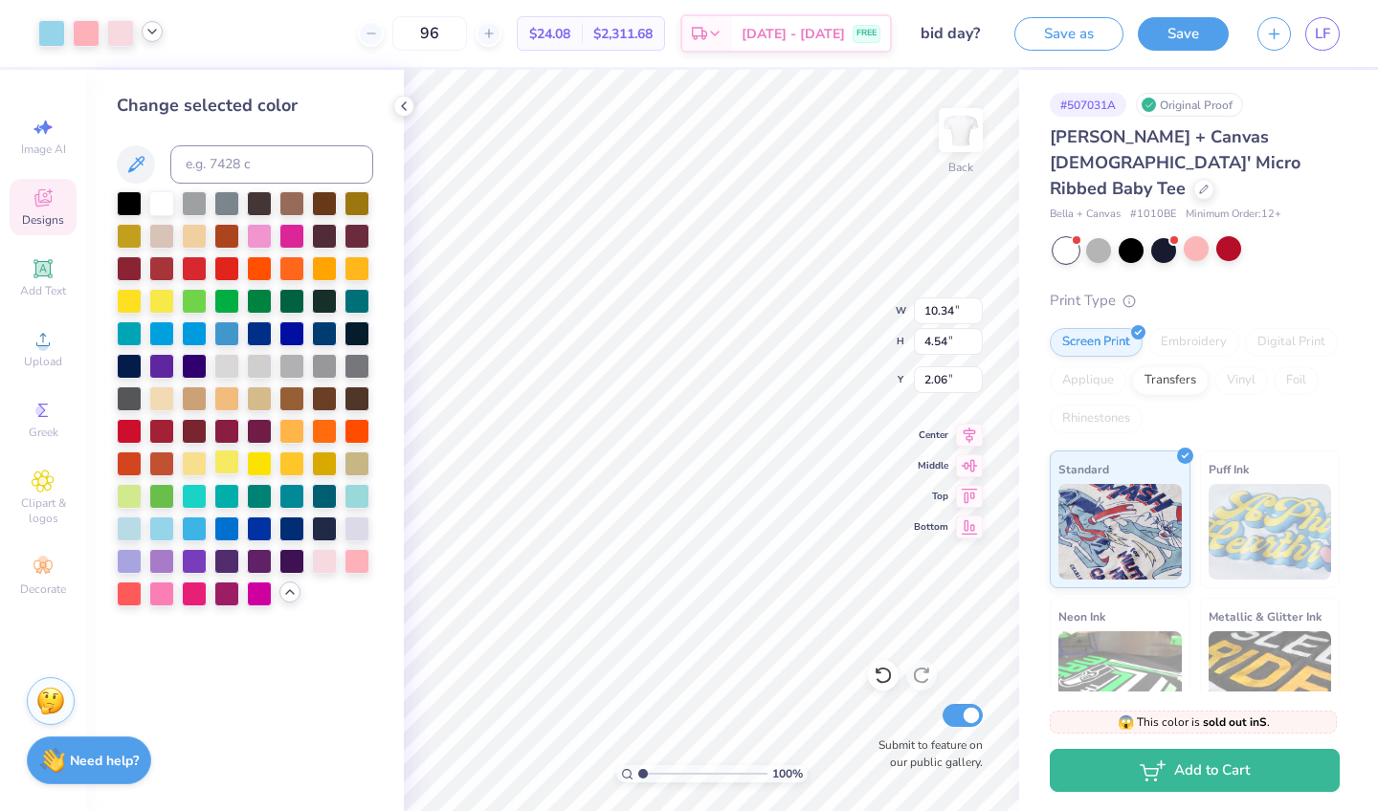
click at [231, 468] on div at bounding box center [226, 462] width 25 height 25
click at [146, 19] on div "Art colors" at bounding box center [81, 33] width 163 height 67
click at [151, 33] on polyline at bounding box center [152, 32] width 8 height 4
click at [85, 32] on div at bounding box center [86, 31] width 27 height 27
click at [130, 498] on div at bounding box center [129, 494] width 25 height 25
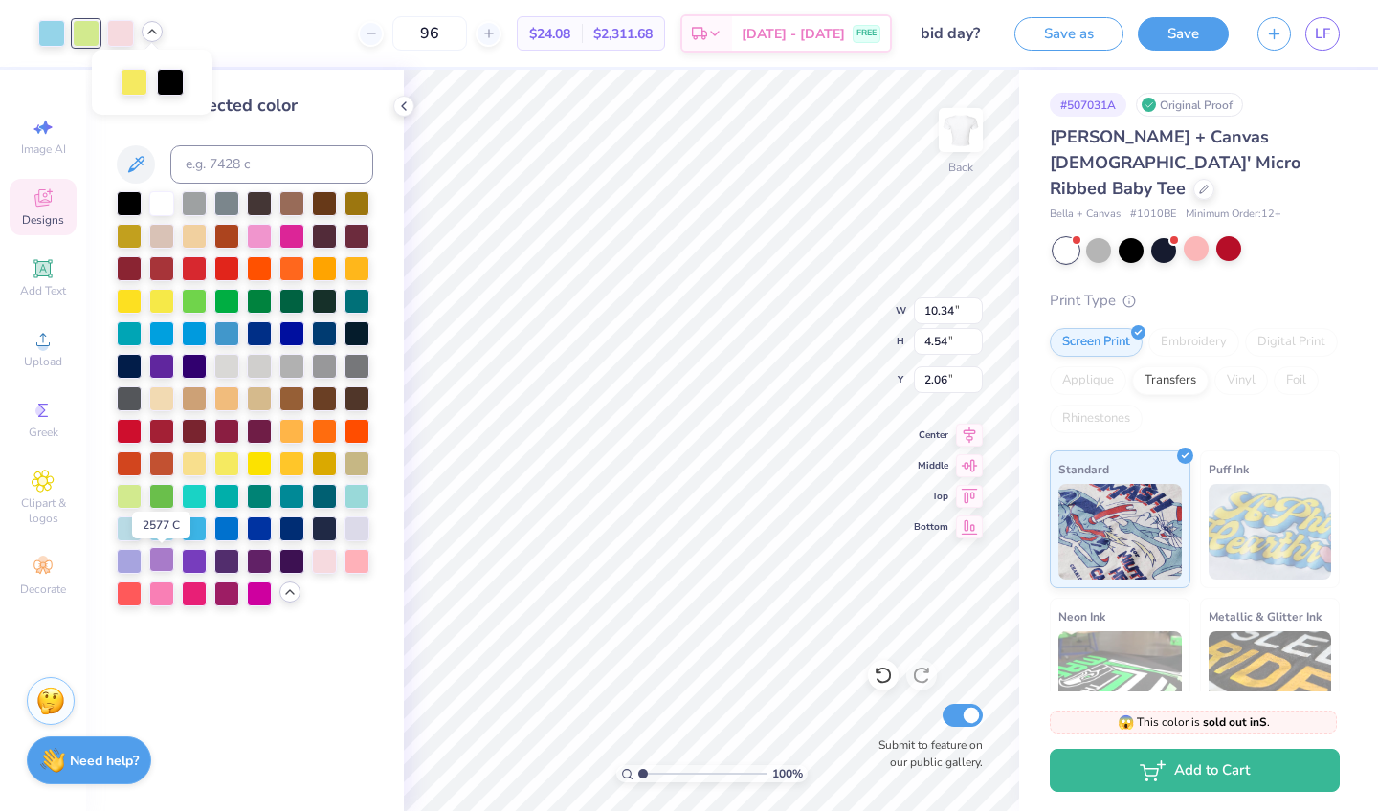
click at [157, 566] on div at bounding box center [161, 559] width 25 height 25
click at [138, 565] on div at bounding box center [129, 559] width 25 height 25
click at [124, 36] on div at bounding box center [120, 31] width 27 height 27
click at [260, 237] on div at bounding box center [259, 234] width 25 height 25
click at [359, 565] on div at bounding box center [356, 559] width 25 height 25
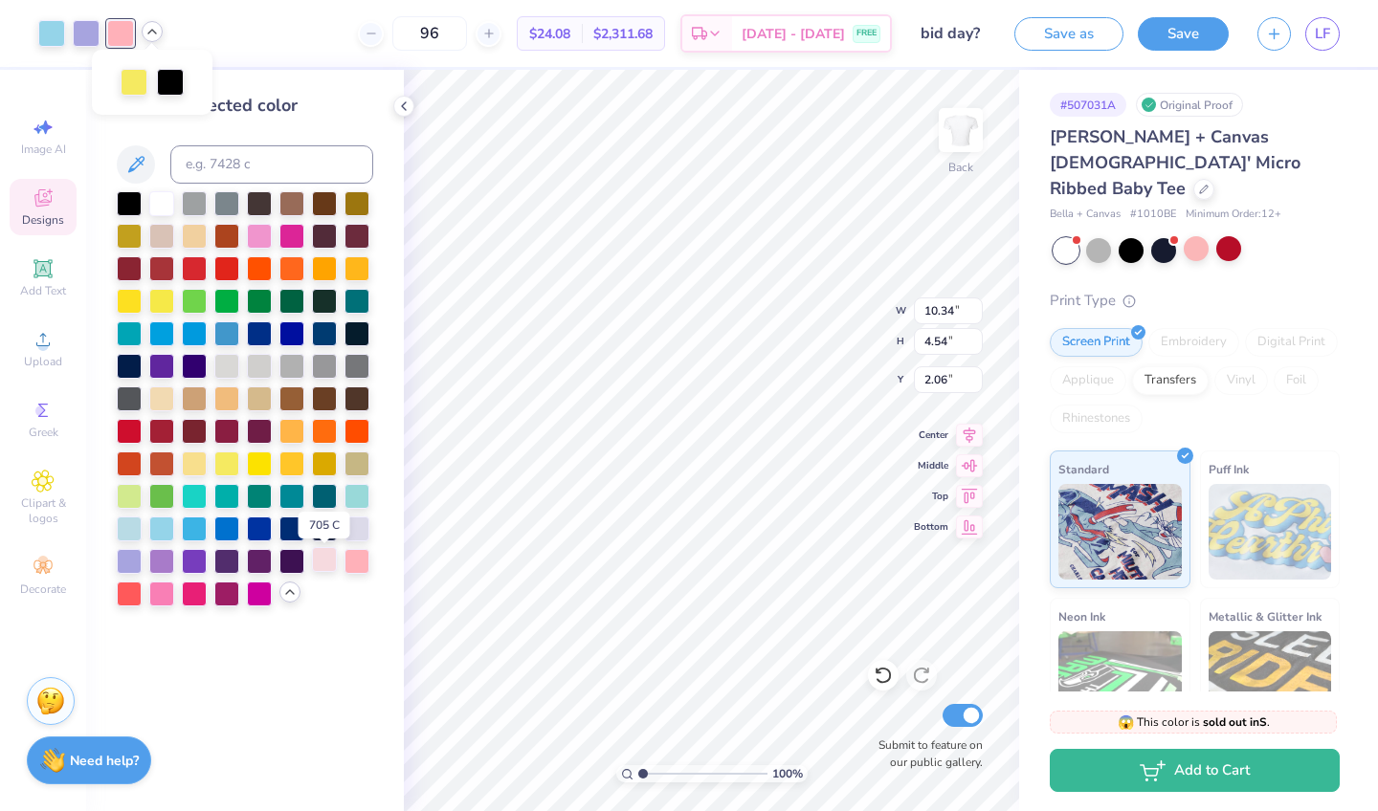
click at [322, 562] on div at bounding box center [324, 559] width 25 height 25
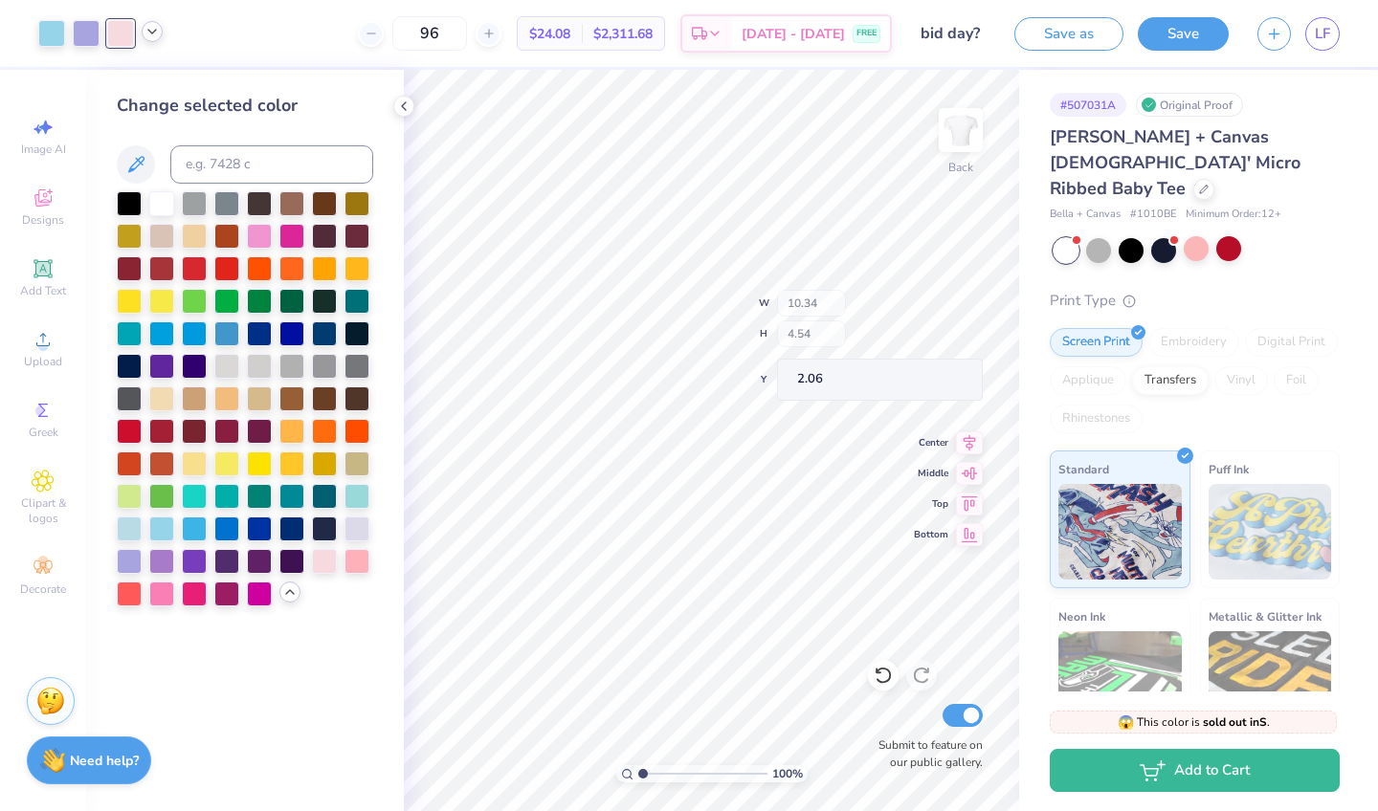
type input "1.30"
type input "3.12"
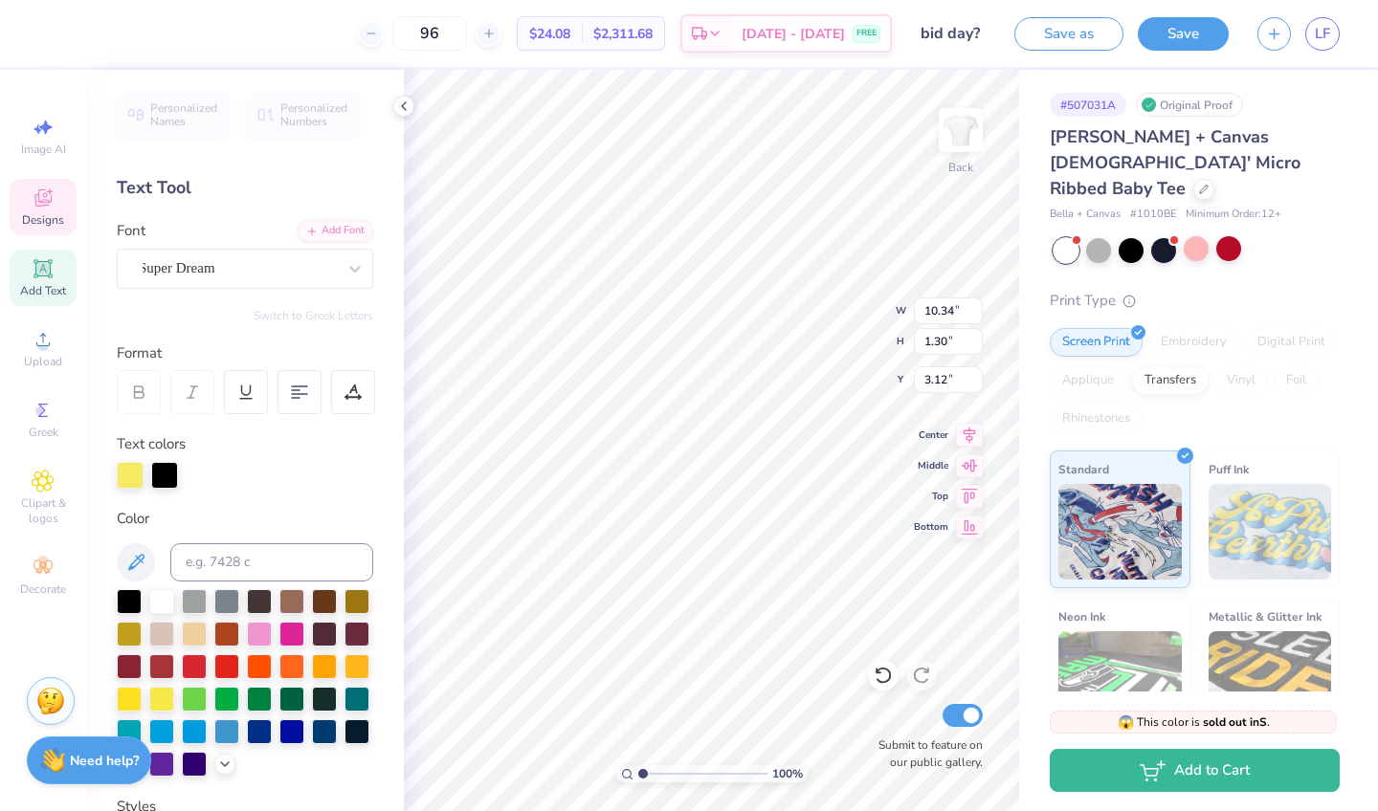
scroll to position [0, 6]
type textarea "W"
type textarea "BID DAY 2026"
type input "1.49"
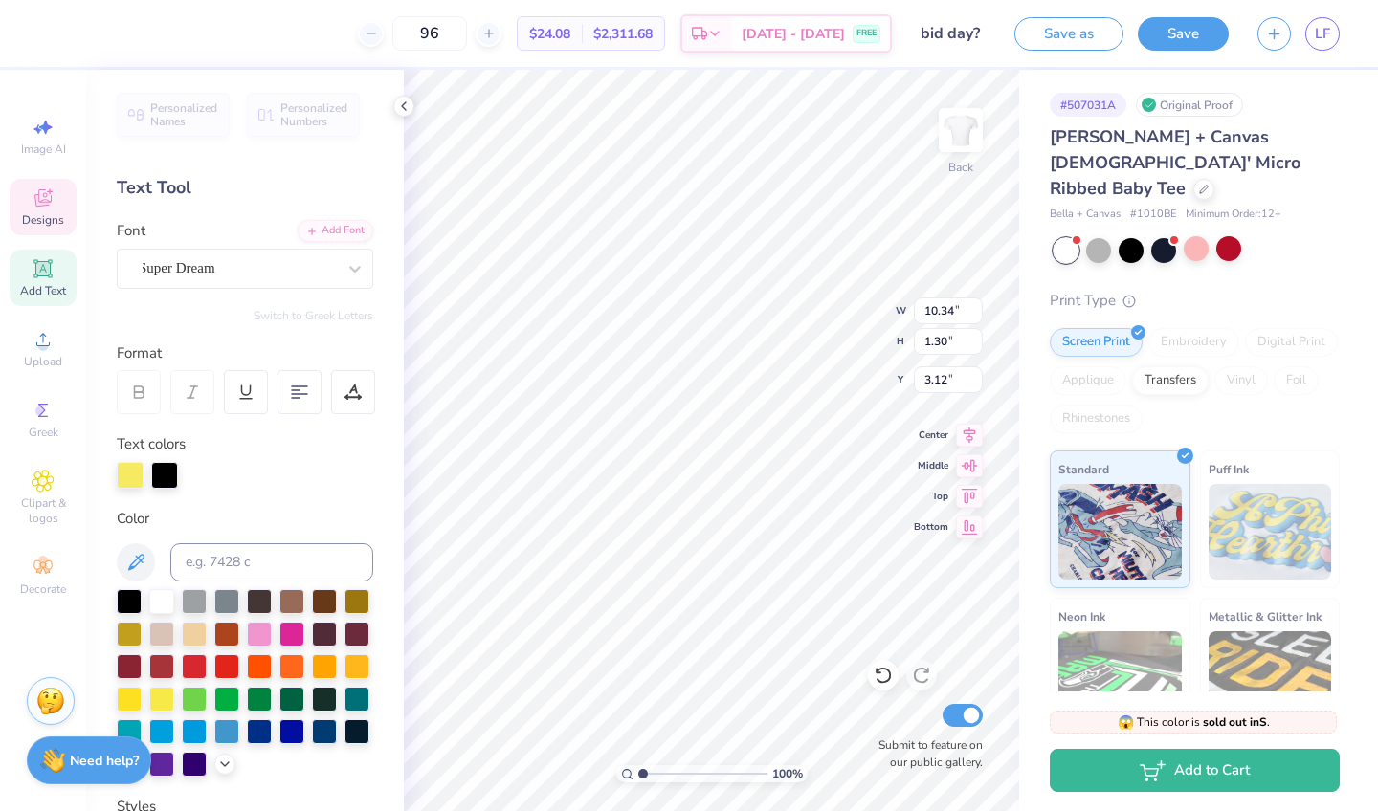
type input "0.57"
type input "4.63"
type textarea "2026"
click at [59, 33] on div at bounding box center [51, 31] width 27 height 27
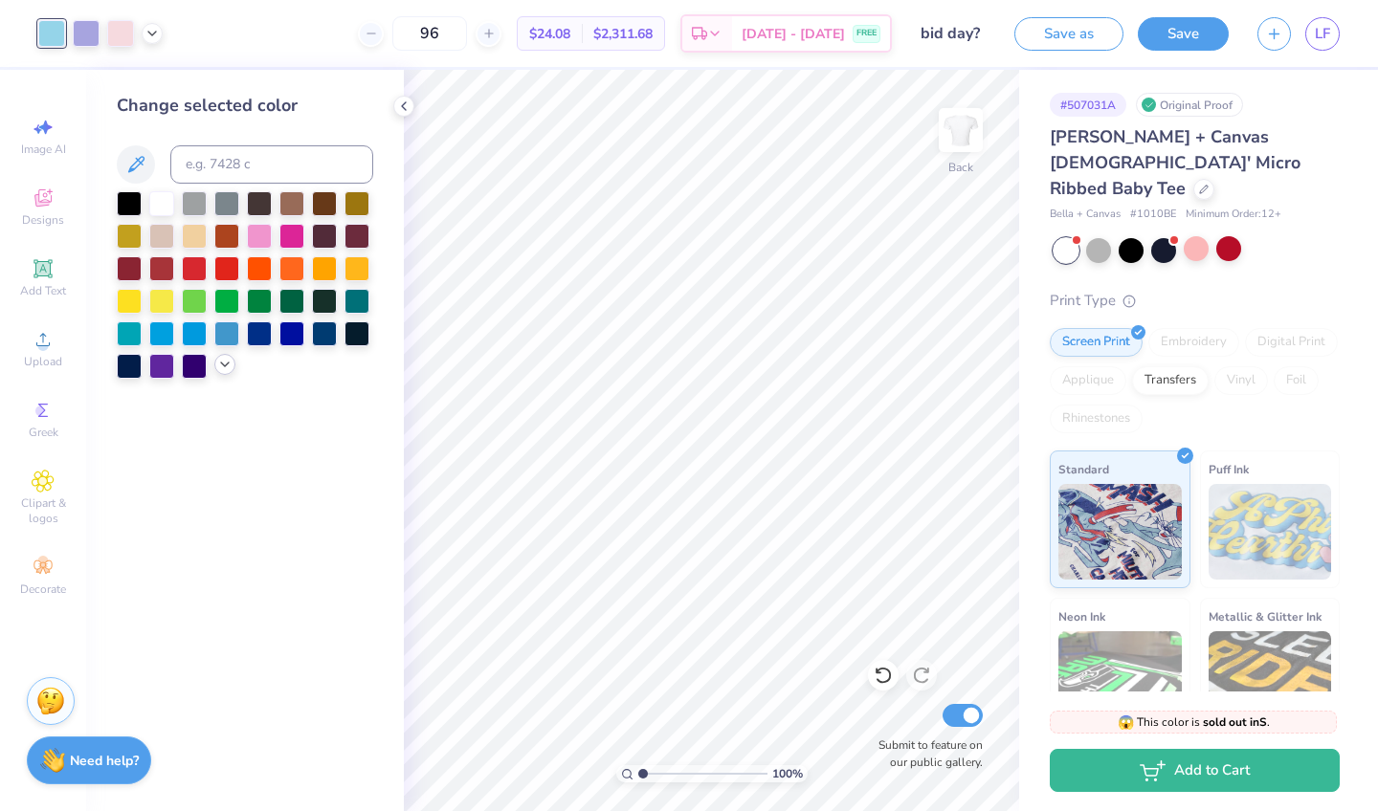
click at [218, 371] on icon at bounding box center [224, 364] width 15 height 15
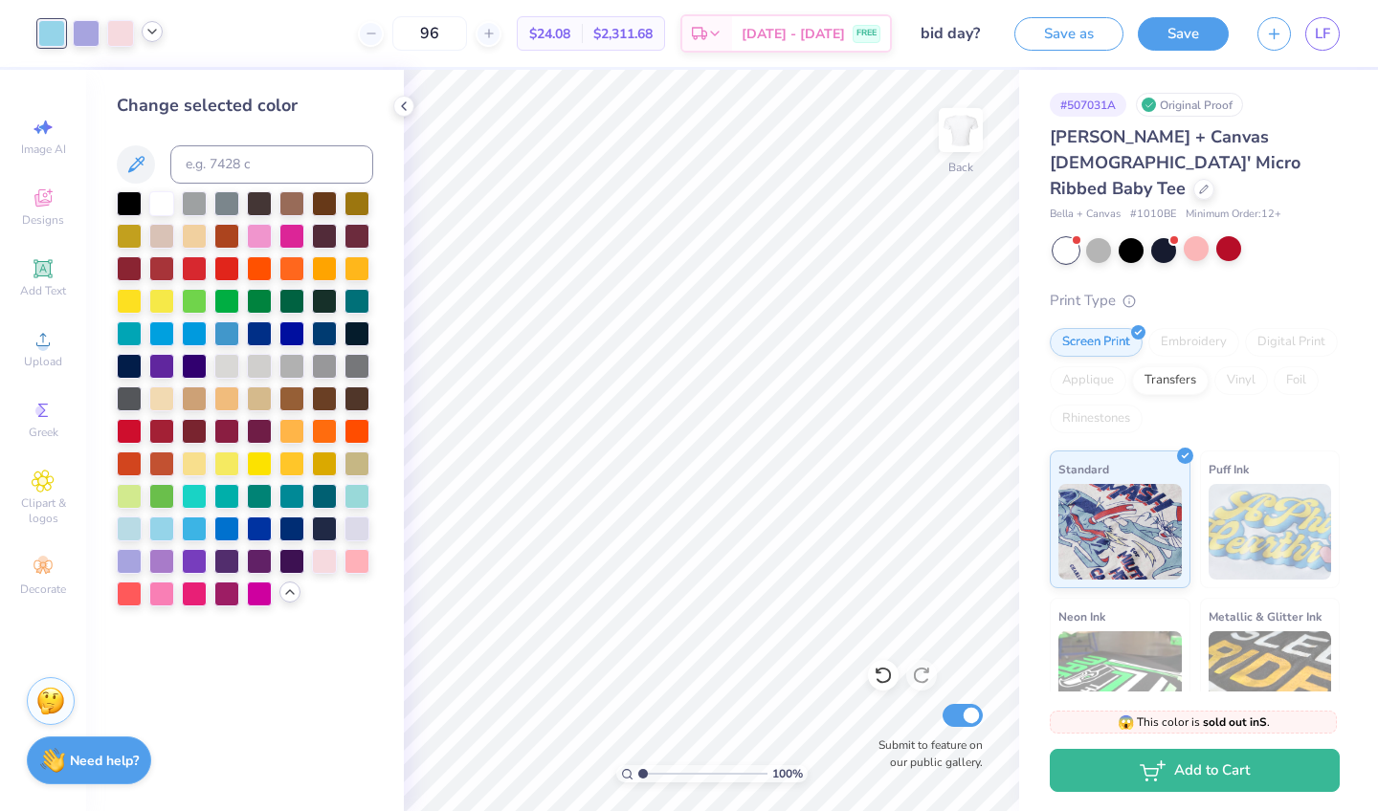
click at [155, 28] on icon at bounding box center [151, 31] width 15 height 15
click at [139, 75] on div at bounding box center [134, 80] width 27 height 27
click at [225, 465] on div at bounding box center [226, 462] width 25 height 25
click at [137, 299] on div at bounding box center [129, 299] width 25 height 25
click at [229, 462] on div at bounding box center [226, 462] width 25 height 25
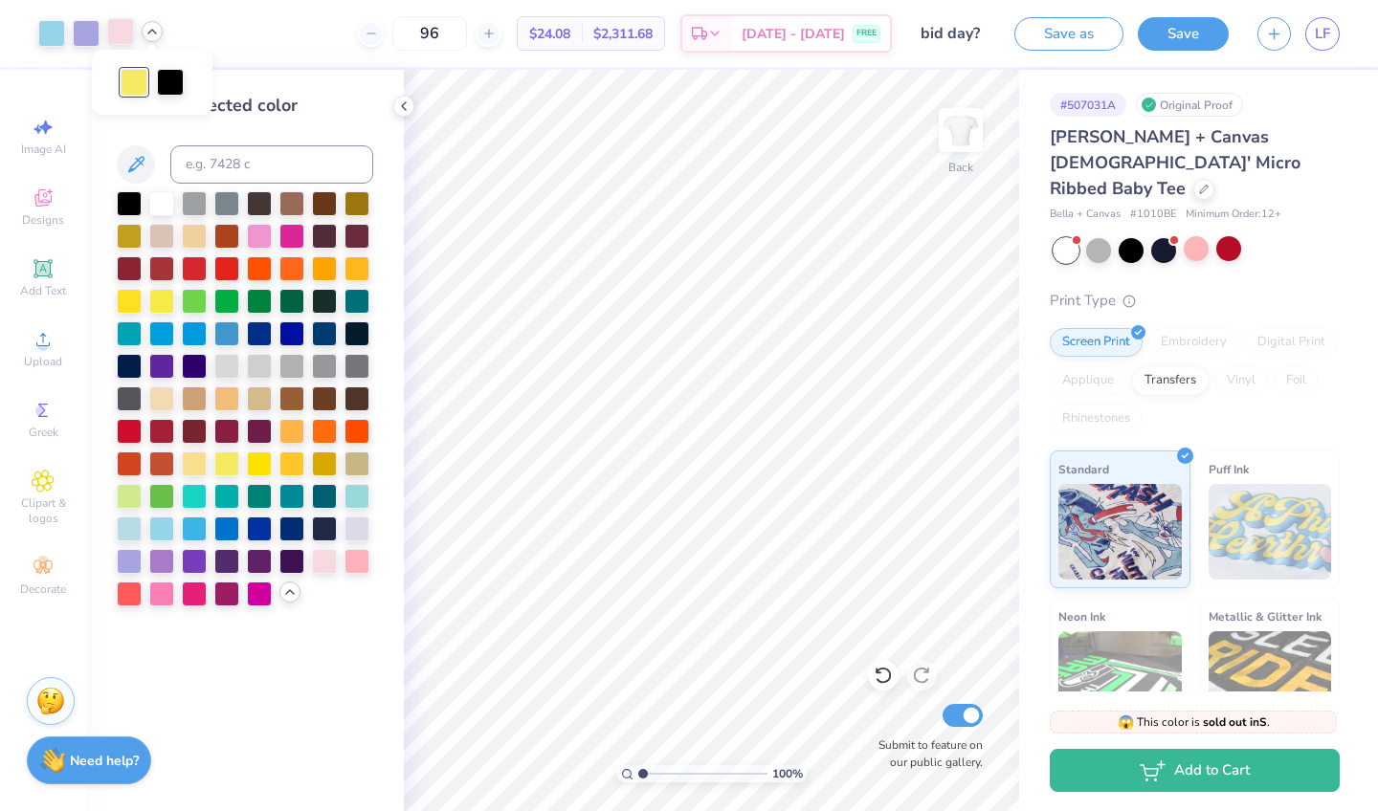
click at [116, 25] on div at bounding box center [120, 31] width 27 height 27
click at [167, 602] on div at bounding box center [161, 592] width 25 height 25
click at [361, 563] on div at bounding box center [356, 559] width 25 height 25
click at [358, 528] on div at bounding box center [356, 527] width 25 height 25
click at [88, 33] on div at bounding box center [86, 31] width 27 height 27
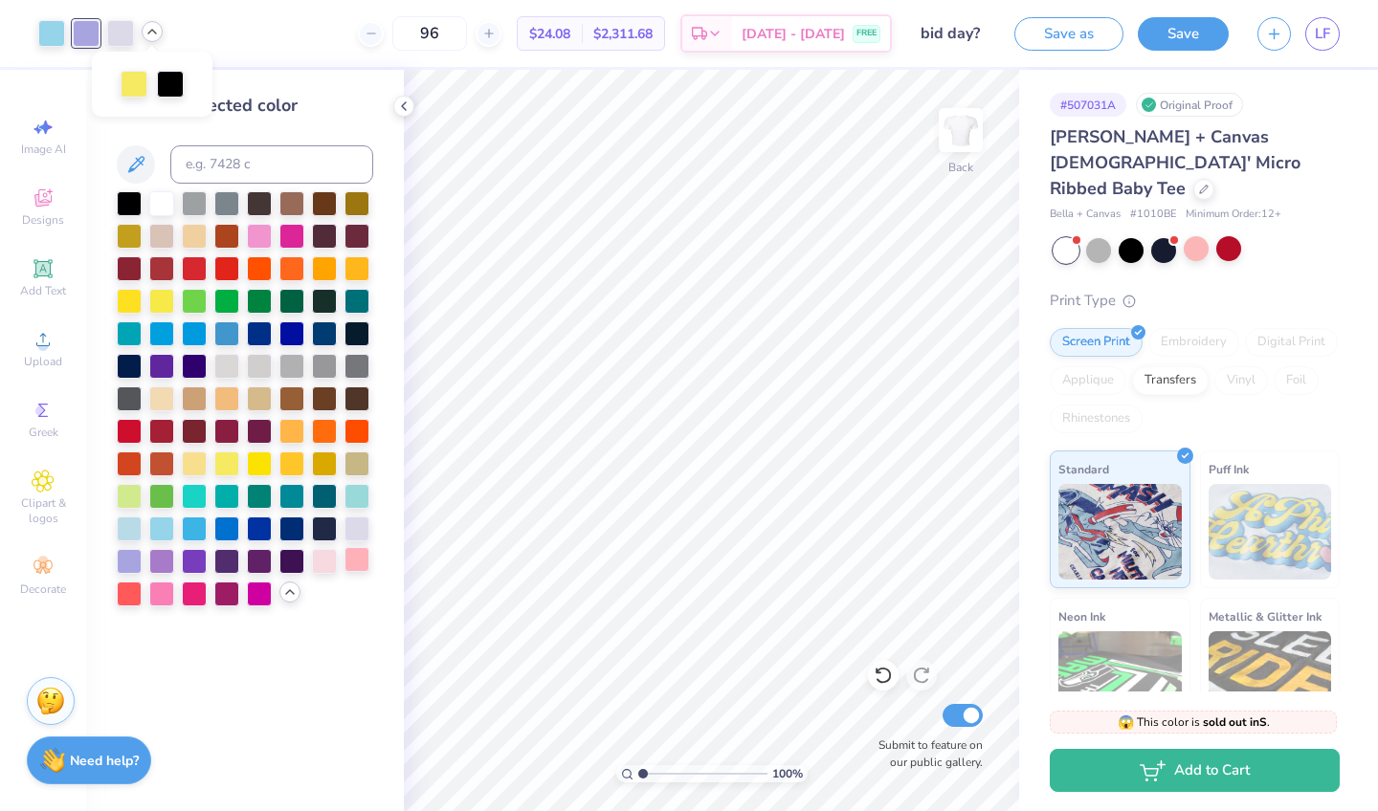
click at [360, 562] on div at bounding box center [356, 559] width 25 height 25
click at [61, 39] on div at bounding box center [51, 31] width 27 height 27
click at [159, 594] on div at bounding box center [161, 592] width 25 height 25
click at [78, 32] on div at bounding box center [86, 31] width 27 height 27
click at [157, 527] on div at bounding box center [161, 527] width 25 height 25
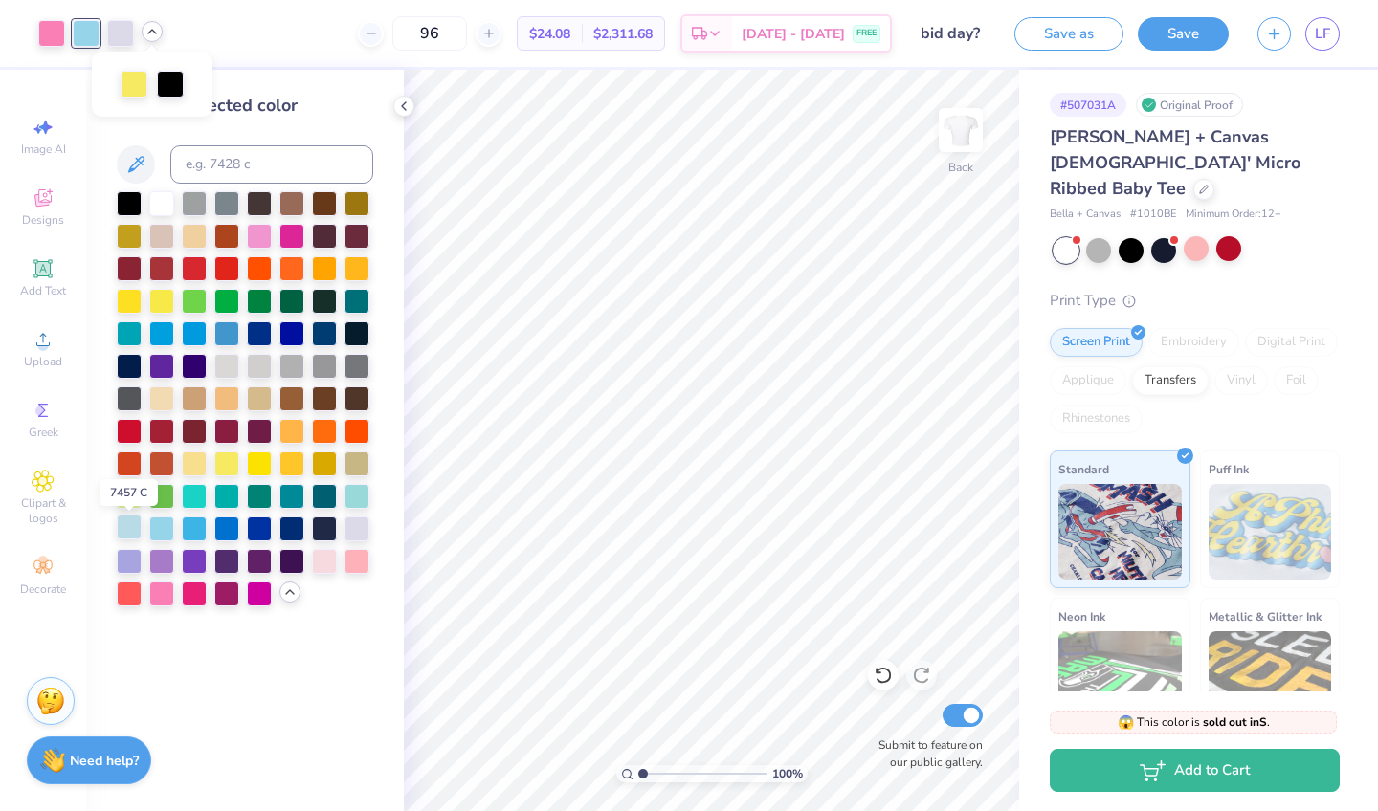
click at [134, 525] on div at bounding box center [129, 527] width 25 height 25
click at [189, 529] on div at bounding box center [194, 527] width 25 height 25
click at [165, 531] on div at bounding box center [161, 527] width 25 height 25
click at [58, 33] on div at bounding box center [51, 31] width 27 height 27
click at [359, 563] on div at bounding box center [356, 559] width 25 height 25
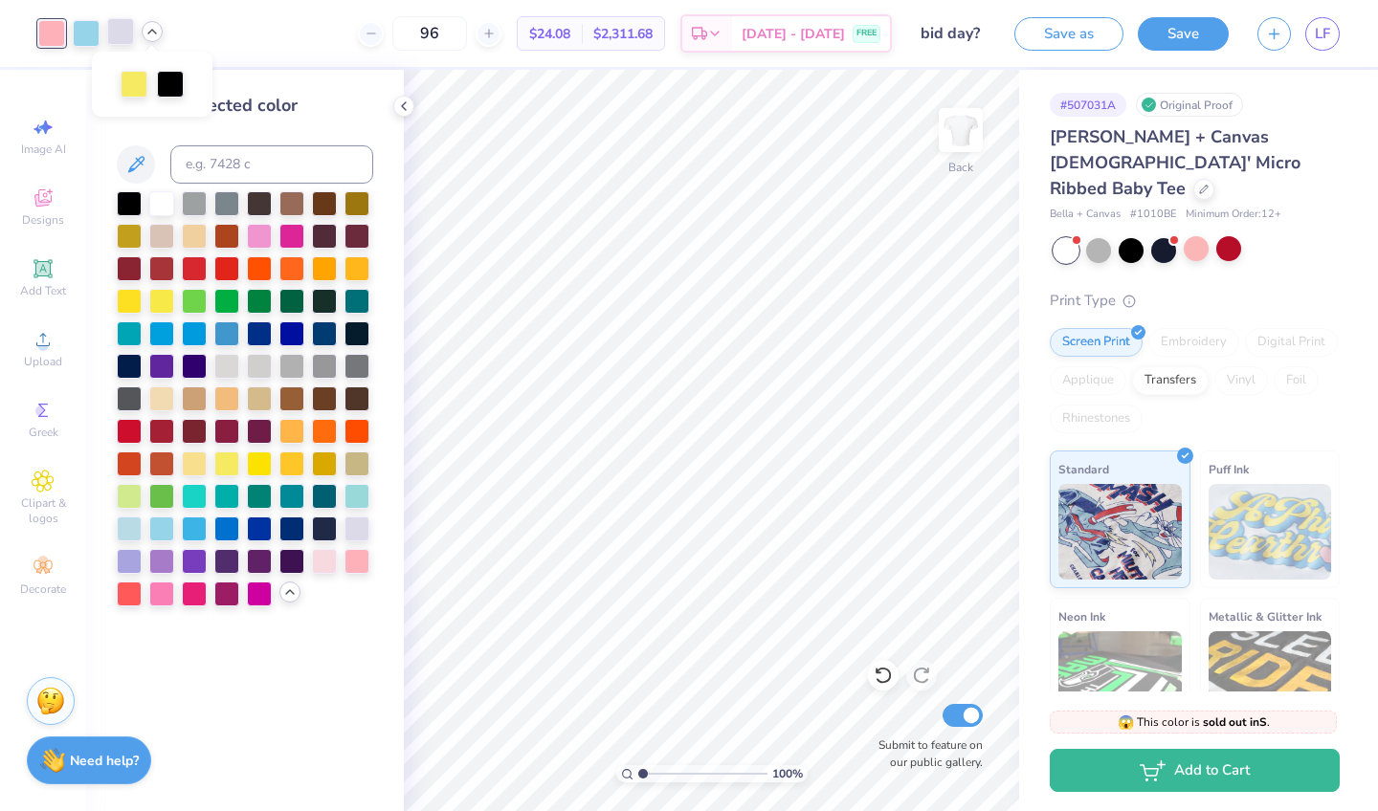
click at [125, 33] on div at bounding box center [120, 31] width 27 height 27
click at [129, 561] on div at bounding box center [129, 559] width 25 height 25
click at [59, 36] on div at bounding box center [51, 31] width 27 height 27
click at [253, 244] on div at bounding box center [259, 234] width 25 height 25
click at [332, 363] on div at bounding box center [324, 364] width 25 height 25
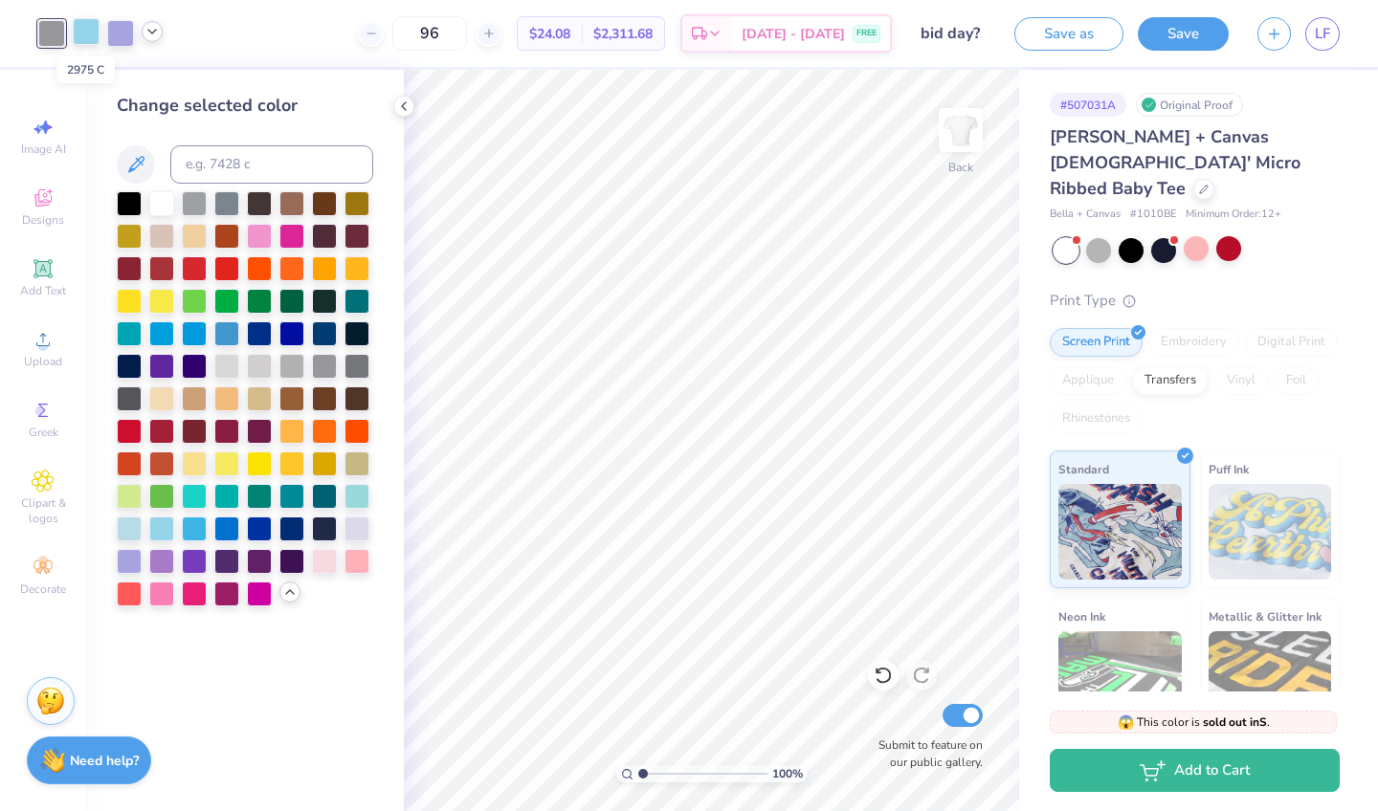
click at [81, 35] on div at bounding box center [86, 31] width 27 height 27
click at [292, 600] on icon at bounding box center [289, 592] width 15 height 15
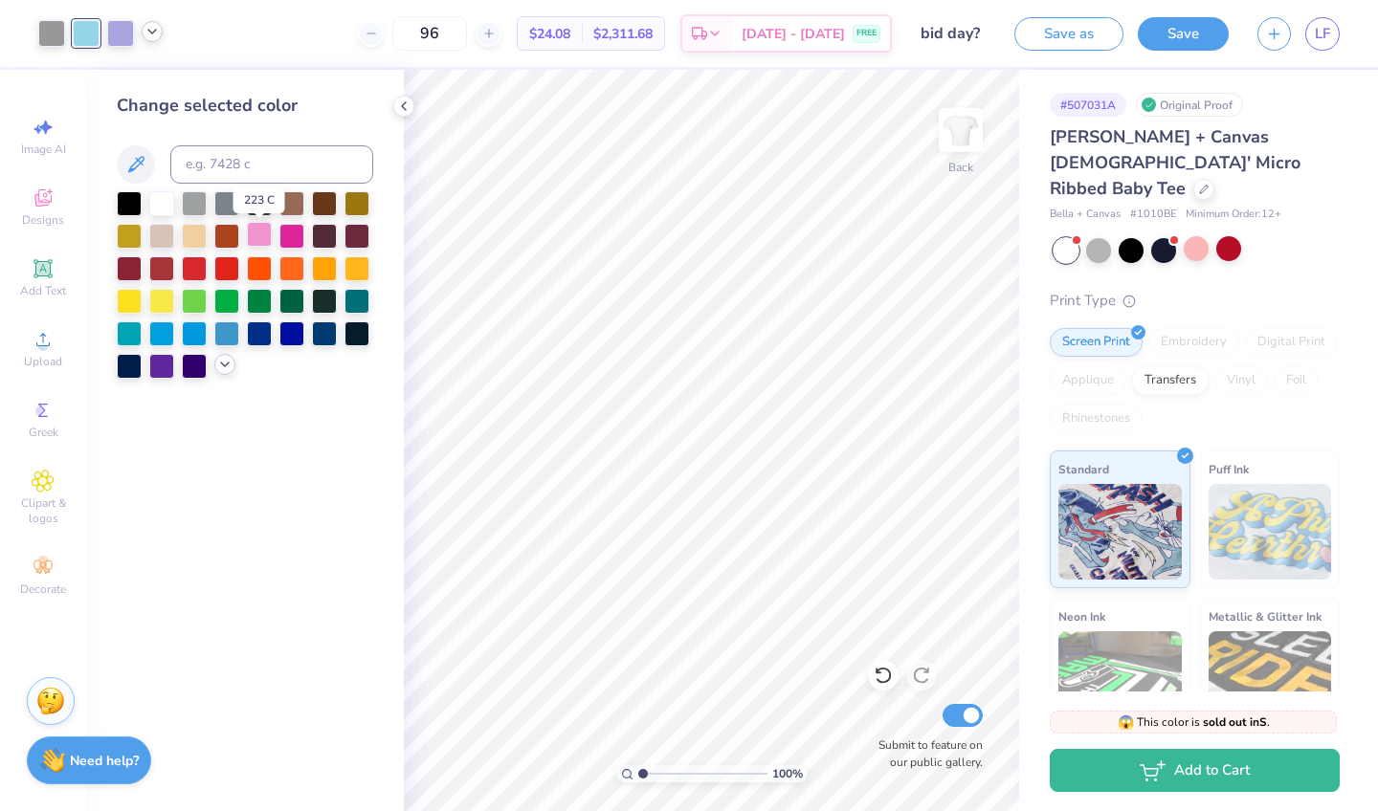
click at [257, 239] on div at bounding box center [259, 234] width 25 height 25
click at [50, 37] on div at bounding box center [51, 31] width 27 height 27
click at [164, 333] on div at bounding box center [161, 332] width 25 height 25
click at [228, 372] on icon at bounding box center [224, 364] width 15 height 15
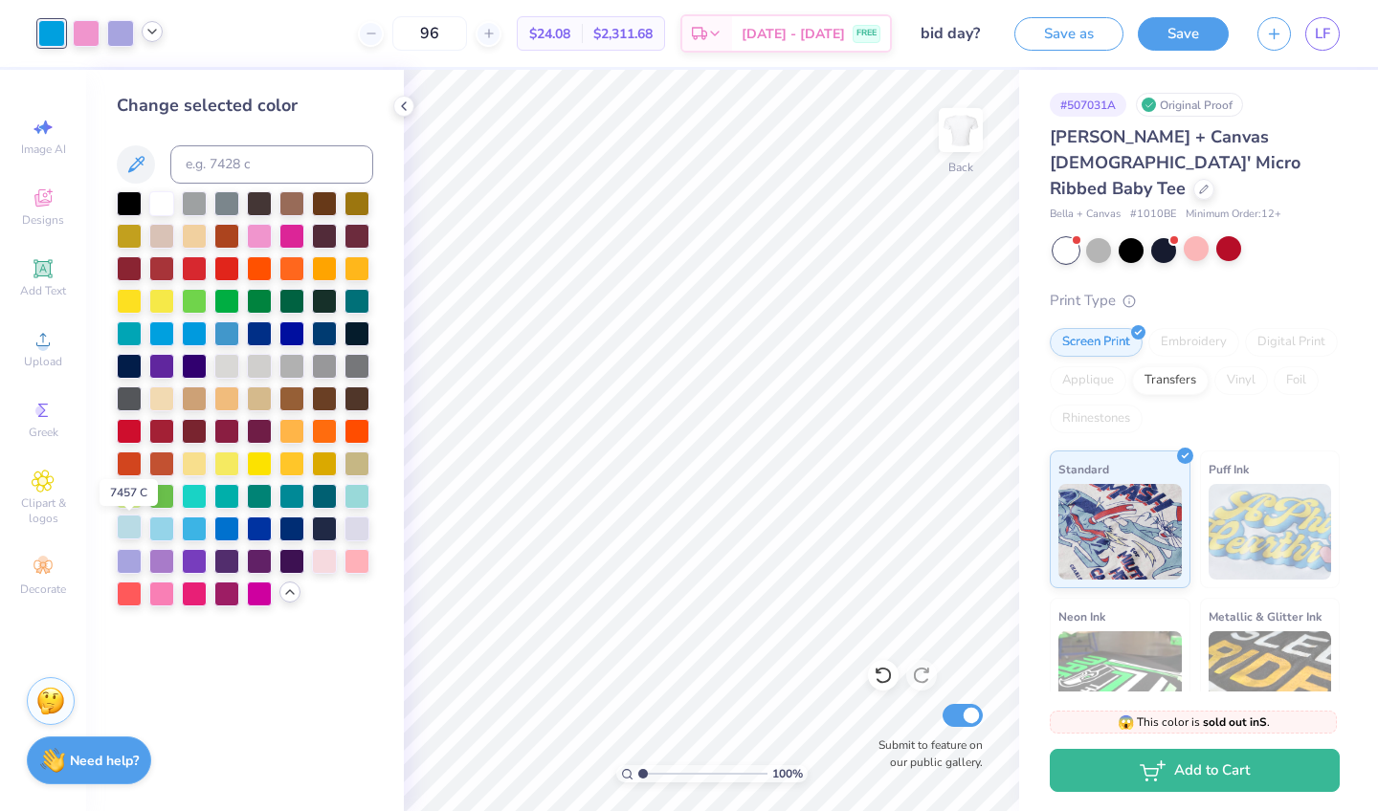
click at [127, 521] on div at bounding box center [129, 527] width 25 height 25
click at [160, 528] on div at bounding box center [161, 527] width 25 height 25
click at [1193, 177] on div at bounding box center [1203, 187] width 21 height 21
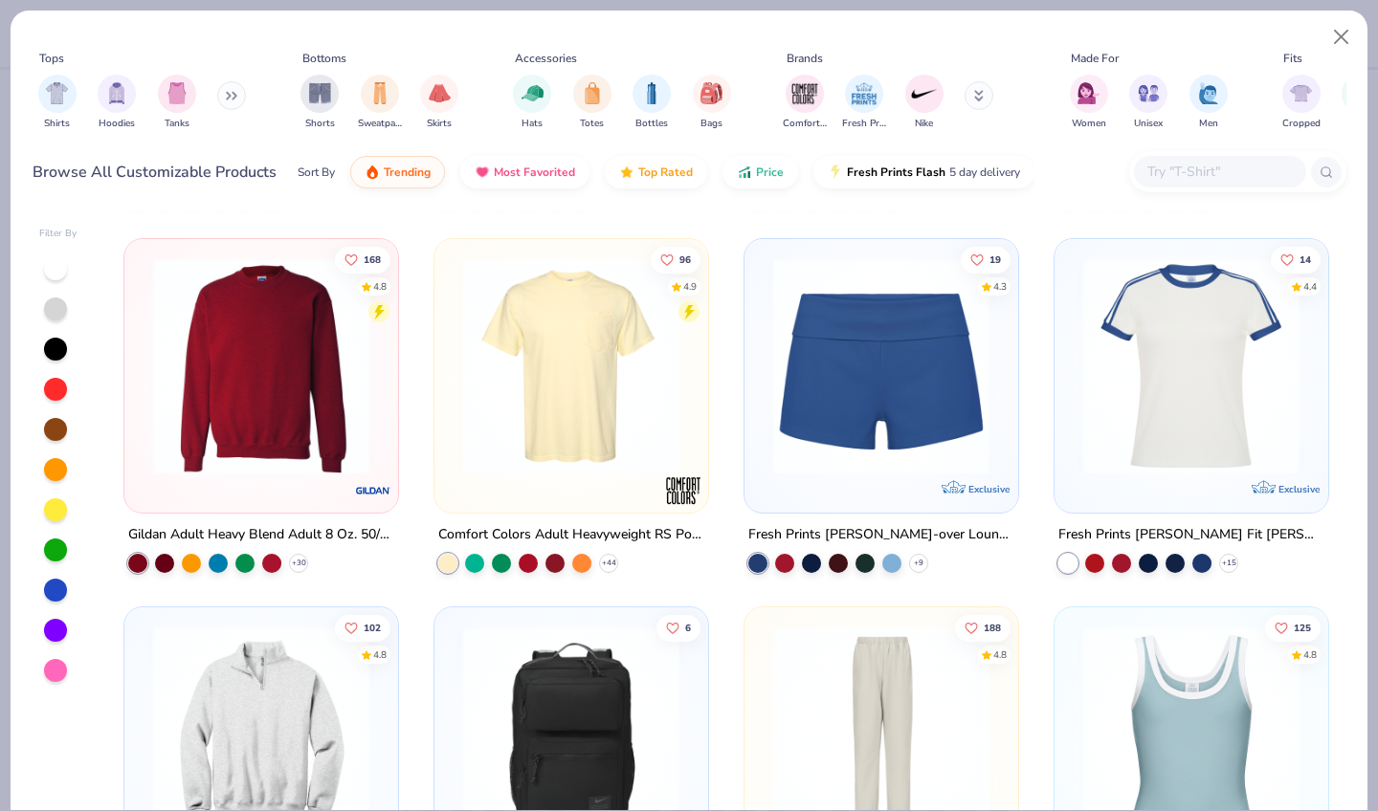
scroll to position [1514, 0]
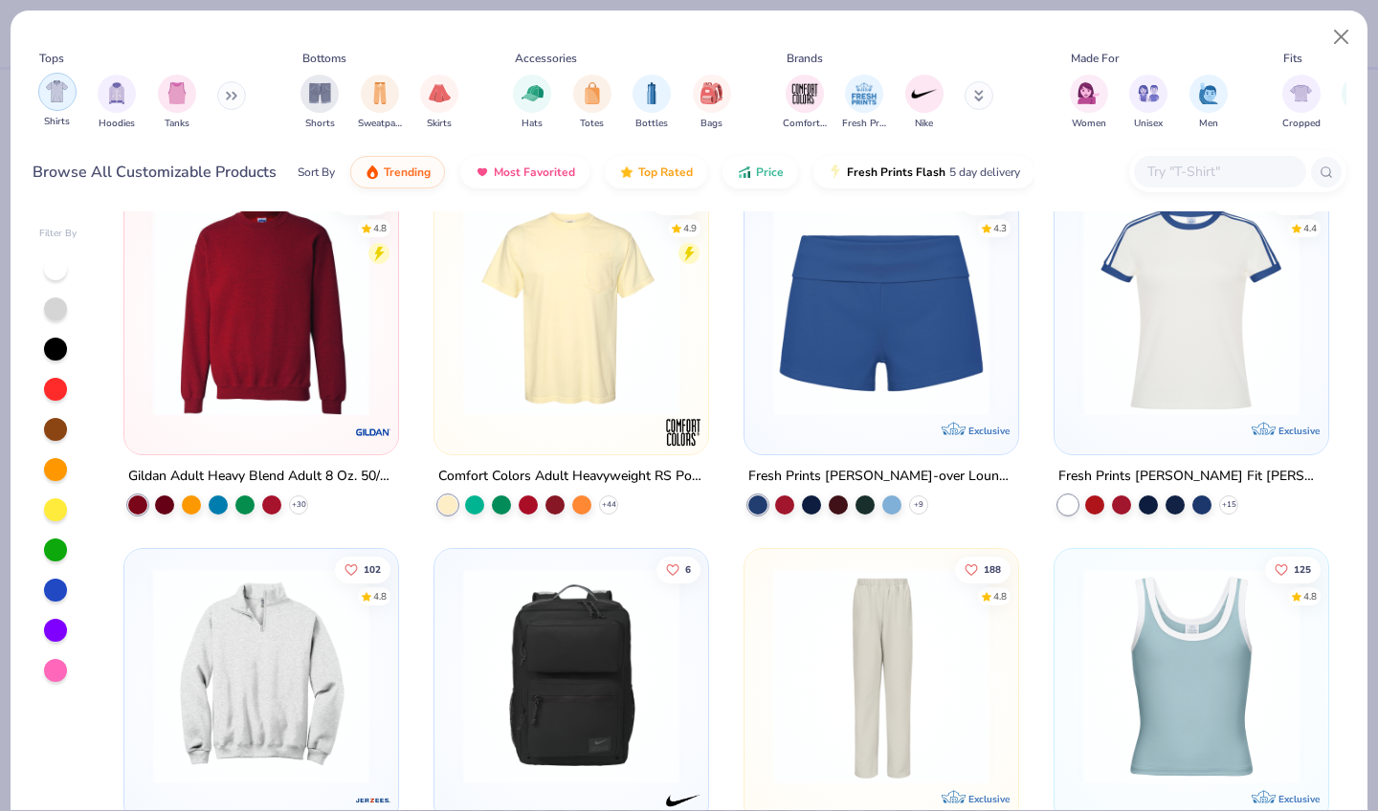
click at [60, 80] on img "filter for Shirts" at bounding box center [57, 91] width 22 height 22
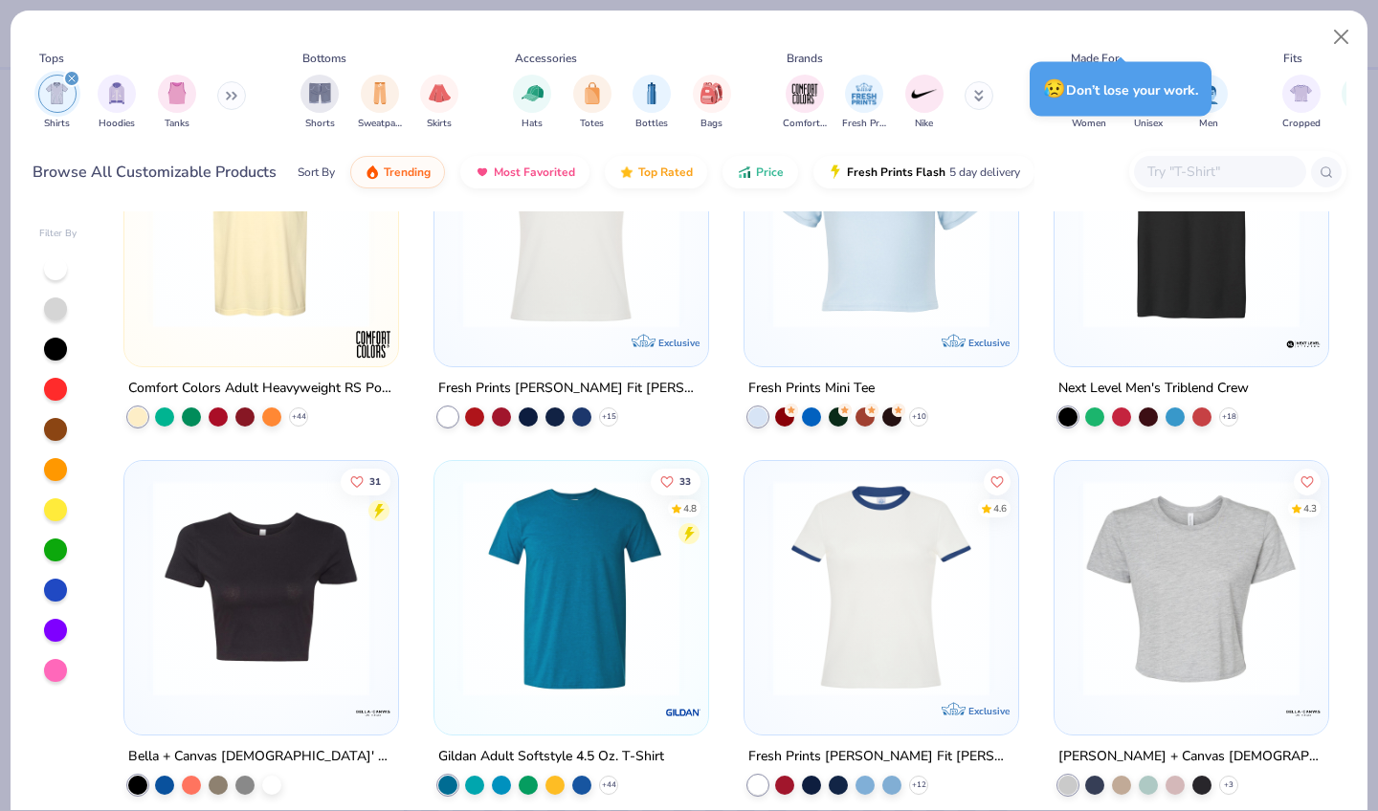
scroll to position [501, 0]
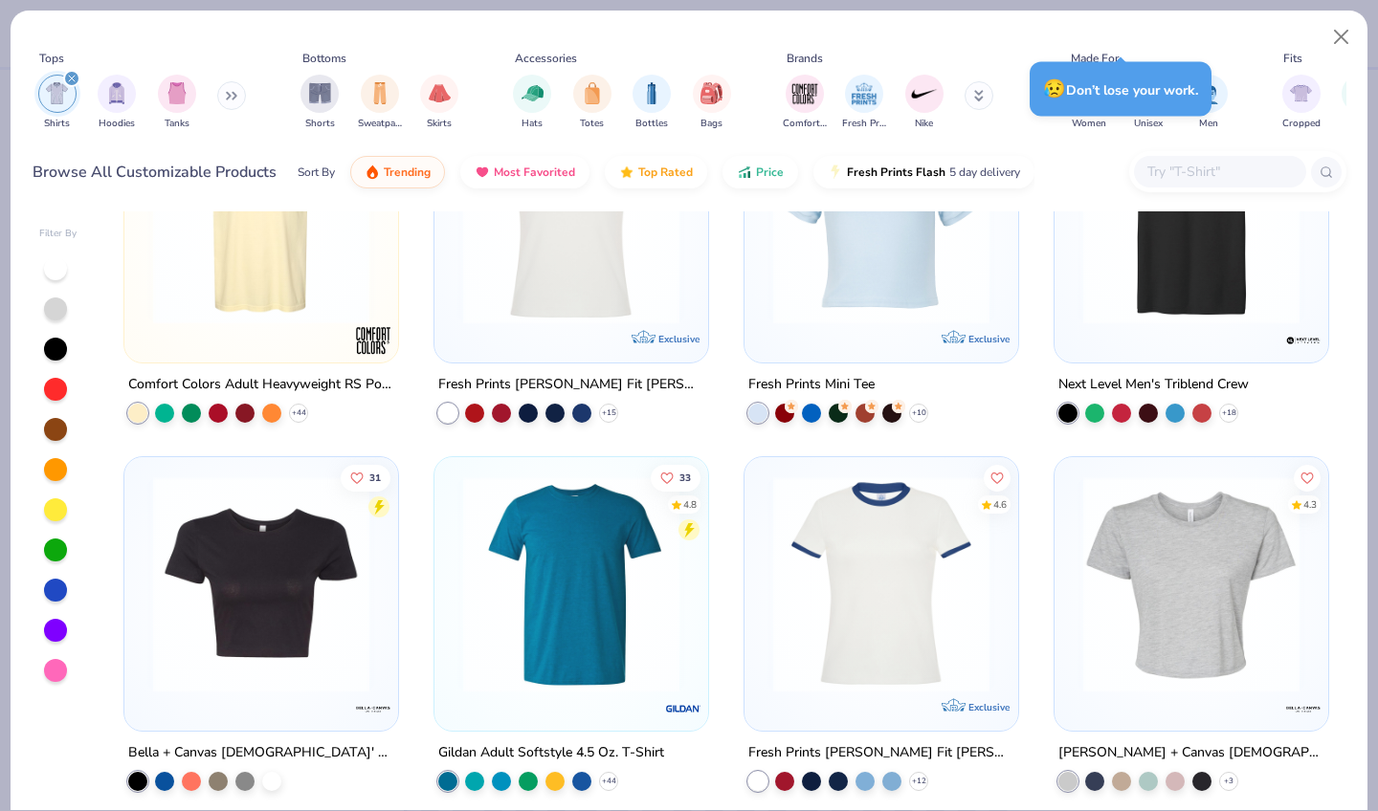
click at [1140, 547] on img at bounding box center [1191, 584] width 235 height 216
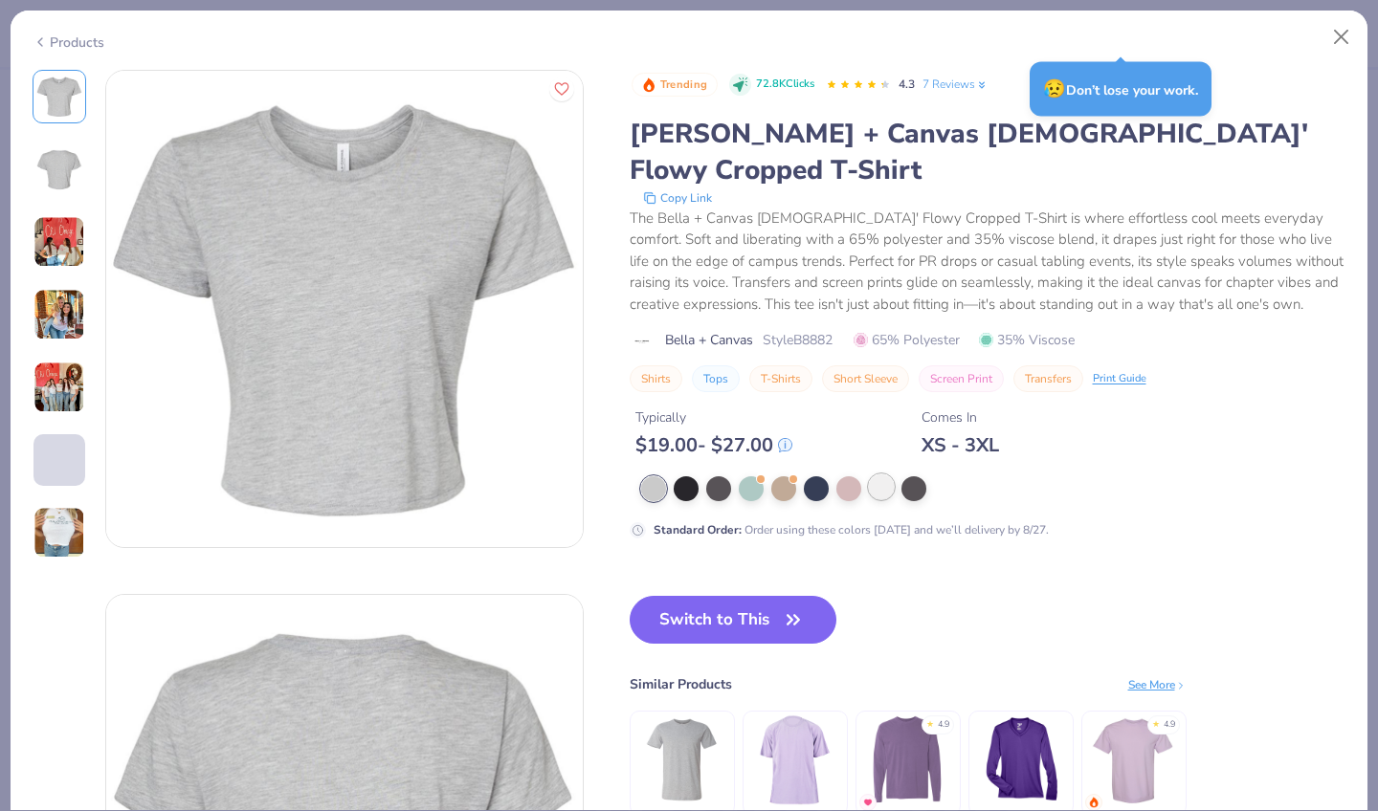
click at [869, 475] on div at bounding box center [881, 487] width 25 height 25
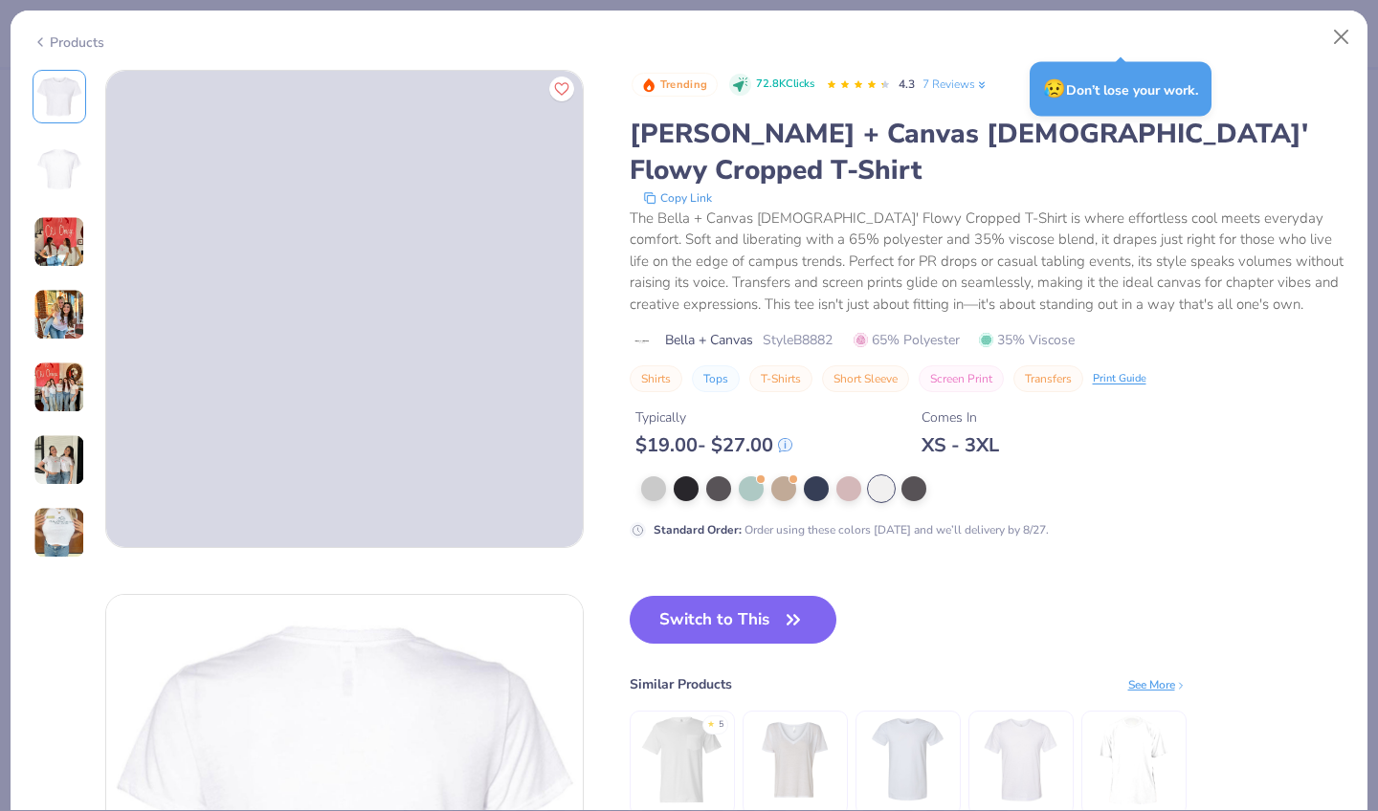
click at [59, 235] on img at bounding box center [59, 242] width 52 height 52
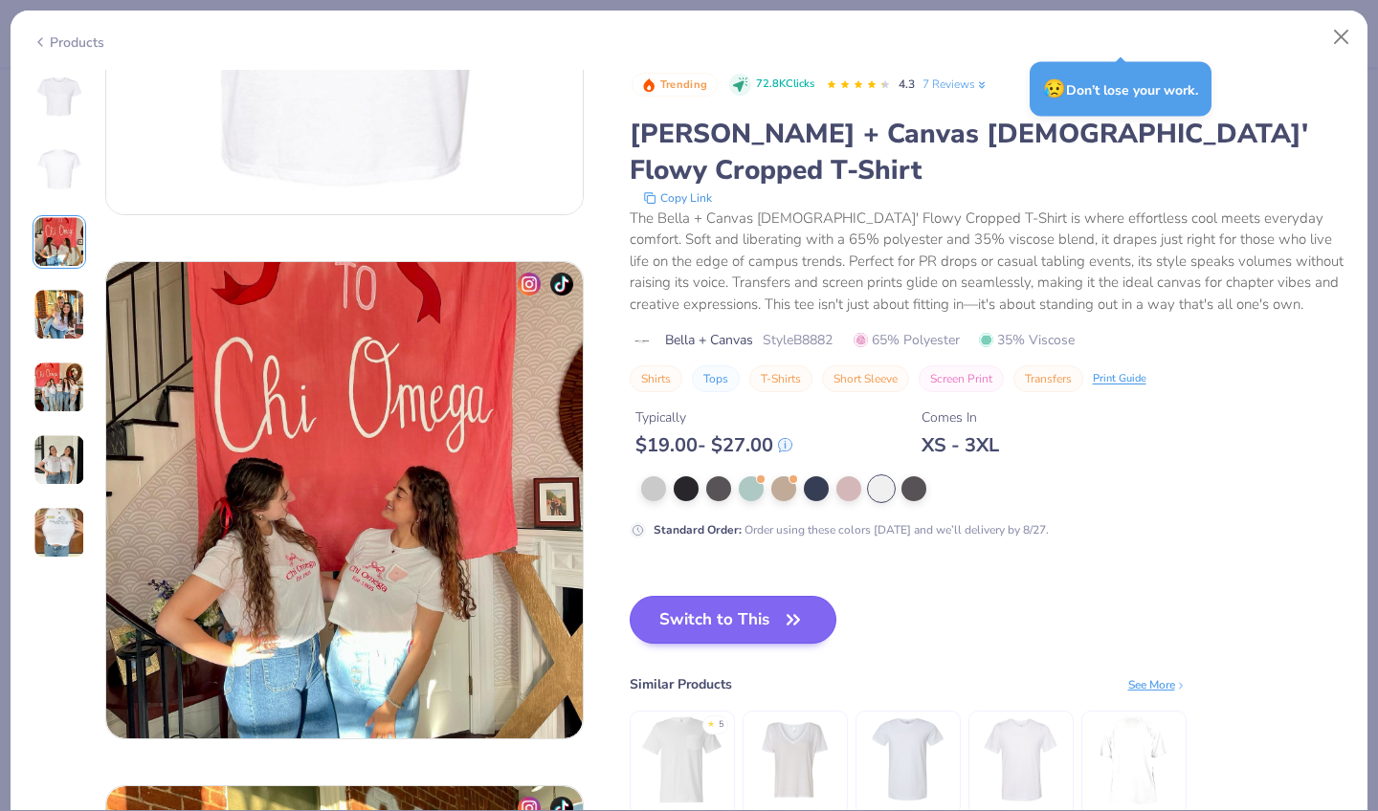
click at [630, 596] on button "Switch to This" at bounding box center [734, 620] width 208 height 48
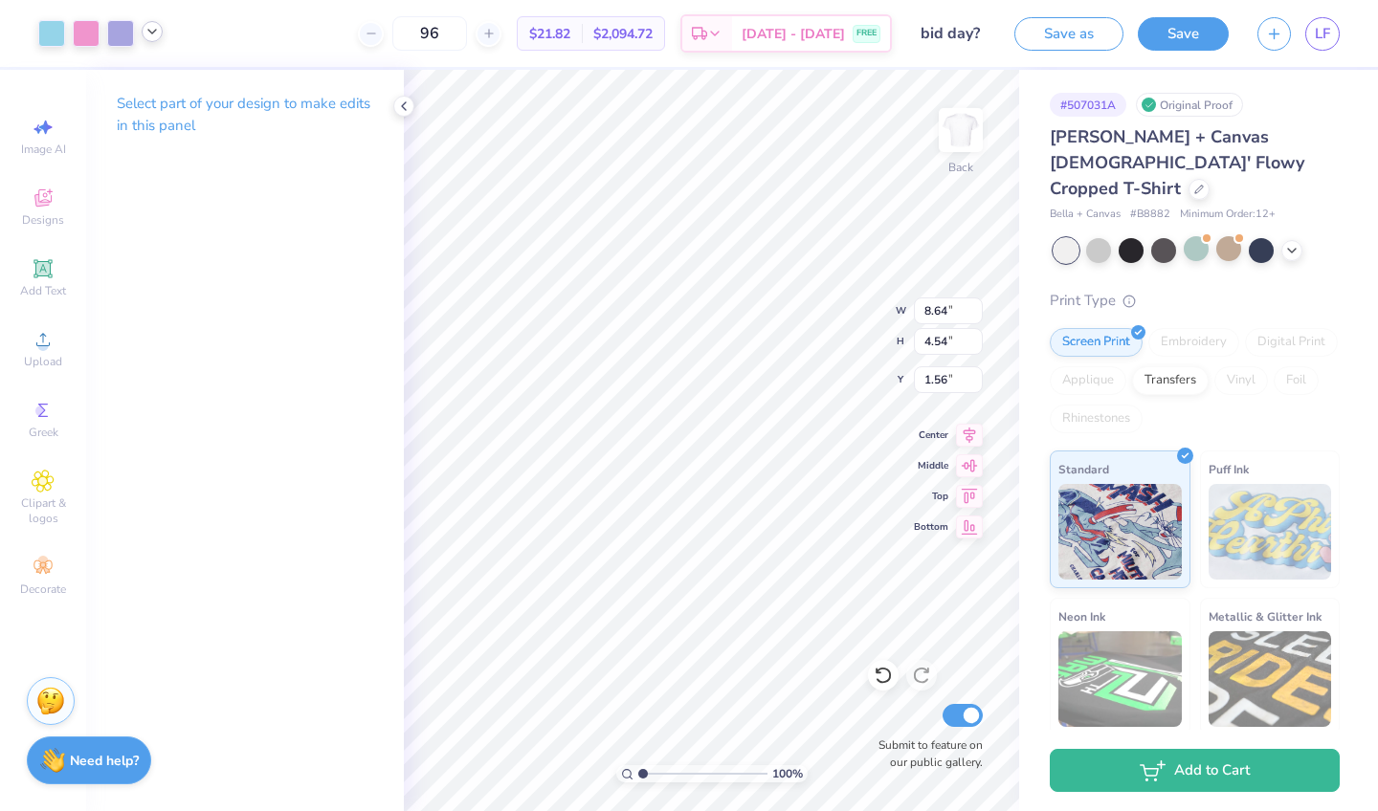
type input "3.00"
type input "10.62"
type input "5.59"
type input "1.96"
click at [878, 679] on icon at bounding box center [883, 675] width 19 height 19
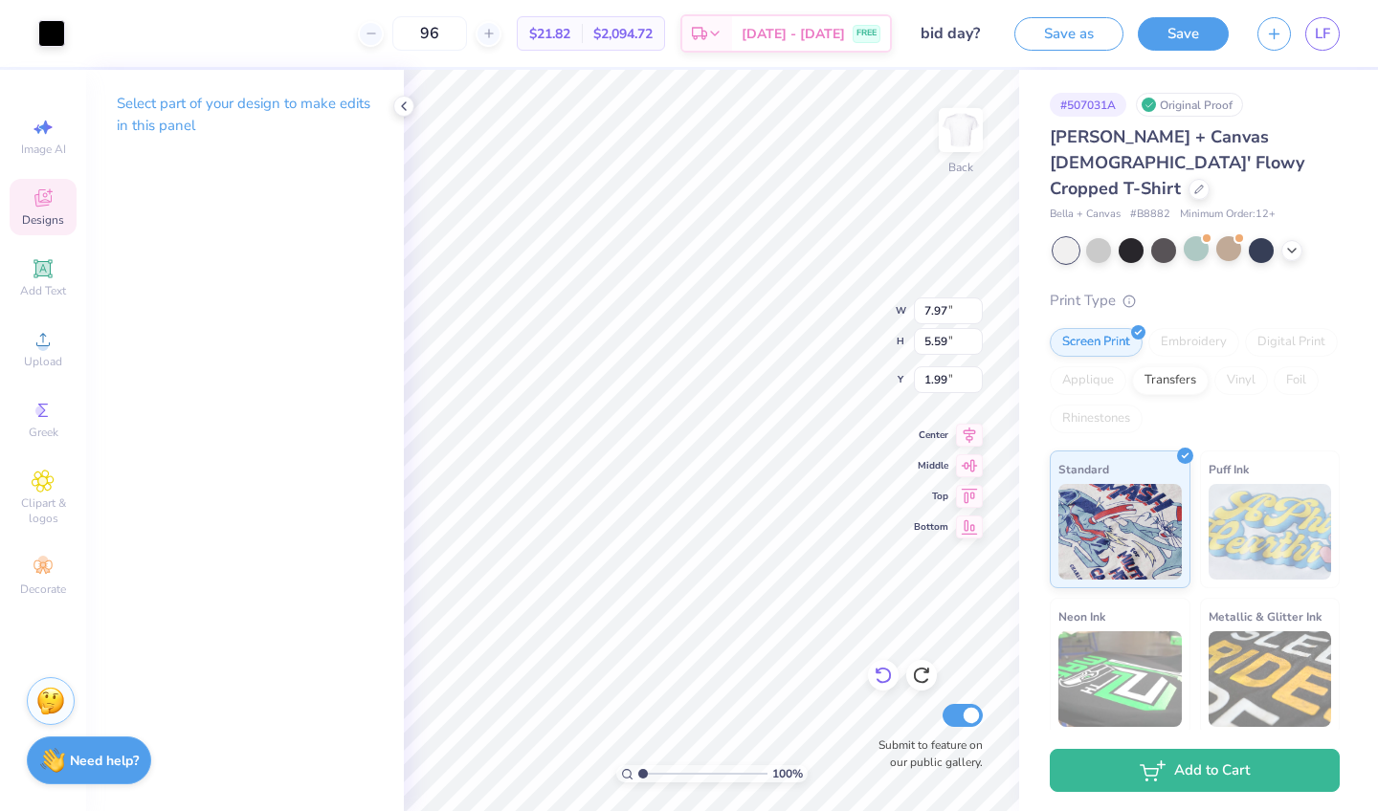
type input "1.96"
type input "1.57"
click at [397, 102] on icon at bounding box center [403, 106] width 15 height 15
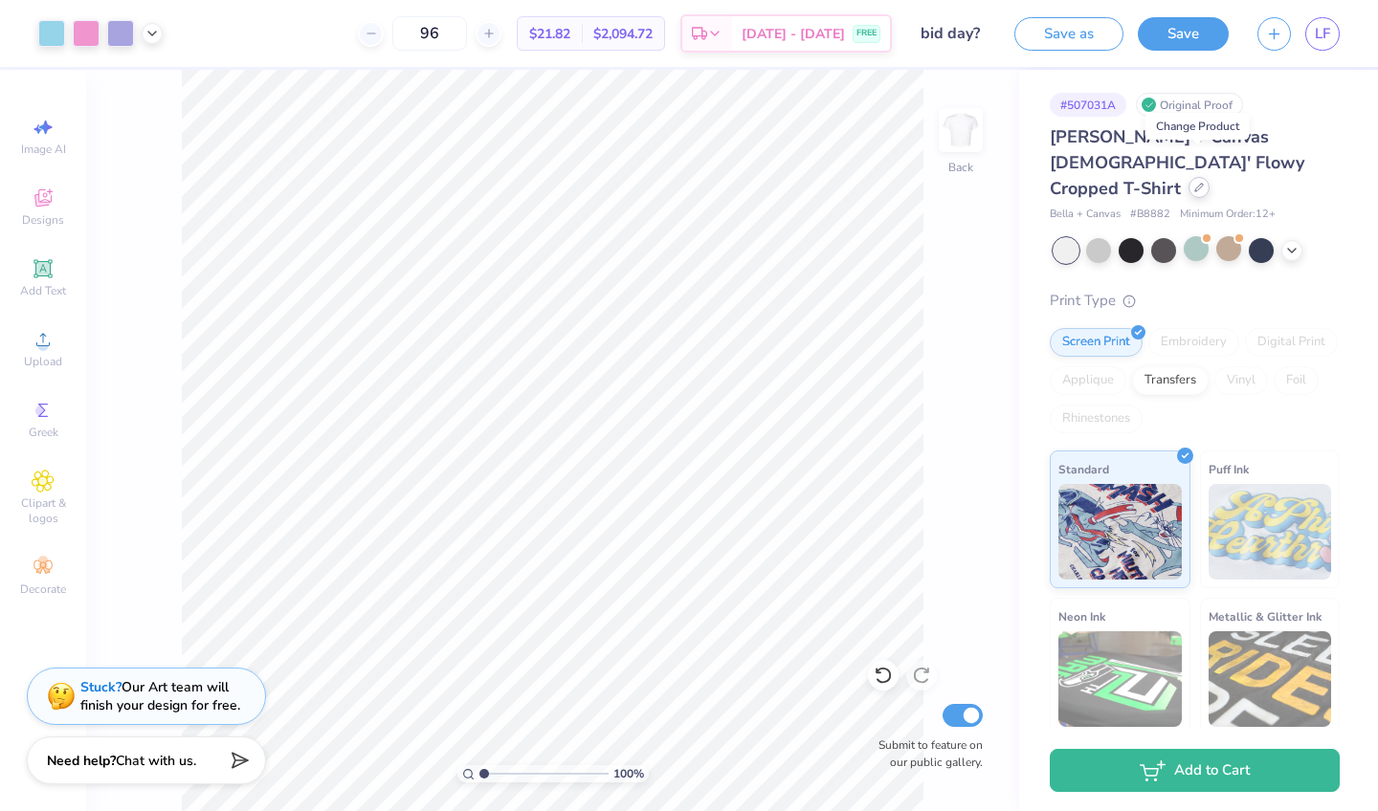
click at [1199, 183] on icon at bounding box center [1199, 188] width 10 height 10
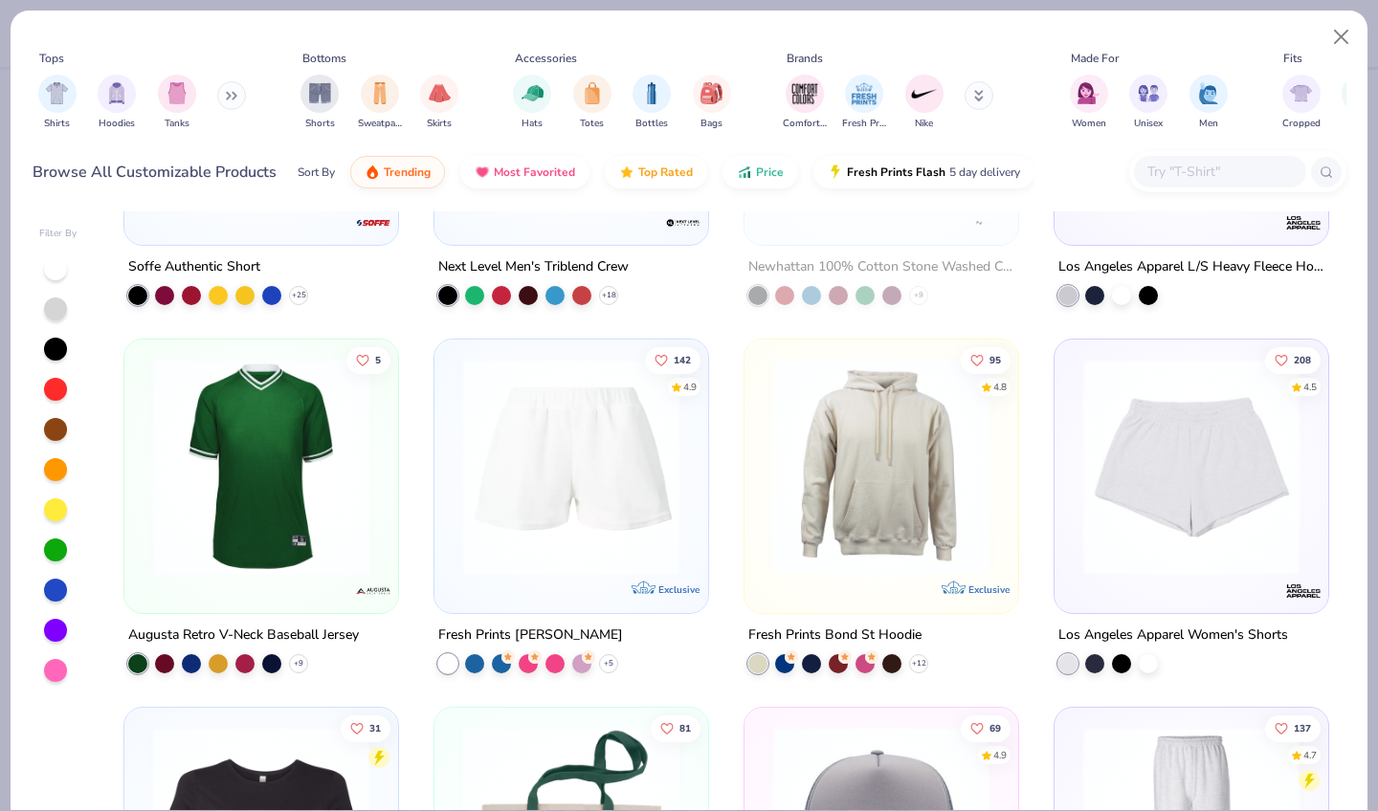
scroll to position [2844, 0]
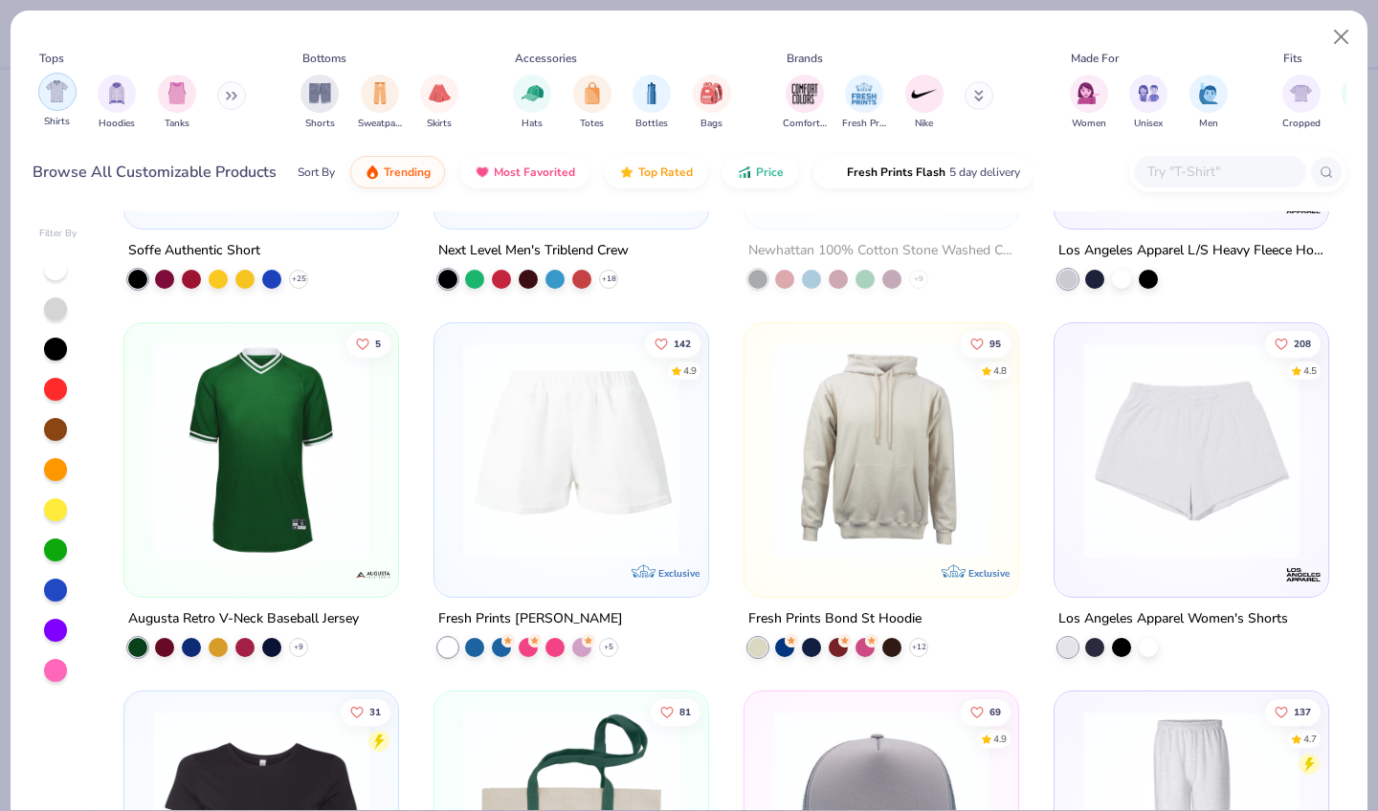
click at [46, 80] on img "filter for Shirts" at bounding box center [57, 91] width 22 height 22
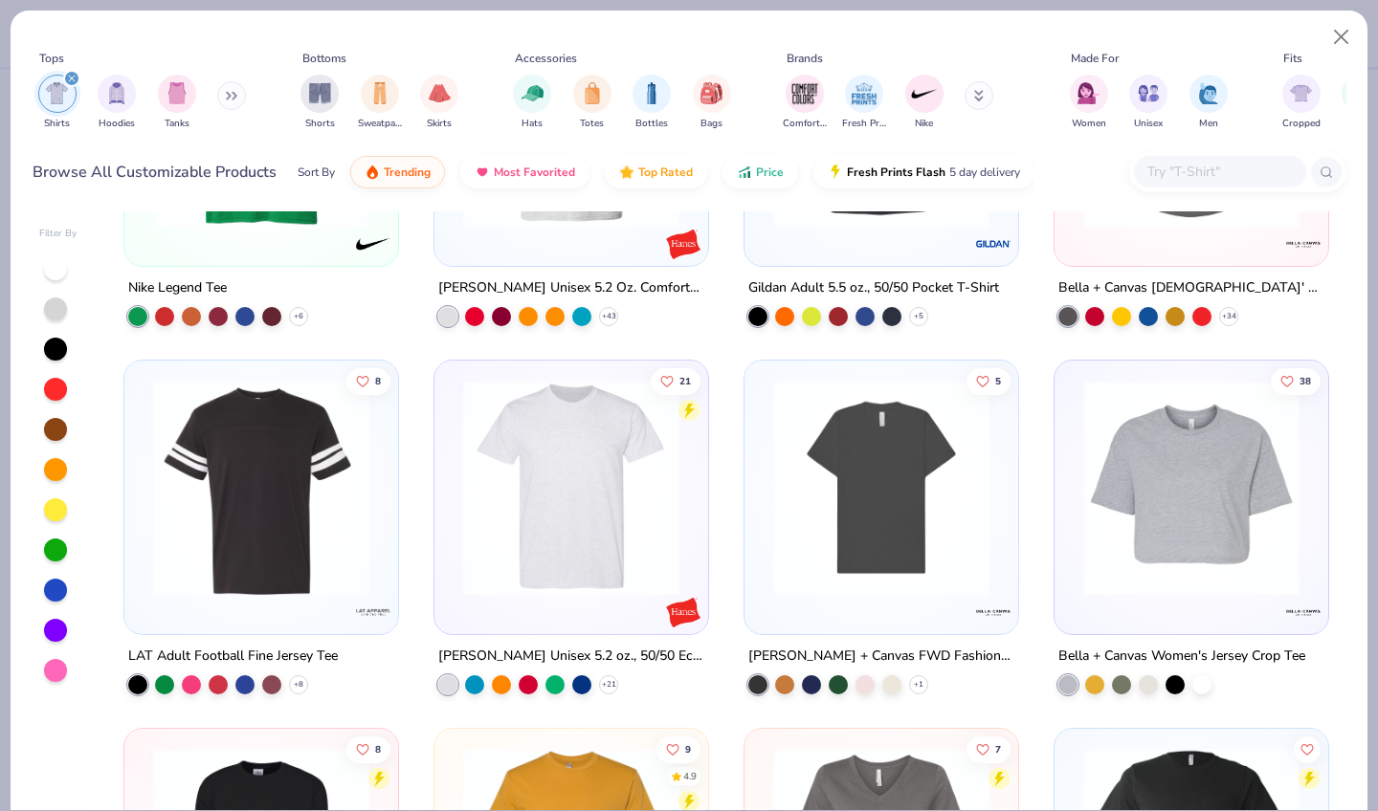
scroll to position [2809, 0]
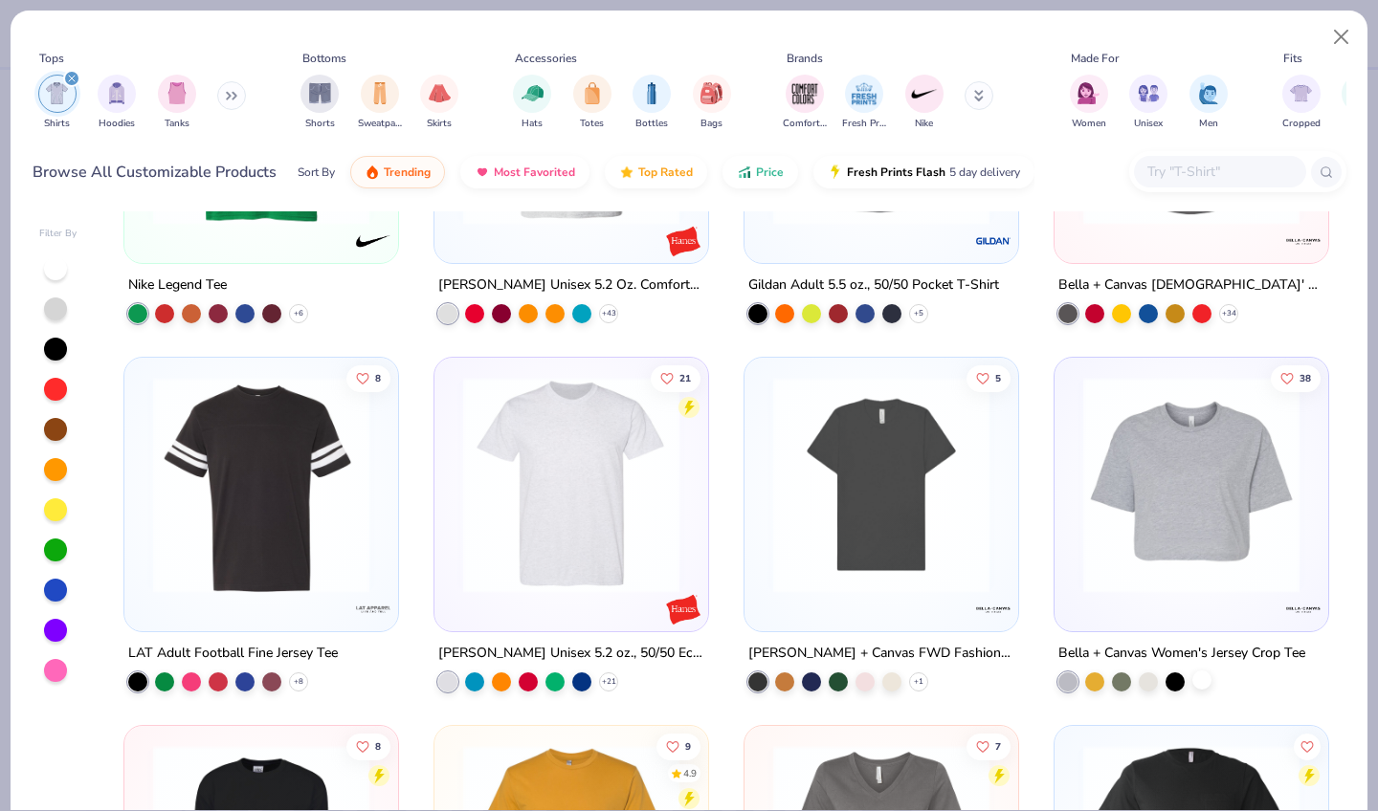
click at [1202, 671] on div at bounding box center [1201, 680] width 19 height 19
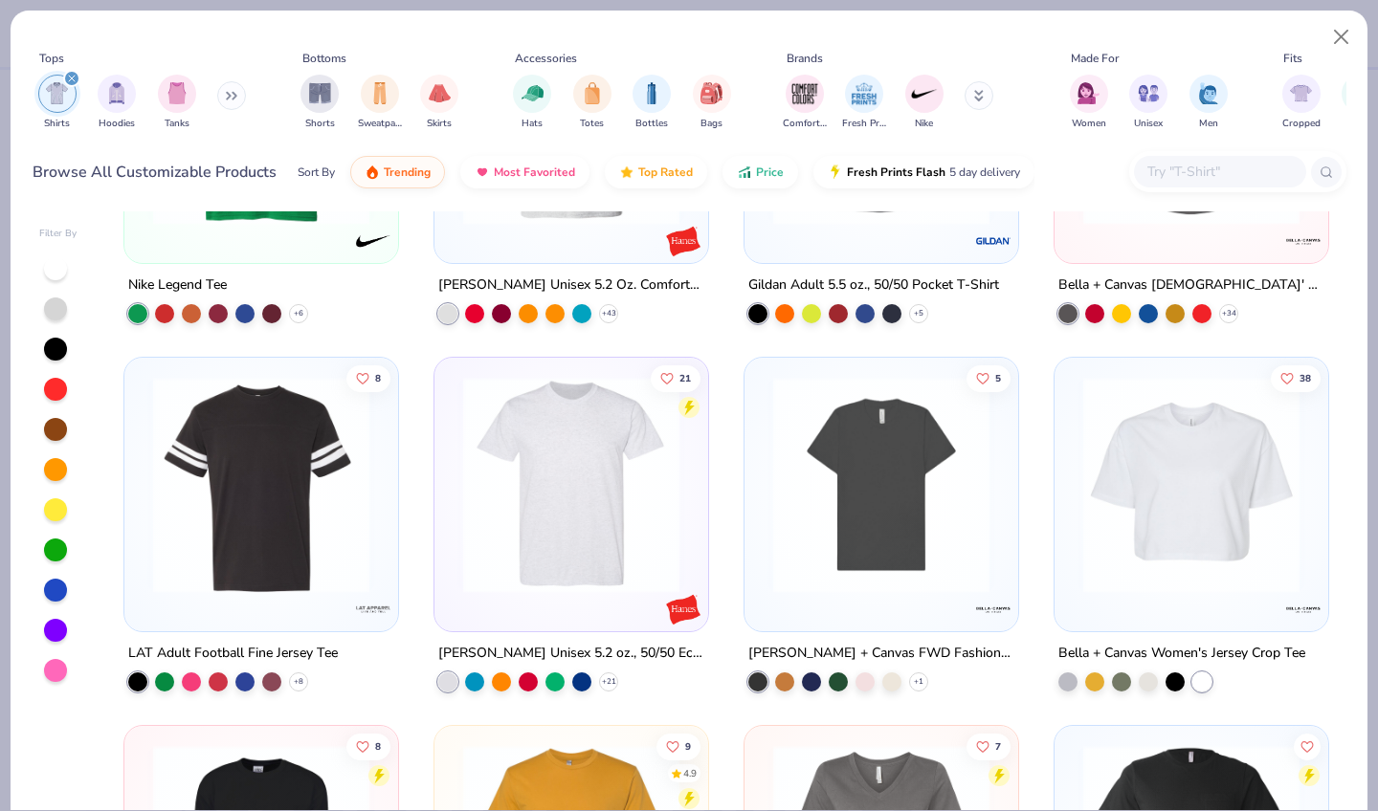
click at [1209, 517] on img at bounding box center [1191, 485] width 235 height 216
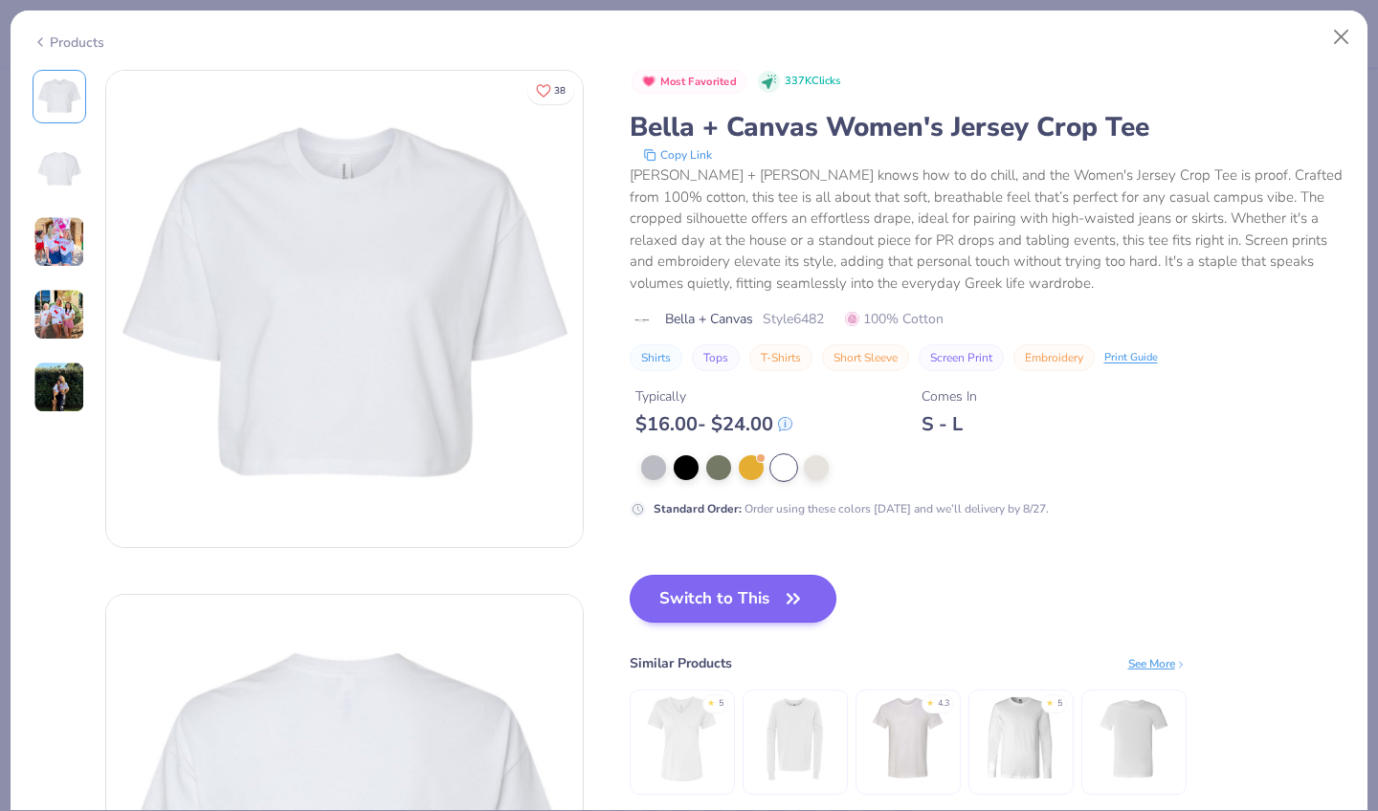
click at [646, 581] on button "Switch to This" at bounding box center [734, 599] width 208 height 48
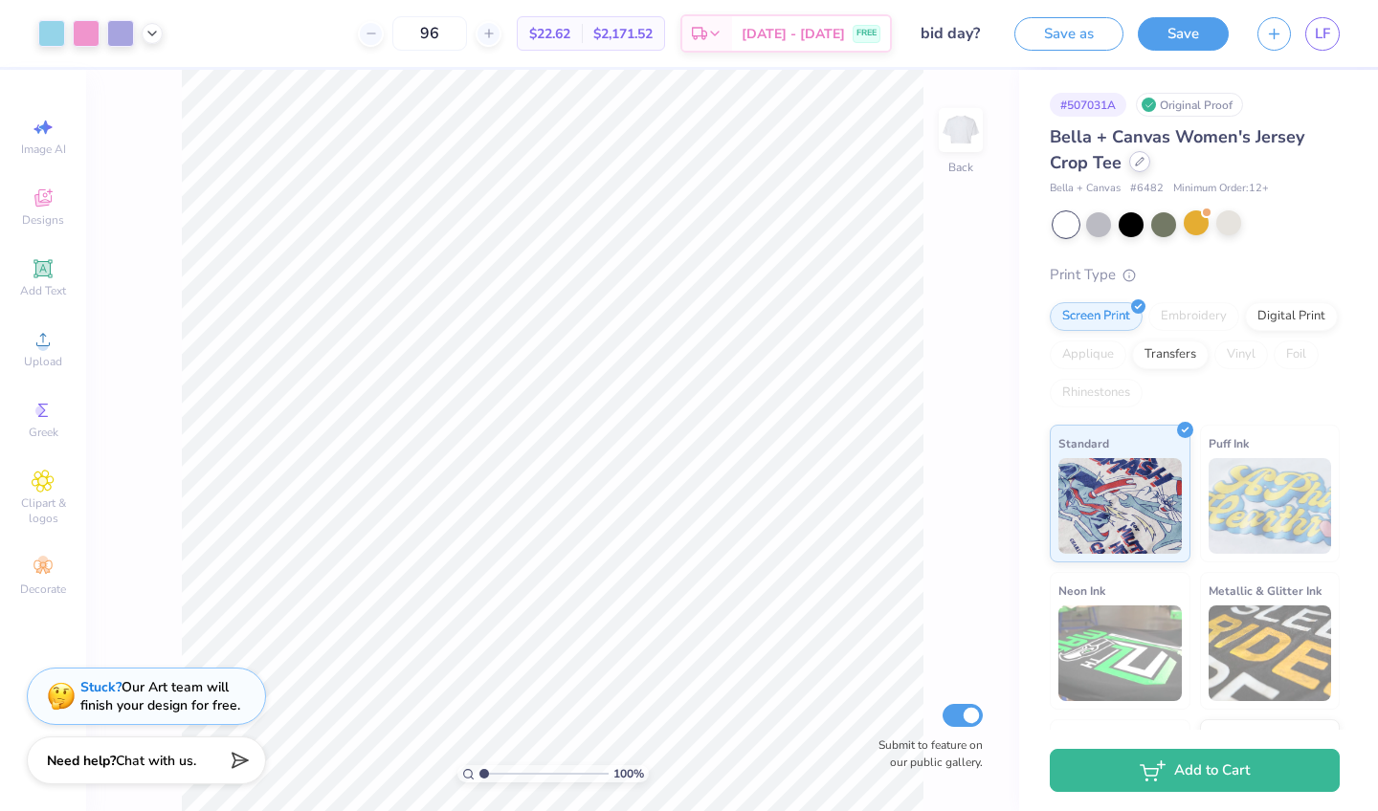
click at [1142, 165] on icon at bounding box center [1140, 162] width 10 height 10
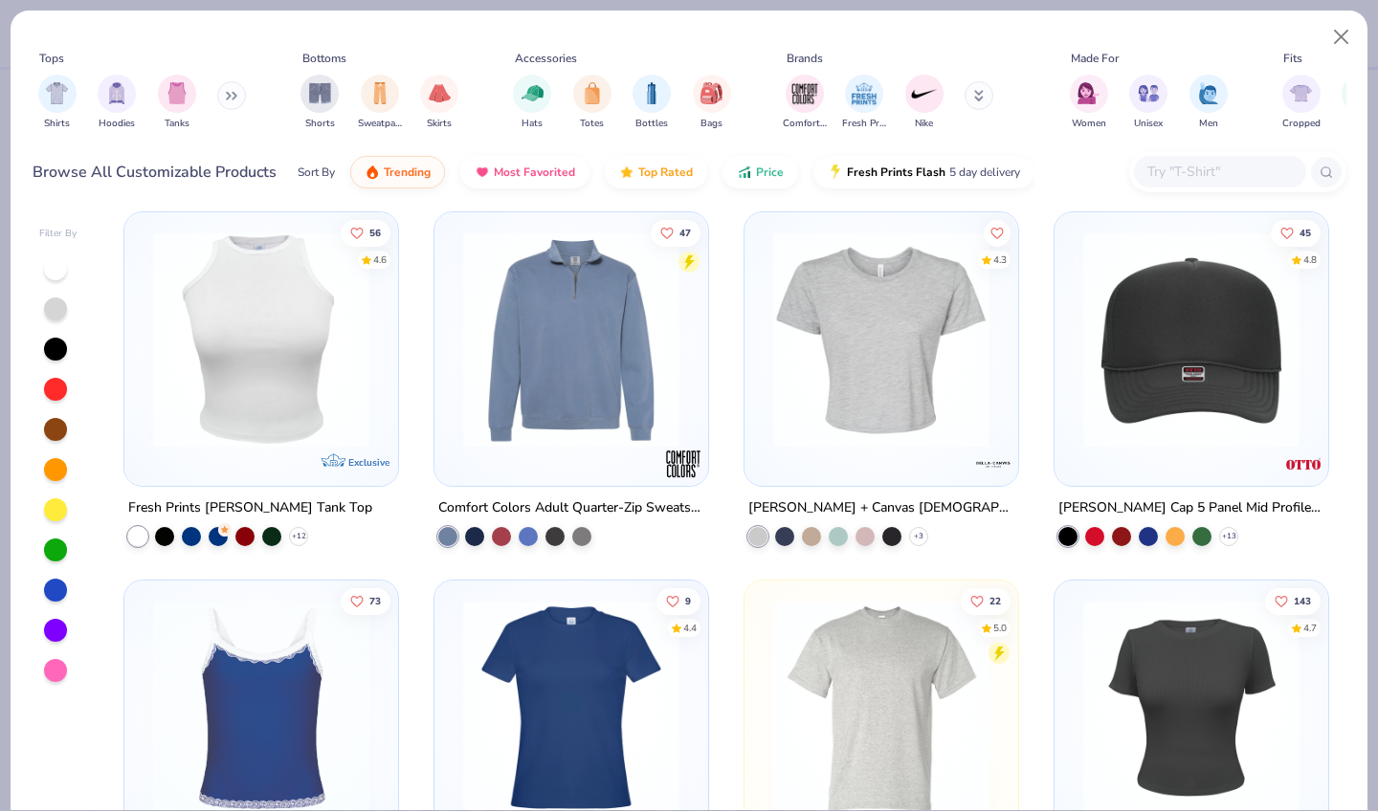
scroll to position [4429, 0]
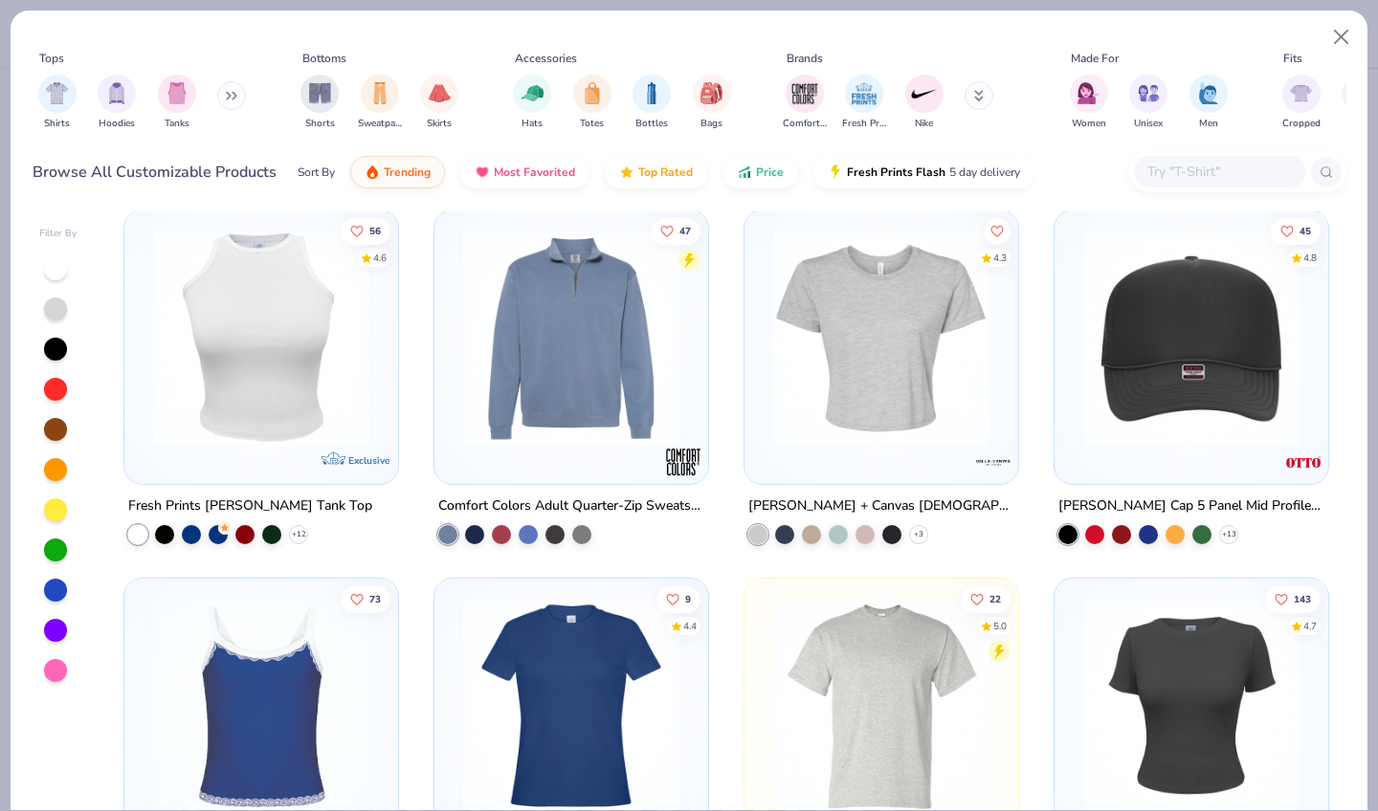
click at [952, 380] on img at bounding box center [881, 338] width 235 height 216
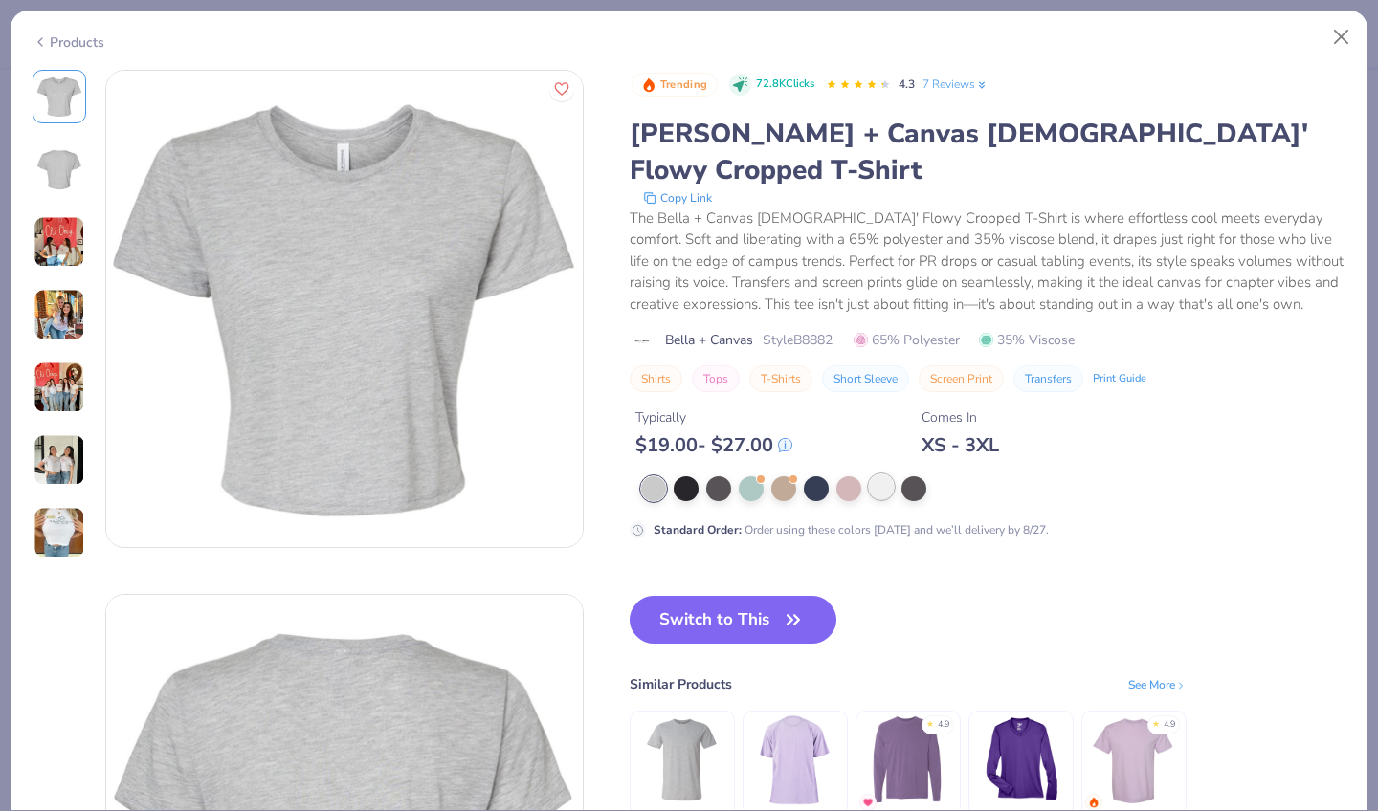
click at [869, 475] on div at bounding box center [881, 487] width 25 height 25
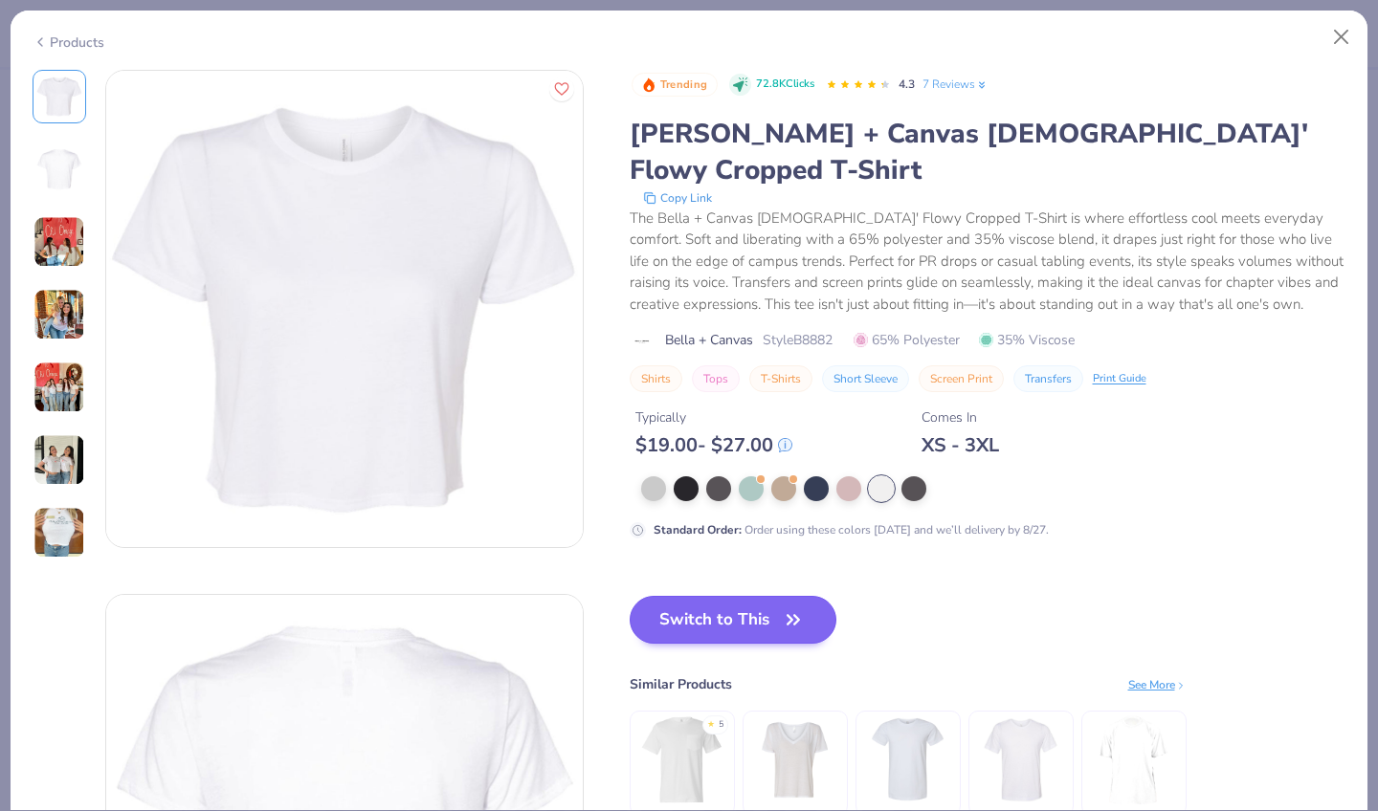
click at [630, 596] on button "Switch to This" at bounding box center [734, 620] width 208 height 48
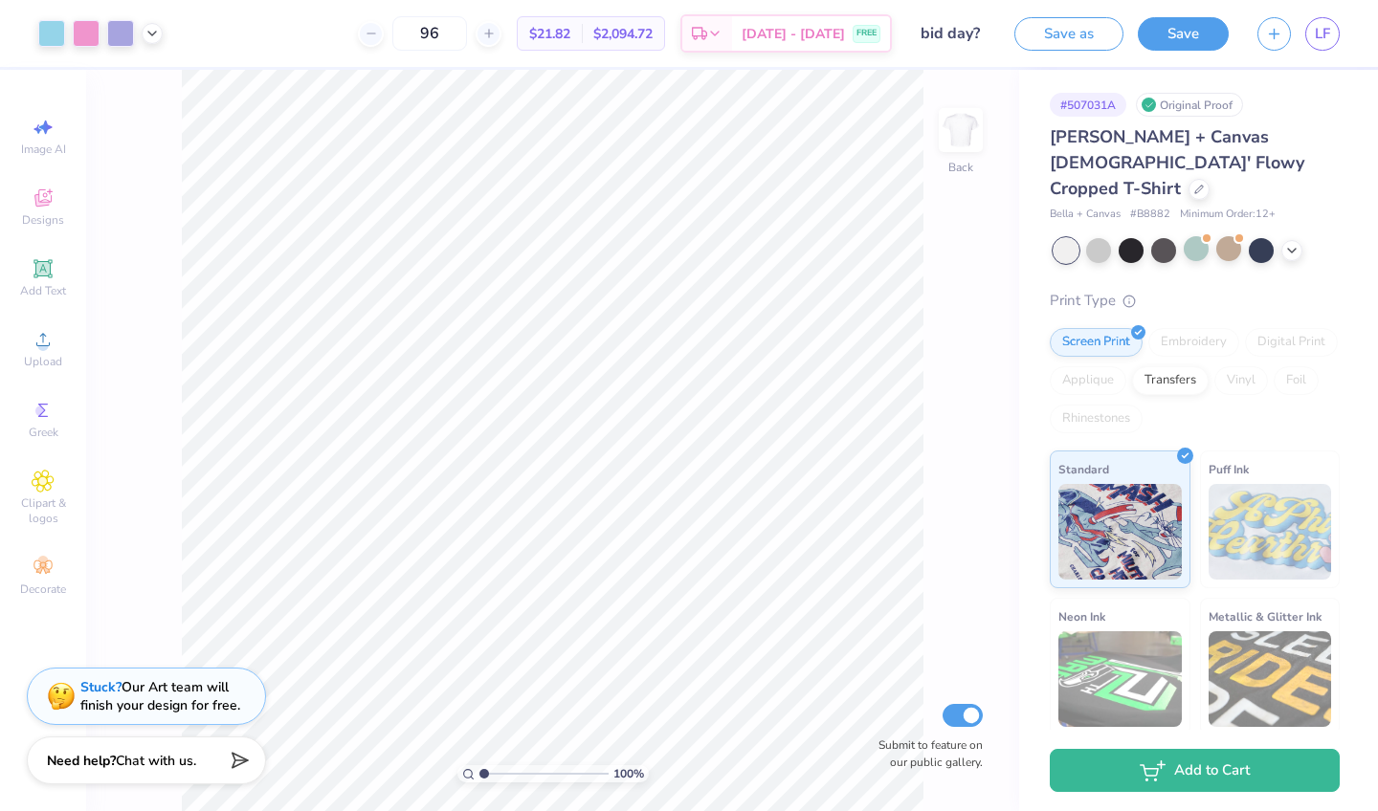
click at [999, 420] on div "100 % Back Submit to feature on our public gallery." at bounding box center [552, 441] width 933 height 742
click at [144, 33] on div at bounding box center [152, 31] width 21 height 21
click at [137, 73] on div at bounding box center [134, 80] width 27 height 27
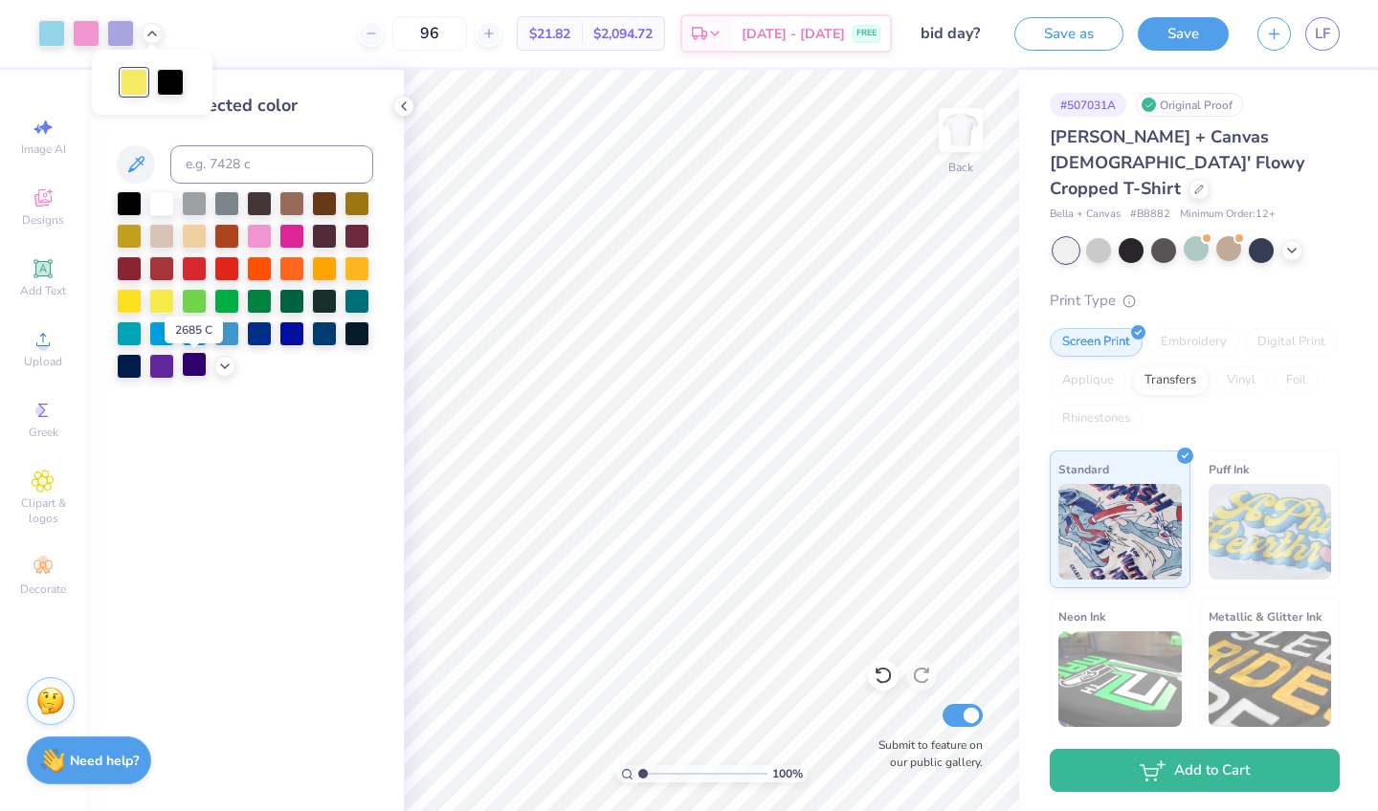
click at [206, 363] on div at bounding box center [194, 364] width 25 height 25
click at [218, 369] on icon at bounding box center [224, 364] width 15 height 15
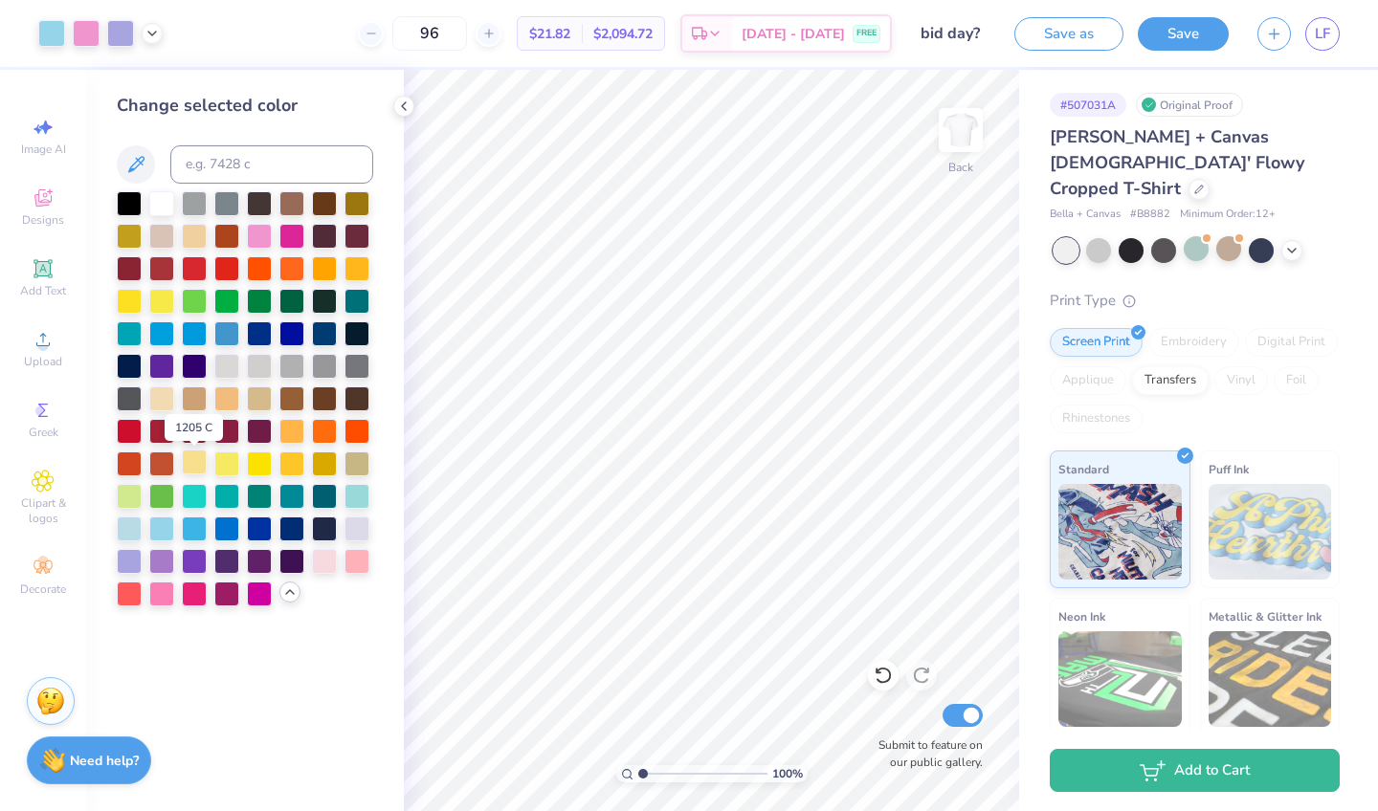
click at [196, 470] on div at bounding box center [194, 462] width 25 height 25
click at [293, 600] on icon at bounding box center [289, 592] width 15 height 15
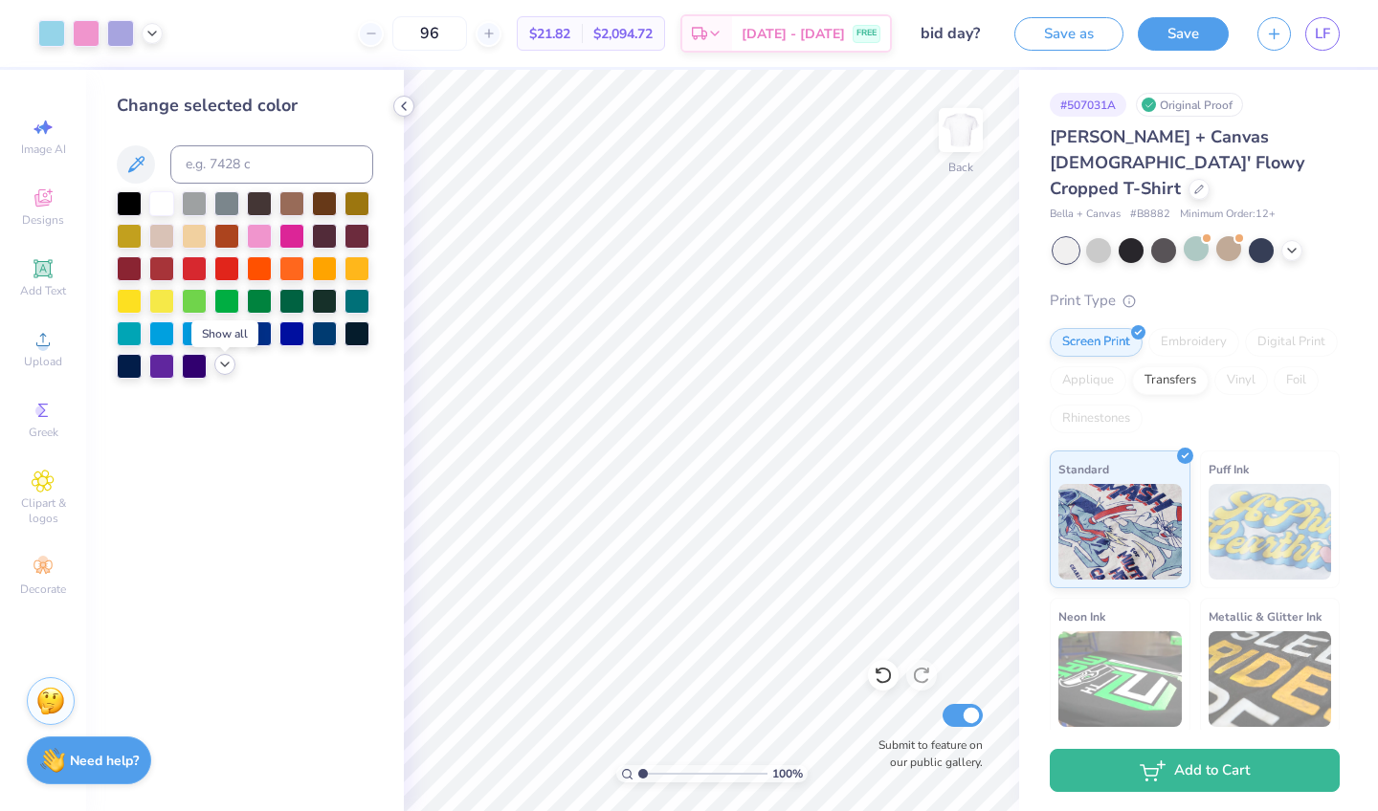
click at [403, 107] on polyline at bounding box center [404, 106] width 4 height 8
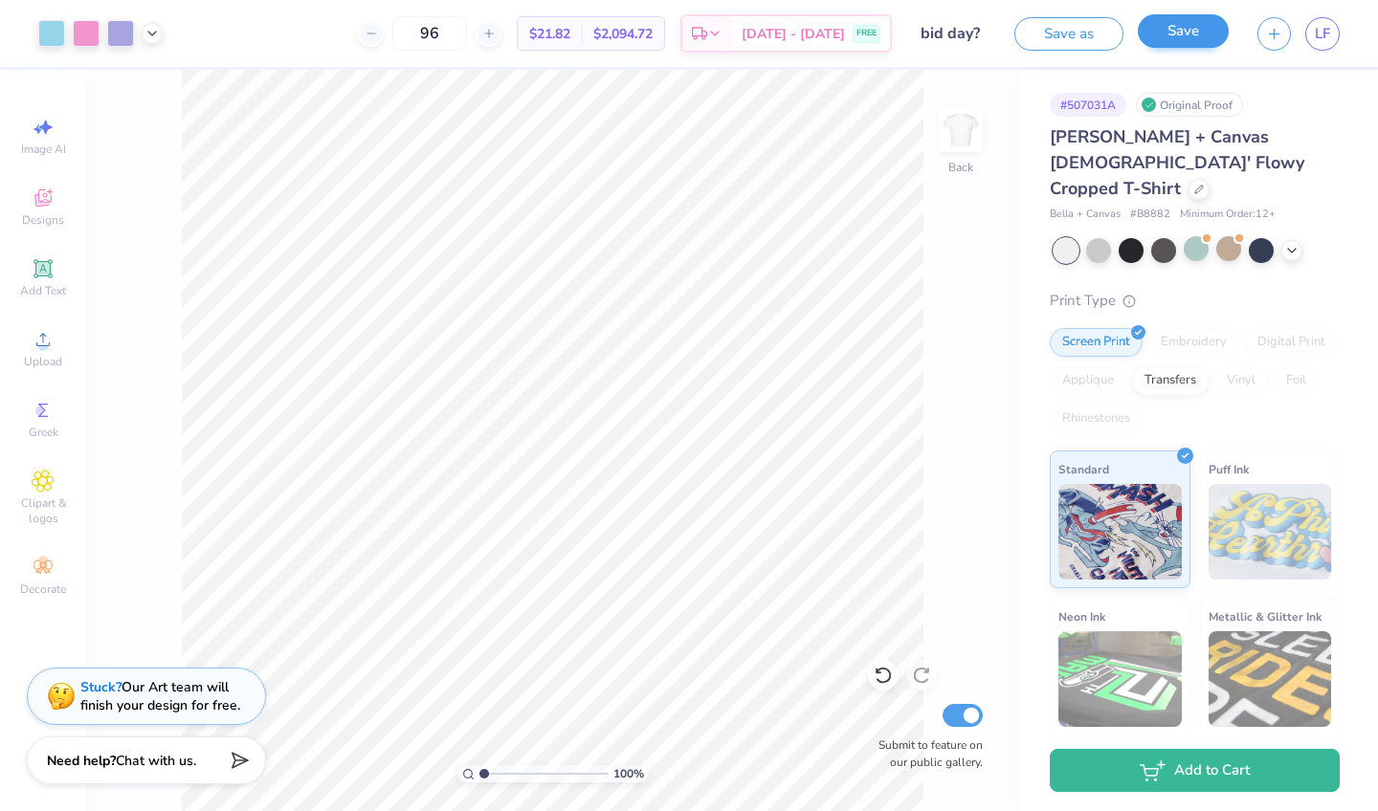
click at [1186, 27] on button "Save" at bounding box center [1183, 30] width 91 height 33
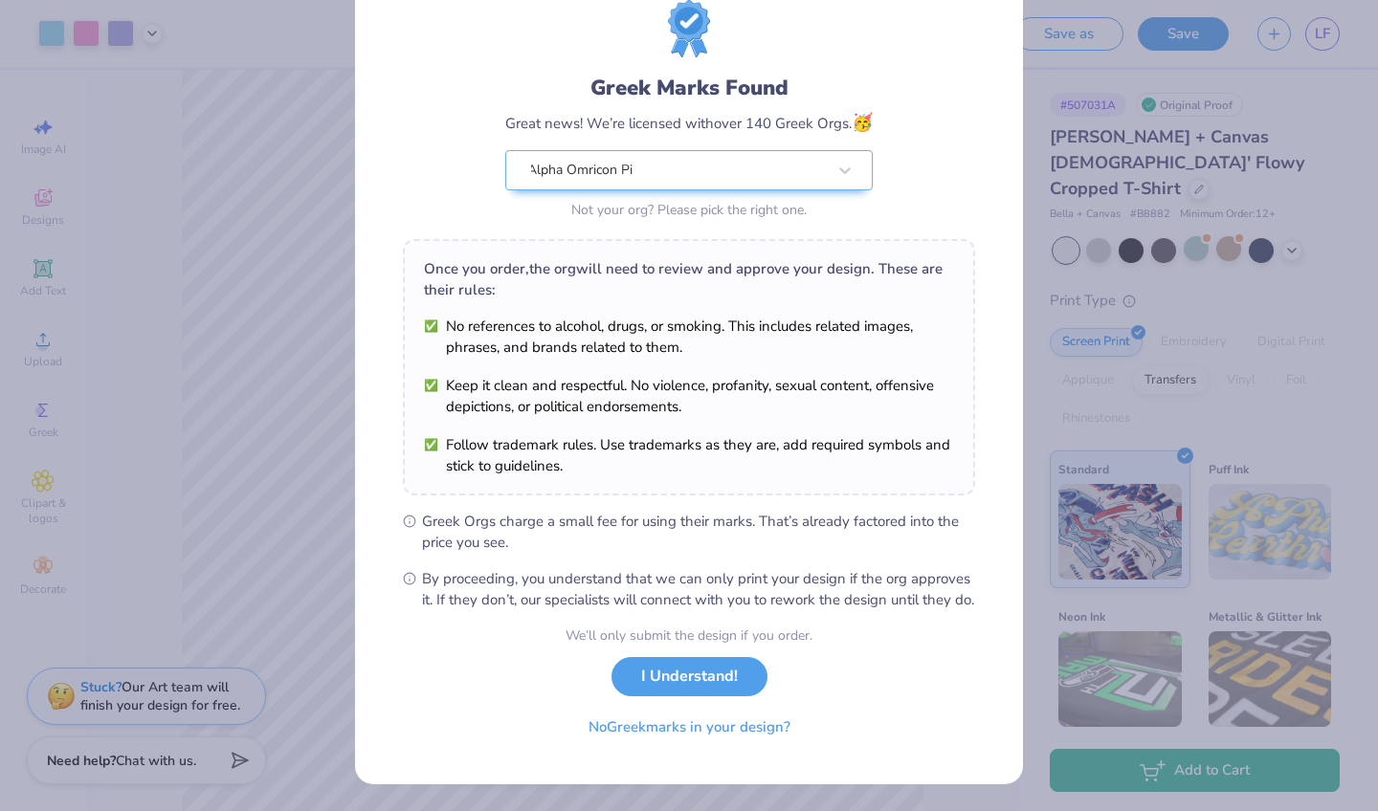
scroll to position [84, 0]
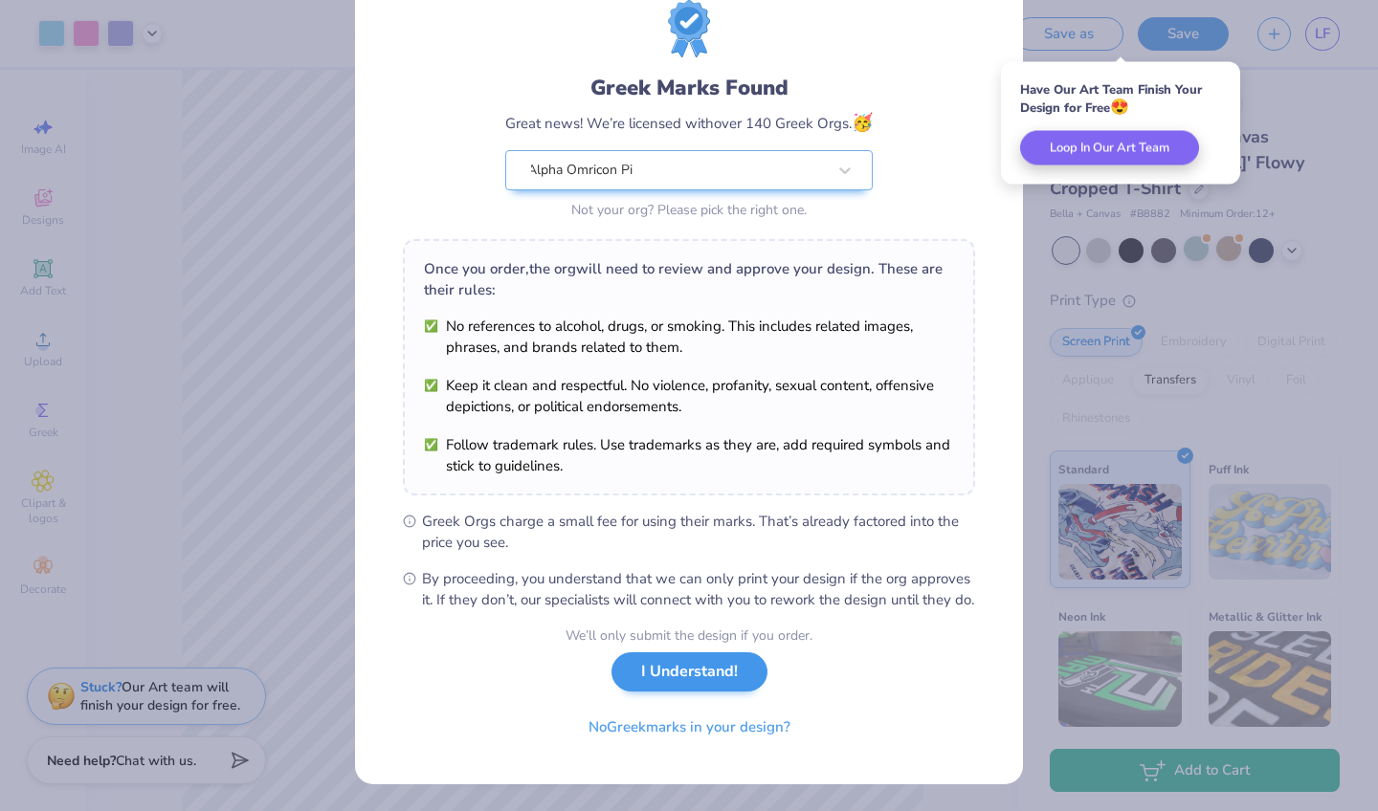
click at [680, 672] on button "I Understand!" at bounding box center [689, 672] width 156 height 39
